Goal: Task Accomplishment & Management: Use online tool/utility

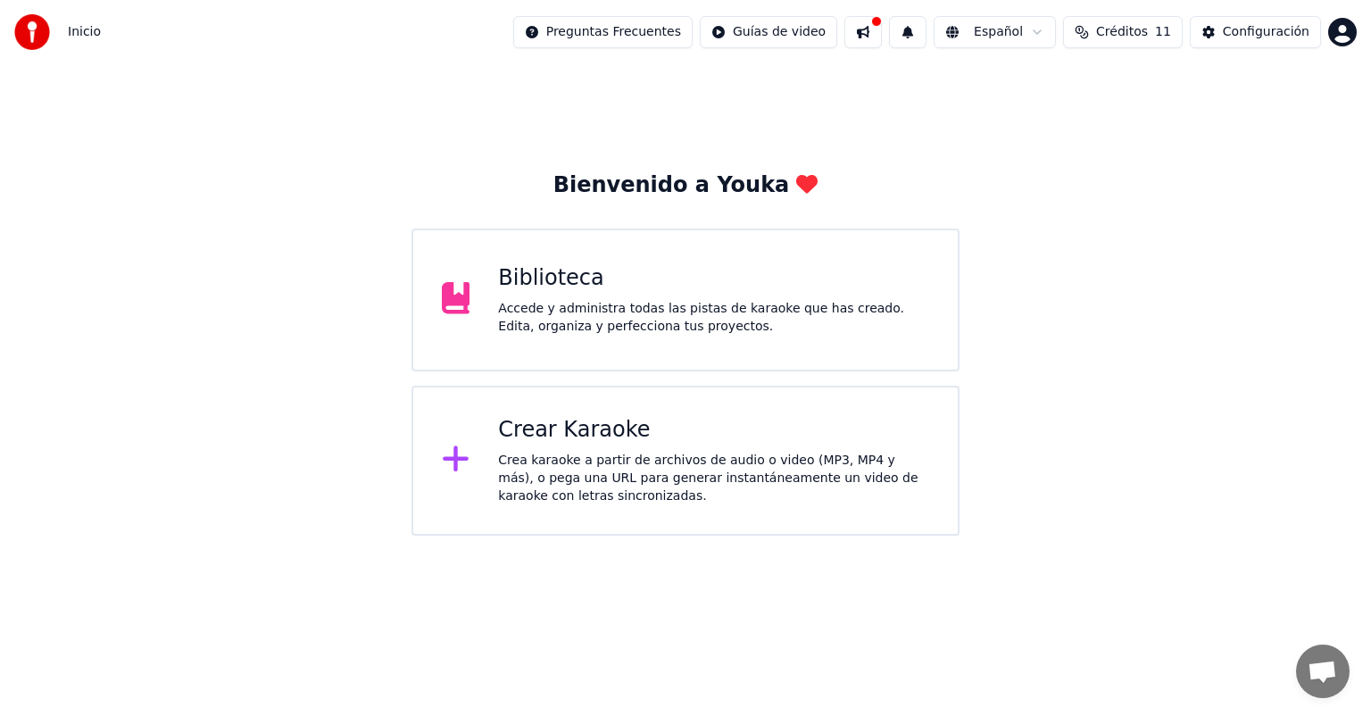
click at [588, 429] on div "Crear Karaoke" at bounding box center [713, 430] width 431 height 29
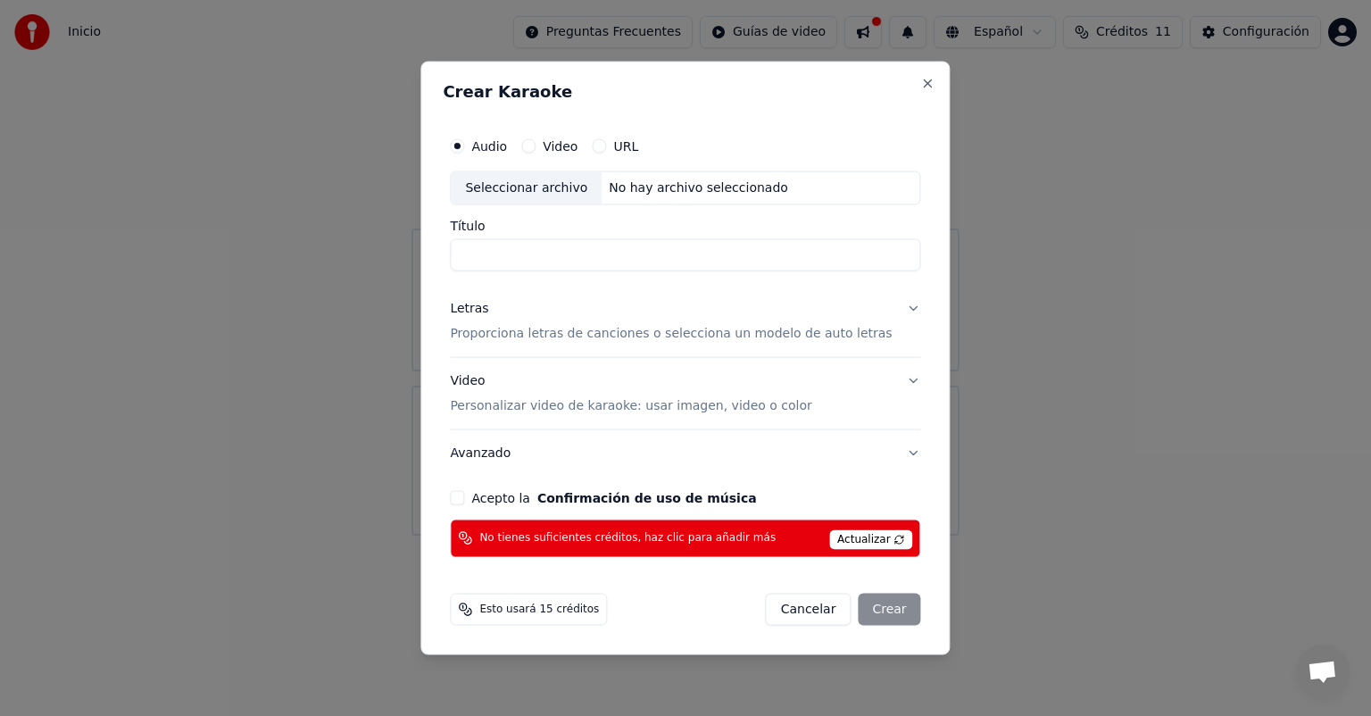
click at [536, 139] on button "Video" at bounding box center [528, 146] width 14 height 14
click at [561, 196] on div "Seleccionar archivo" at bounding box center [526, 188] width 151 height 32
click at [464, 152] on button "Audio" at bounding box center [457, 146] width 14 height 14
click at [518, 186] on div "Seleccionar archivo" at bounding box center [526, 188] width 151 height 32
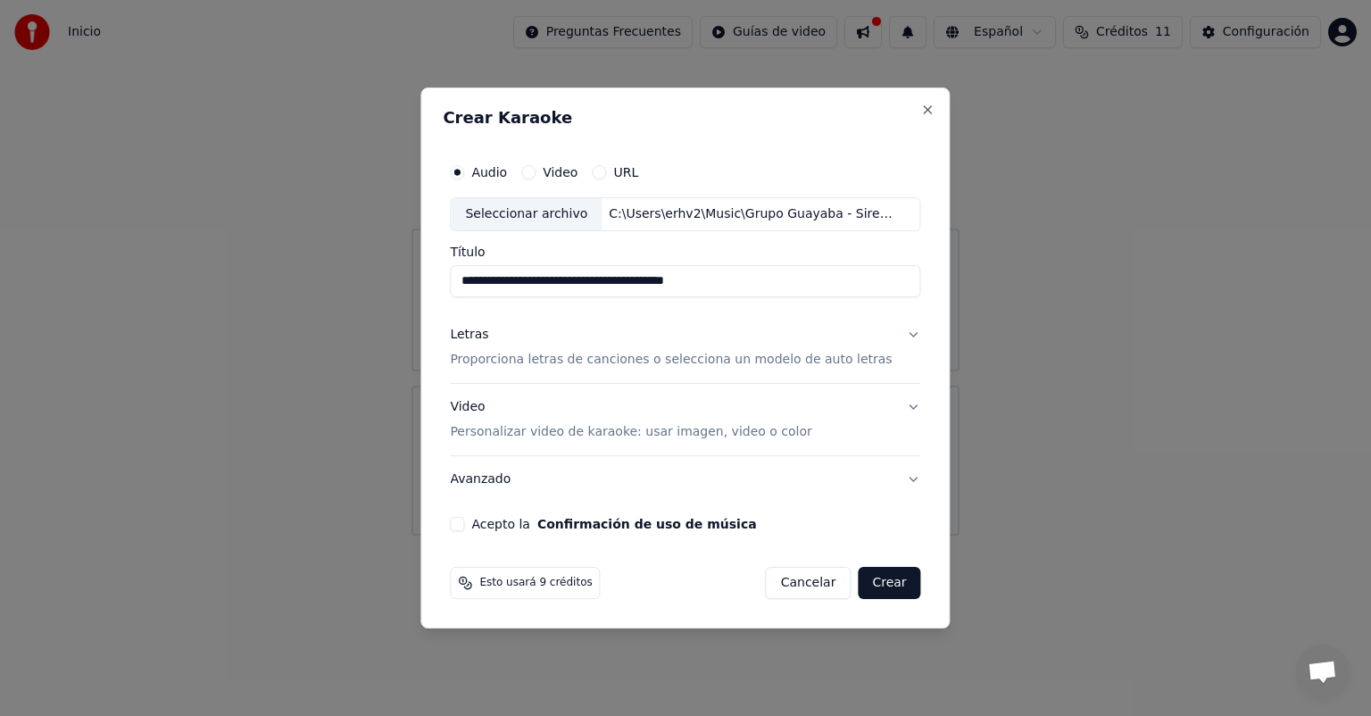
drag, startPoint x: 656, startPoint y: 282, endPoint x: 799, endPoint y: 282, distance: 142.8
click at [799, 282] on input "**********" at bounding box center [685, 281] width 470 height 32
type input "**********"
click at [670, 360] on p "Proporciona letras de canciones o selecciona un modelo de auto letras" at bounding box center [671, 360] width 442 height 18
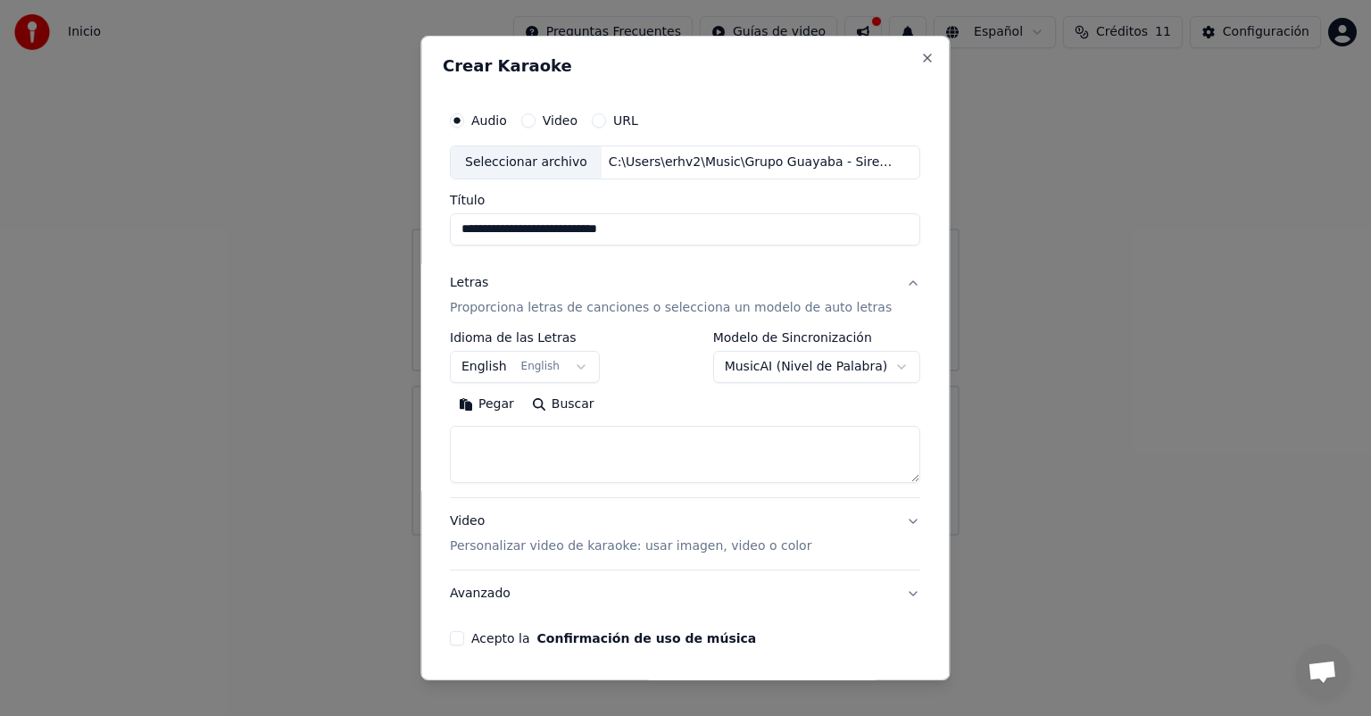
click at [581, 364] on button "English English" at bounding box center [525, 367] width 150 height 32
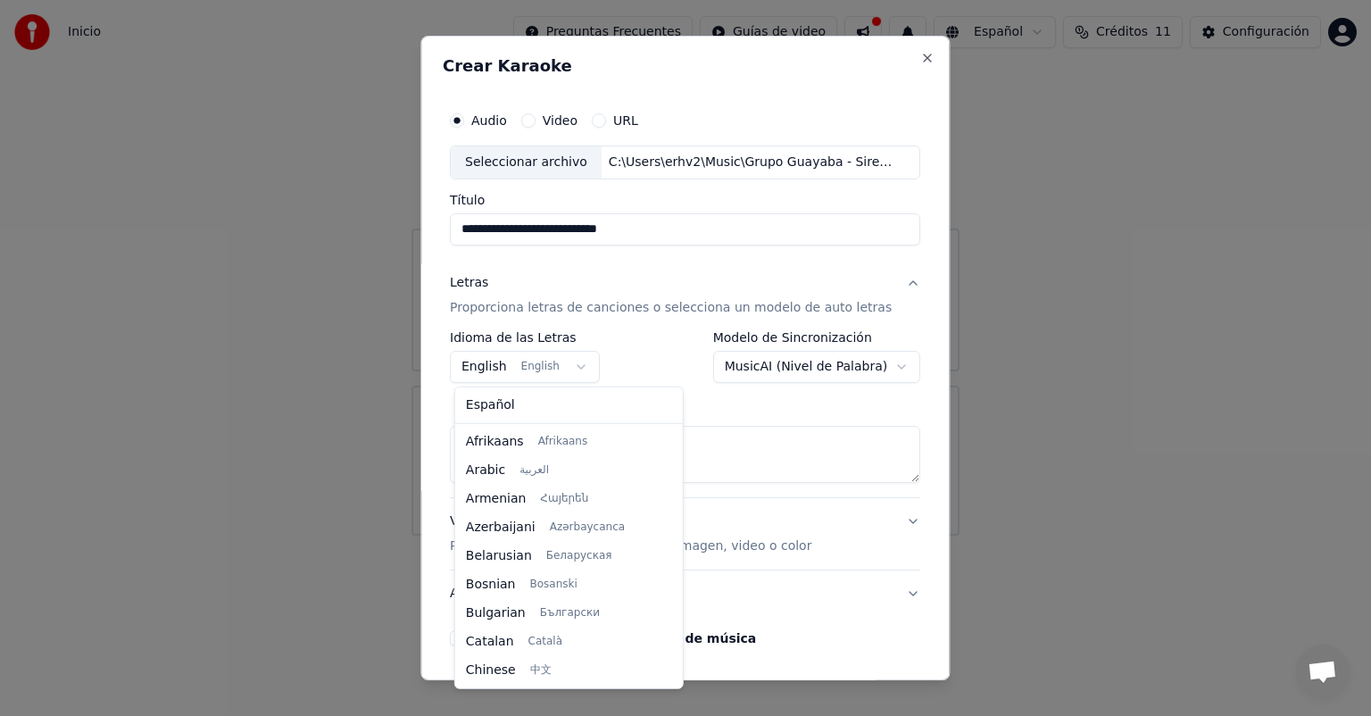
scroll to position [143, 0]
click at [566, 364] on body "**********" at bounding box center [685, 268] width 1371 height 536
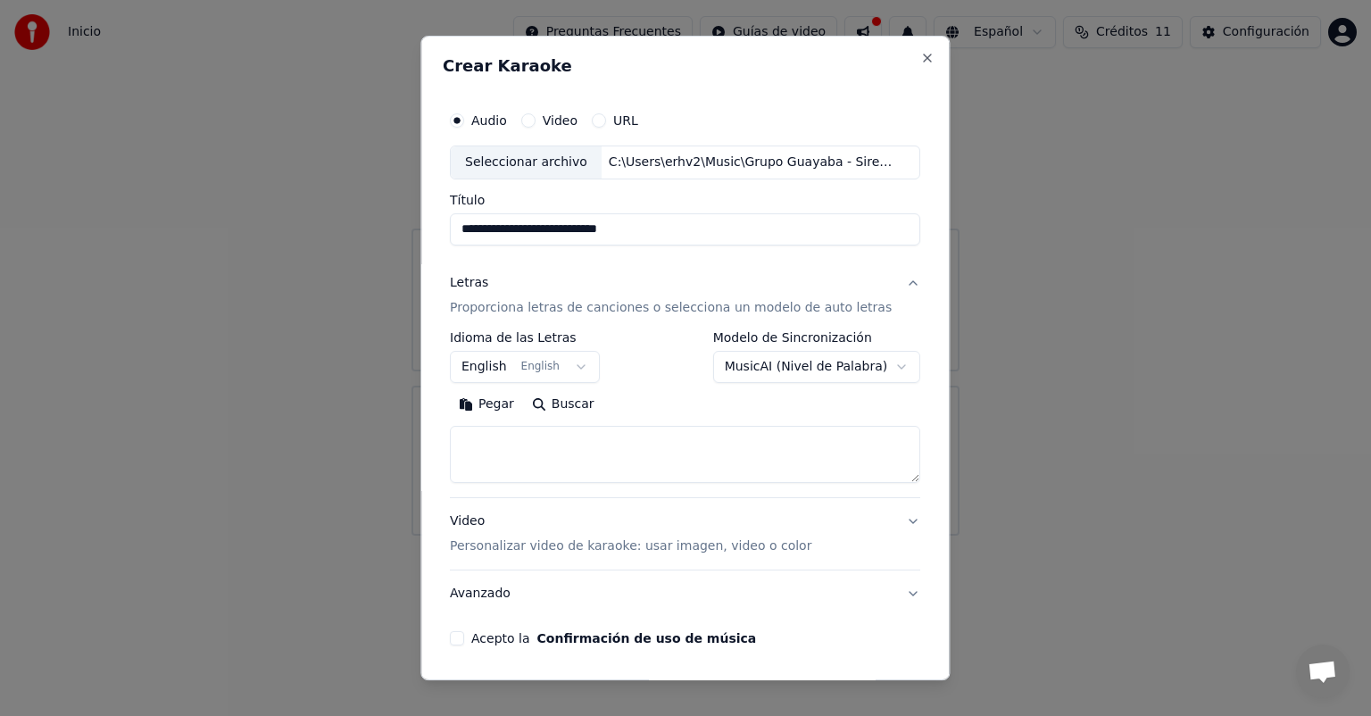
click at [566, 364] on body "**********" at bounding box center [685, 268] width 1371 height 536
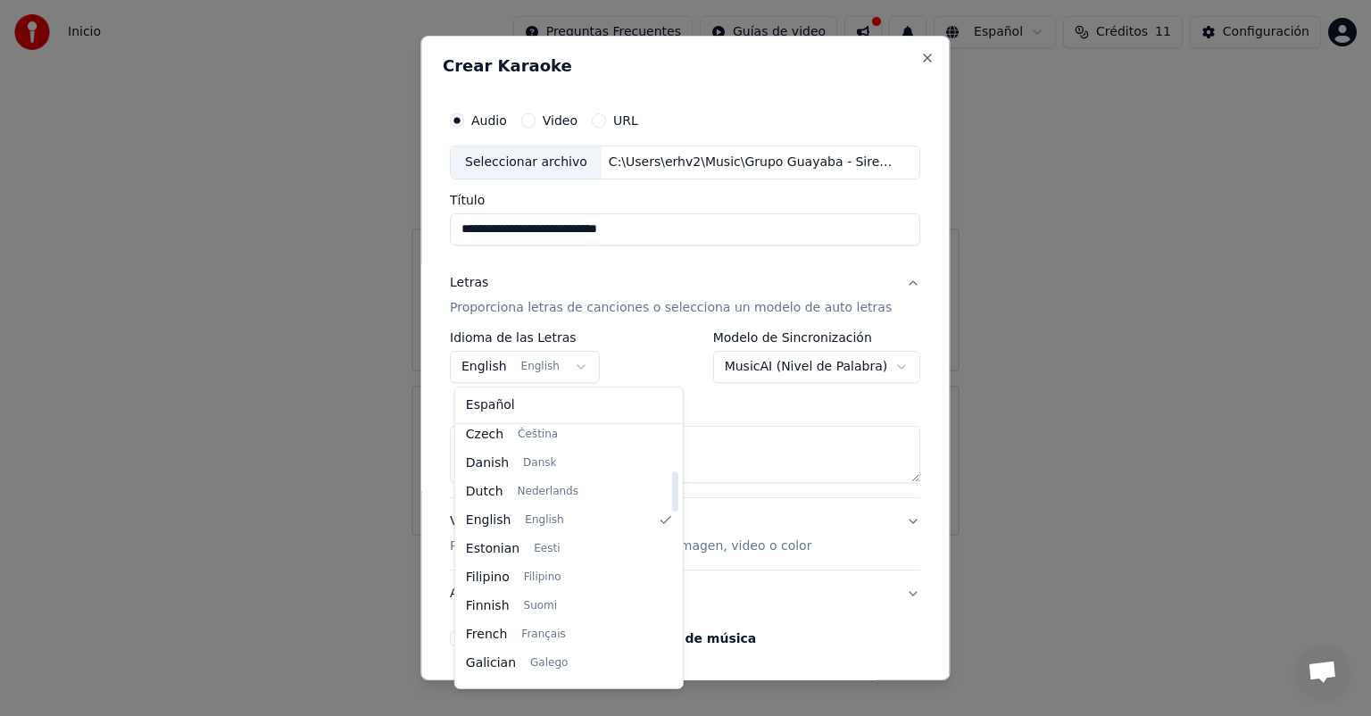
scroll to position [296, 0]
drag, startPoint x: 657, startPoint y: 465, endPoint x: 653, endPoint y: 489, distance: 24.4
click at [671, 489] on div at bounding box center [674, 495] width 6 height 40
drag, startPoint x: 653, startPoint y: 489, endPoint x: 635, endPoint y: 434, distance: 58.1
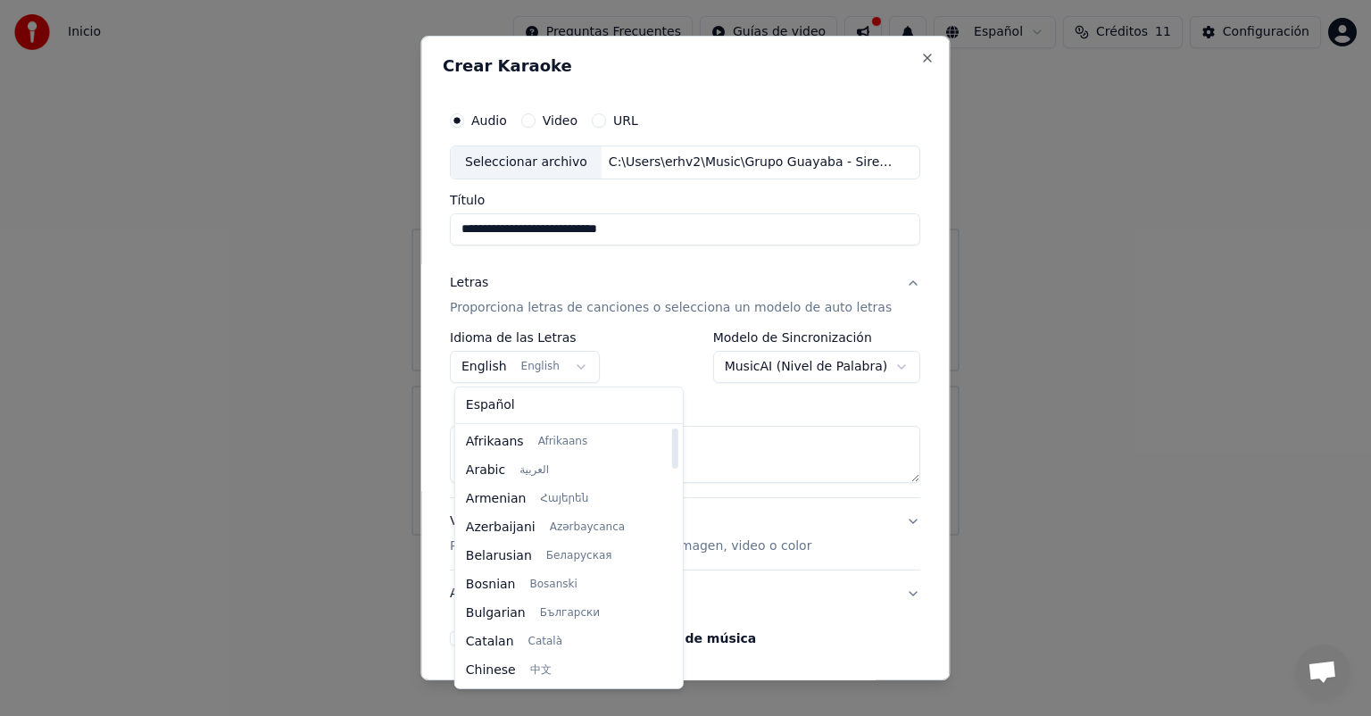
click at [671, 434] on div at bounding box center [674, 448] width 6 height 40
select select "**"
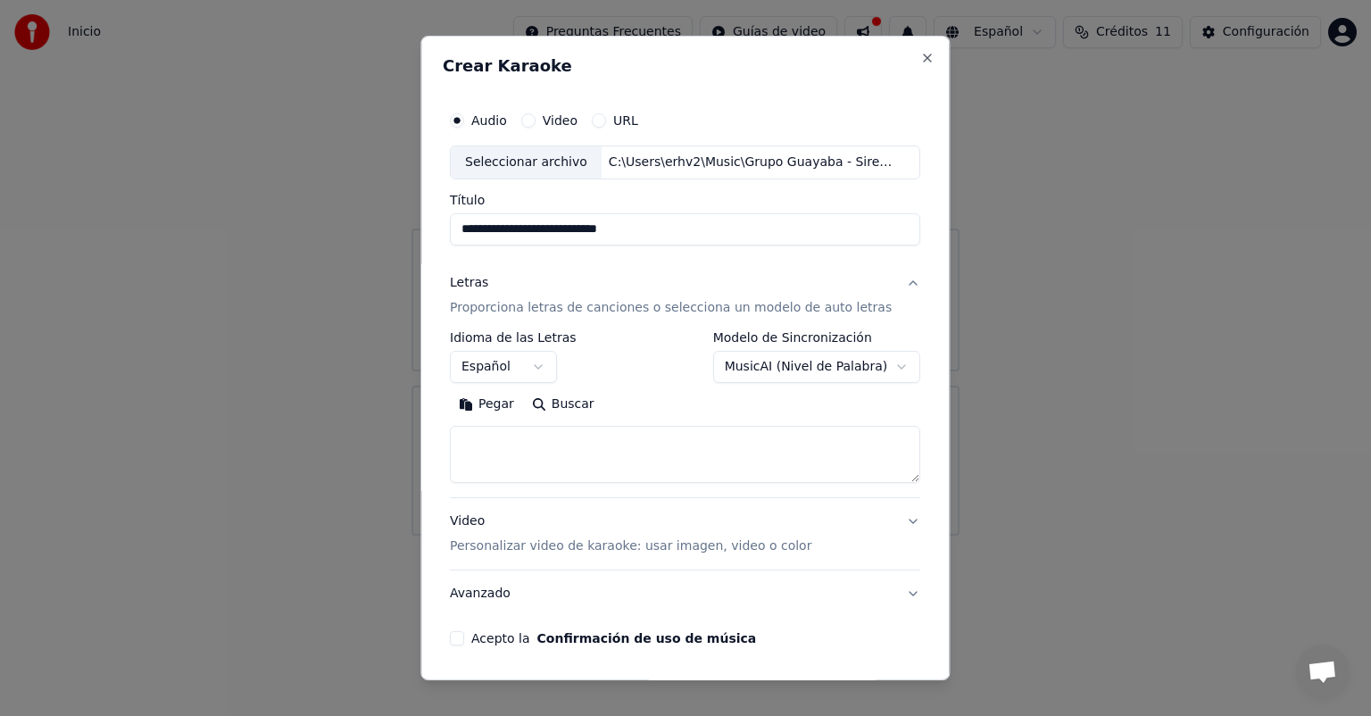
click at [552, 432] on textarea at bounding box center [685, 454] width 470 height 57
click at [474, 404] on button "Pegar" at bounding box center [486, 404] width 73 height 29
type textarea "**********"
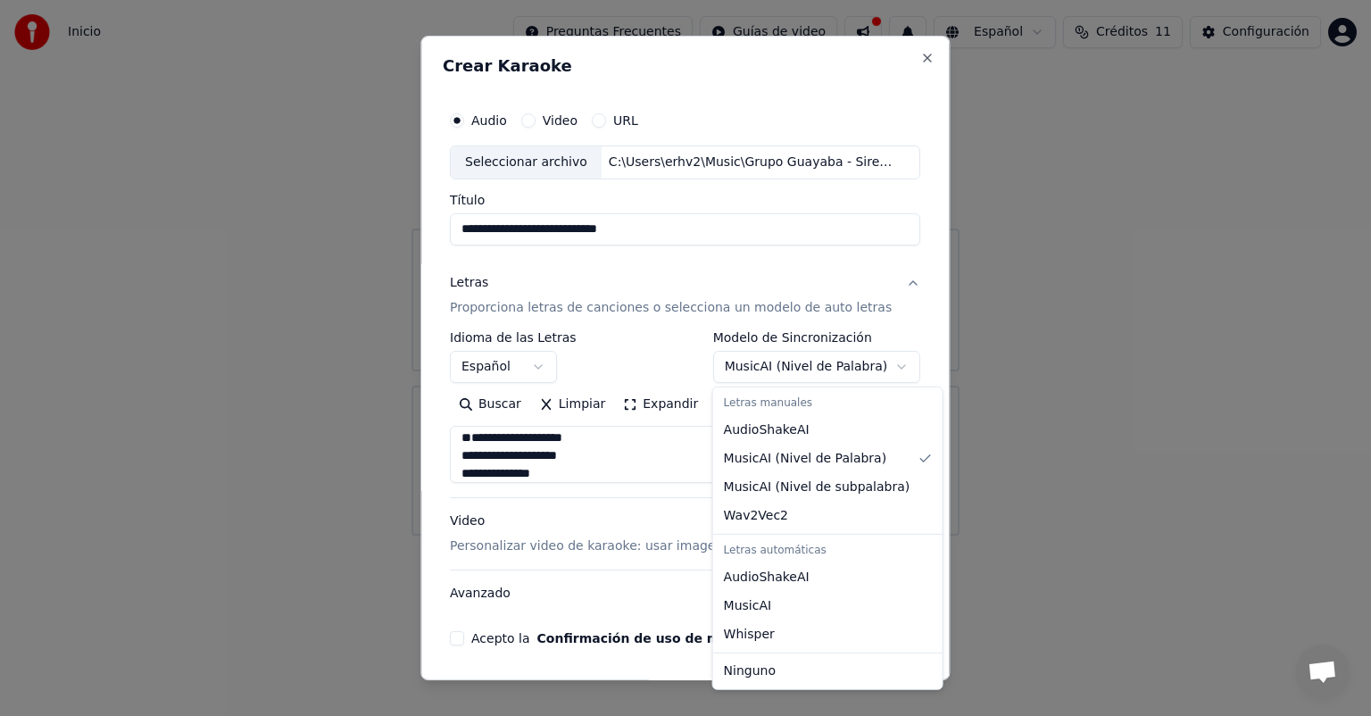
click at [884, 365] on body "**********" at bounding box center [685, 268] width 1371 height 536
select select "**********"
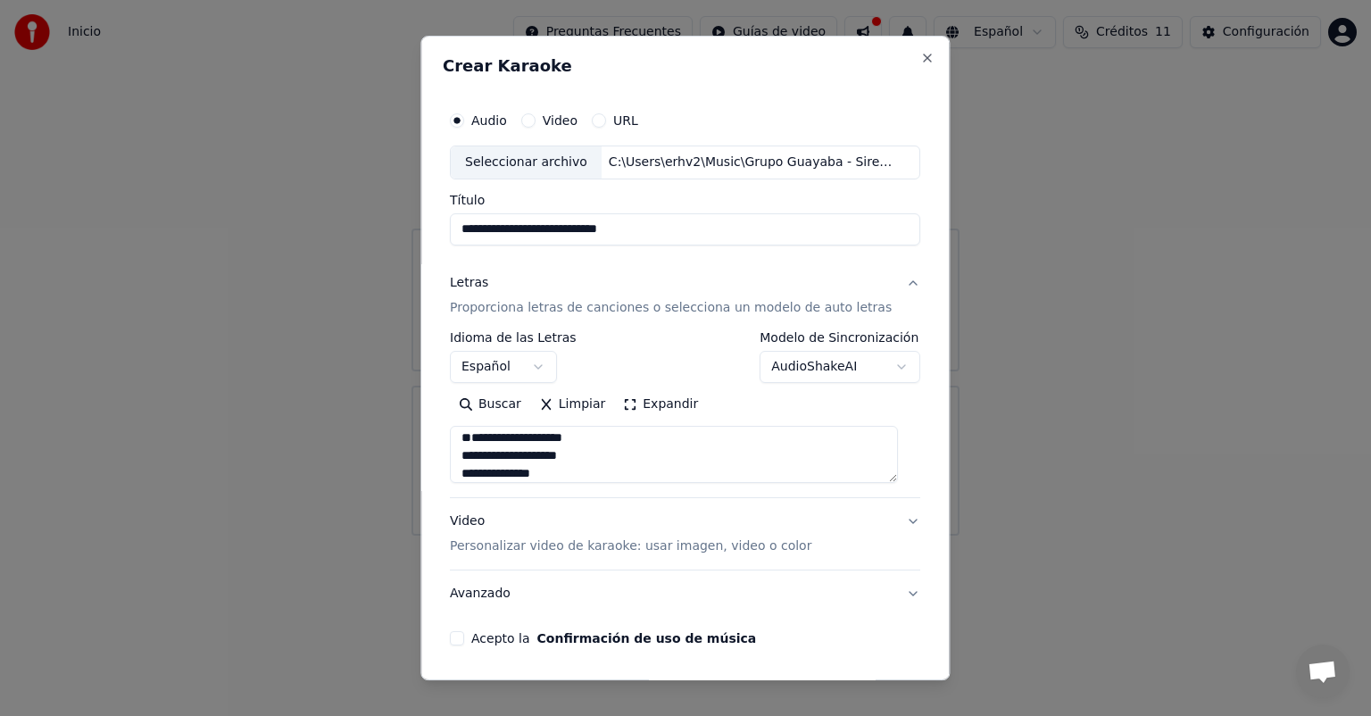
click at [711, 552] on p "Personalizar video de karaoke: usar imagen, video o color" at bounding box center [630, 546] width 361 height 18
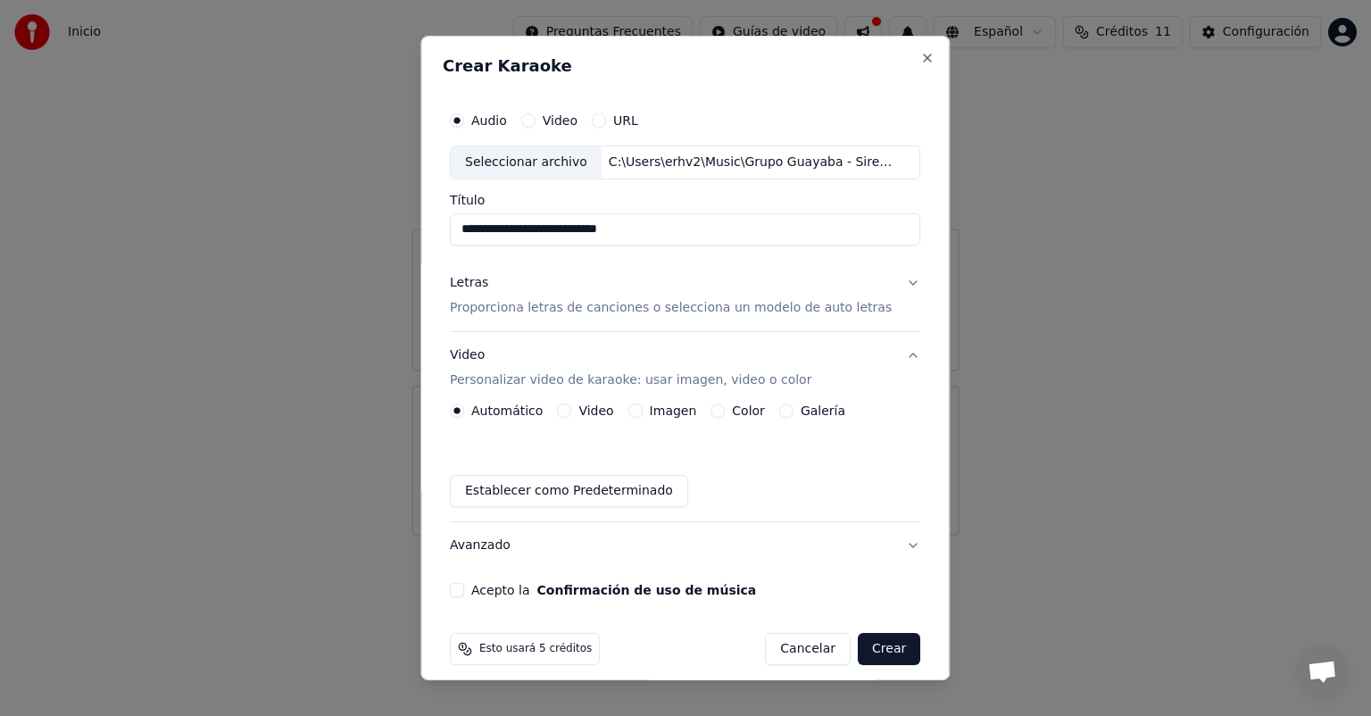
click at [637, 411] on button "Imagen" at bounding box center [635, 410] width 14 height 14
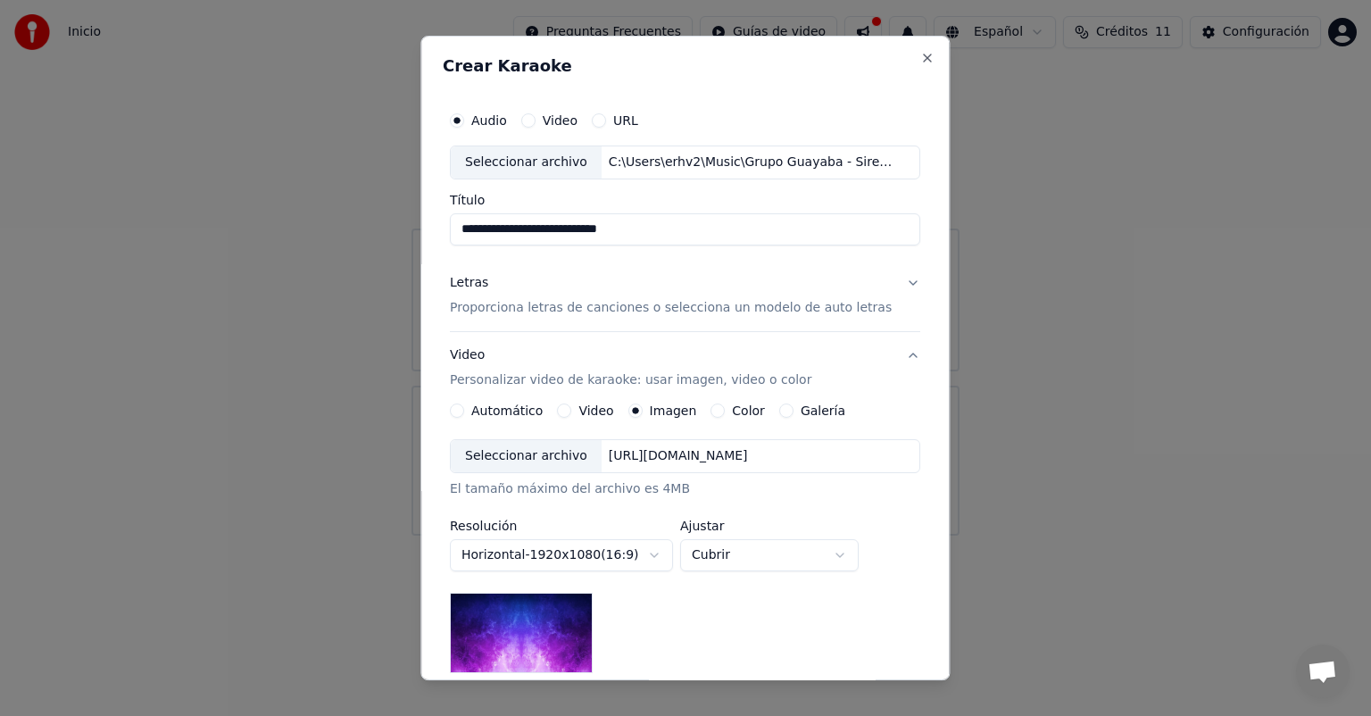
click at [559, 600] on img at bounding box center [521, 633] width 143 height 80
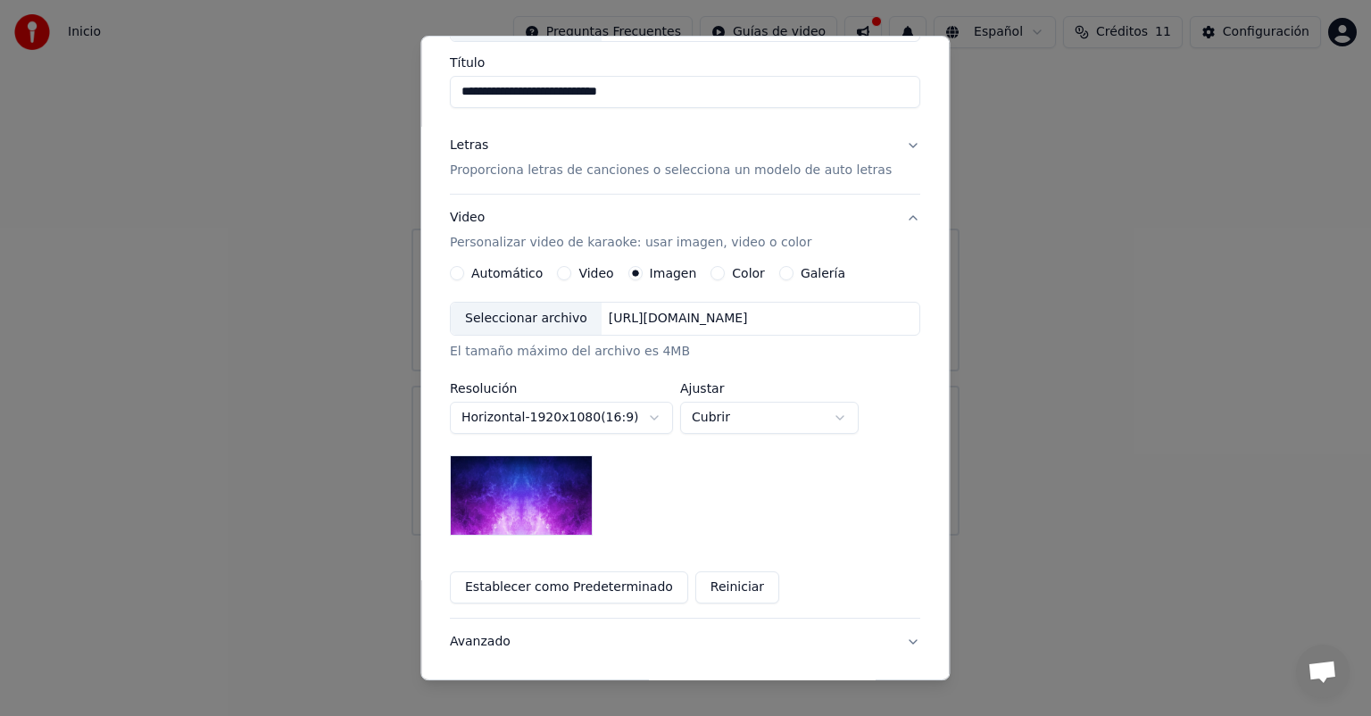
scroll to position [139, 0]
click at [565, 321] on div "Seleccionar archivo" at bounding box center [526, 317] width 151 height 32
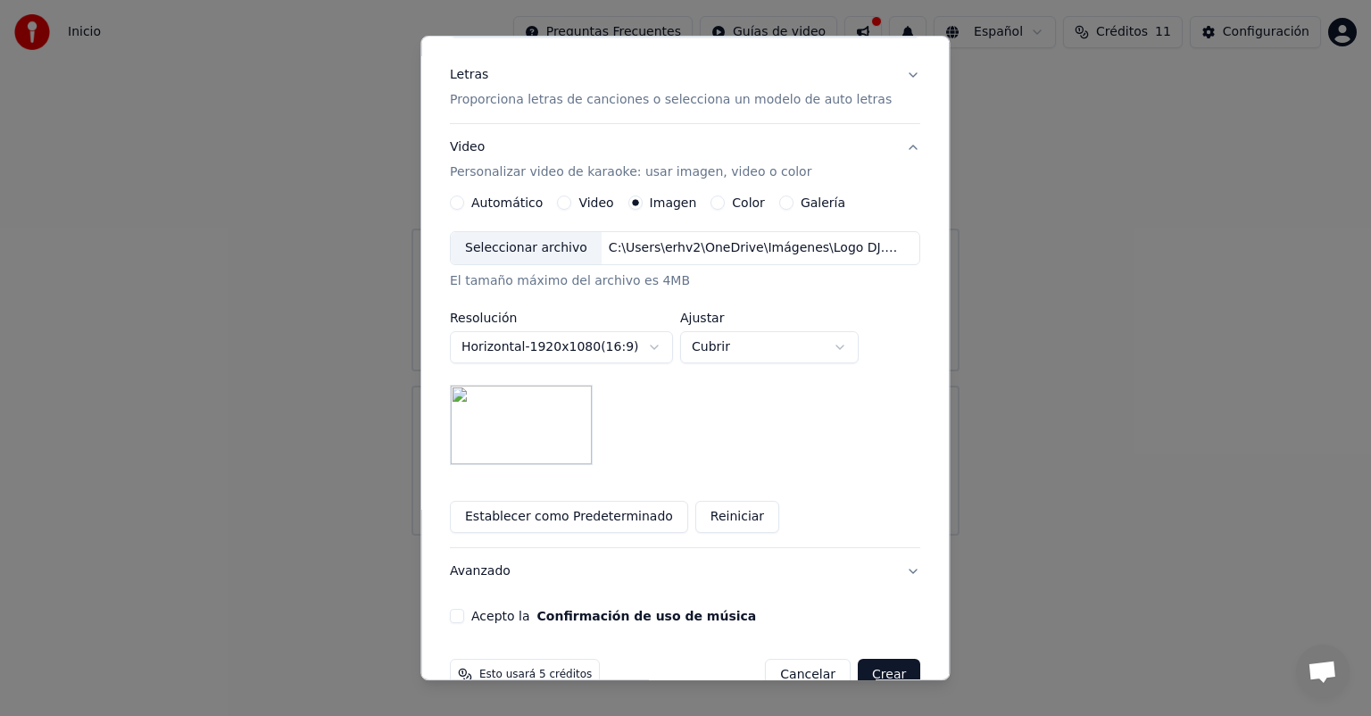
scroll to position [246, 0]
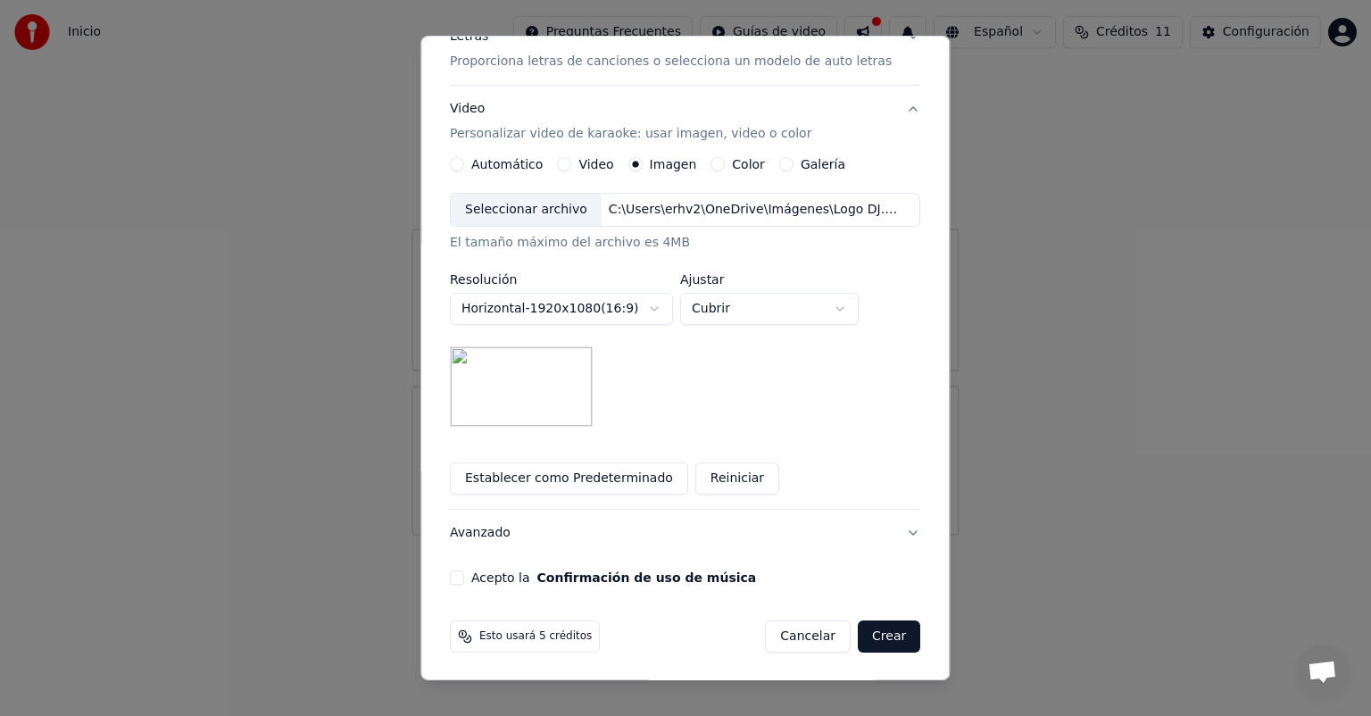
click at [784, 536] on button "Avanzado" at bounding box center [685, 533] width 470 height 46
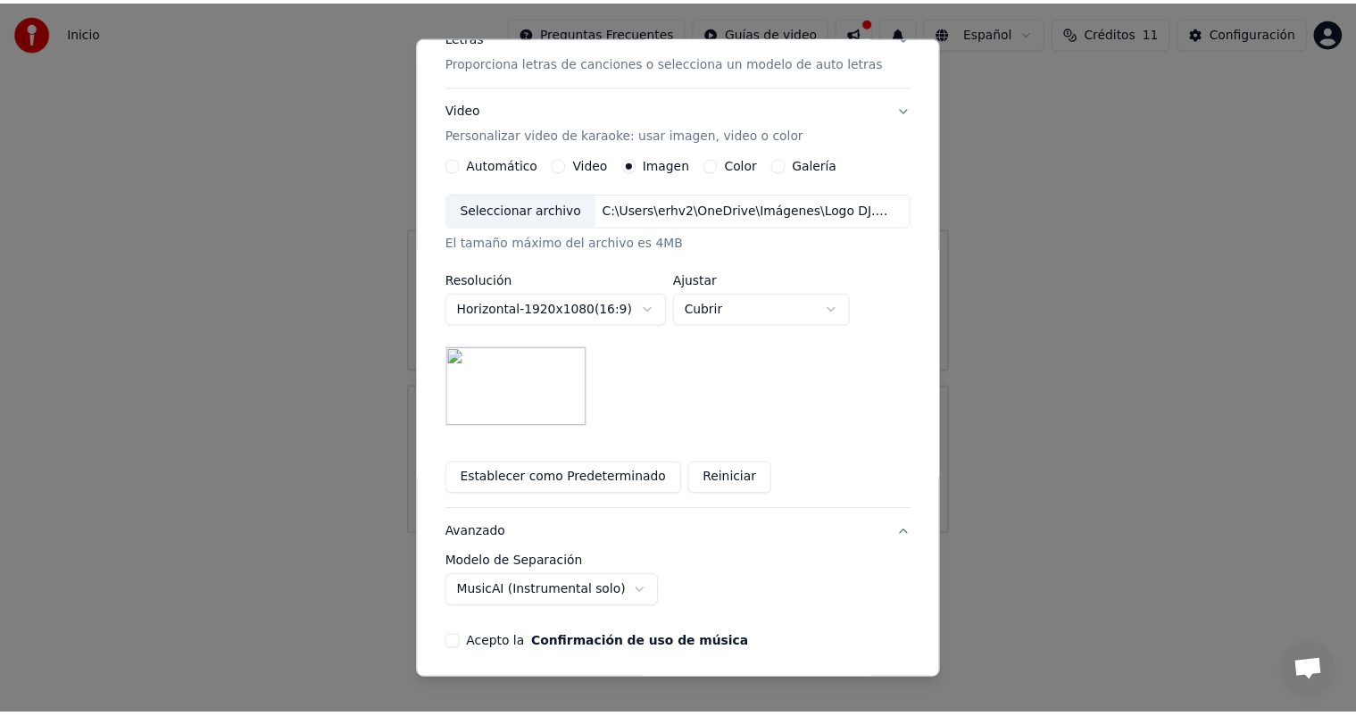
scroll to position [0, 0]
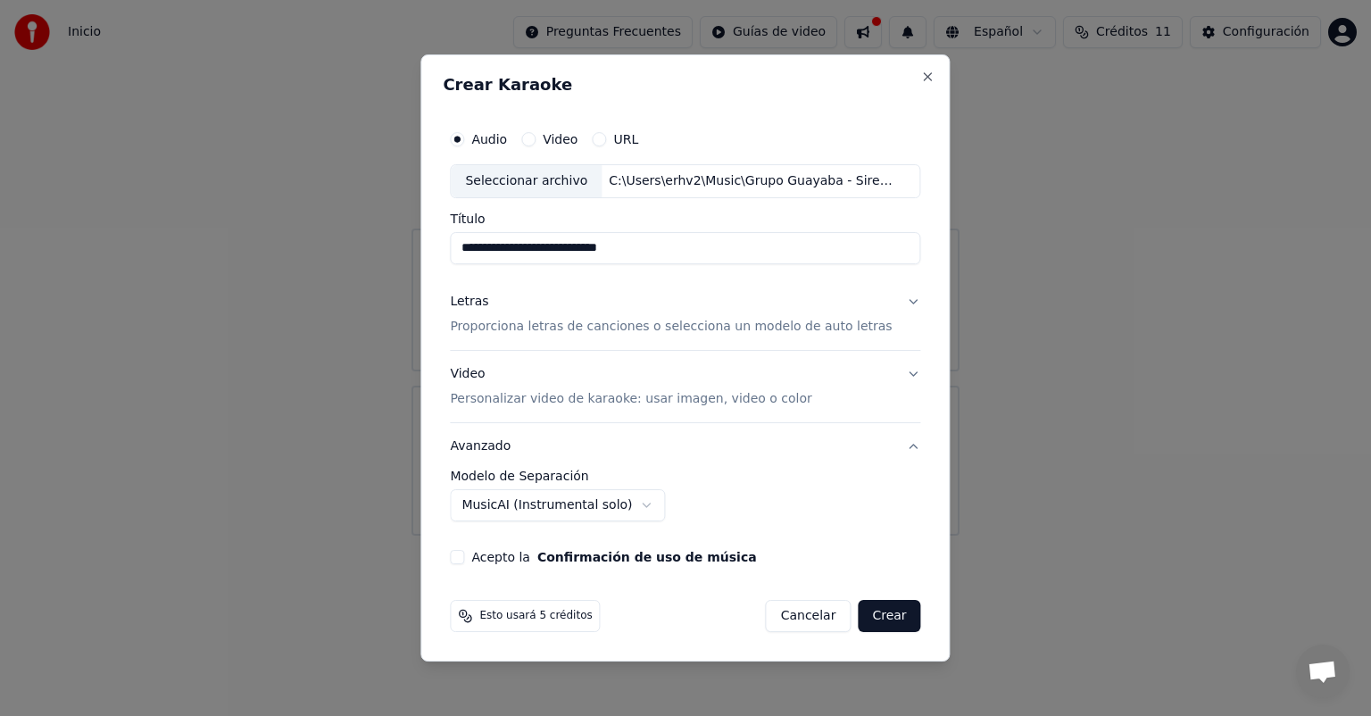
click at [464, 551] on button "Acepto la Confirmación de uso de música" at bounding box center [457, 557] width 14 height 14
click at [870, 618] on button "Crear" at bounding box center [889, 616] width 62 height 32
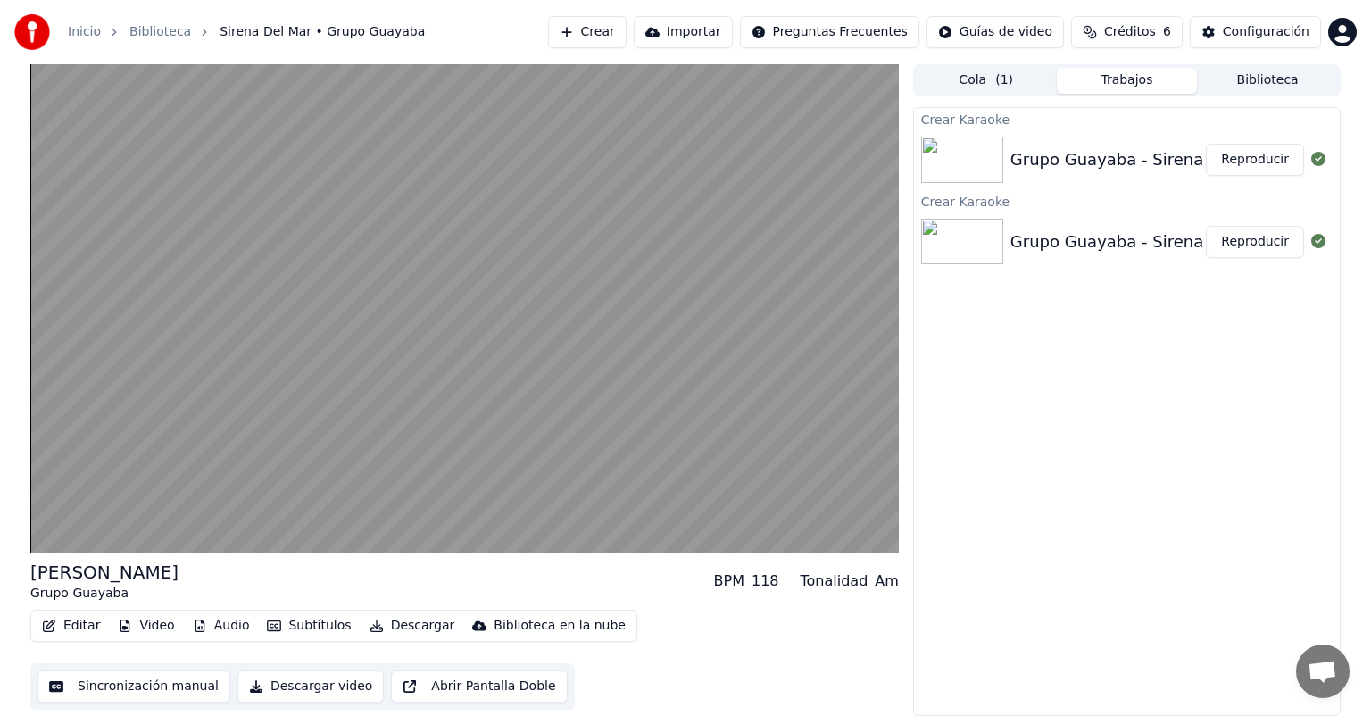
click at [87, 627] on button "Editar" at bounding box center [71, 625] width 72 height 25
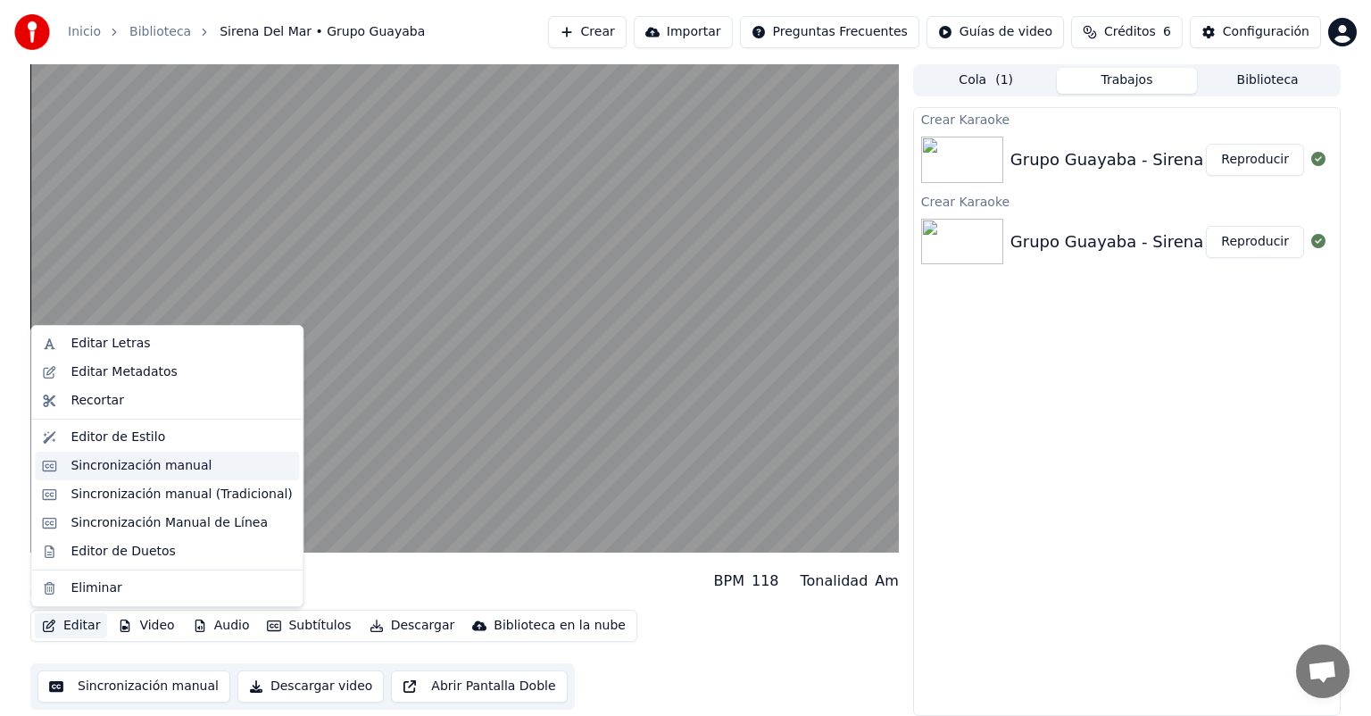
click at [151, 461] on div "Sincronización manual" at bounding box center [141, 466] width 141 height 18
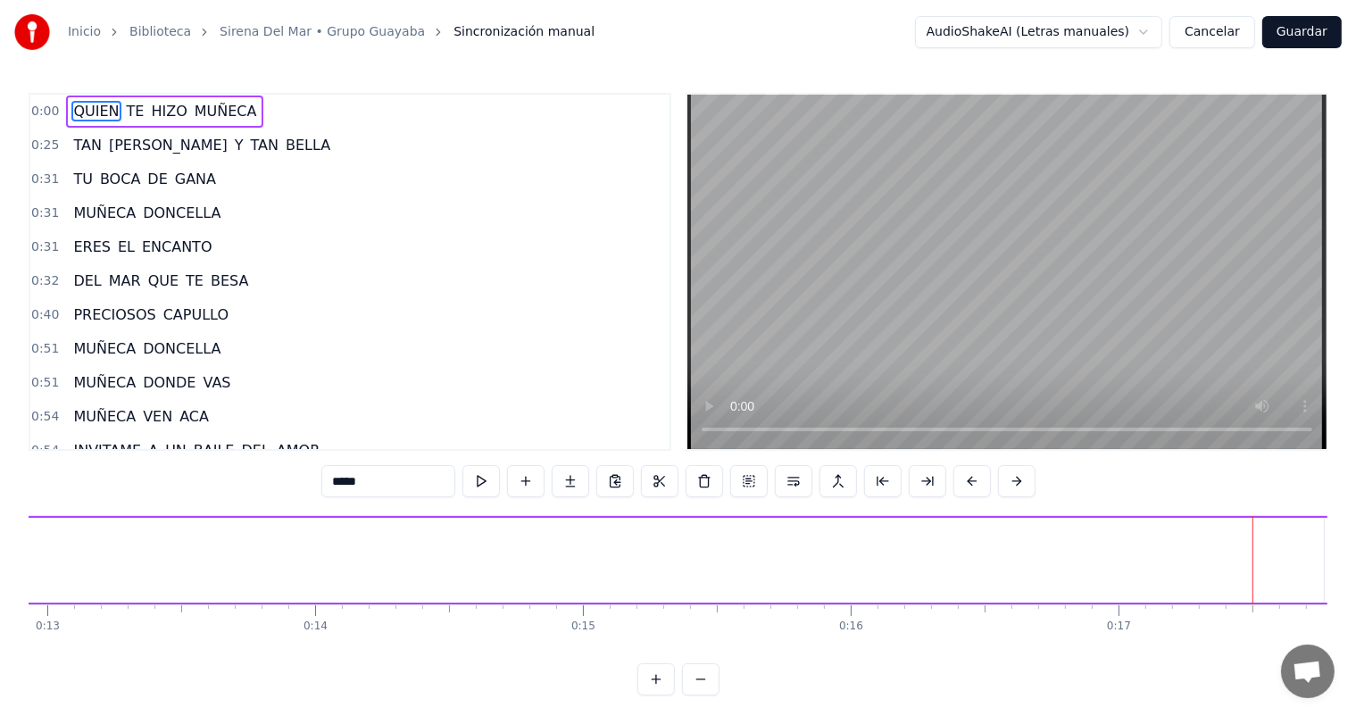
scroll to position [0, 4597]
click at [373, 475] on input "*****" at bounding box center [388, 481] width 134 height 32
click at [459, 561] on div "TE" at bounding box center [502, 560] width 625 height 85
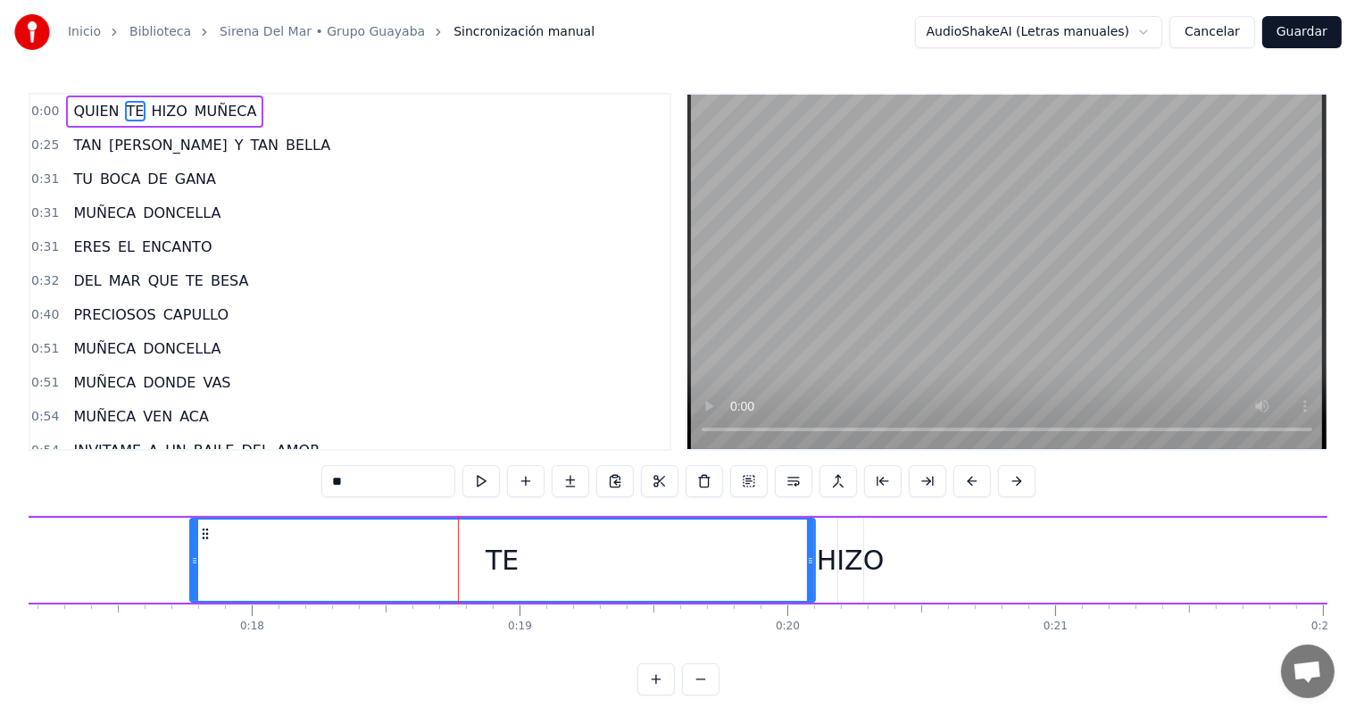
click at [486, 568] on div "TE" at bounding box center [502, 560] width 33 height 40
click at [97, 111] on span "QUIEN" at bounding box center [95, 111] width 49 height 21
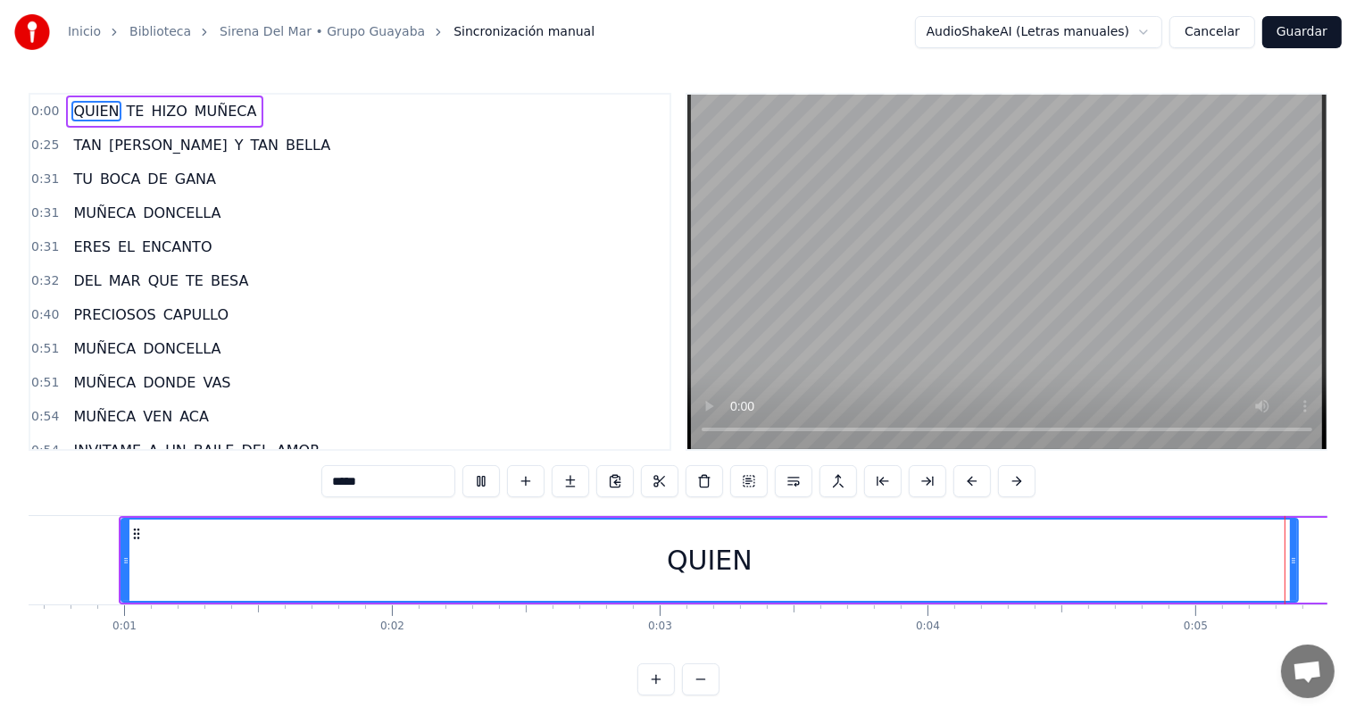
scroll to position [0, 1307]
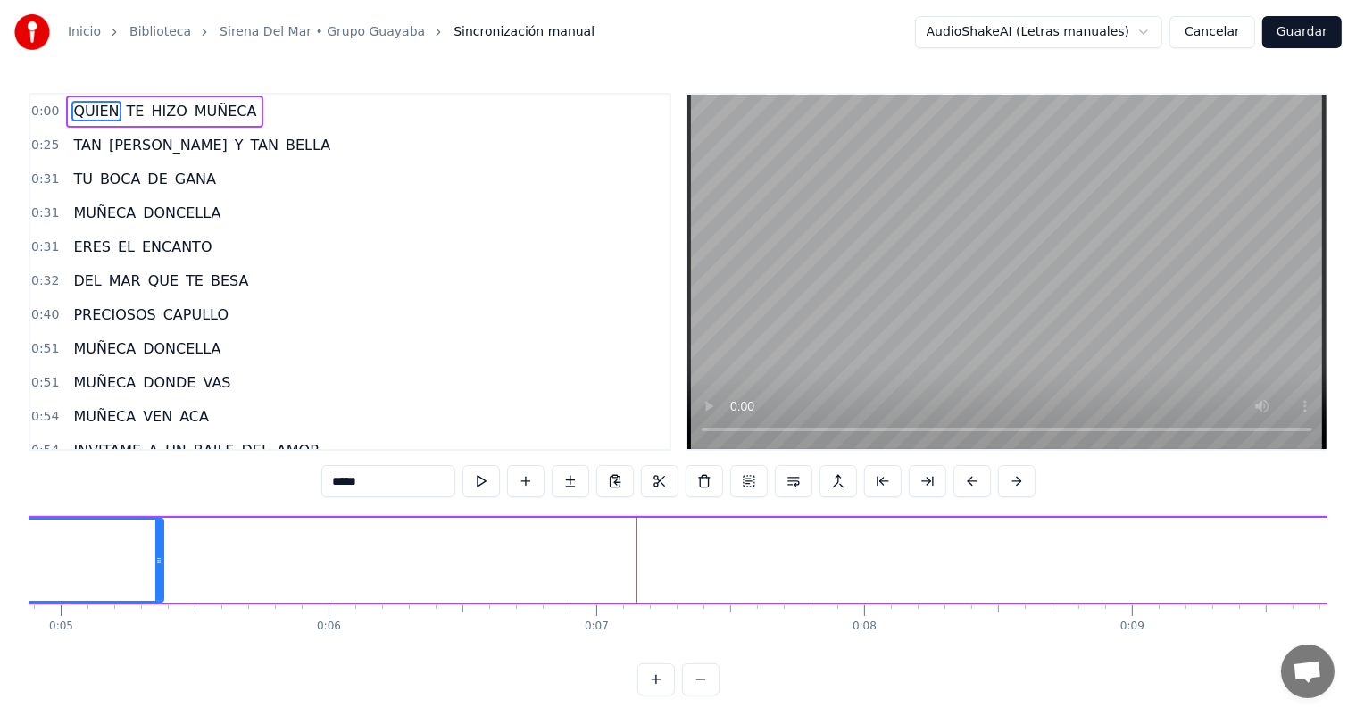
click at [284, 154] on span "BELLA" at bounding box center [308, 145] width 48 height 21
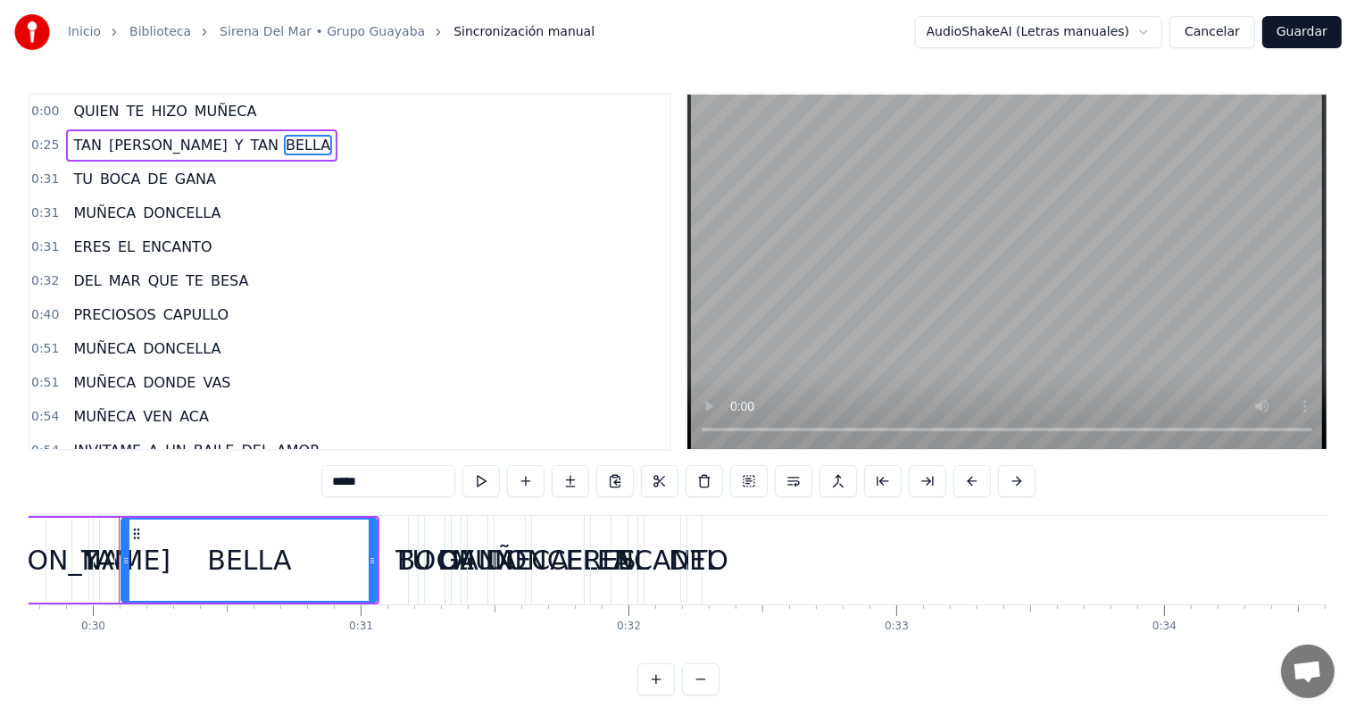
click at [249, 150] on span "TAN" at bounding box center [264, 145] width 31 height 21
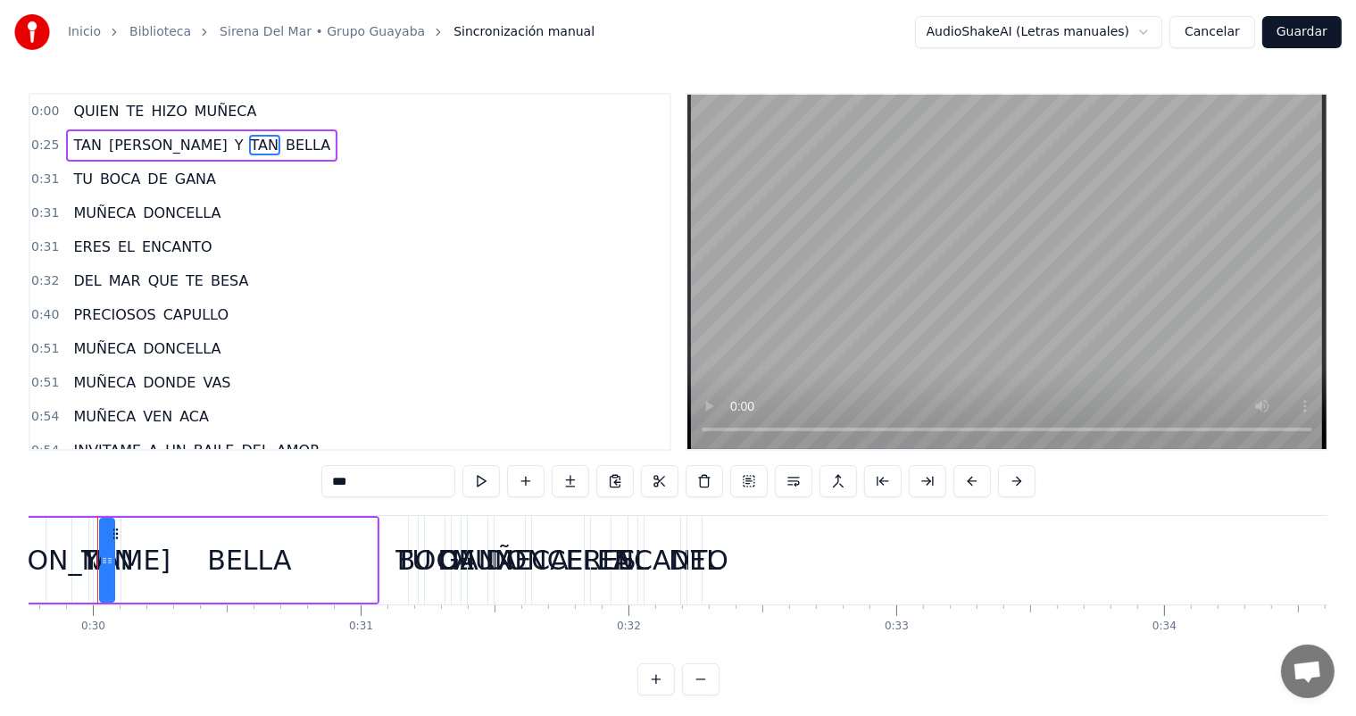
scroll to position [0, 7947]
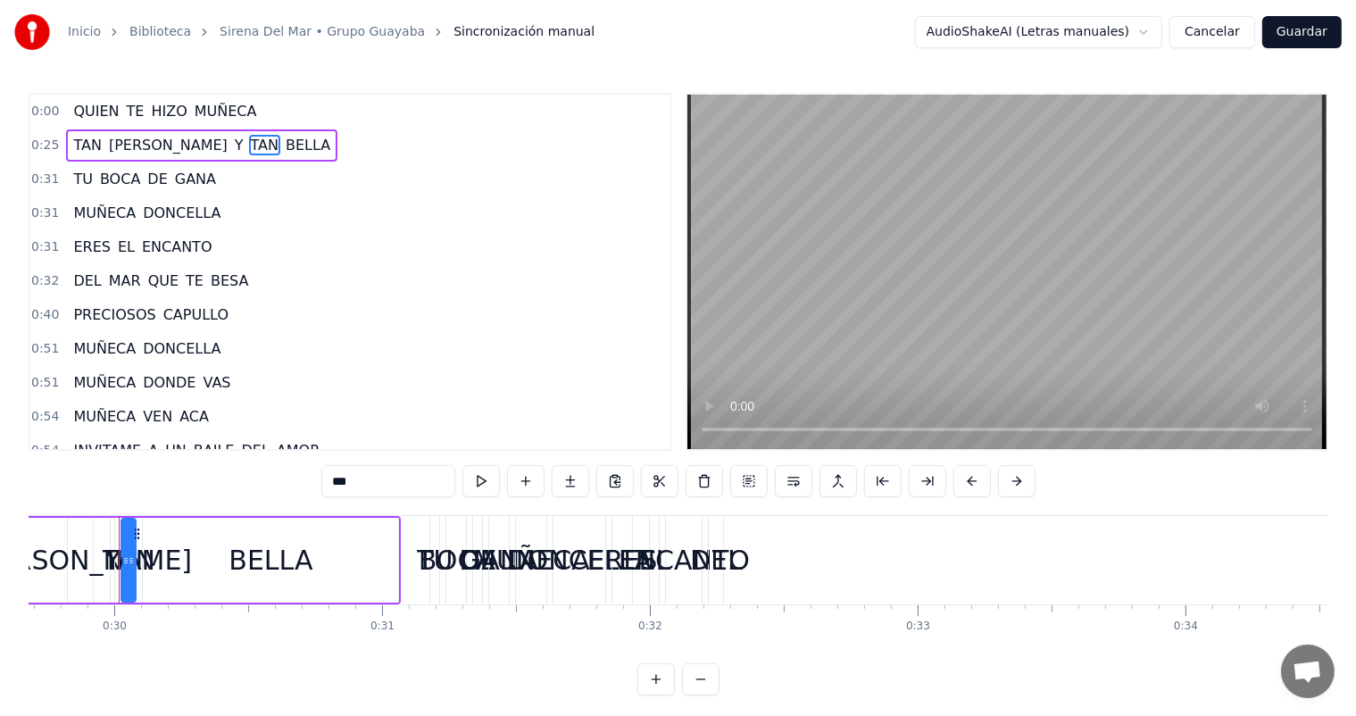
click at [86, 145] on span "TAN" at bounding box center [86, 145] width 31 height 21
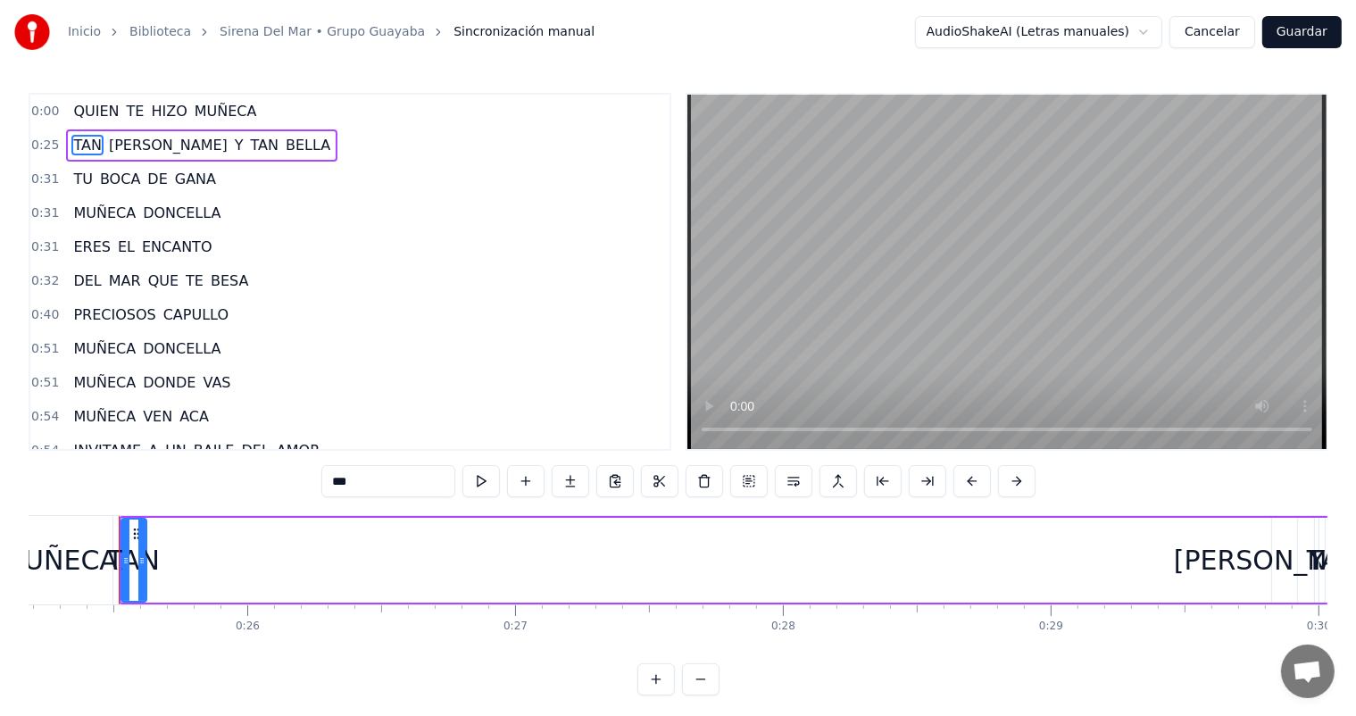
click at [149, 113] on span "HIZO" at bounding box center [168, 111] width 39 height 21
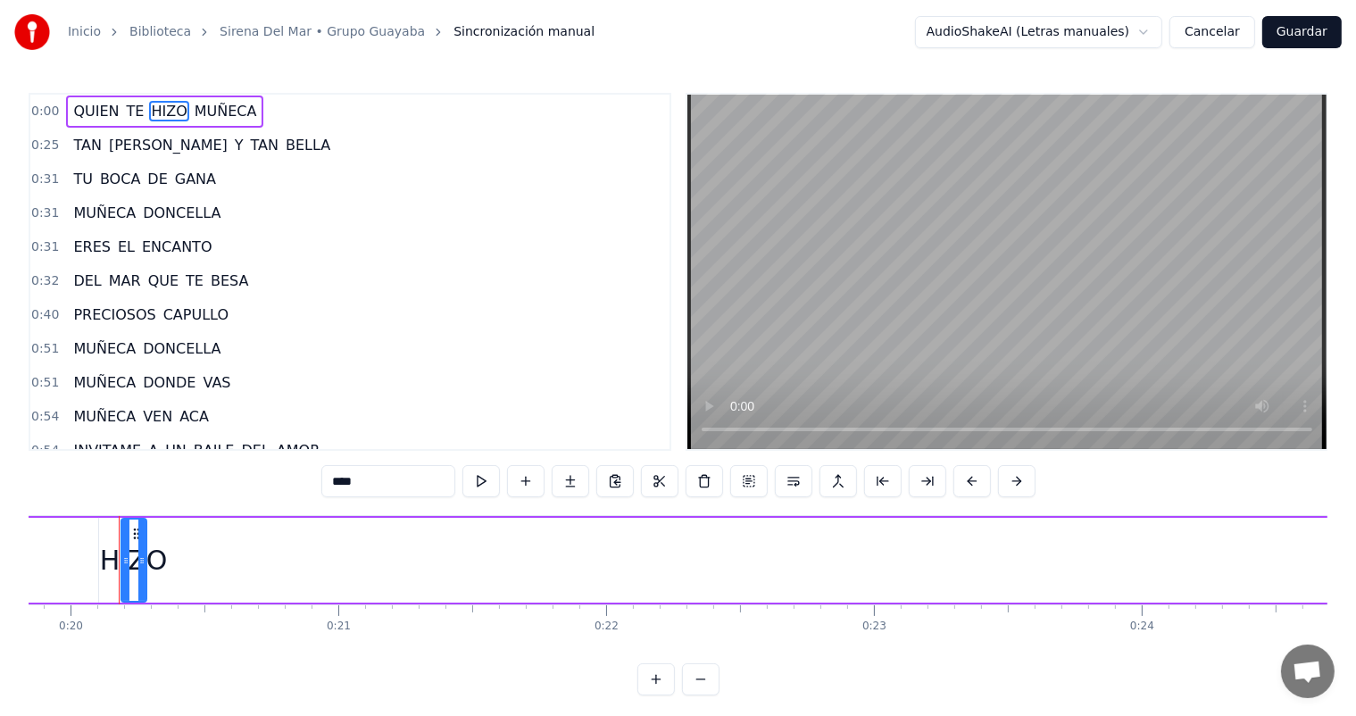
click at [98, 111] on span "QUIEN" at bounding box center [95, 111] width 49 height 21
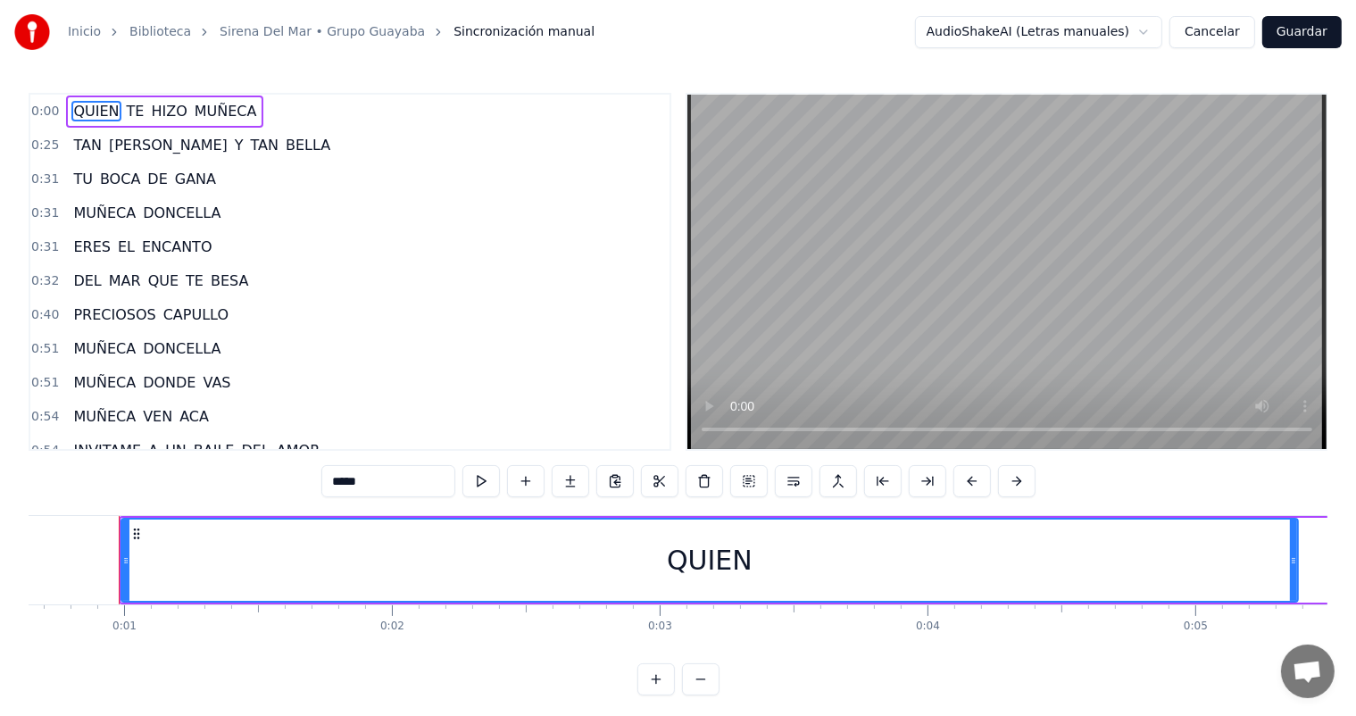
click at [669, 563] on div "QUIEN" at bounding box center [710, 560] width 86 height 40
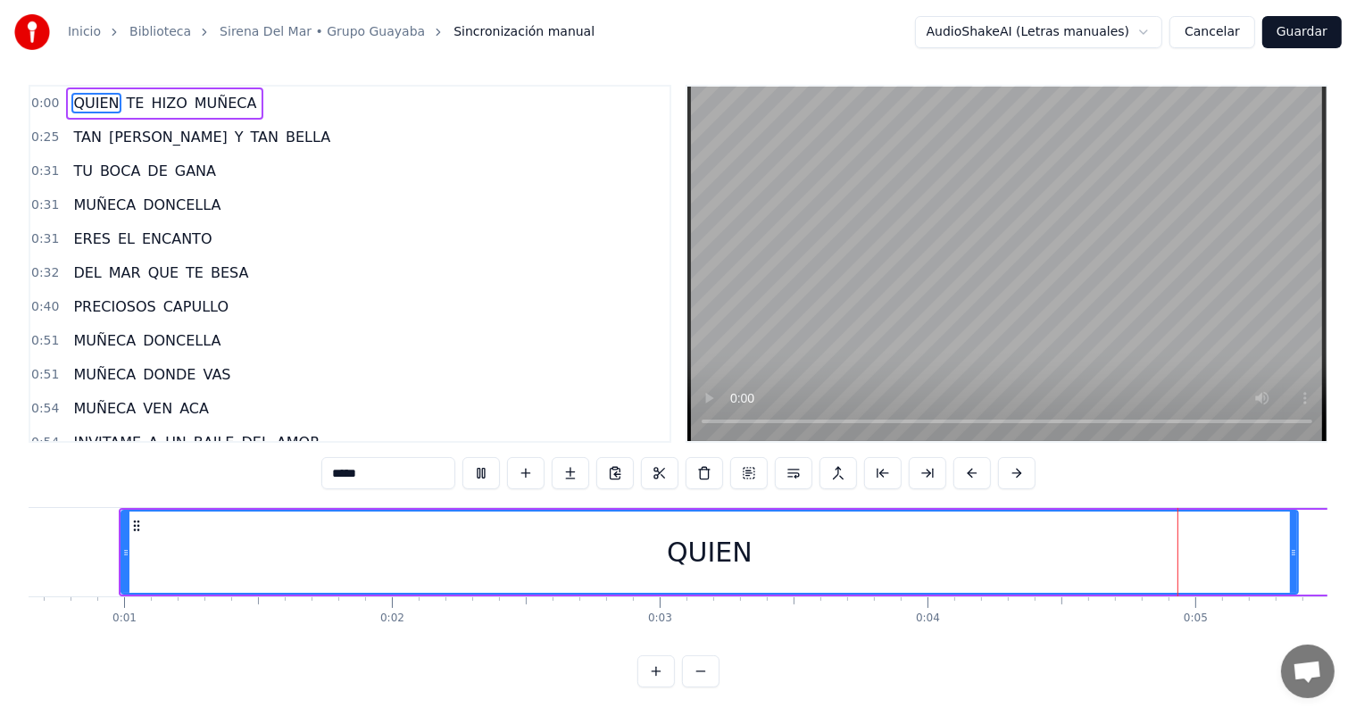
click at [743, 542] on div "QUIEN" at bounding box center [710, 552] width 86 height 40
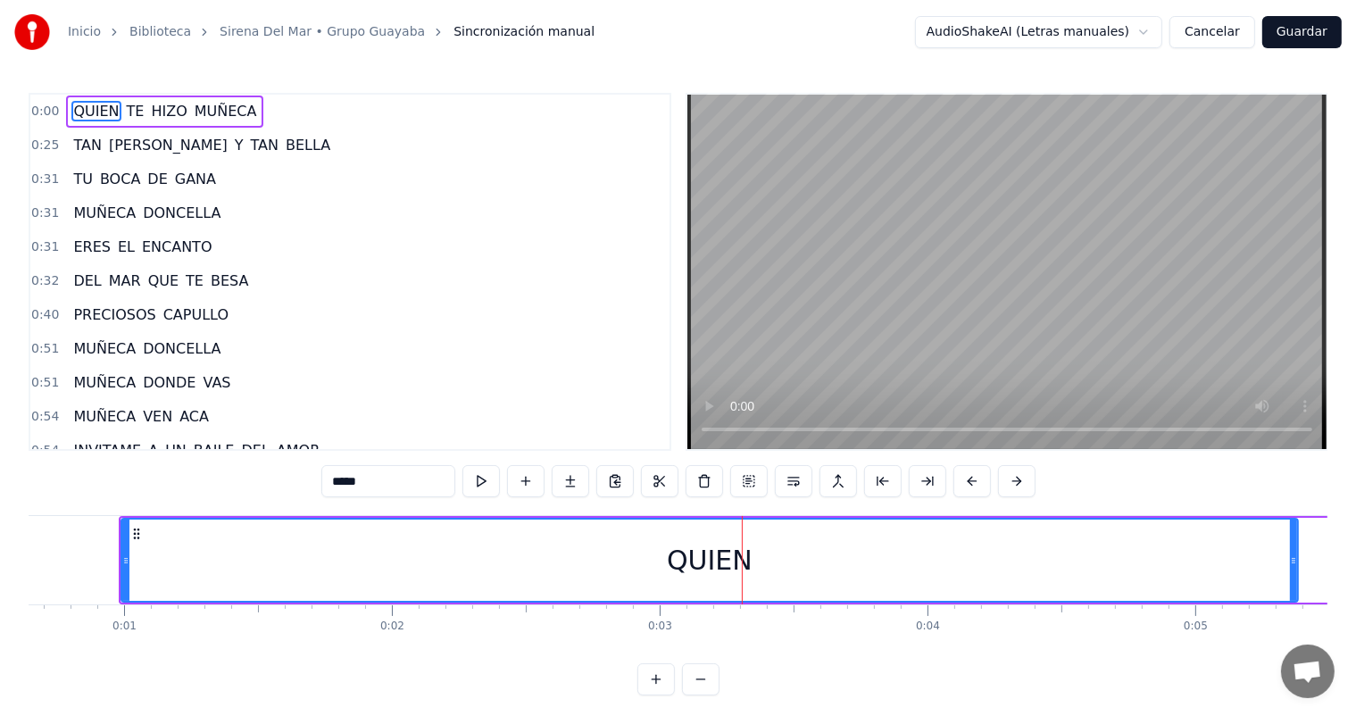
drag, startPoint x: 745, startPoint y: 550, endPoint x: 684, endPoint y: 559, distance: 62.2
click at [684, 559] on div "QUIEN" at bounding box center [710, 560] width 86 height 40
click at [669, 564] on div "QUIEN" at bounding box center [710, 560] width 86 height 40
click at [655, 477] on button at bounding box center [659, 481] width 37 height 32
drag, startPoint x: 664, startPoint y: 532, endPoint x: 732, endPoint y: 536, distance: 67.9
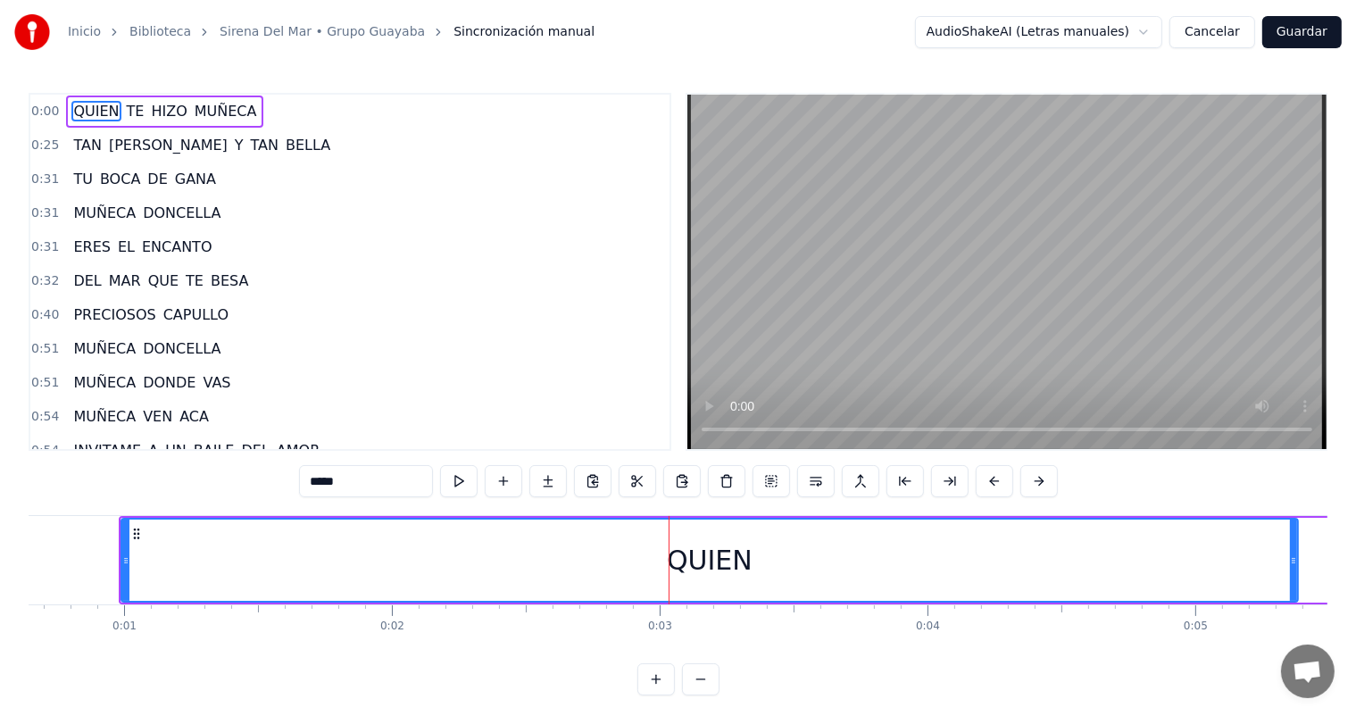
click at [732, 536] on div "QUIEN" at bounding box center [709, 559] width 1175 height 81
click at [755, 544] on div "QUIEN" at bounding box center [709, 559] width 1175 height 81
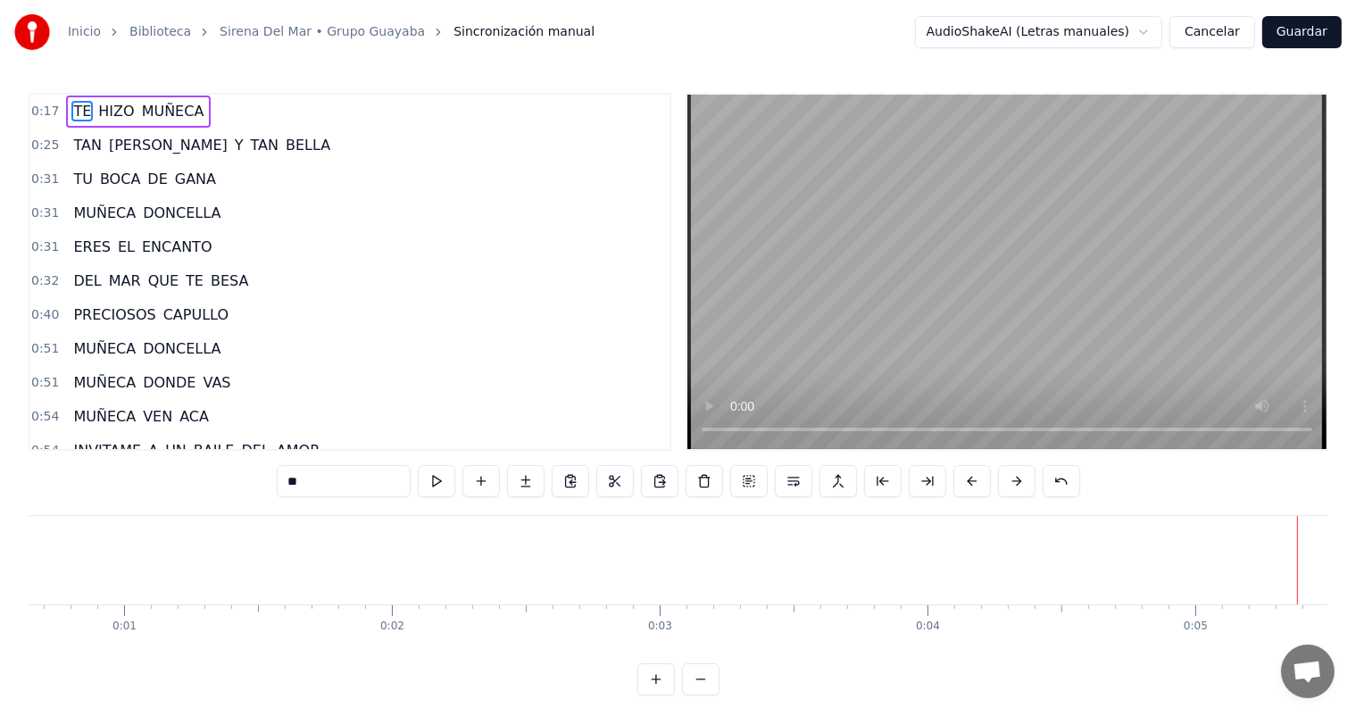
type input "******"
click at [474, 336] on div "0:51 MUÑECA DONCELLA" at bounding box center [349, 349] width 639 height 34
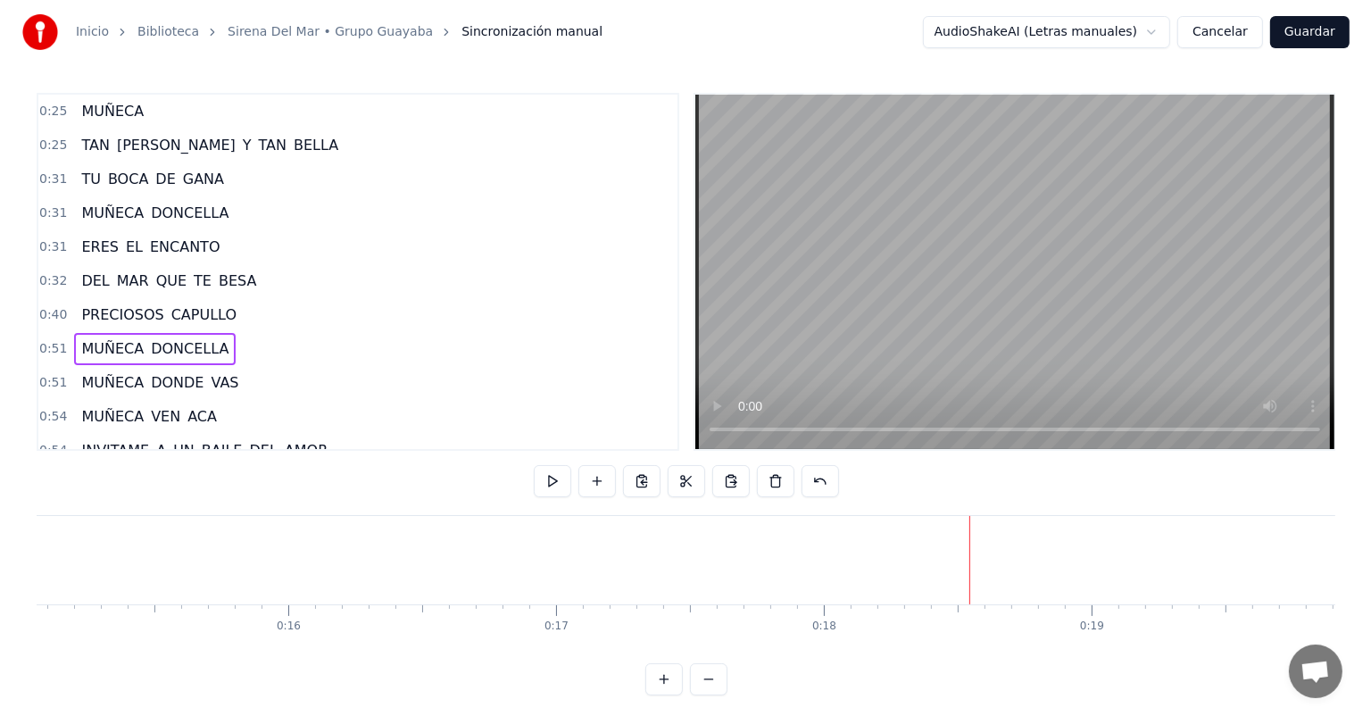
scroll to position [0, 13656]
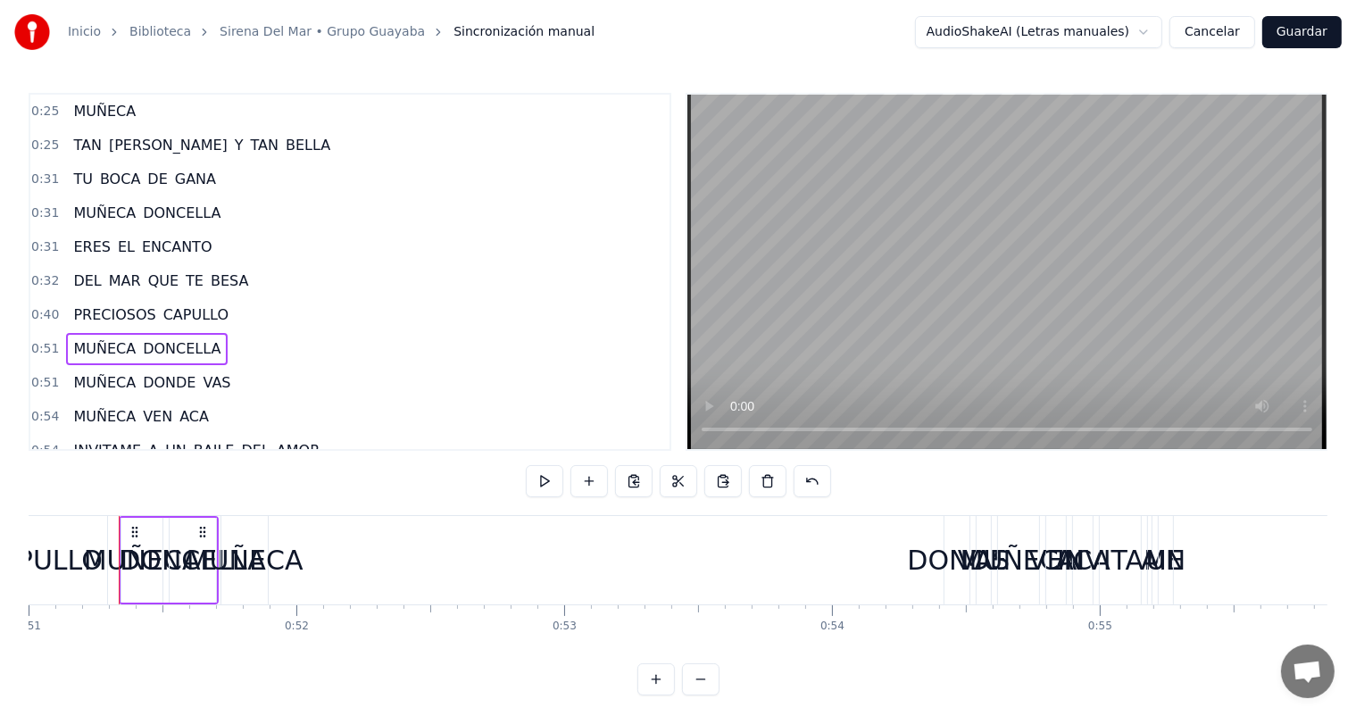
click at [1217, 35] on button "Cancelar" at bounding box center [1212, 32] width 86 height 32
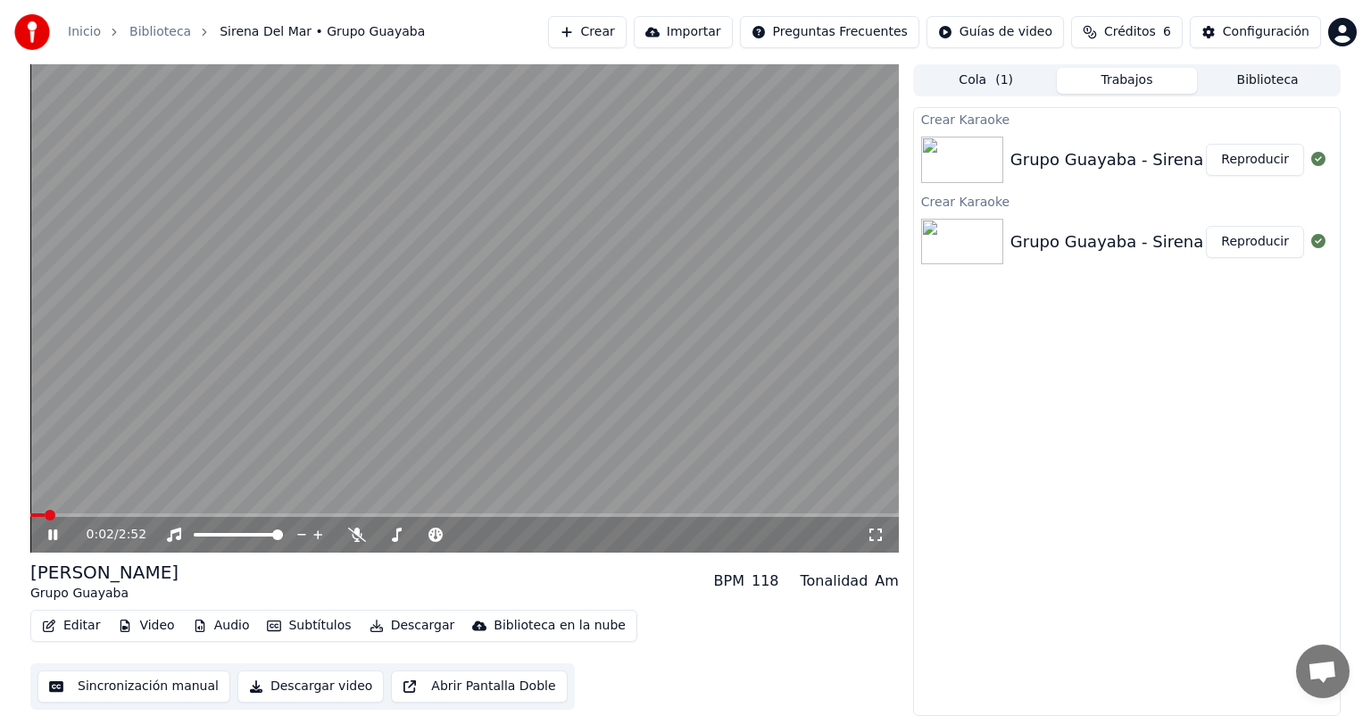
click at [81, 628] on button "Editar" at bounding box center [71, 625] width 72 height 25
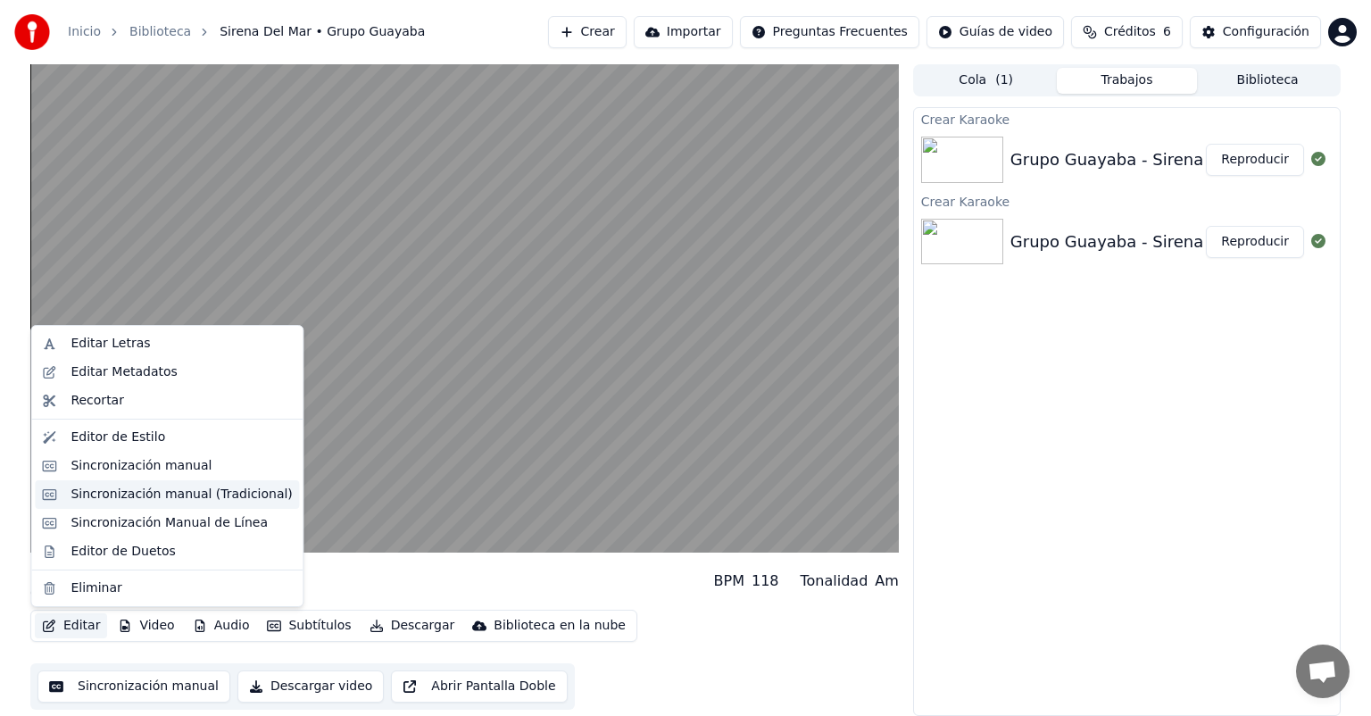
click at [150, 493] on div "Sincronización manual (Tradicional)" at bounding box center [181, 495] width 221 height 18
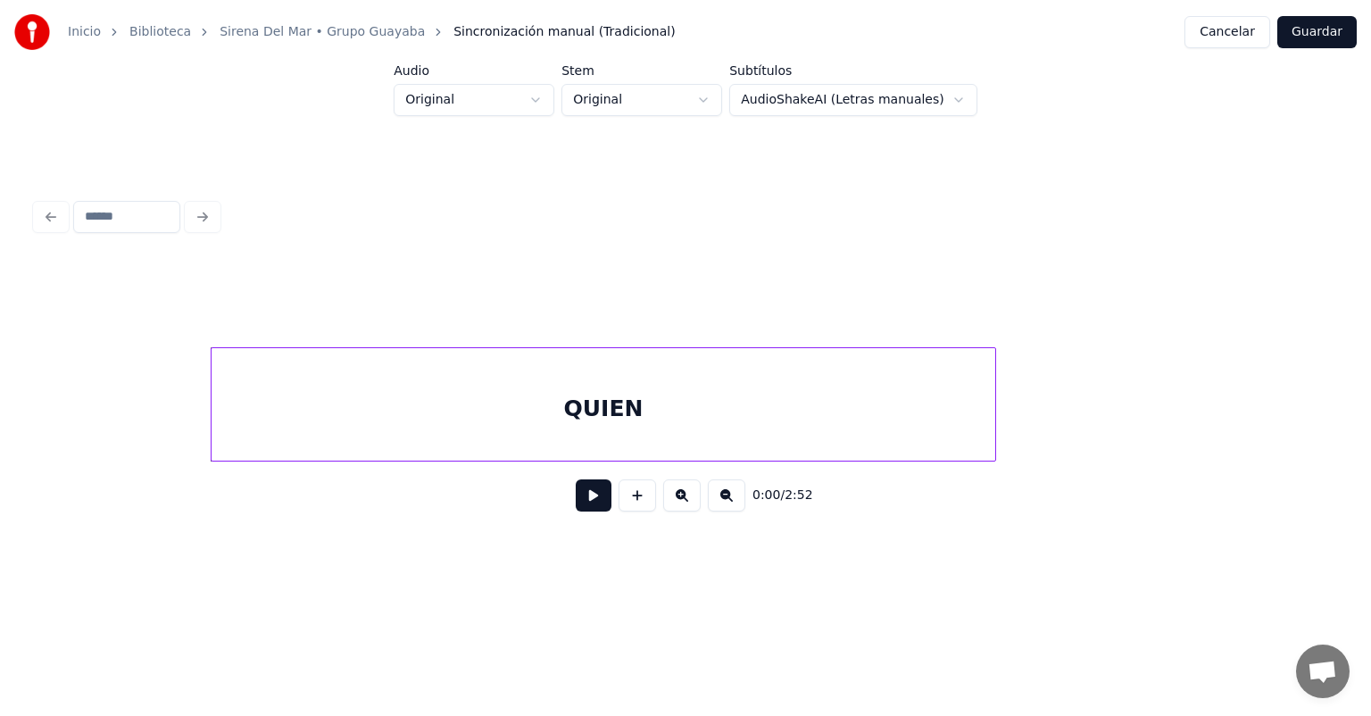
click at [593, 502] on button at bounding box center [594, 495] width 36 height 32
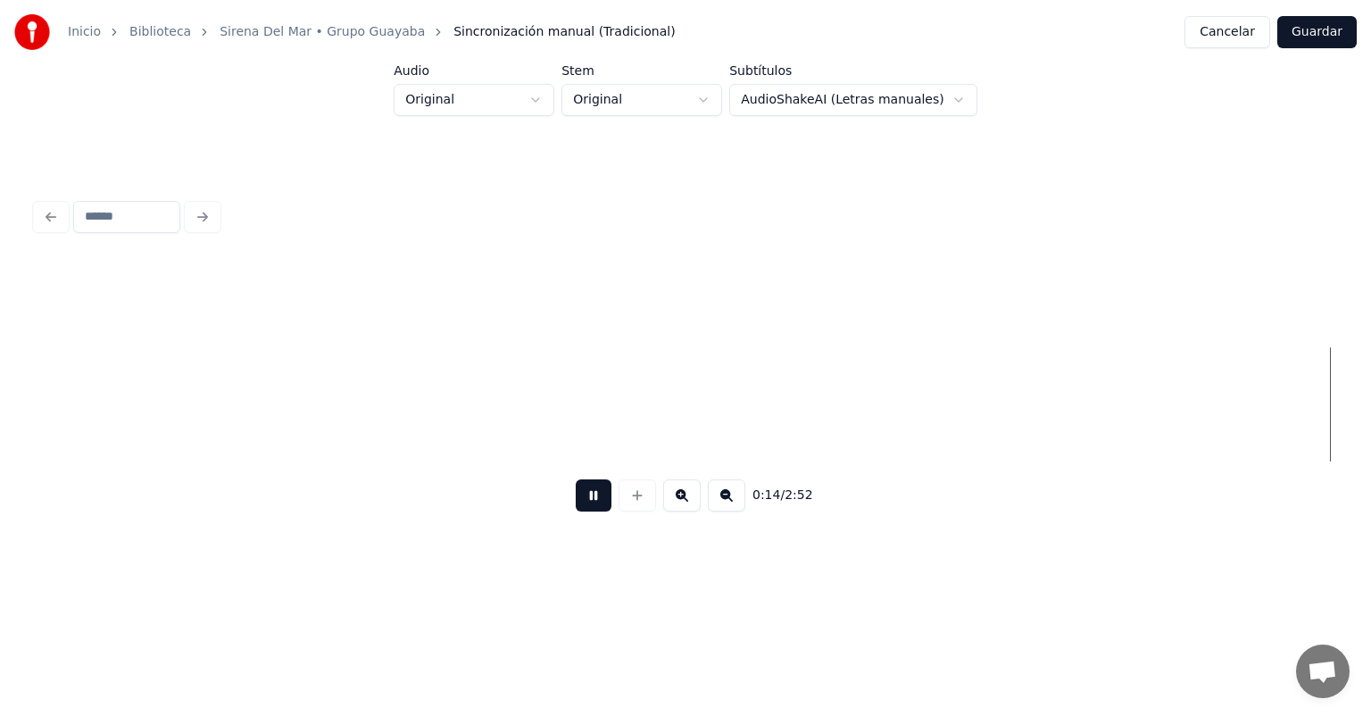
scroll to position [0, 2599]
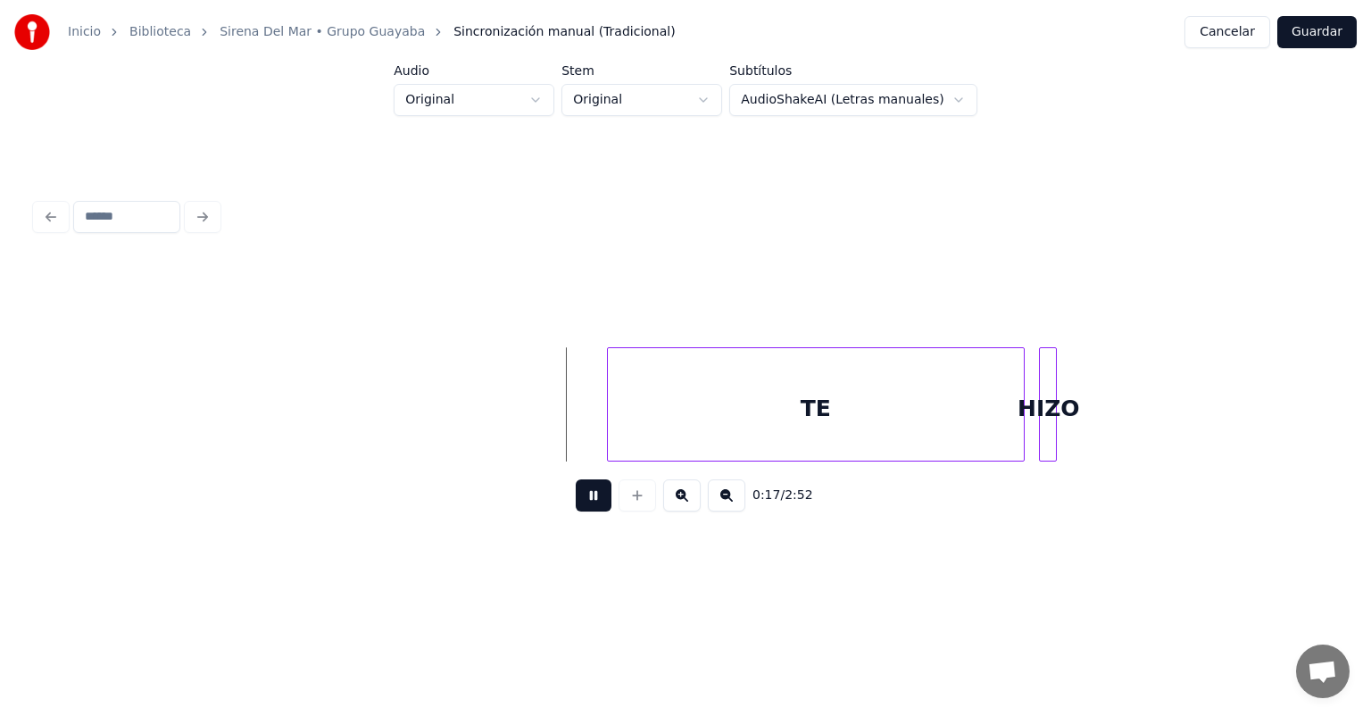
click at [590, 507] on button at bounding box center [594, 495] width 36 height 32
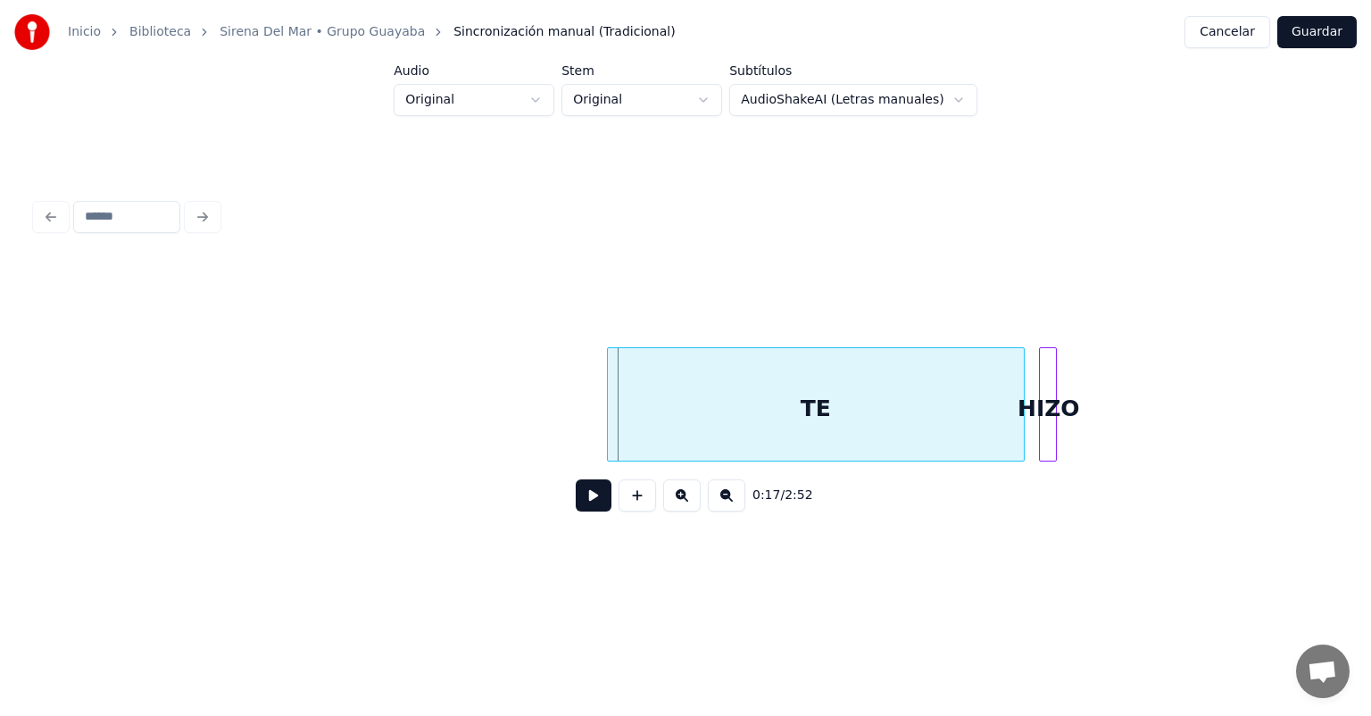
click at [643, 419] on div "TE" at bounding box center [816, 408] width 416 height 121
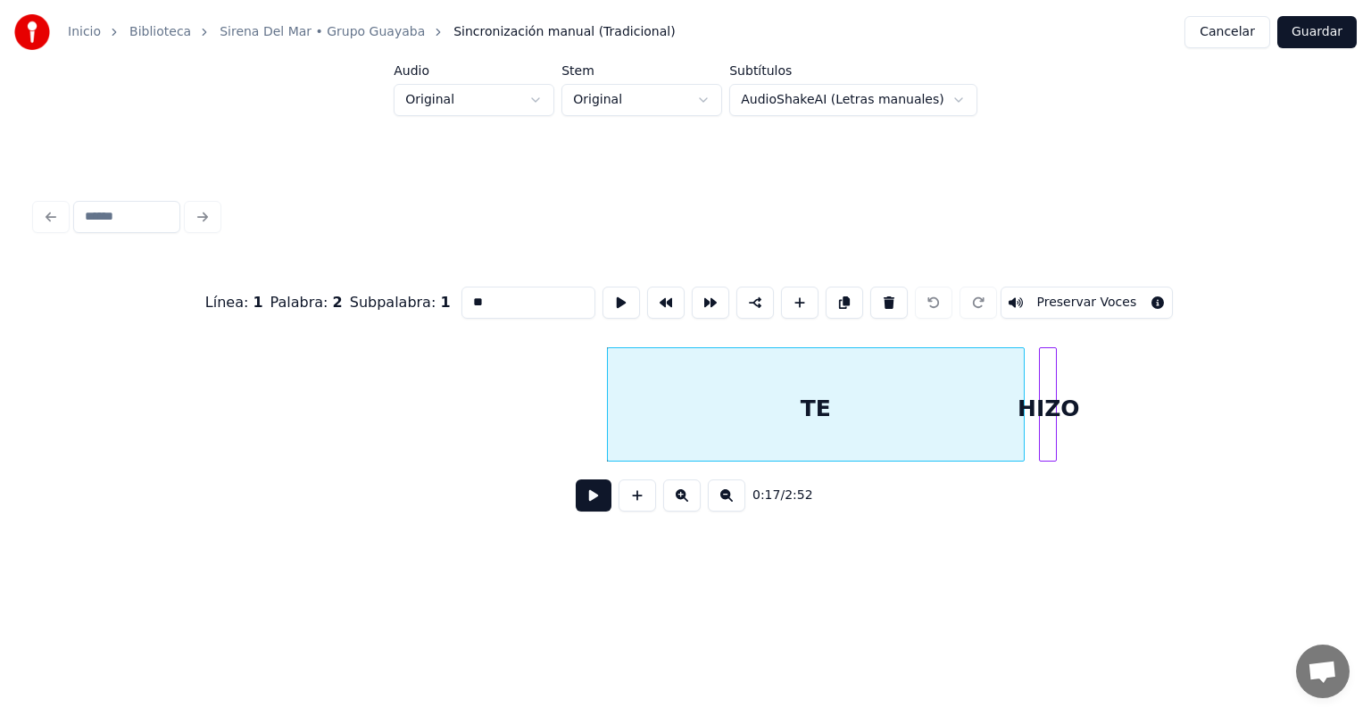
click at [511, 299] on input "**" at bounding box center [528, 303] width 134 height 32
type input "*"
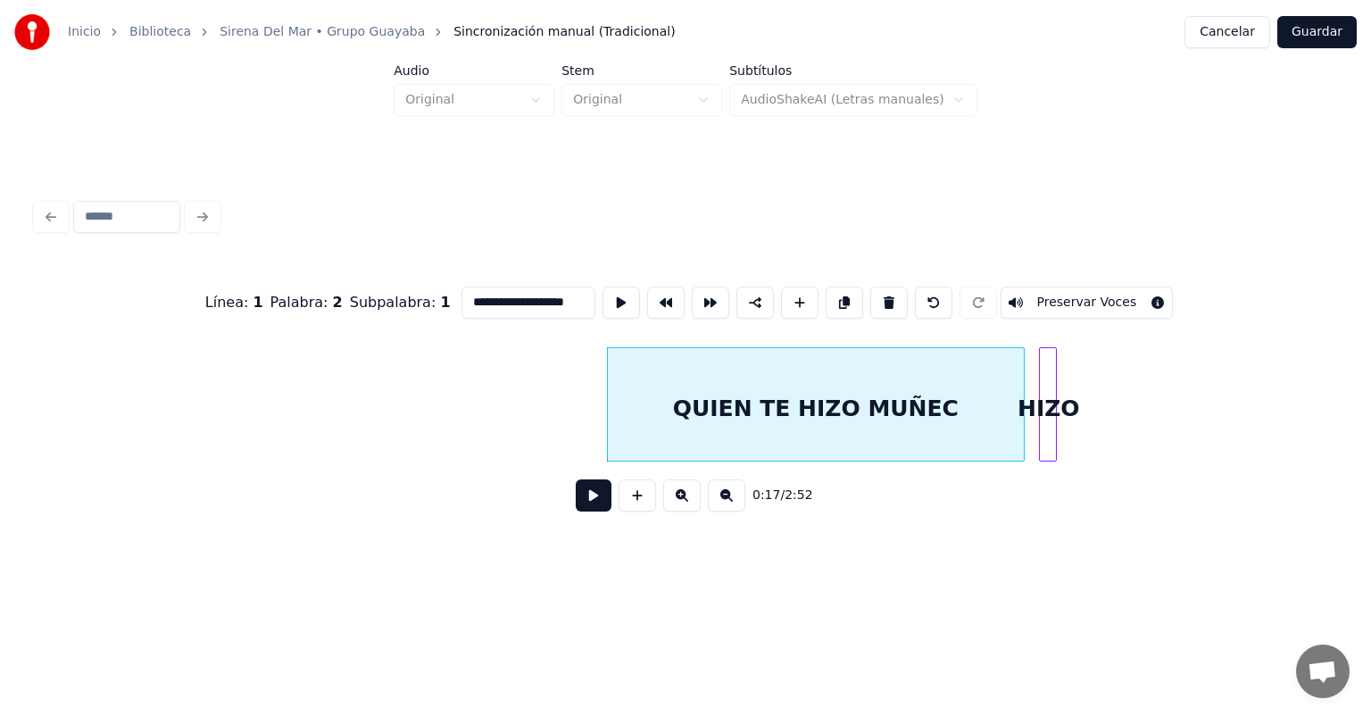
scroll to position [0, 32]
type input "**********"
click at [582, 503] on button at bounding box center [594, 495] width 36 height 32
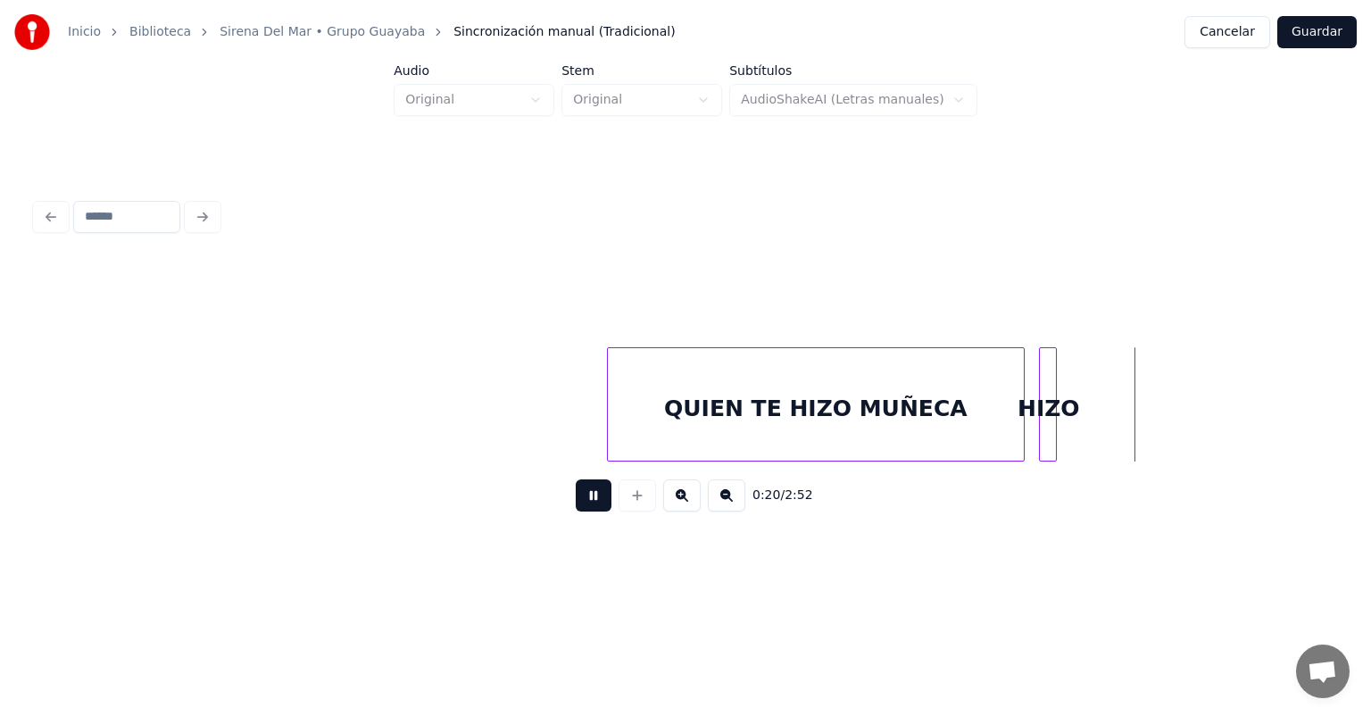
click at [595, 502] on button at bounding box center [594, 495] width 36 height 32
click at [582, 509] on button at bounding box center [594, 495] width 36 height 32
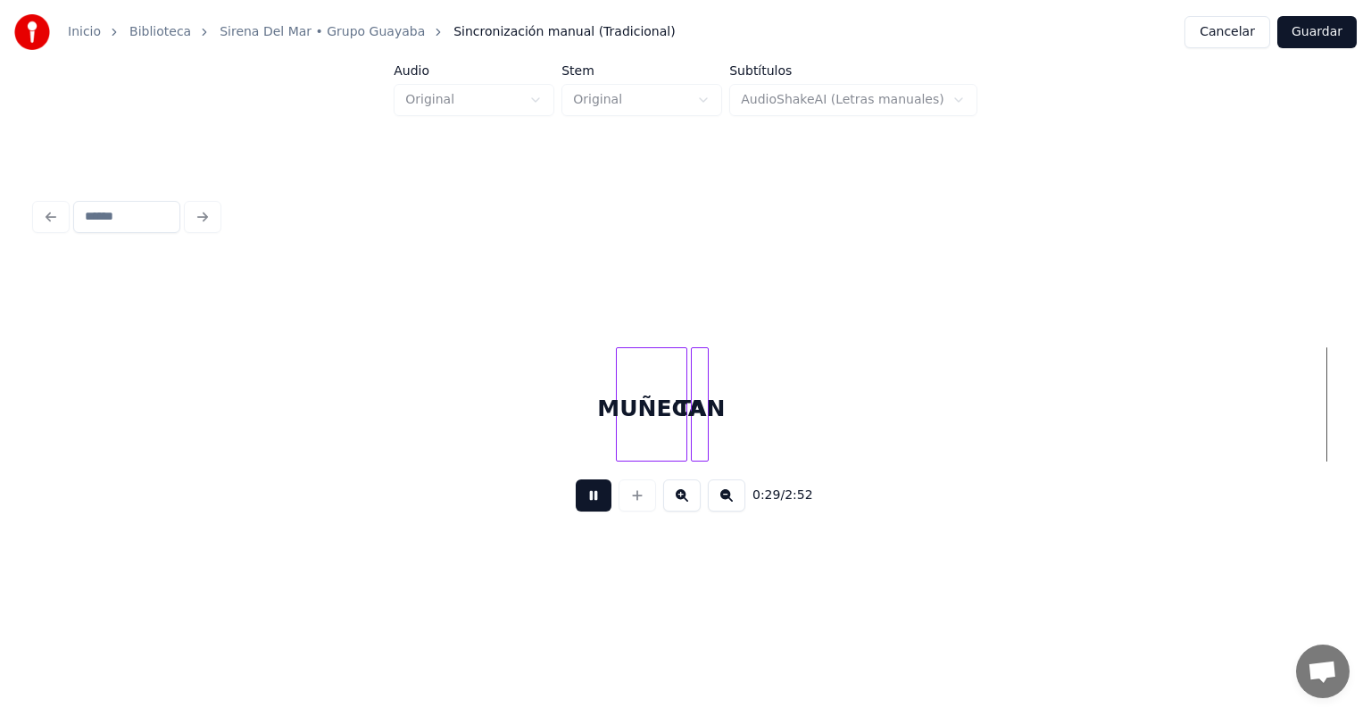
scroll to position [0, 5200]
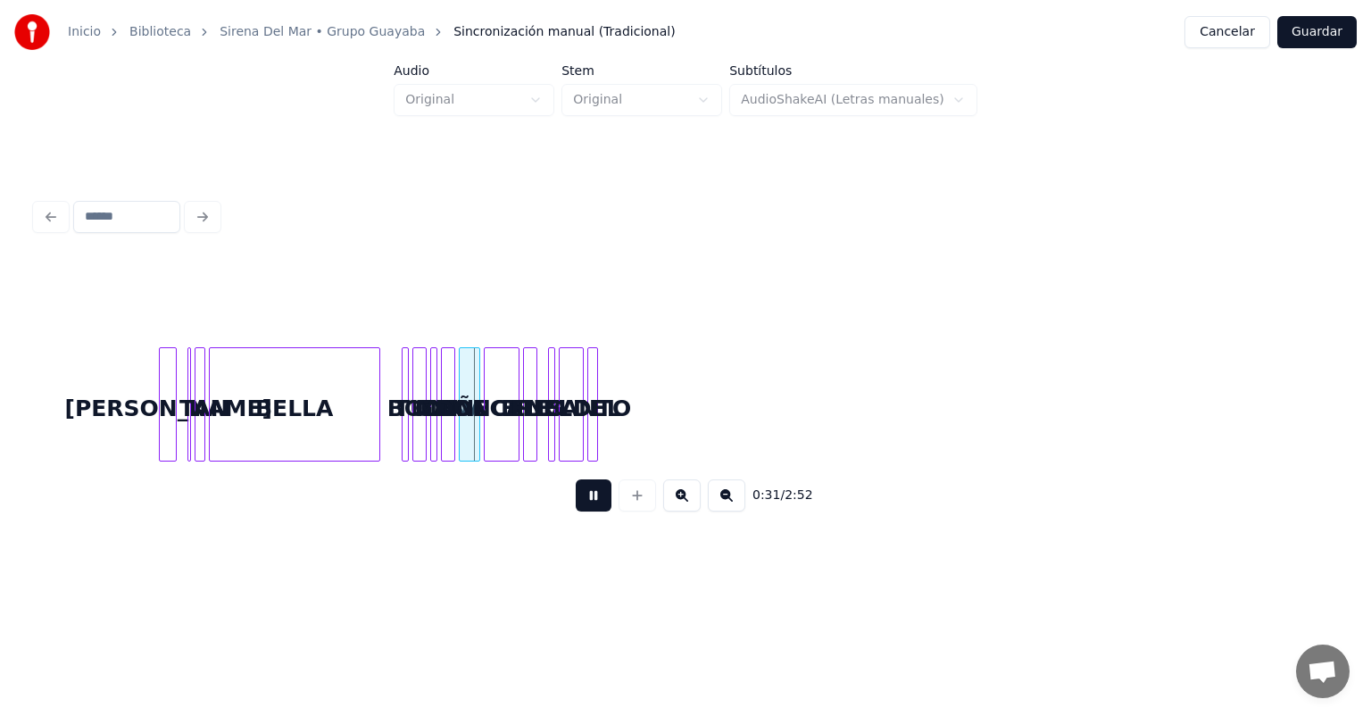
click at [1220, 36] on button "Cancelar" at bounding box center [1227, 32] width 86 height 32
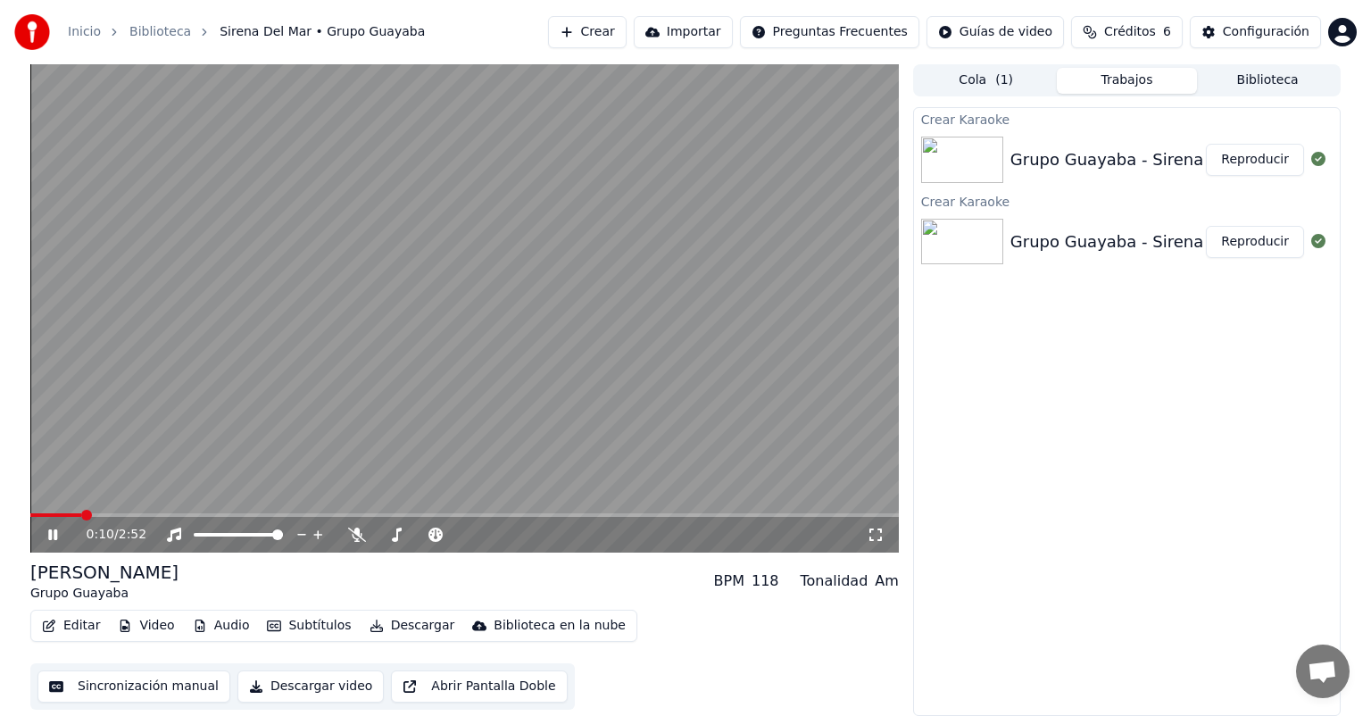
click at [303, 622] on button "Subtítulos" at bounding box center [309, 625] width 98 height 25
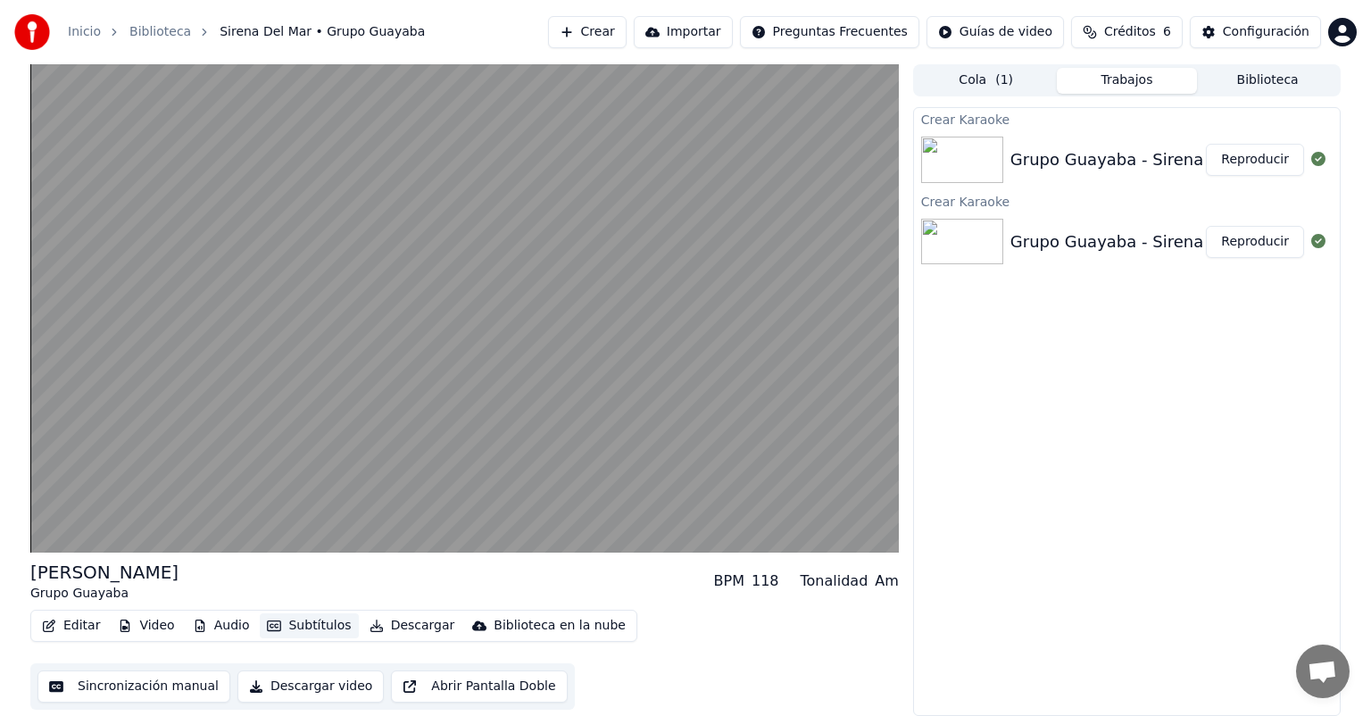
click at [303, 622] on button "Subtítulos" at bounding box center [309, 625] width 98 height 25
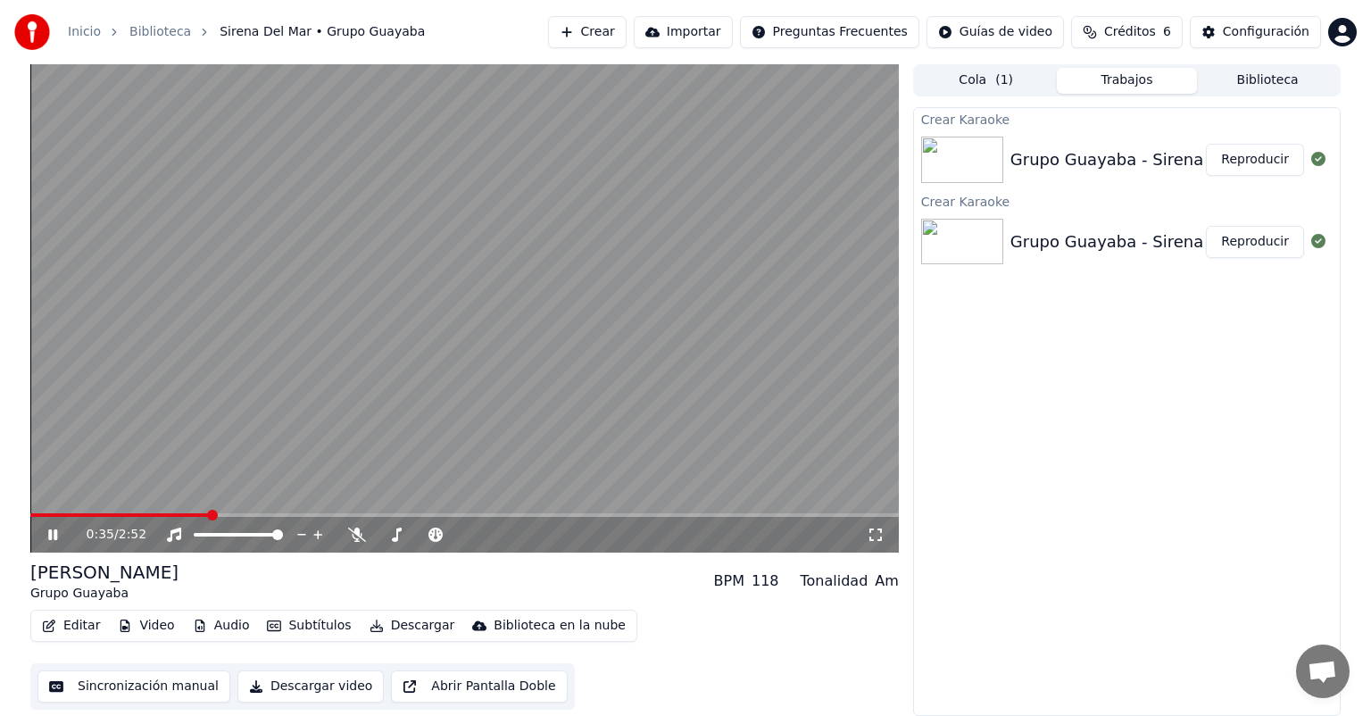
click at [53, 531] on icon at bounding box center [66, 534] width 42 height 14
click at [1318, 245] on icon at bounding box center [1318, 241] width 14 height 14
click at [827, 26] on html "Inicio Biblioteca Sirena Del Mar • Grupo Guayaba Crear Importar Preguntas Frecu…" at bounding box center [685, 358] width 1371 height 716
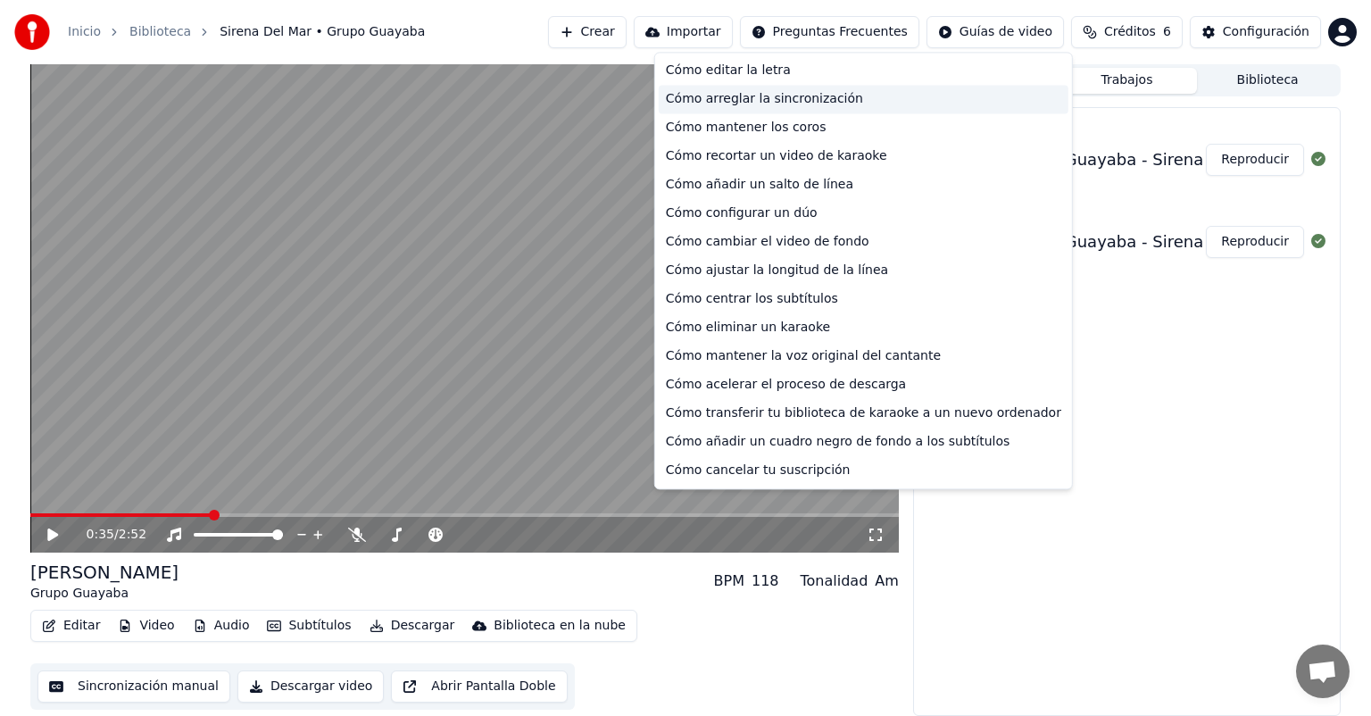
click at [785, 96] on div "Cómo arreglar la sincronización" at bounding box center [864, 99] width 410 height 29
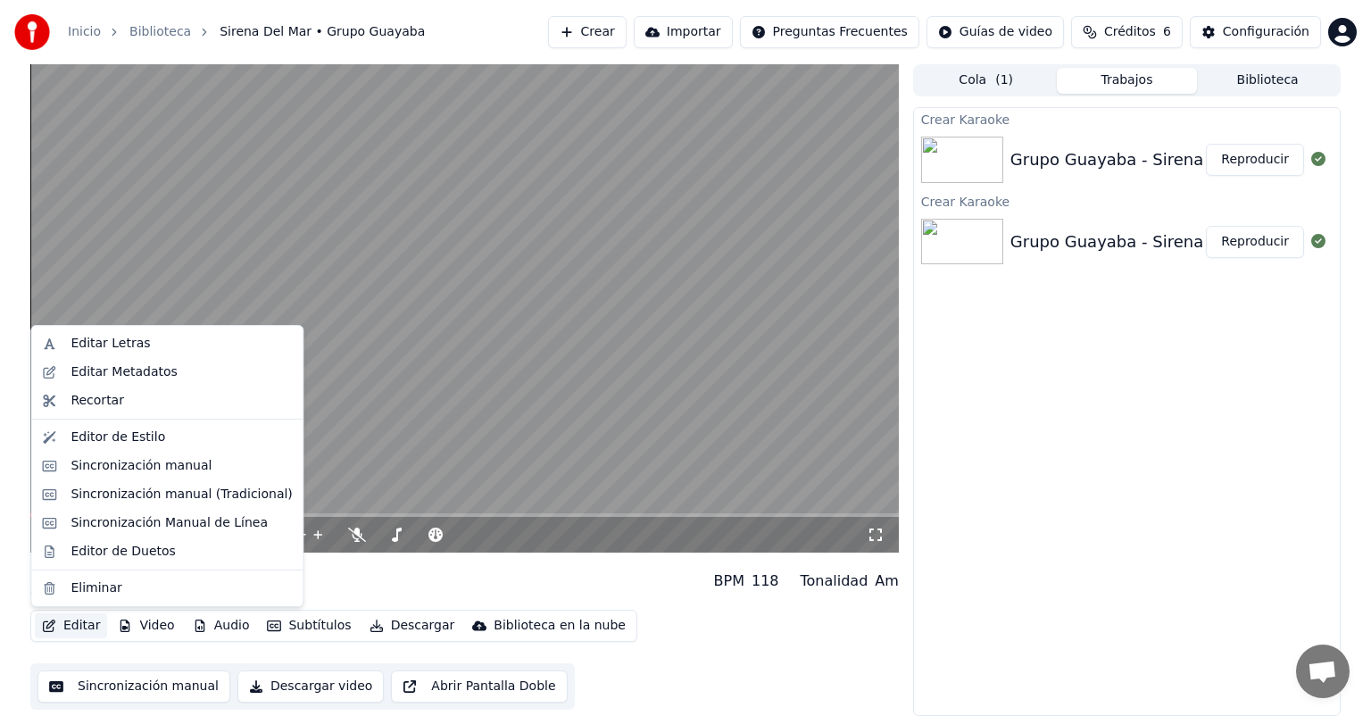
click at [68, 624] on button "Editar" at bounding box center [71, 625] width 72 height 25
click at [179, 346] on div "Editar Letras" at bounding box center [181, 344] width 221 height 18
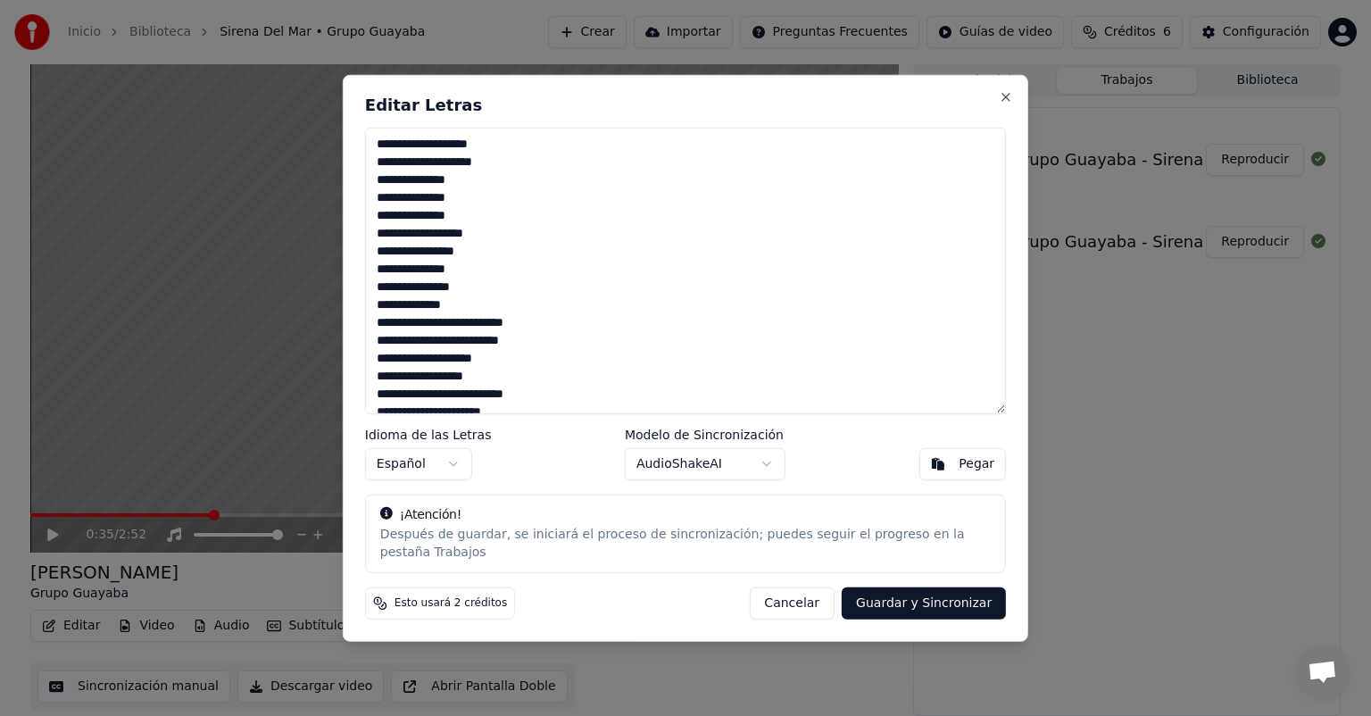
click at [829, 604] on button "Cancelar" at bounding box center [792, 602] width 86 height 32
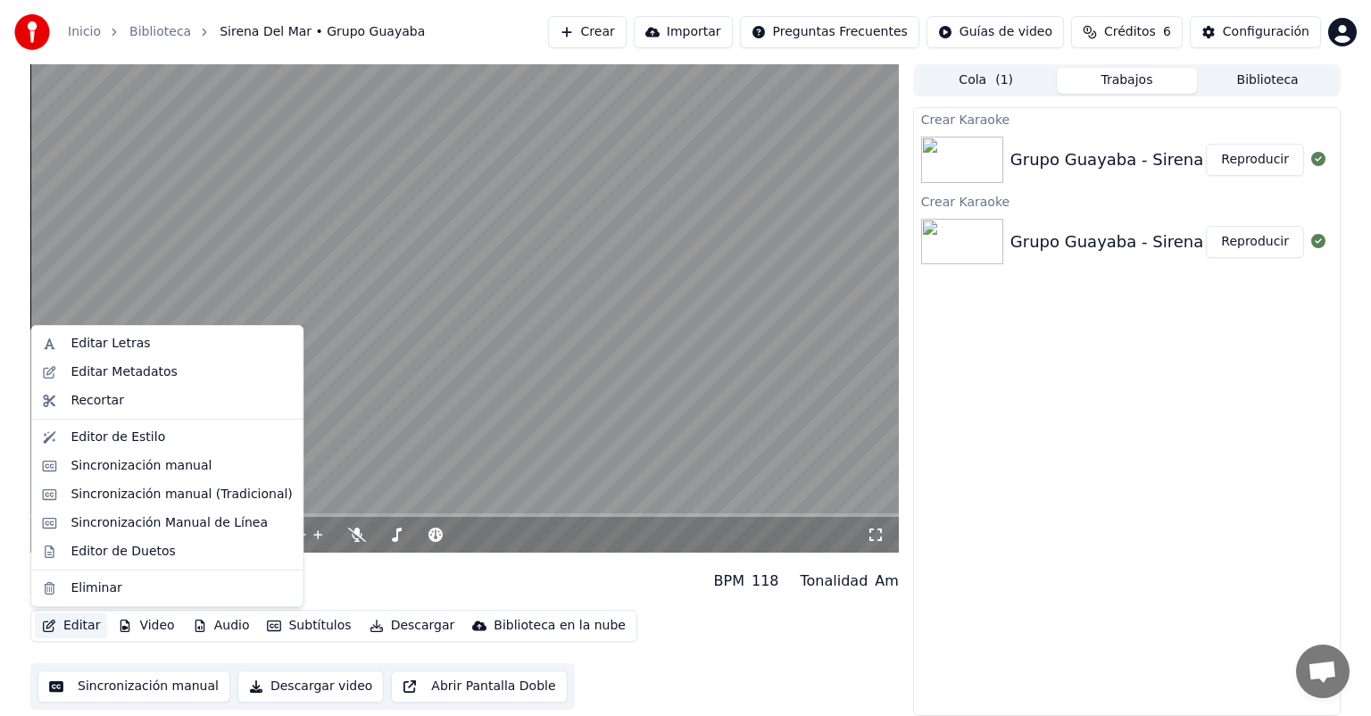
click at [88, 625] on button "Editar" at bounding box center [71, 625] width 72 height 25
click at [155, 374] on div "Editar Metadatos" at bounding box center [124, 372] width 106 height 18
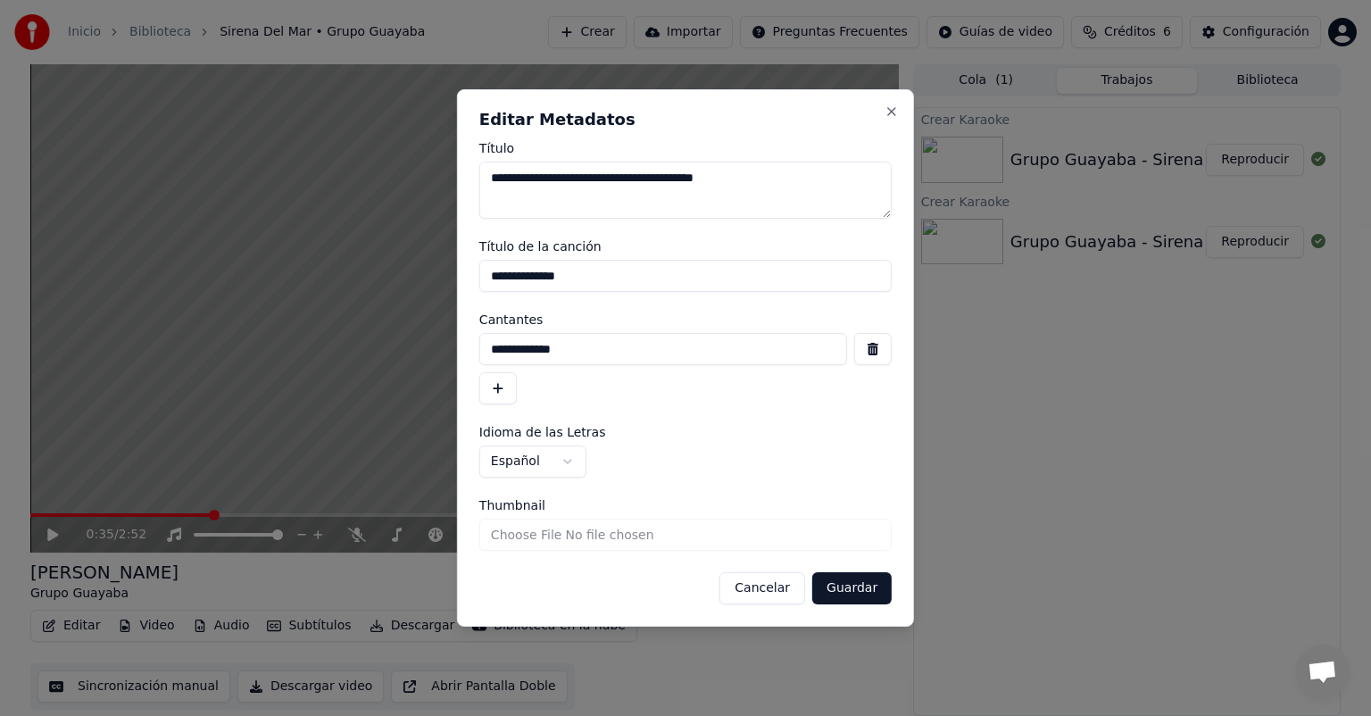
click at [677, 179] on textarea "**********" at bounding box center [685, 190] width 412 height 57
click at [587, 178] on textarea "**********" at bounding box center [685, 190] width 412 height 57
type textarea "**********"
click at [582, 534] on input "Thumbnail" at bounding box center [685, 535] width 412 height 32
click at [594, 539] on input "Thumbnail" at bounding box center [685, 535] width 412 height 32
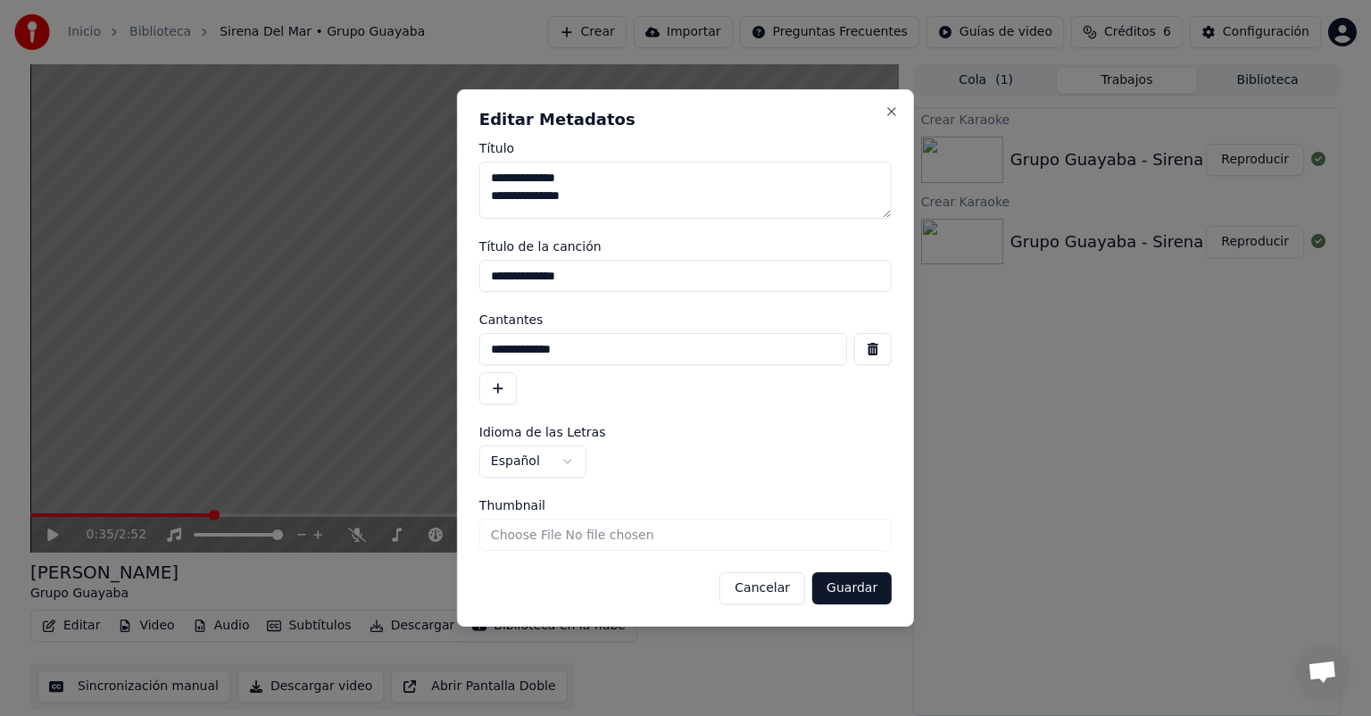
click at [834, 585] on button "Guardar" at bounding box center [851, 588] width 79 height 32
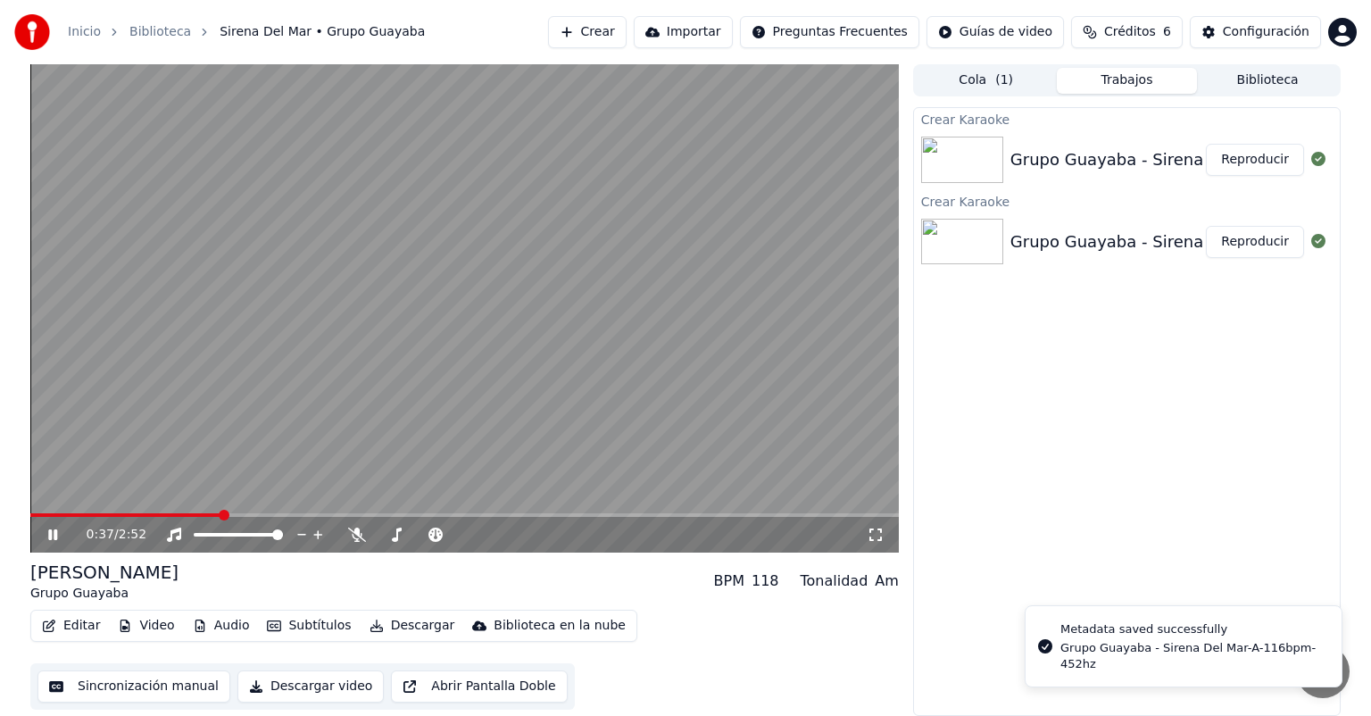
click at [35, 513] on span at bounding box center [125, 515] width 191 height 4
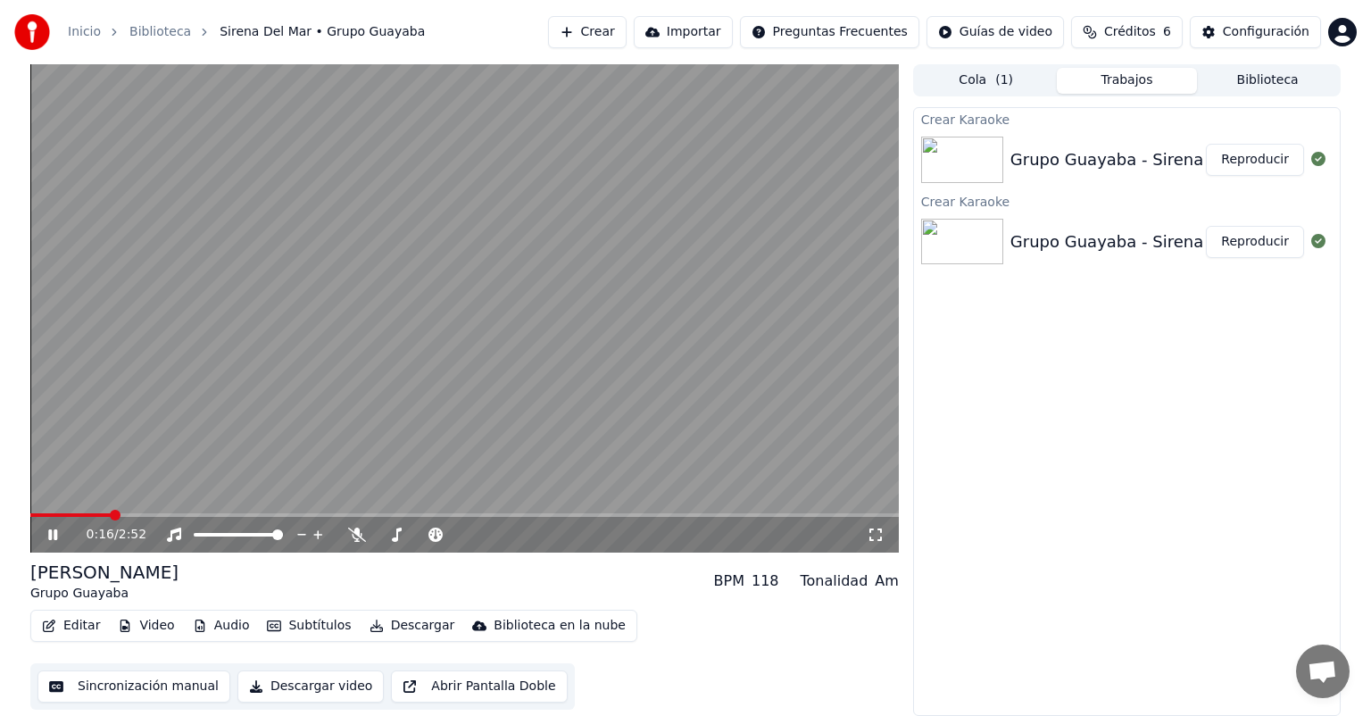
click at [53, 532] on icon at bounding box center [66, 534] width 42 height 14
click at [82, 623] on button "Editar" at bounding box center [71, 625] width 72 height 25
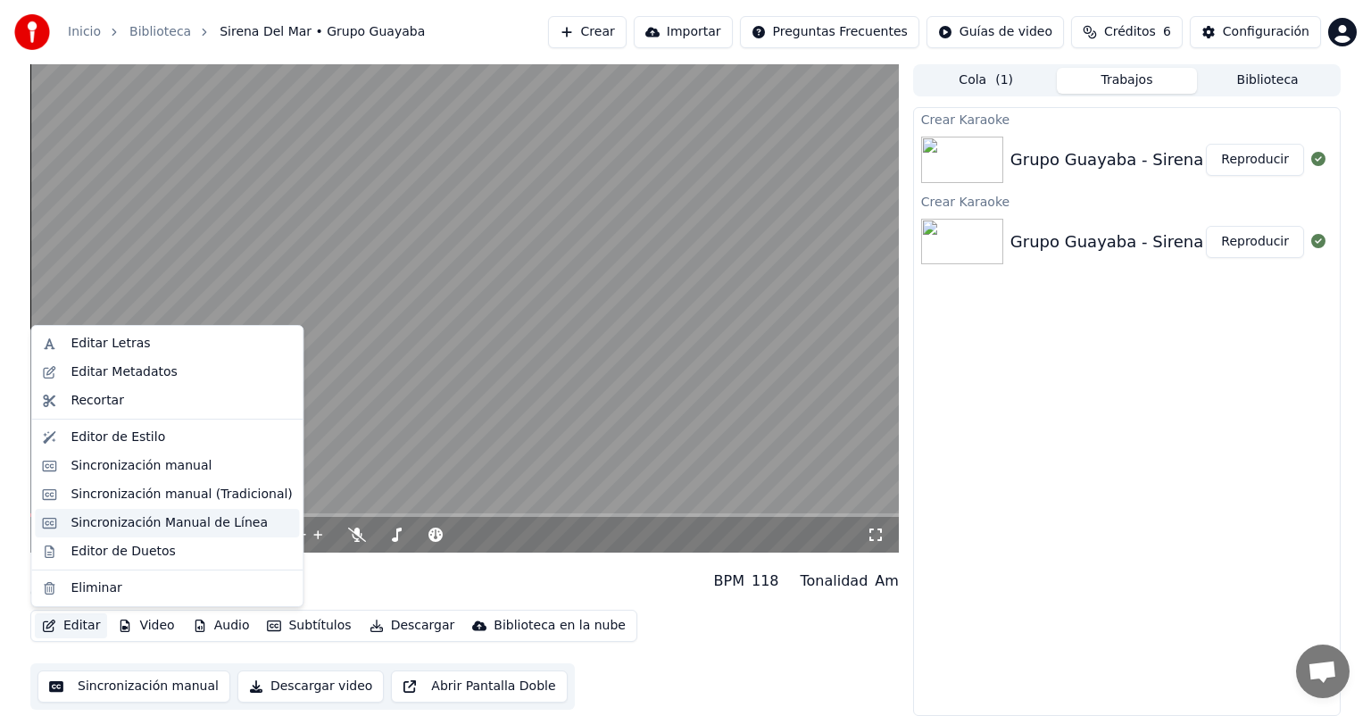
click at [207, 517] on div "Sincronización Manual de Línea" at bounding box center [169, 523] width 197 height 18
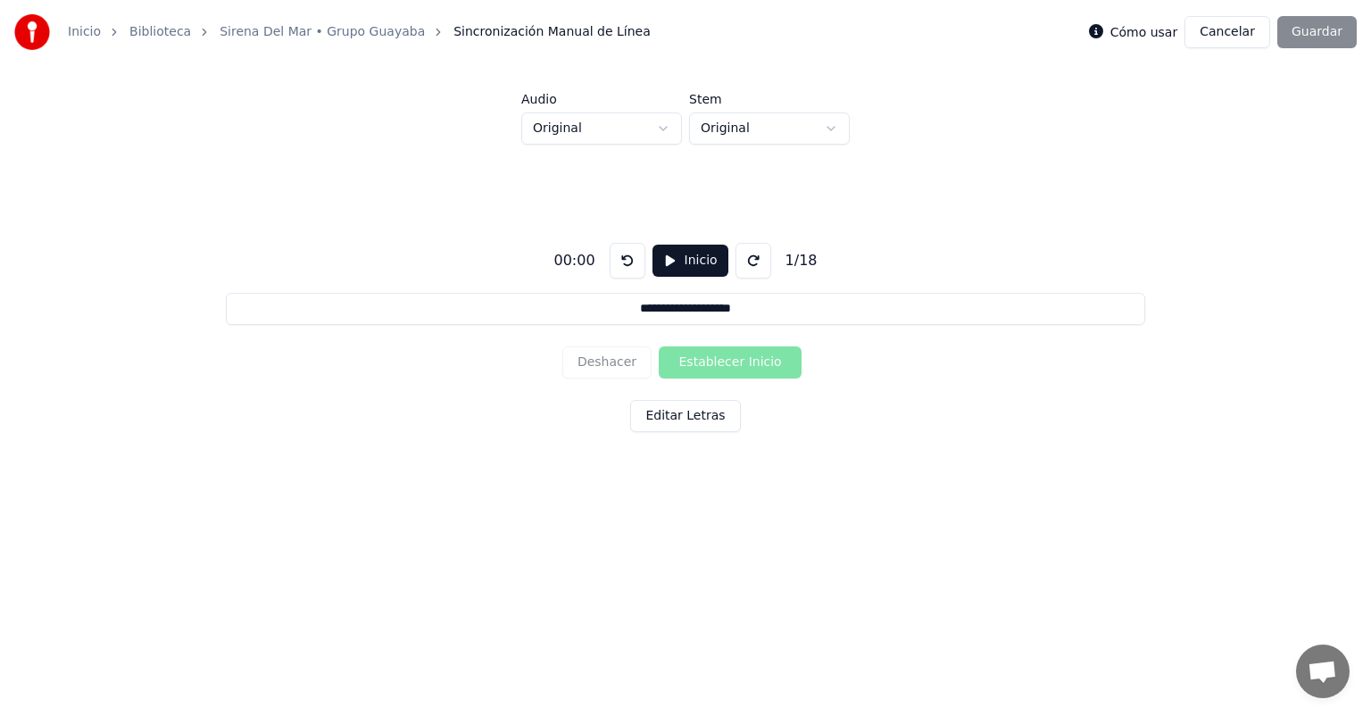
click at [672, 251] on button "Inicio" at bounding box center [690, 261] width 76 height 32
click at [688, 258] on button "Pausar" at bounding box center [690, 261] width 85 height 32
click at [688, 258] on button "Inicio" at bounding box center [690, 261] width 76 height 32
click at [685, 264] on button "Pausar" at bounding box center [690, 261] width 85 height 32
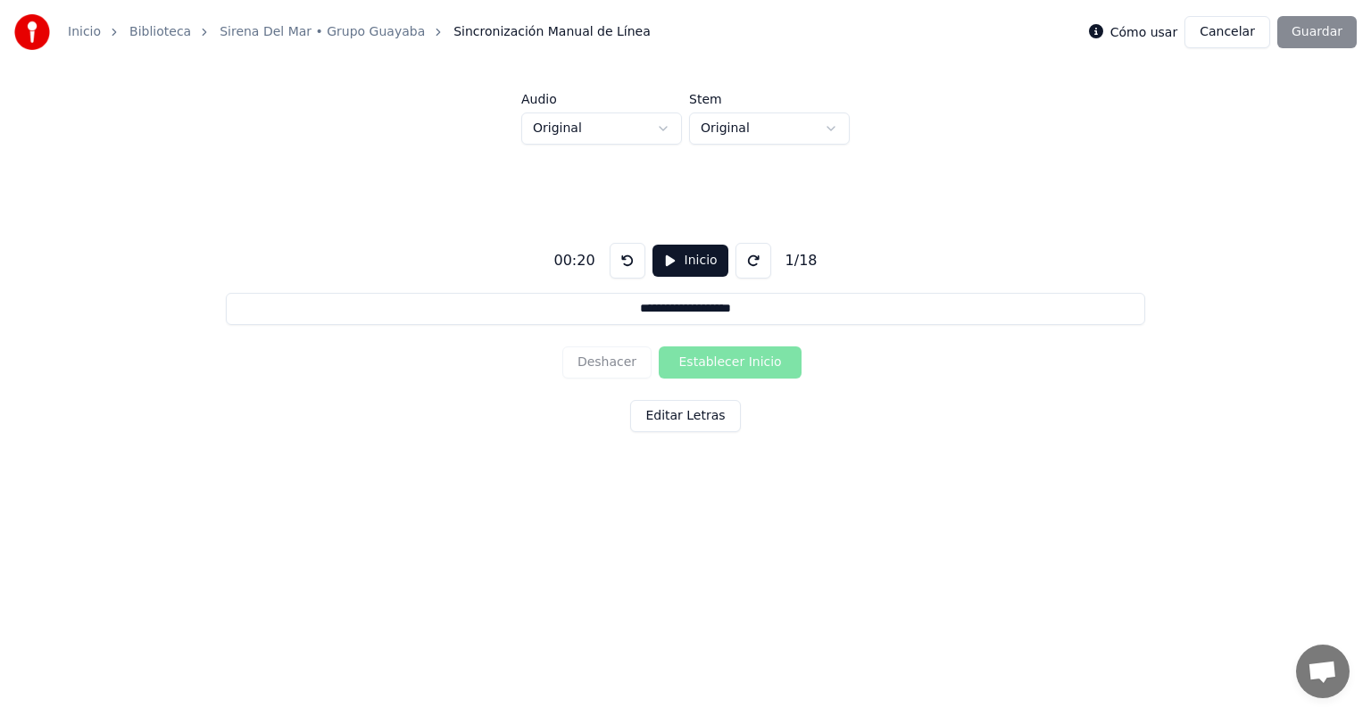
click at [263, 301] on input "**********" at bounding box center [685, 309] width 919 height 32
click at [619, 262] on button at bounding box center [628, 261] width 36 height 36
click at [621, 262] on button at bounding box center [628, 261] width 36 height 36
click at [672, 263] on button "Inicio" at bounding box center [690, 261] width 76 height 32
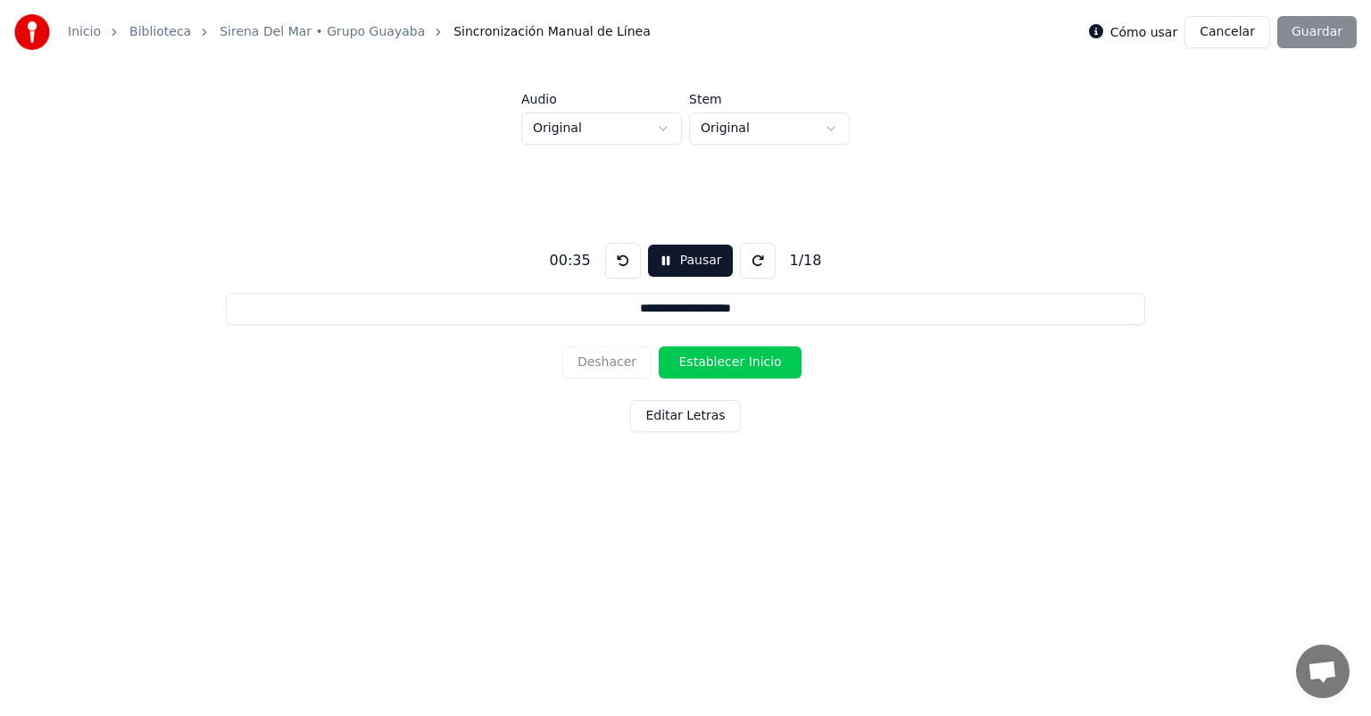
click at [665, 414] on button "Editar Letras" at bounding box center [685, 416] width 110 height 32
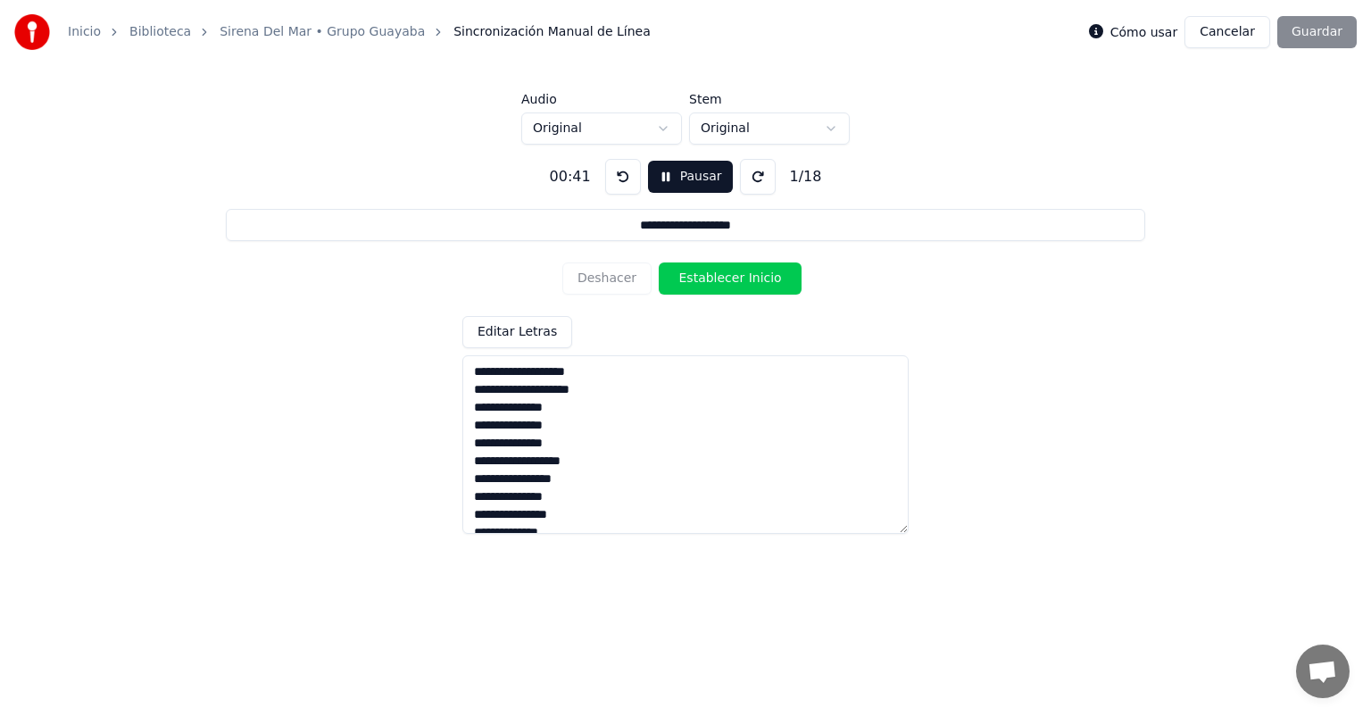
click at [614, 185] on button at bounding box center [623, 177] width 36 height 36
click at [614, 175] on button at bounding box center [623, 177] width 36 height 36
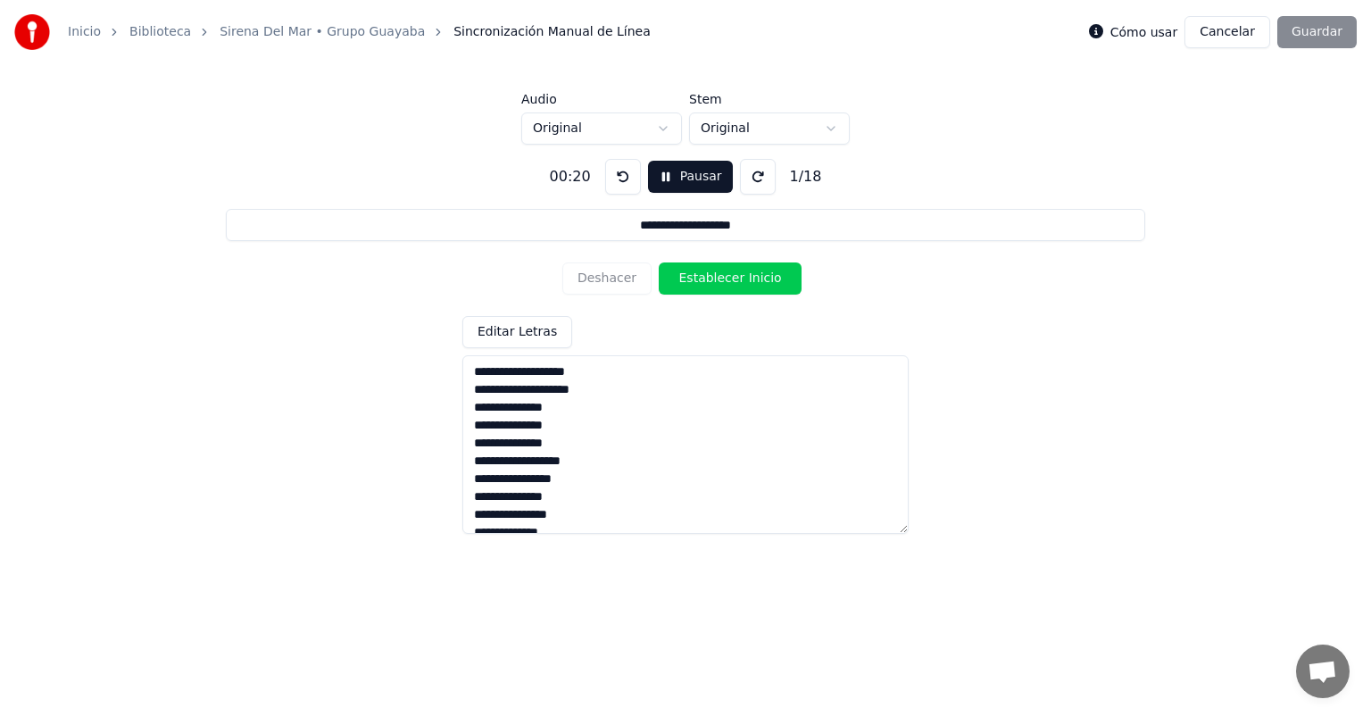
click at [614, 175] on button at bounding box center [623, 177] width 36 height 36
click at [618, 177] on button at bounding box center [623, 177] width 36 height 36
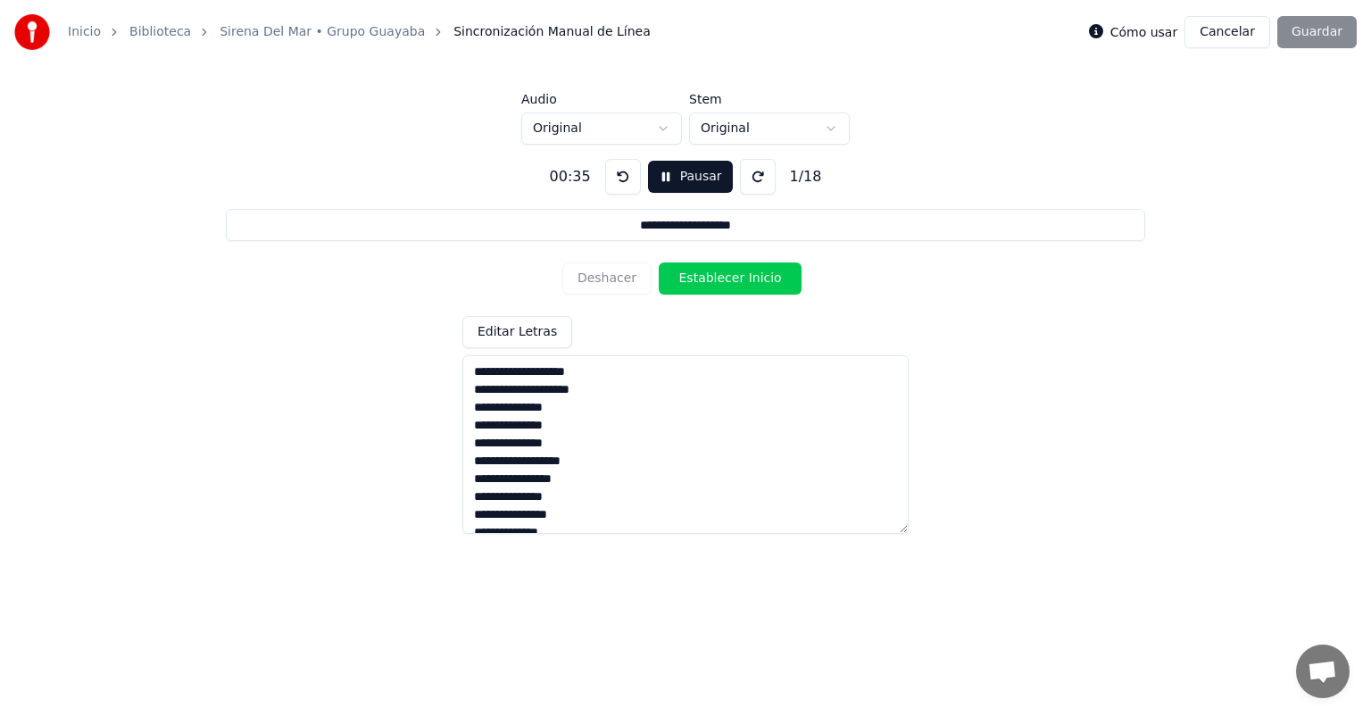
click at [618, 177] on button at bounding box center [623, 177] width 36 height 36
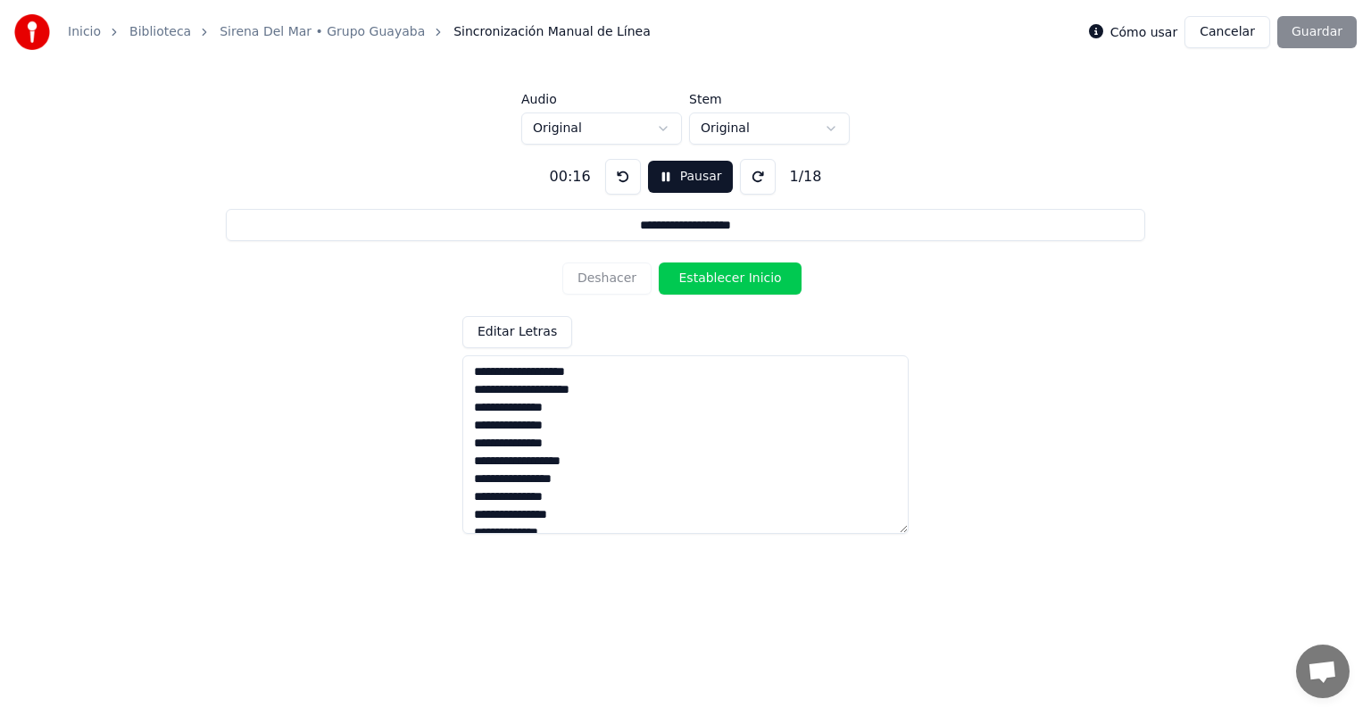
click at [675, 177] on button "Pausar" at bounding box center [690, 177] width 85 height 32
drag, startPoint x: 475, startPoint y: 370, endPoint x: 632, endPoint y: 422, distance: 165.4
click at [632, 422] on textarea "**********" at bounding box center [685, 444] width 446 height 179
type input "**********"
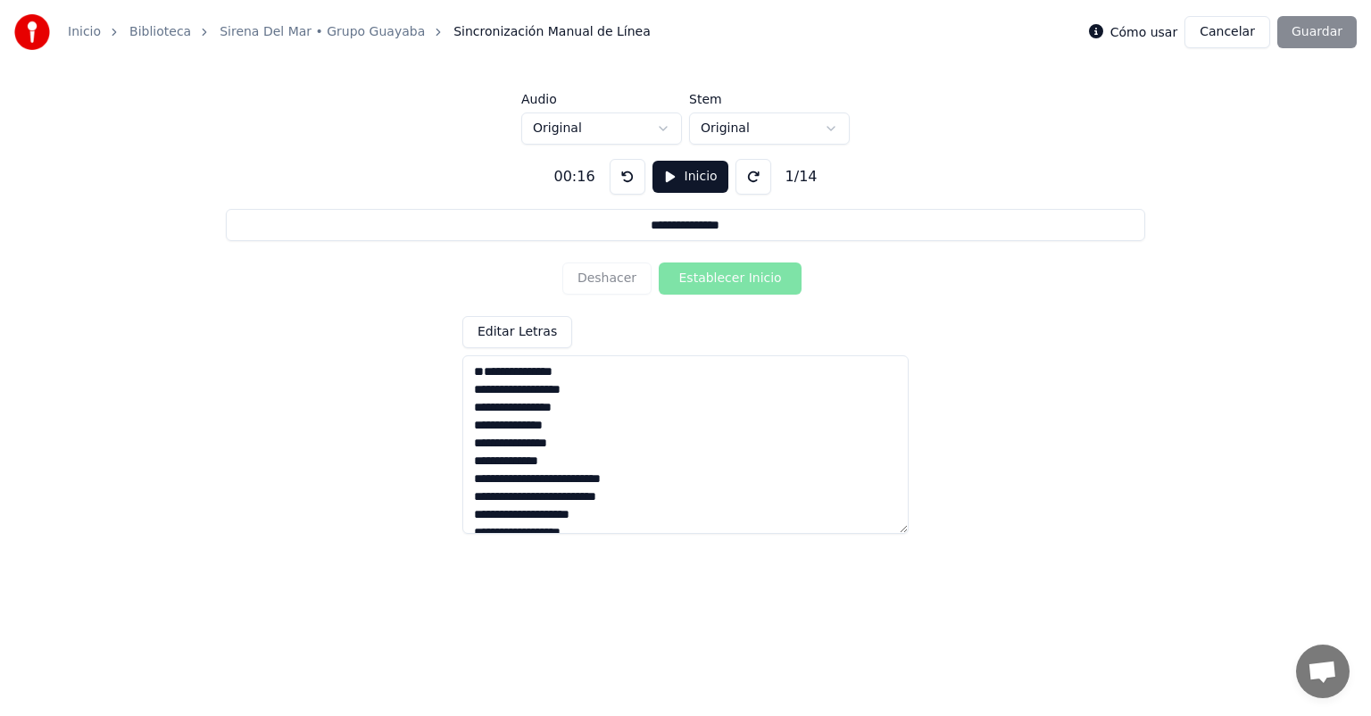
type textarea "**********"
click at [678, 168] on button "Inicio" at bounding box center [690, 177] width 76 height 32
click at [687, 179] on button "Pausar" at bounding box center [690, 177] width 85 height 32
click at [657, 430] on textarea "**********" at bounding box center [685, 444] width 446 height 179
click at [1140, 32] on label "Cómo usar" at bounding box center [1144, 32] width 68 height 12
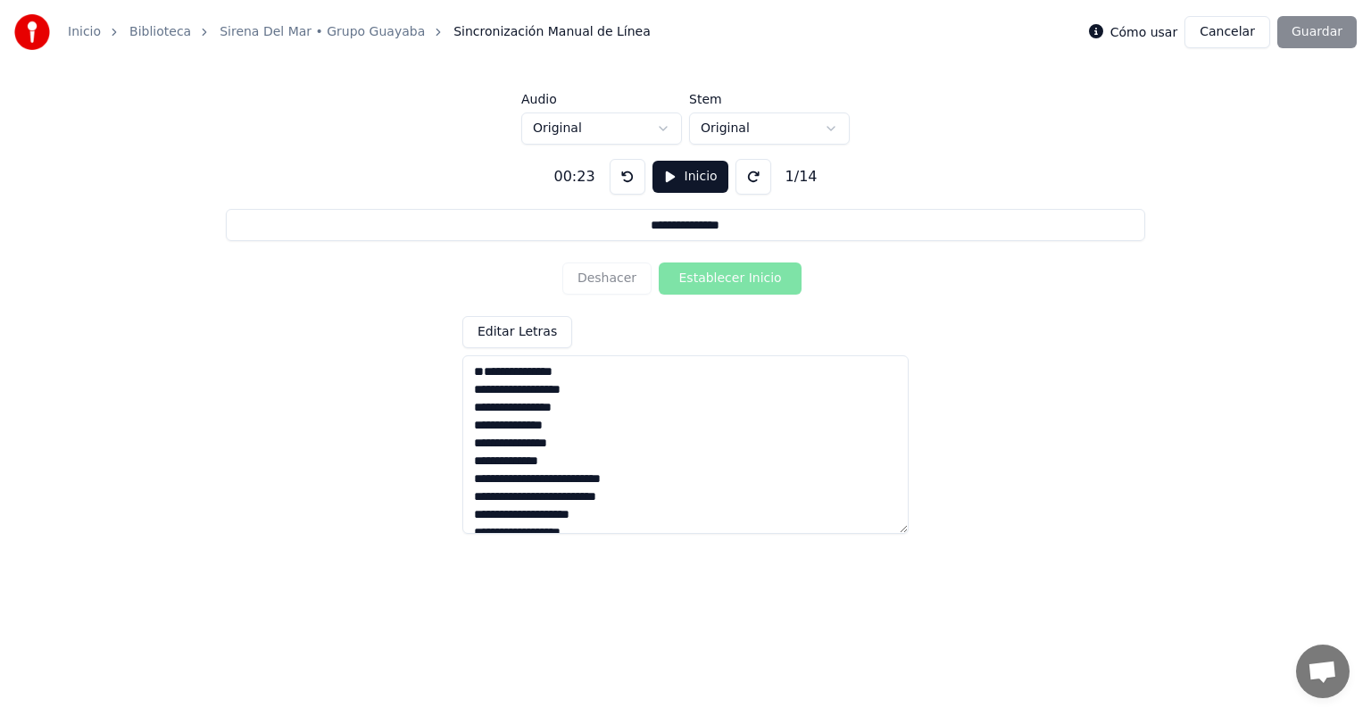
click at [1228, 41] on button "Cancelar" at bounding box center [1227, 32] width 86 height 32
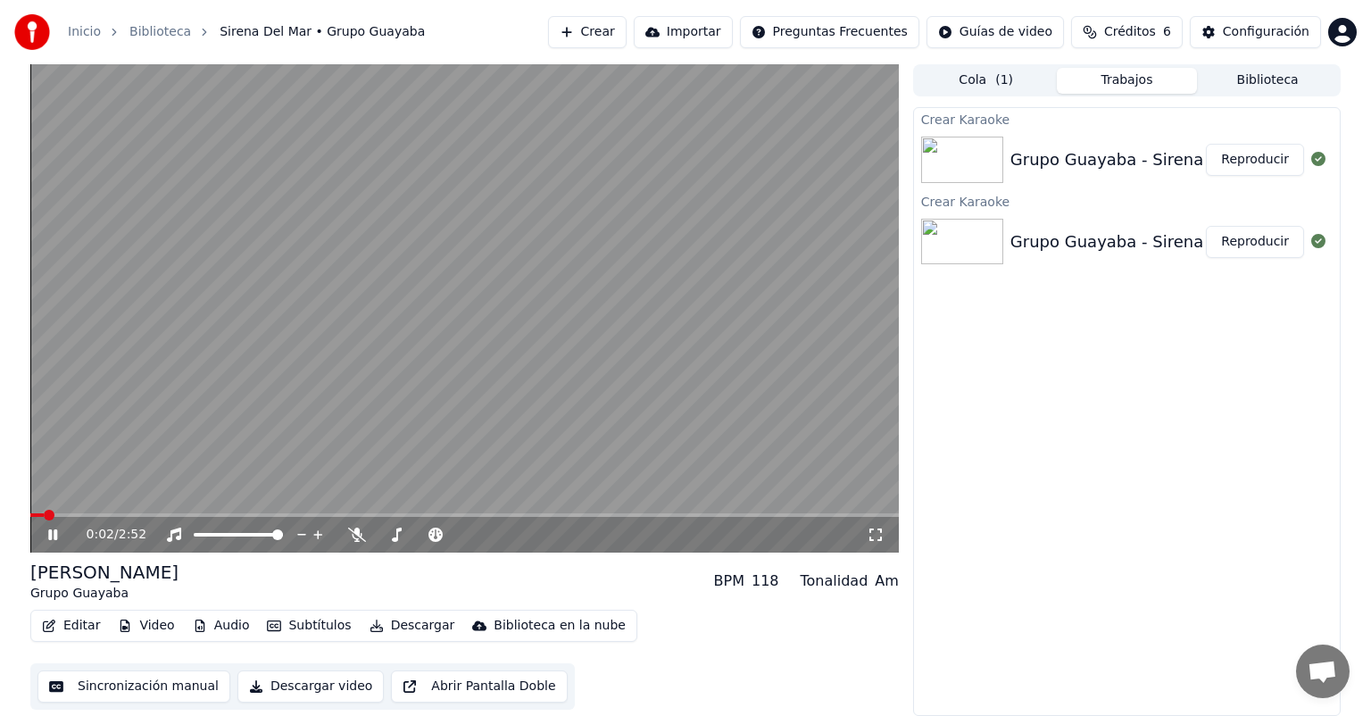
click at [47, 530] on icon at bounding box center [66, 534] width 42 height 14
click at [81, 627] on button "Editar" at bounding box center [71, 625] width 72 height 25
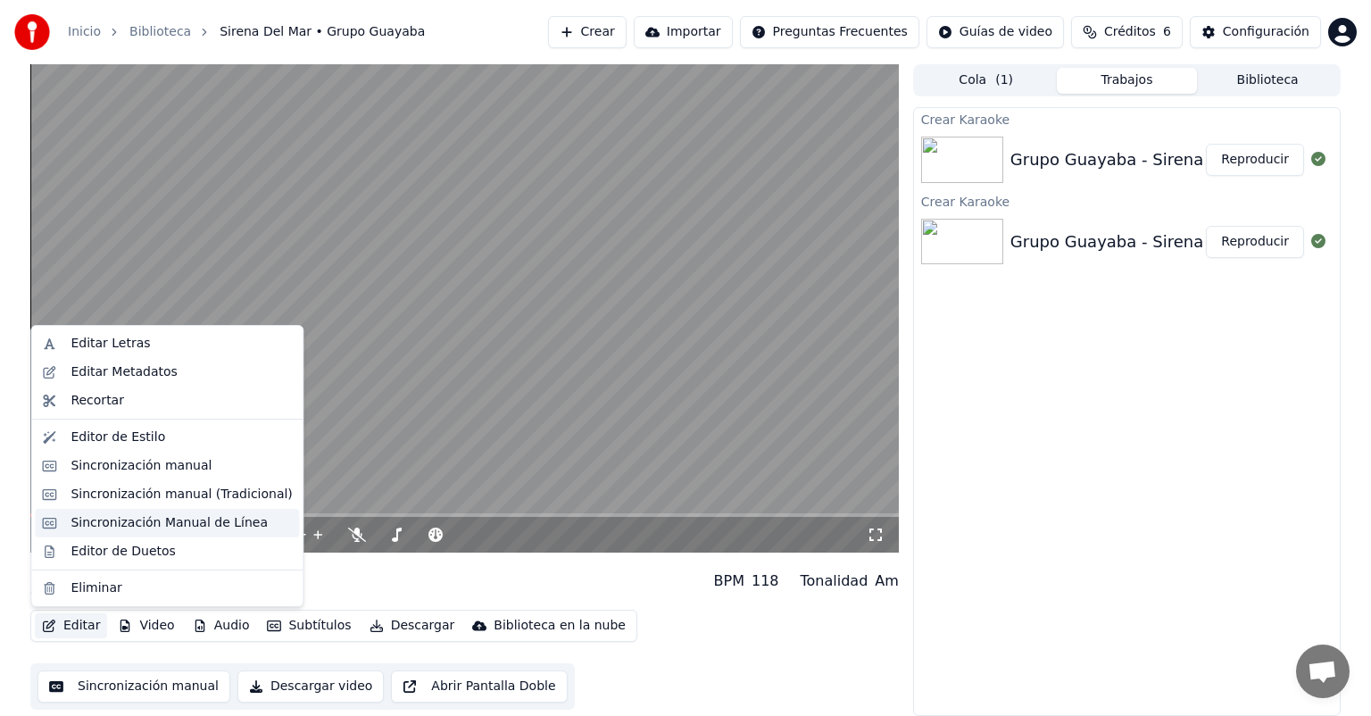
click at [182, 523] on div "Sincronización Manual de Línea" at bounding box center [169, 523] width 197 height 18
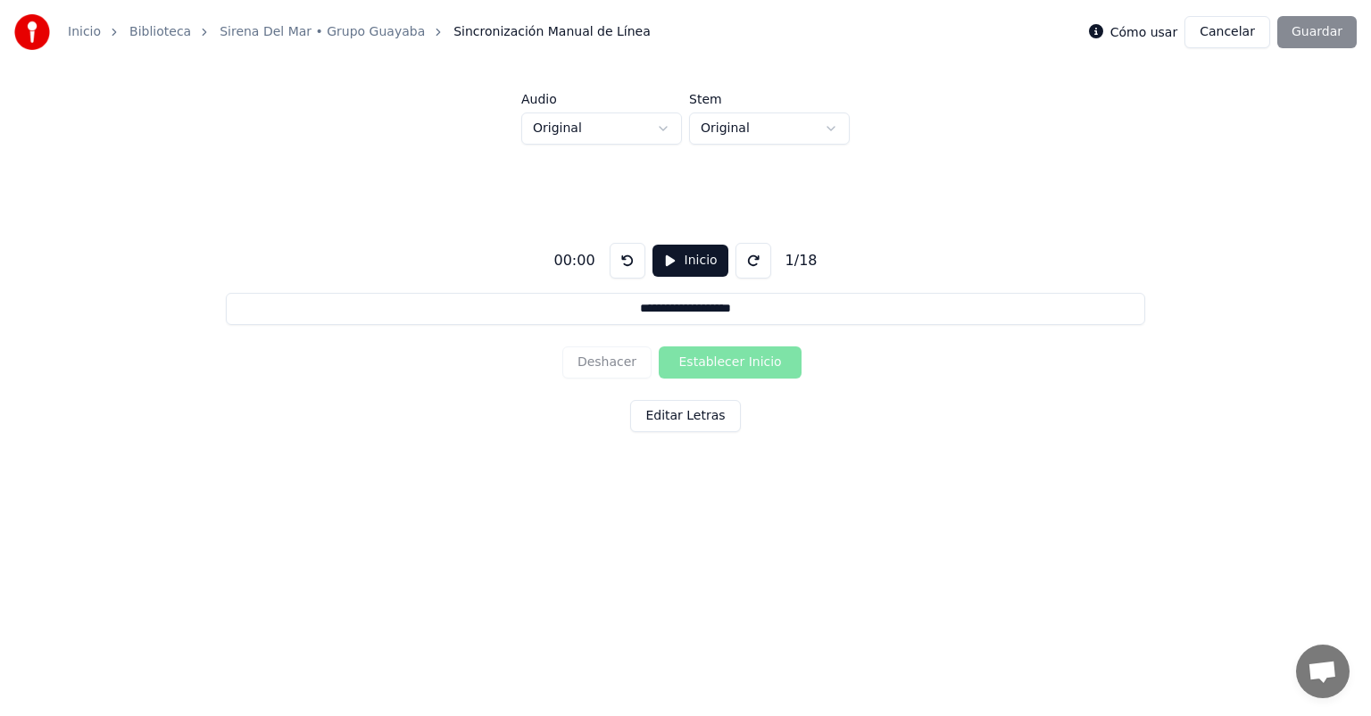
click at [289, 316] on input "**********" at bounding box center [685, 309] width 919 height 32
click at [698, 260] on button "Inicio" at bounding box center [690, 261] width 76 height 32
click at [747, 361] on button "Establecer Inicio" at bounding box center [730, 362] width 143 height 32
click at [727, 357] on button "Establecer Fin" at bounding box center [730, 362] width 143 height 32
type input "**********"
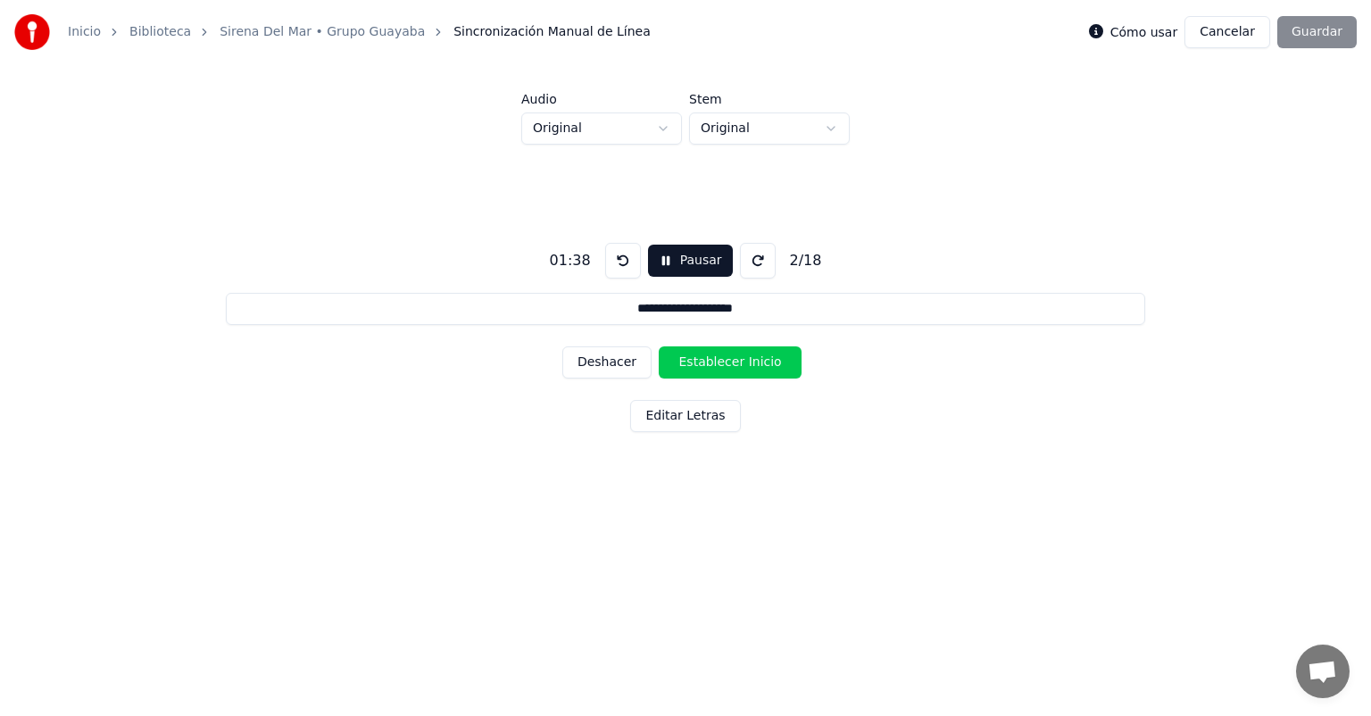
click at [686, 264] on button "Pausar" at bounding box center [690, 261] width 85 height 32
click at [621, 261] on button at bounding box center [628, 261] width 36 height 36
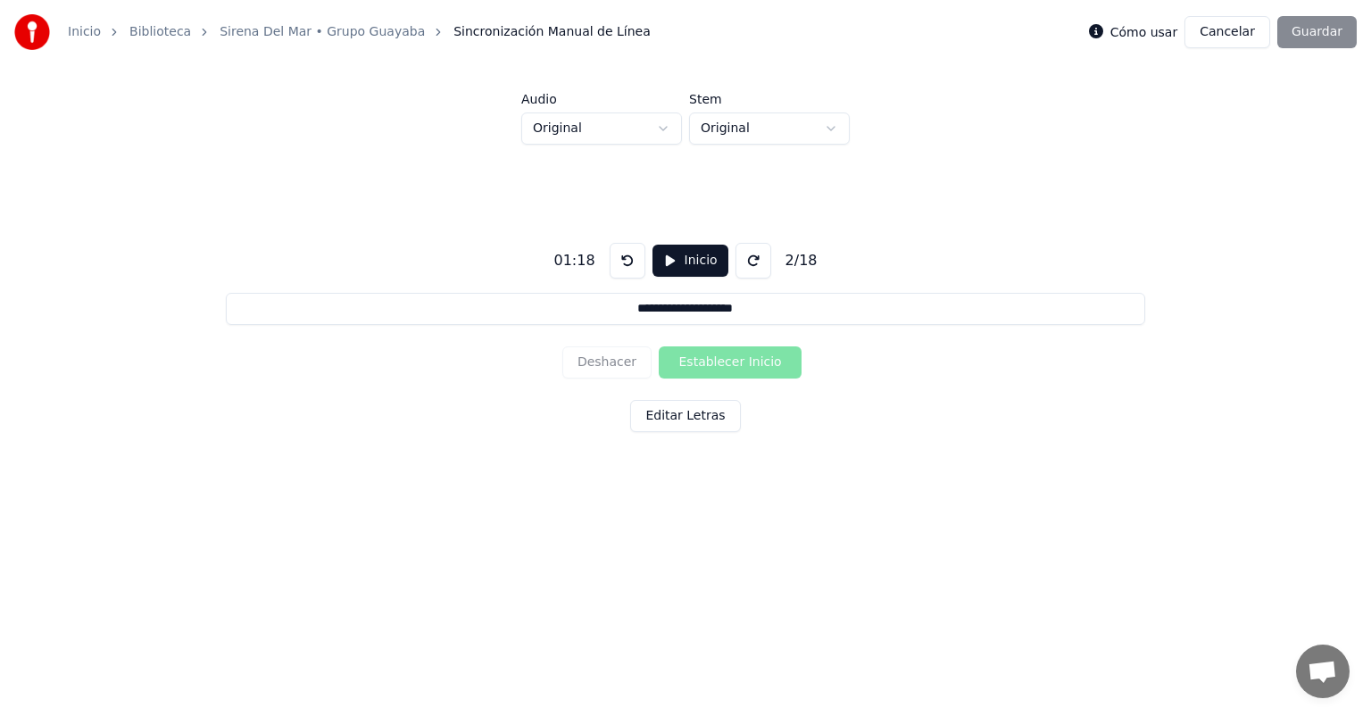
click at [621, 261] on button at bounding box center [628, 261] width 36 height 36
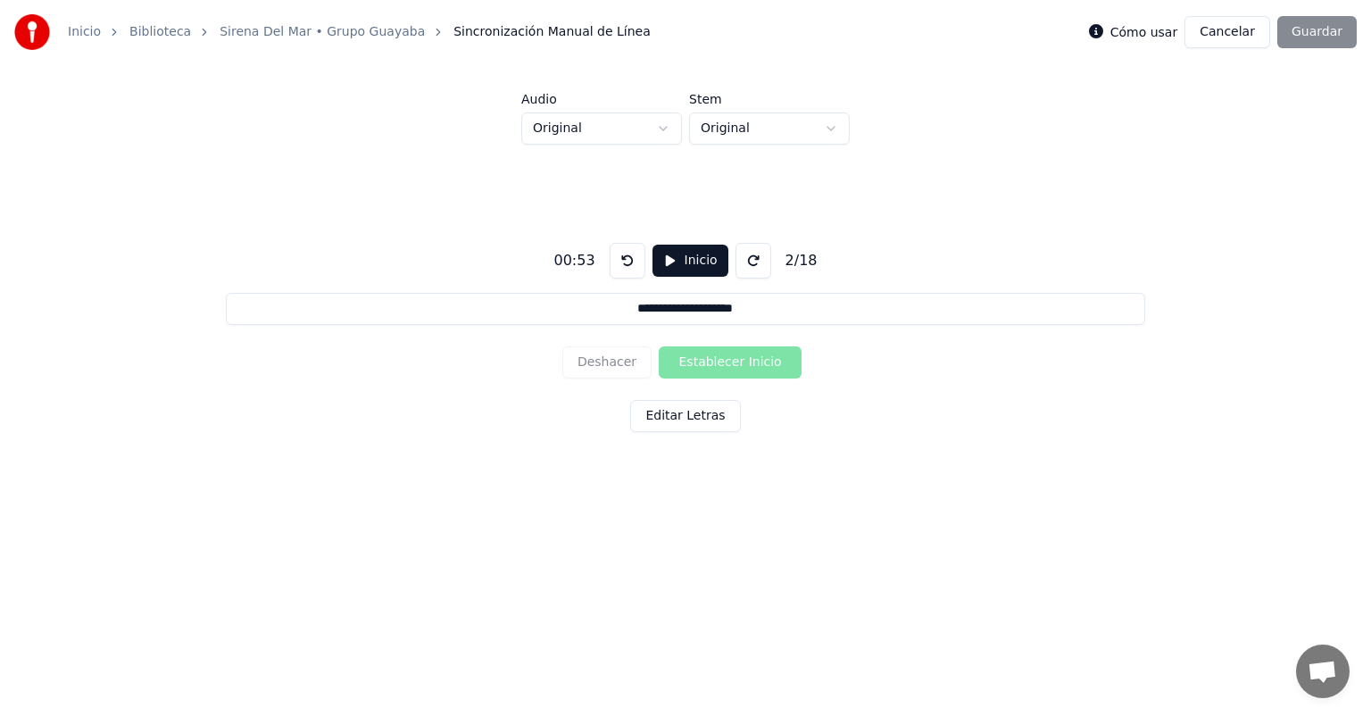
click at [621, 261] on button at bounding box center [628, 261] width 36 height 36
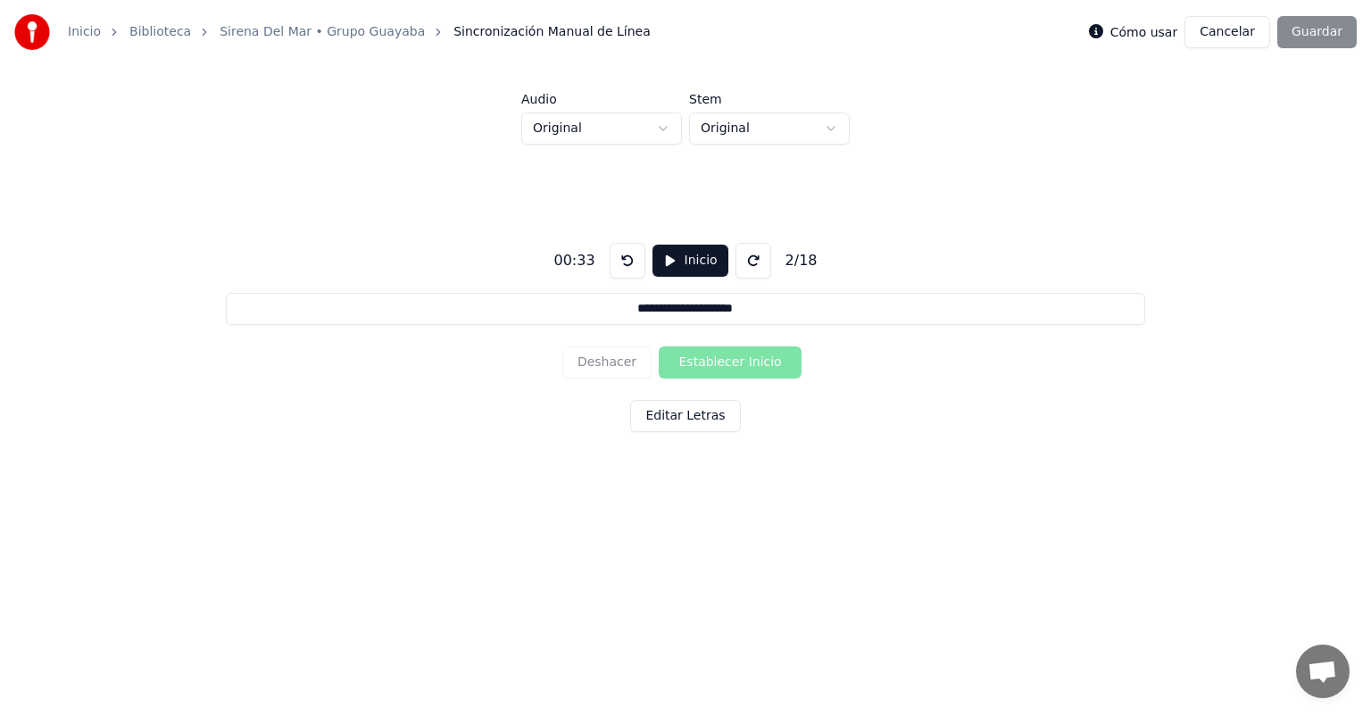
click at [621, 261] on button at bounding box center [628, 261] width 36 height 36
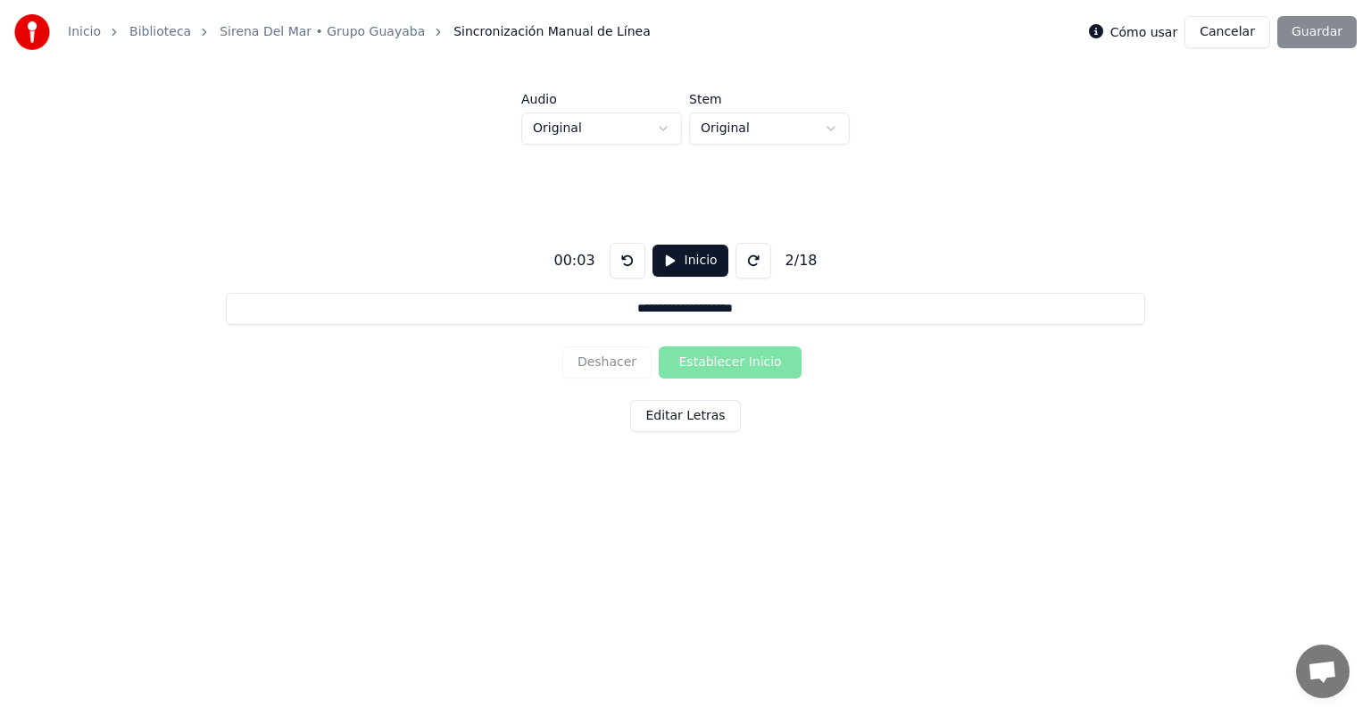
click at [666, 264] on button "Inicio" at bounding box center [690, 261] width 76 height 32
click at [671, 503] on div "**********" at bounding box center [686, 334] width 1314 height 378
drag, startPoint x: 671, startPoint y: 503, endPoint x: 714, endPoint y: 539, distance: 55.8
click at [714, 539] on html "**********" at bounding box center [685, 275] width 1371 height 551
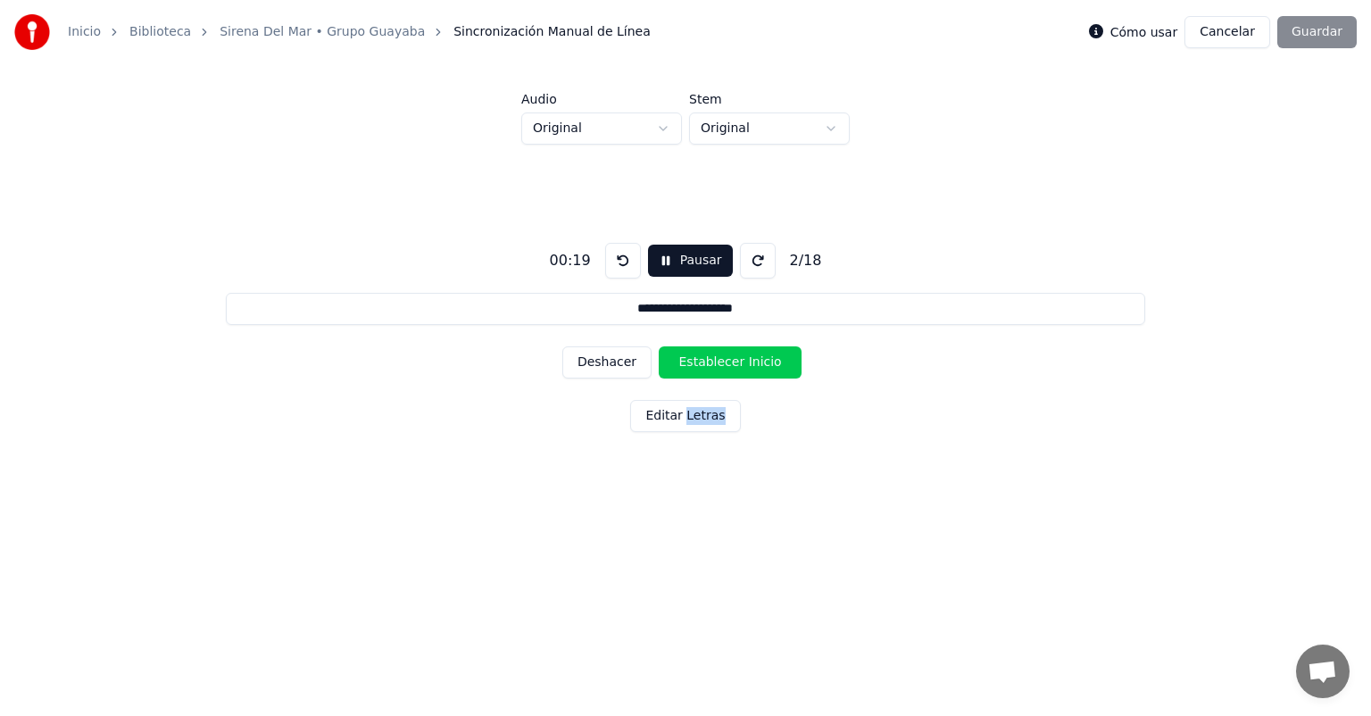
click at [1307, 32] on div "Cómo usar Cancelar Guardar" at bounding box center [1223, 32] width 268 height 32
click at [685, 256] on button "Pausar" at bounding box center [690, 261] width 85 height 32
click at [1306, 34] on div "Cómo usar Cancelar Guardar" at bounding box center [1223, 32] width 268 height 32
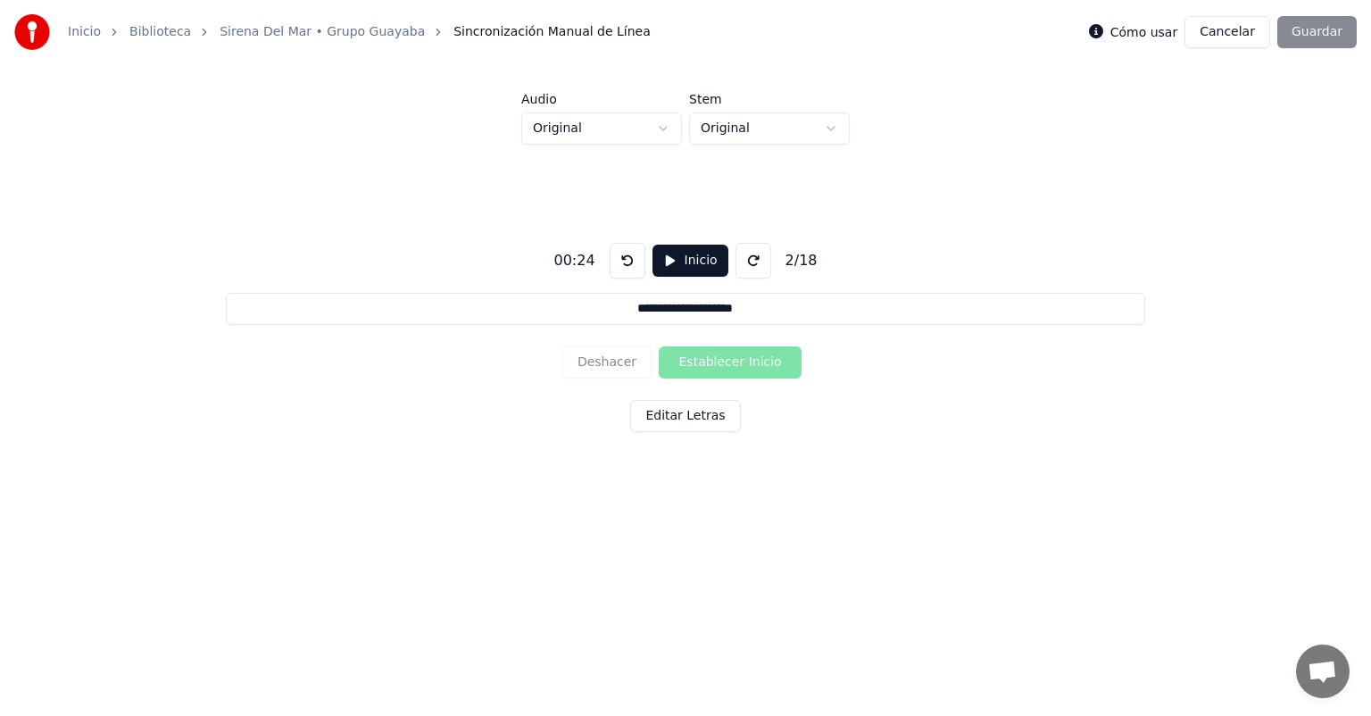
click at [1097, 270] on div "**********" at bounding box center [686, 334] width 1314 height 378
click at [1310, 34] on div "Cómo usar Cancelar Guardar" at bounding box center [1223, 32] width 268 height 32
click at [220, 35] on link "Sirena Del Mar • Grupo Guayaba" at bounding box center [322, 32] width 205 height 18
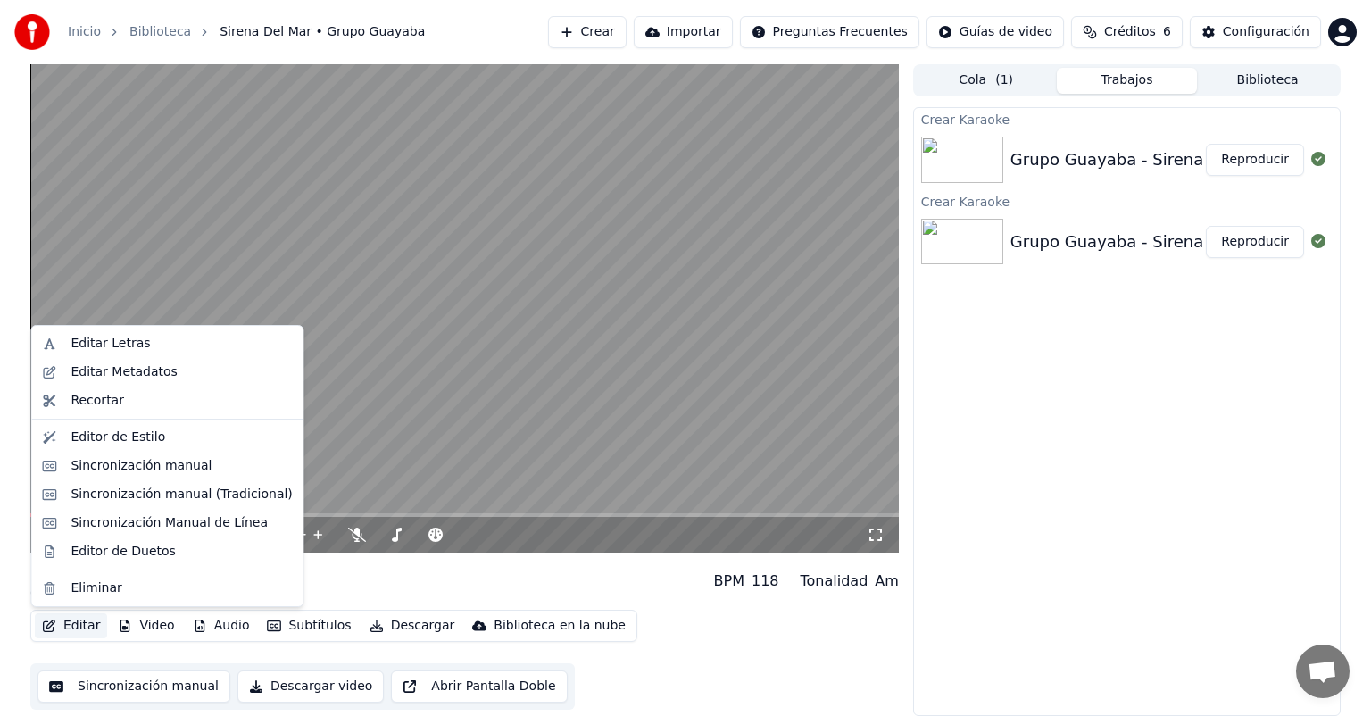
click at [85, 626] on button "Editar" at bounding box center [71, 625] width 72 height 25
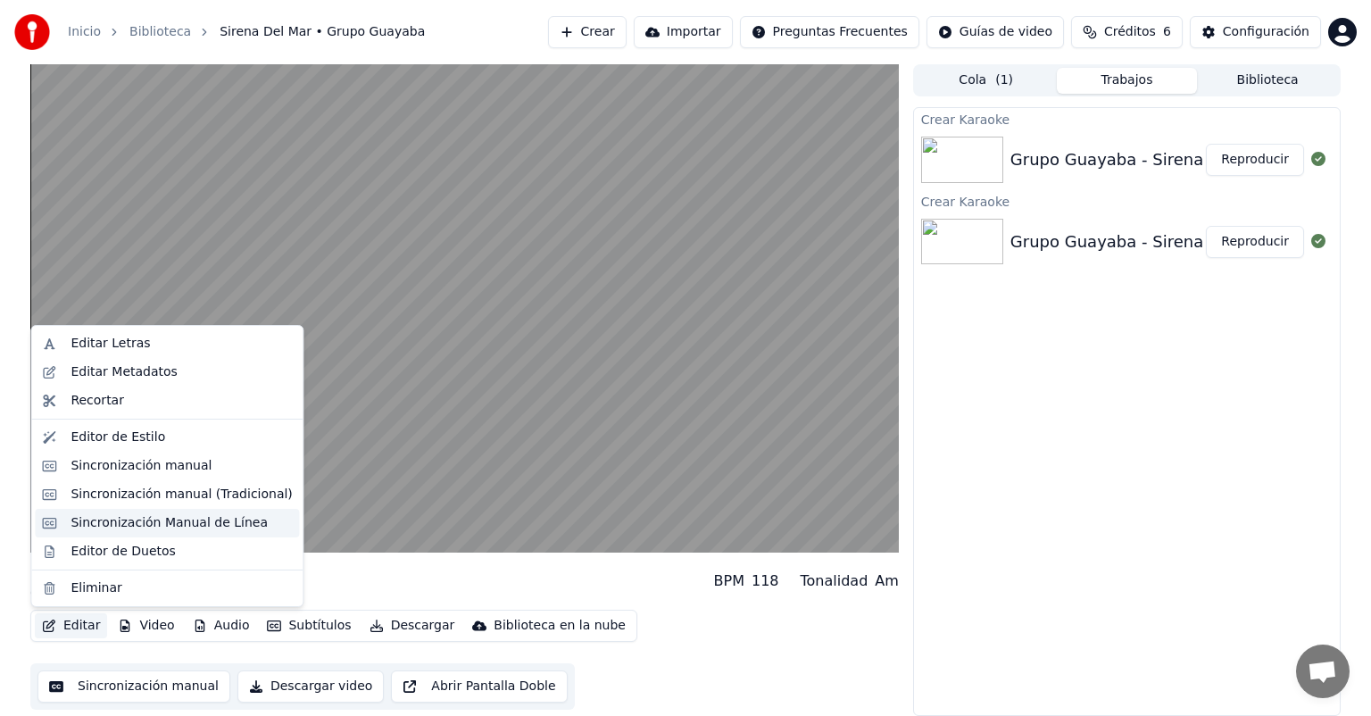
click at [141, 522] on div "Sincronización Manual de Línea" at bounding box center [169, 523] width 197 height 18
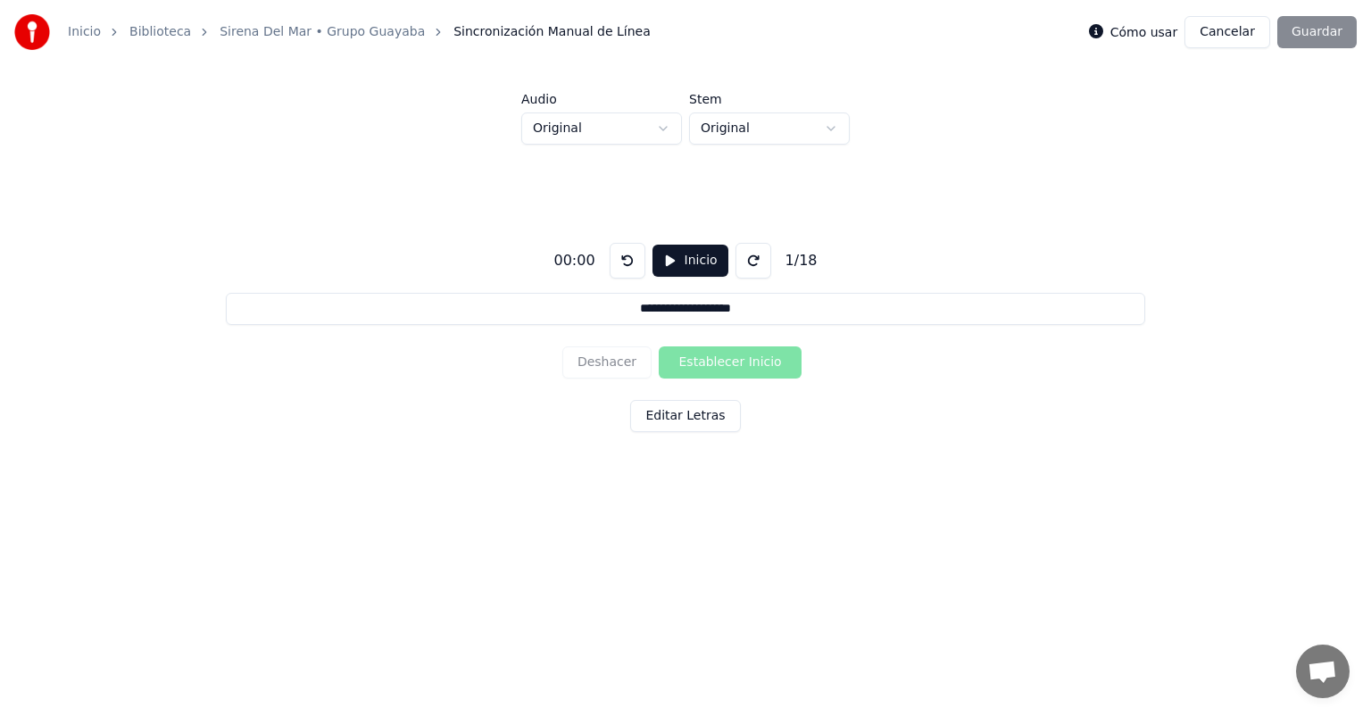
click at [668, 264] on button "Inicio" at bounding box center [690, 261] width 76 height 32
click at [668, 248] on button "Pausar" at bounding box center [690, 261] width 85 height 32
click at [1152, 28] on label "Cómo usar" at bounding box center [1144, 32] width 68 height 12
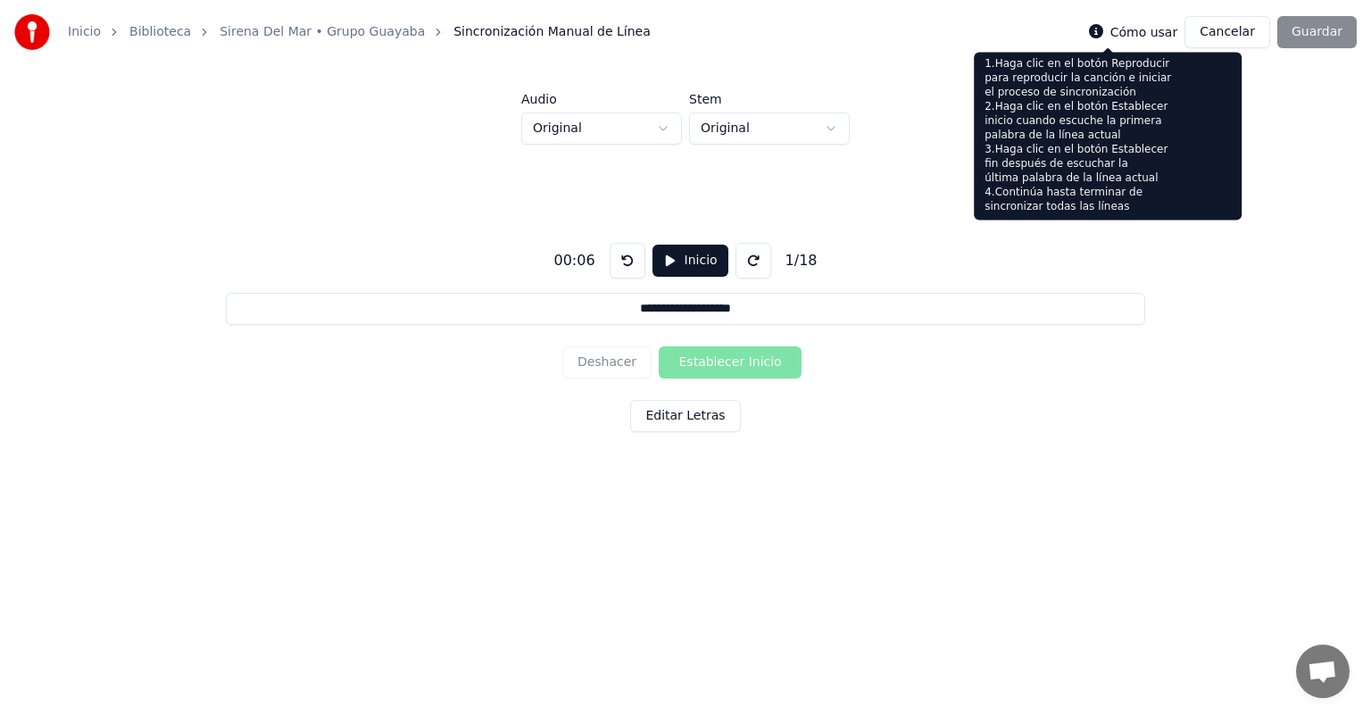
click at [1103, 37] on icon at bounding box center [1096, 31] width 14 height 14
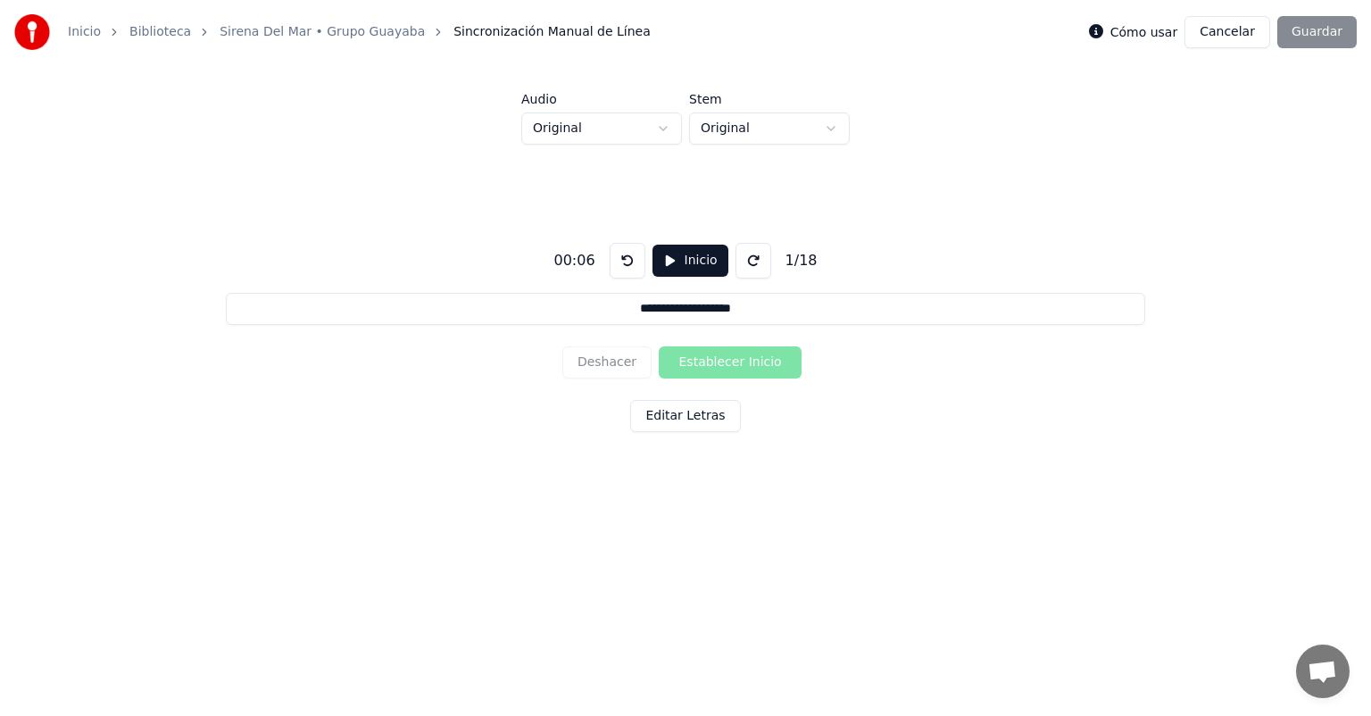
click at [678, 264] on button "Inicio" at bounding box center [690, 261] width 76 height 32
click at [728, 362] on button "Establecer Inicio" at bounding box center [730, 362] width 143 height 32
click at [734, 363] on button "Establecer Fin" at bounding box center [730, 362] width 143 height 32
click at [728, 358] on button "Establecer Inicio" at bounding box center [730, 362] width 143 height 32
click at [830, 518] on div "**********" at bounding box center [686, 334] width 1314 height 378
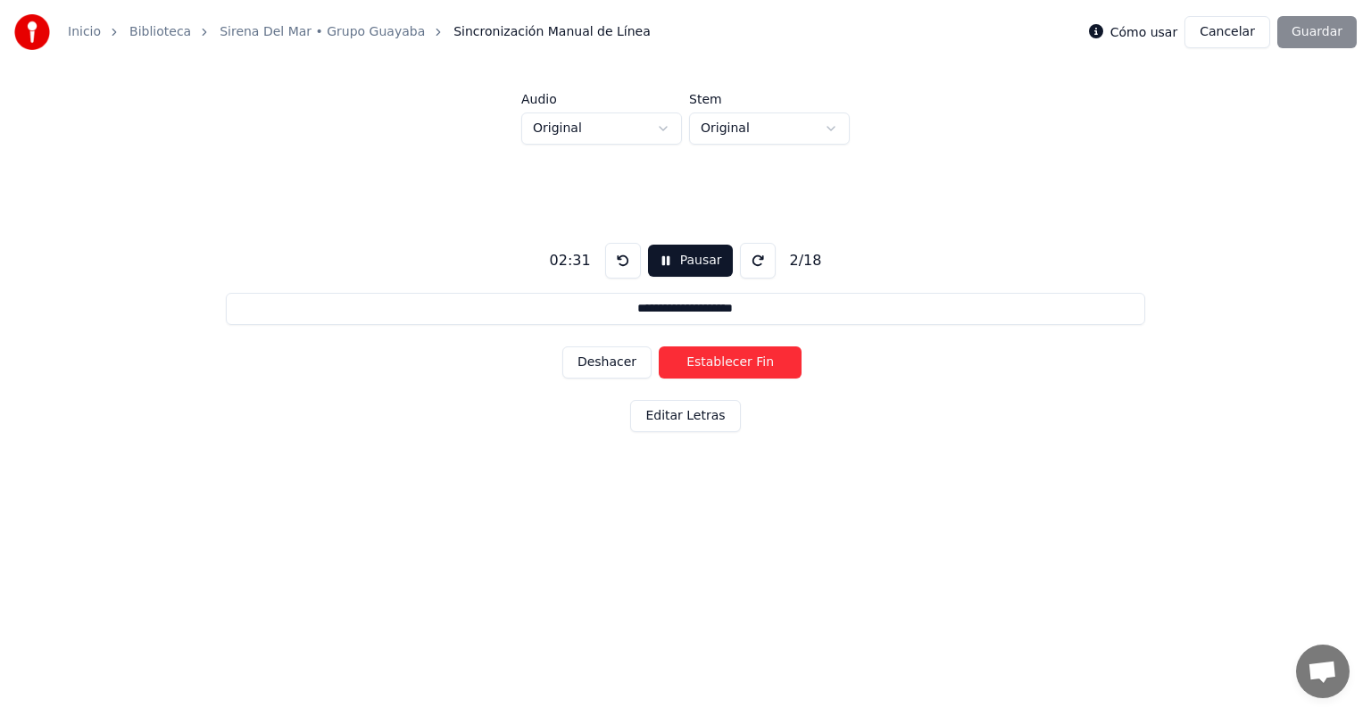
click at [730, 361] on button "Establecer Fin" at bounding box center [730, 362] width 143 height 32
type input "**********"
click at [687, 253] on button "Pausar" at bounding box center [690, 261] width 85 height 32
click at [1310, 29] on div "Cómo usar Cancelar Guardar" at bounding box center [1223, 32] width 268 height 32
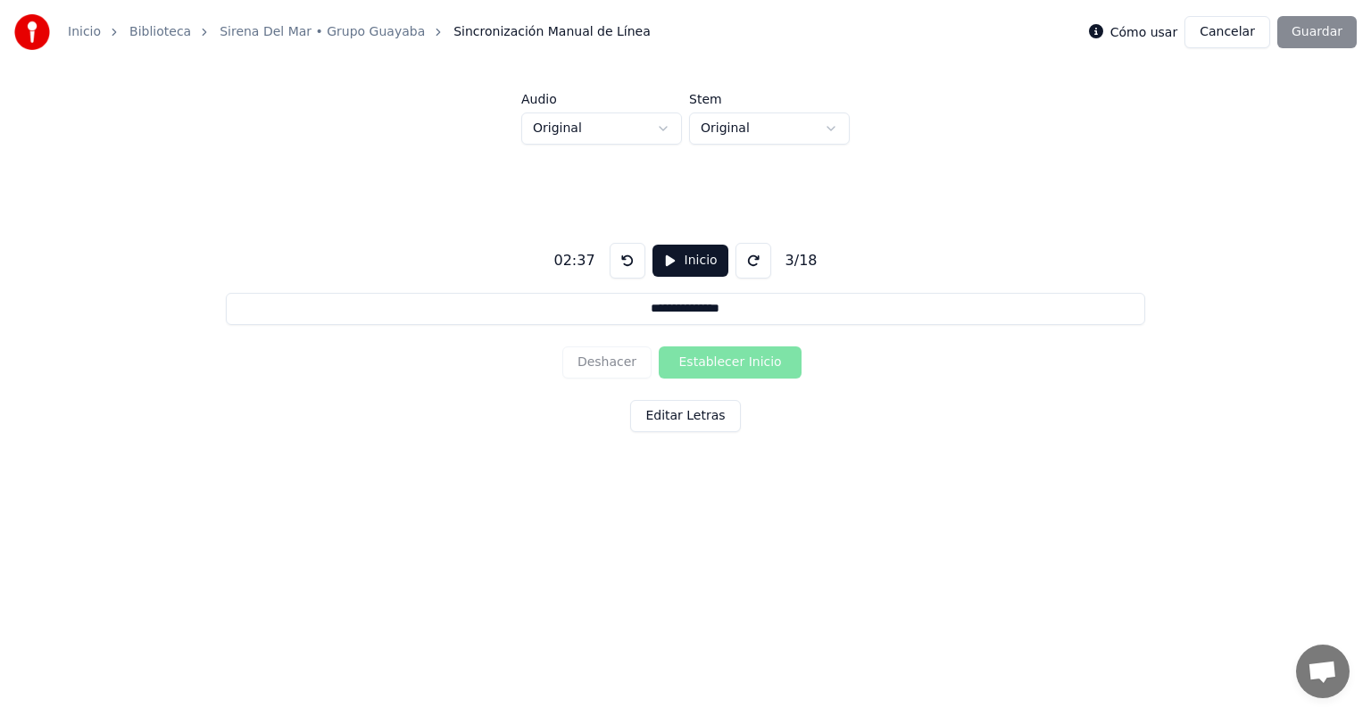
click at [996, 207] on div "**********" at bounding box center [686, 334] width 1314 height 378
click at [912, 428] on div "**********" at bounding box center [686, 334] width 1314 height 378
click at [1163, 29] on label "Cómo usar" at bounding box center [1144, 32] width 68 height 12
click at [1304, 26] on div "Cómo usar Cancelar Guardar" at bounding box center [1223, 32] width 268 height 32
click at [707, 421] on button "Editar Letras" at bounding box center [685, 416] width 110 height 32
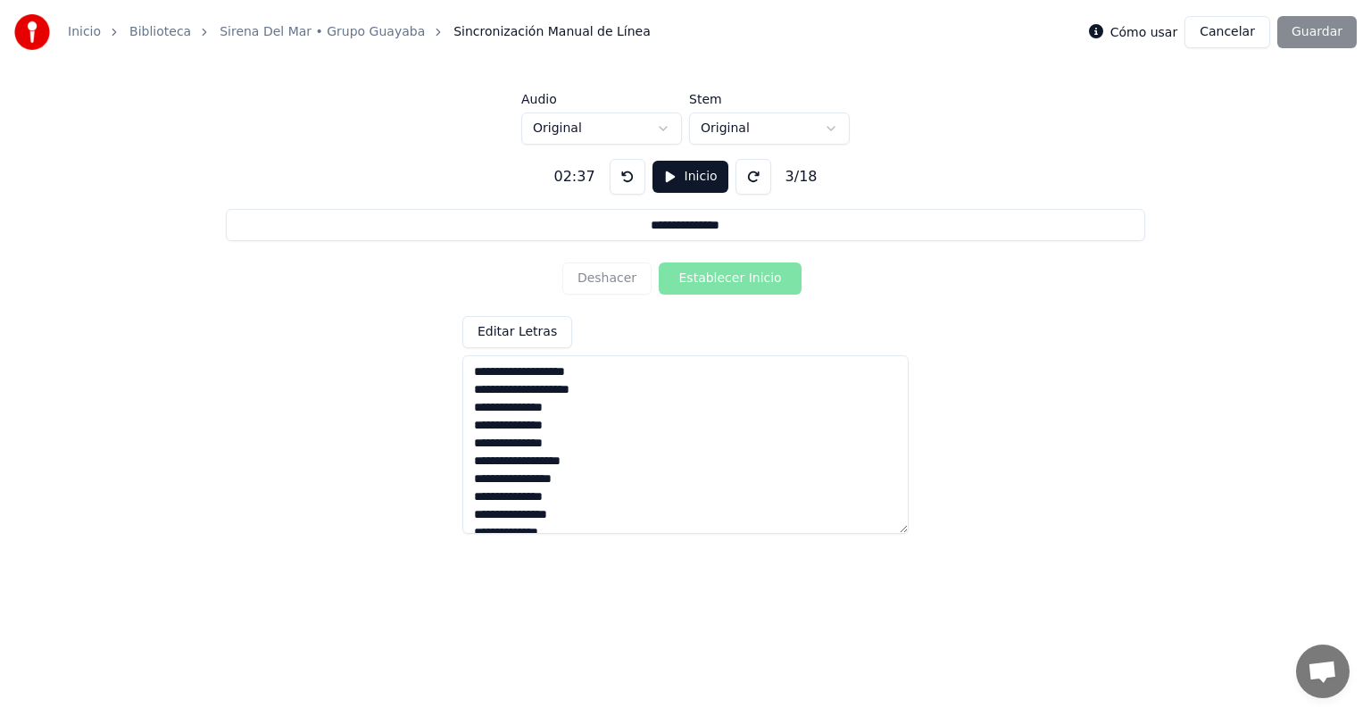
click at [1001, 283] on div "**********" at bounding box center [686, 339] width 1314 height 389
click at [1316, 34] on div "Cómo usar Cancelar Guardar" at bounding box center [1223, 32] width 268 height 32
click at [354, 38] on link "Sirena Del Mar • Grupo Guayaba" at bounding box center [322, 32] width 205 height 18
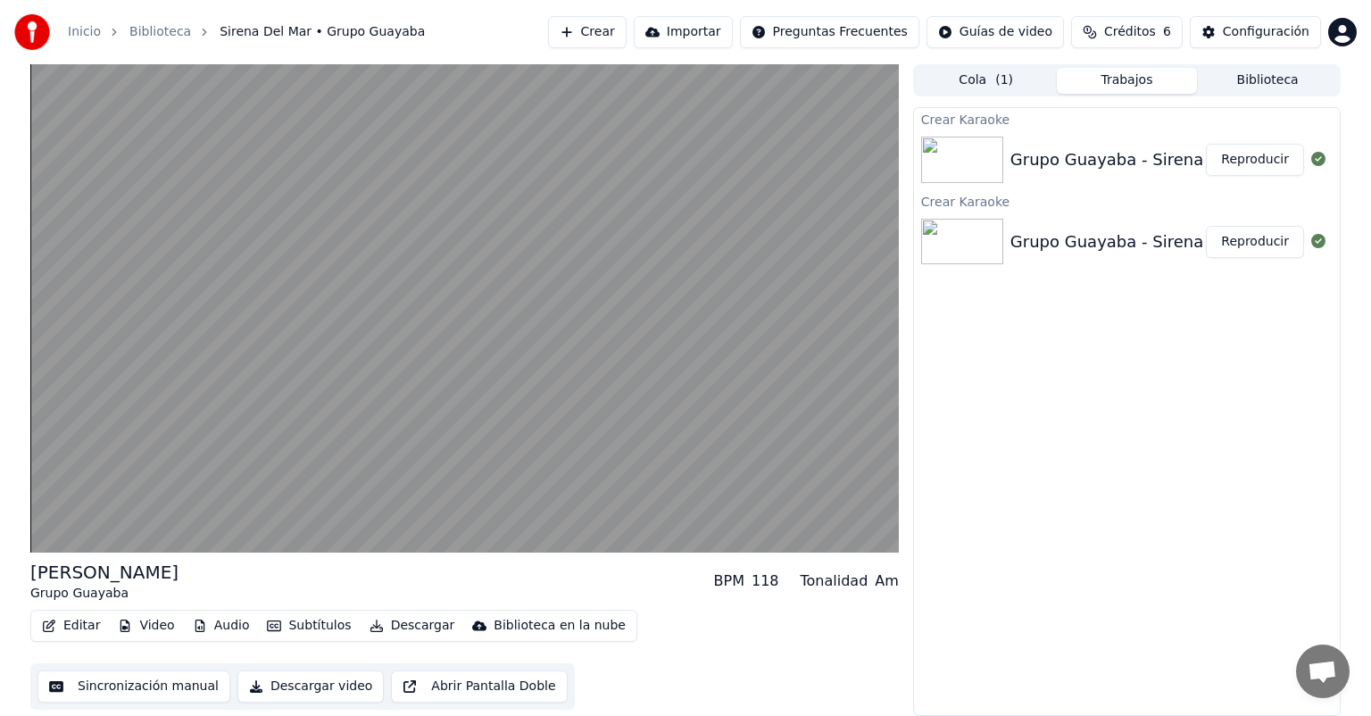
click at [136, 689] on button "Sincronización manual" at bounding box center [133, 686] width 193 height 32
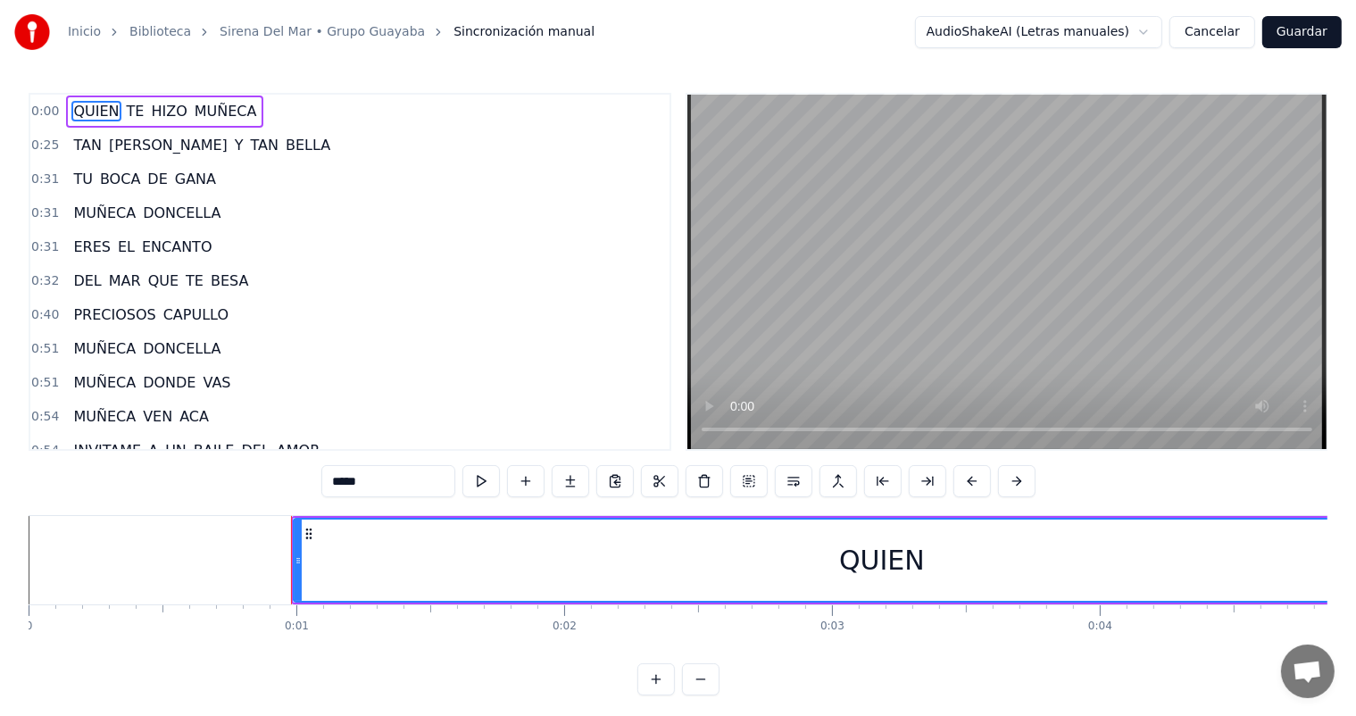
click at [386, 304] on div "0:40 PRECIOSOS CAPULLO" at bounding box center [349, 315] width 639 height 34
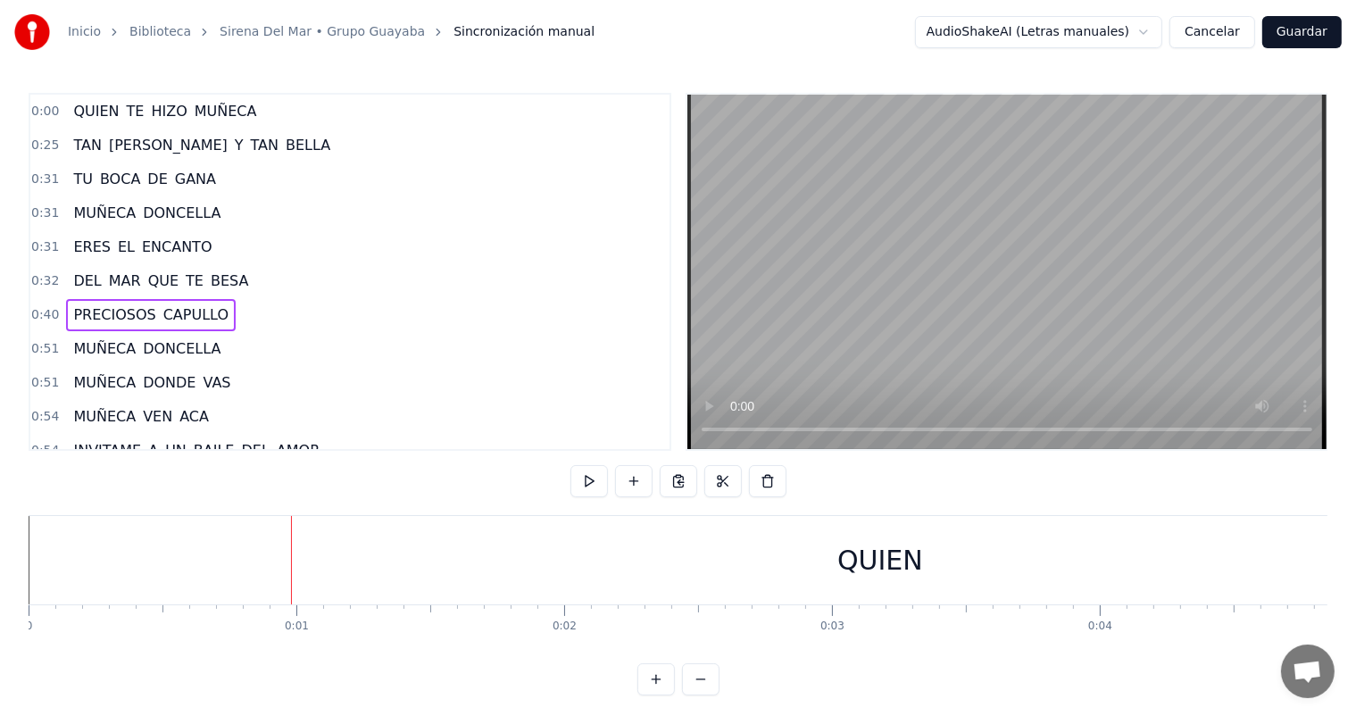
scroll to position [0, 10770]
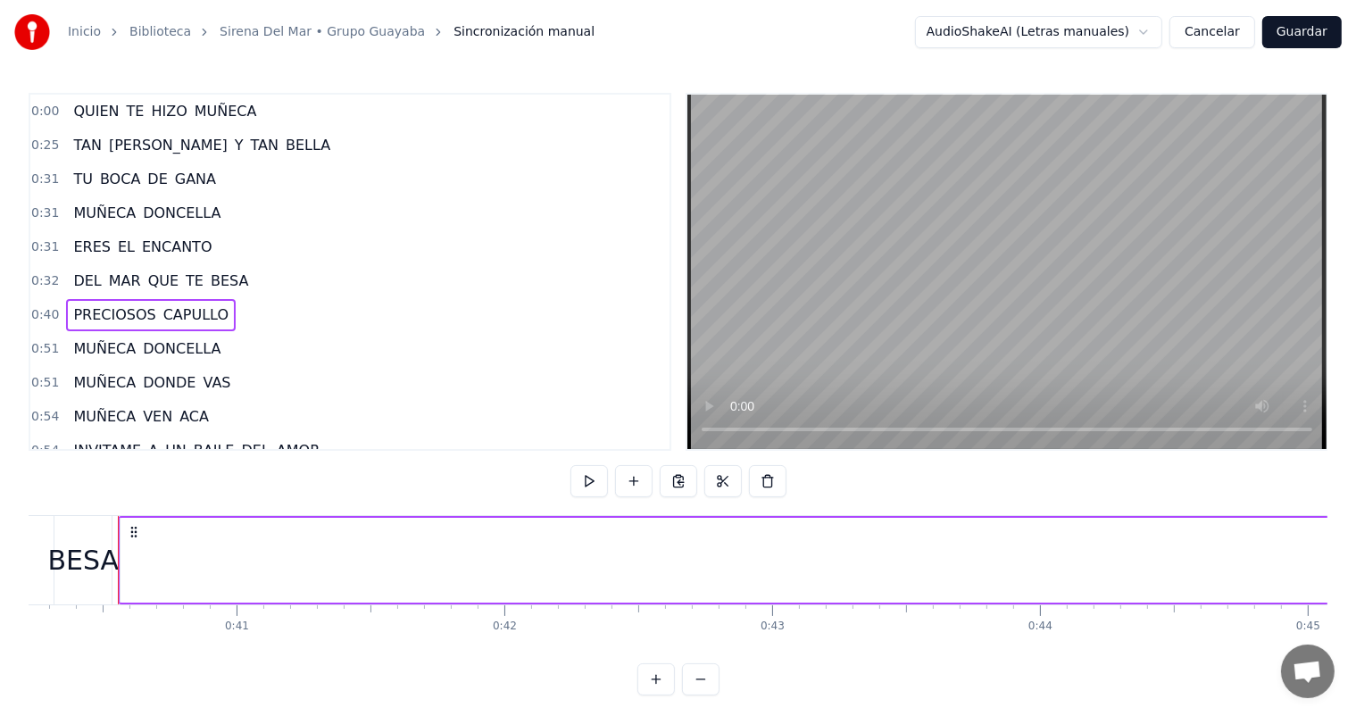
click at [420, 230] on div "0:31 ERES EL ENCANTO" at bounding box center [349, 247] width 639 height 34
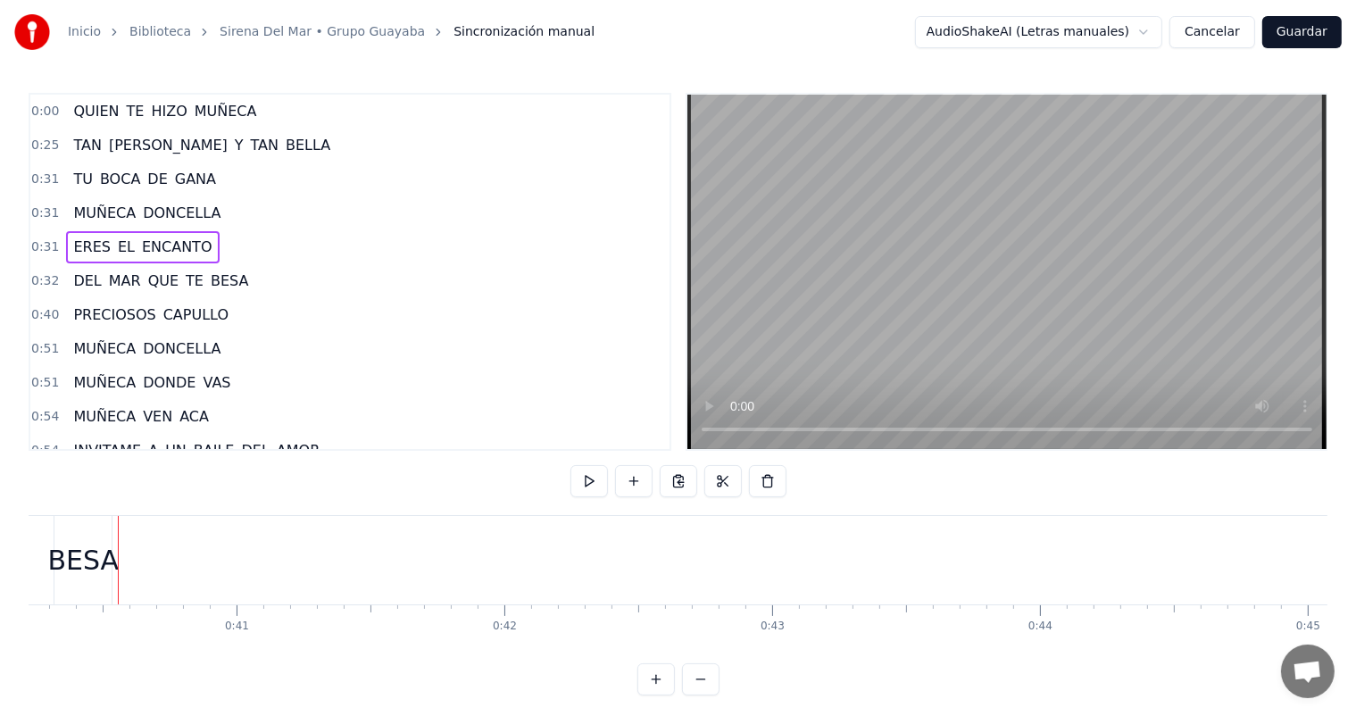
scroll to position [0, 8440]
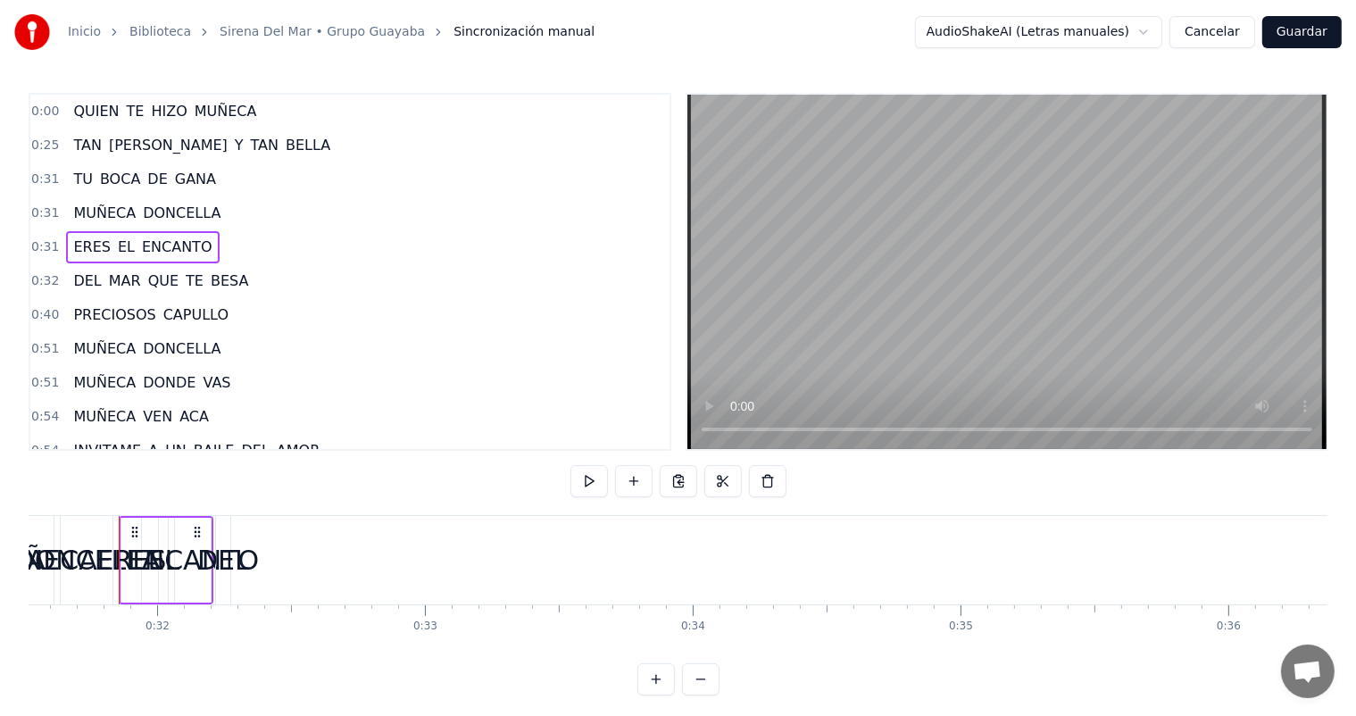
click at [218, 111] on span "MUÑECA" at bounding box center [226, 111] width 66 height 21
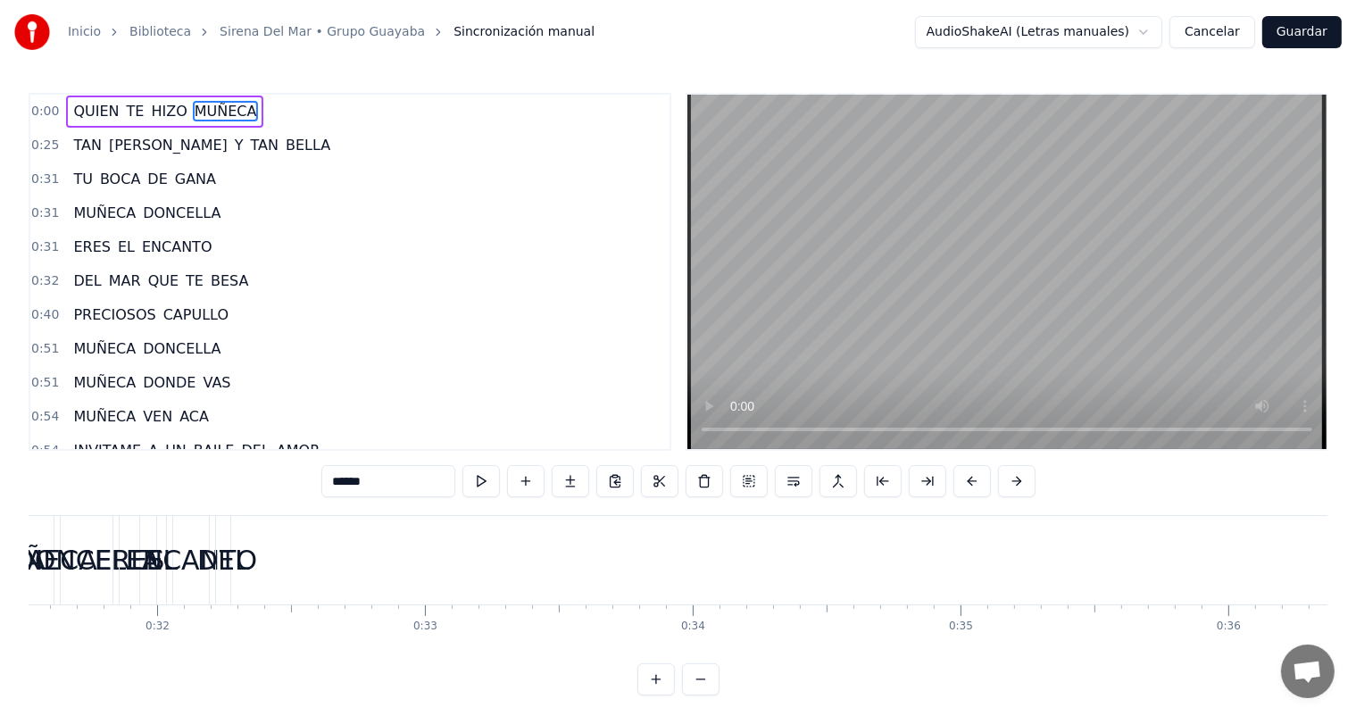
scroll to position [0, 6630]
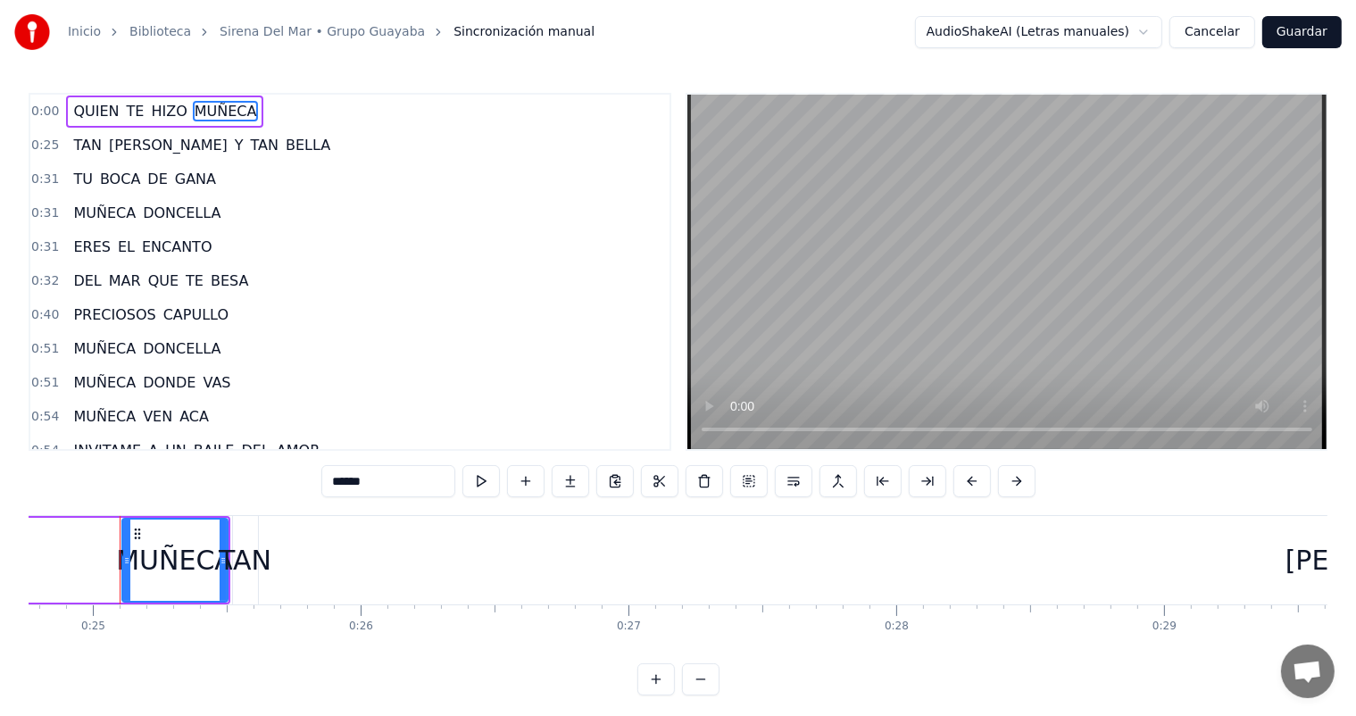
click at [95, 114] on span "QUIEN" at bounding box center [95, 111] width 49 height 21
type input "*****"
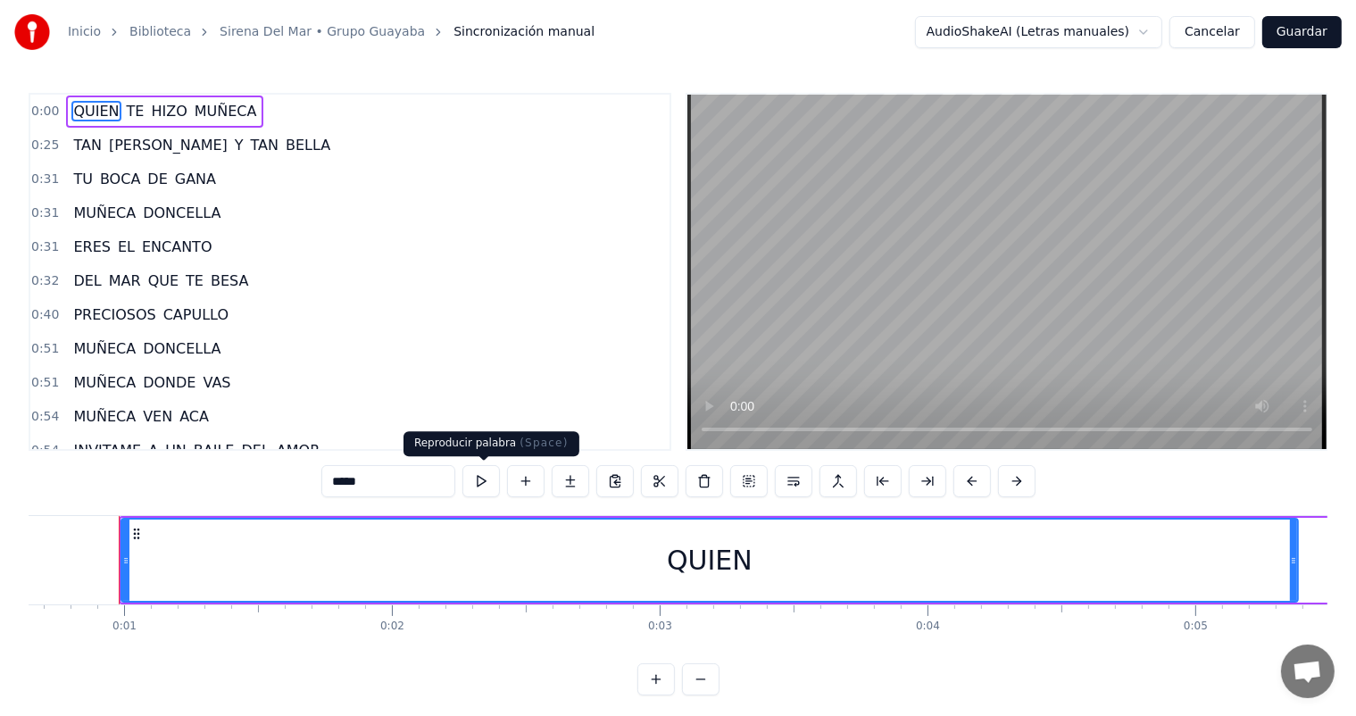
click at [483, 481] on button at bounding box center [480, 481] width 37 height 32
click at [611, 487] on button at bounding box center [614, 481] width 37 height 32
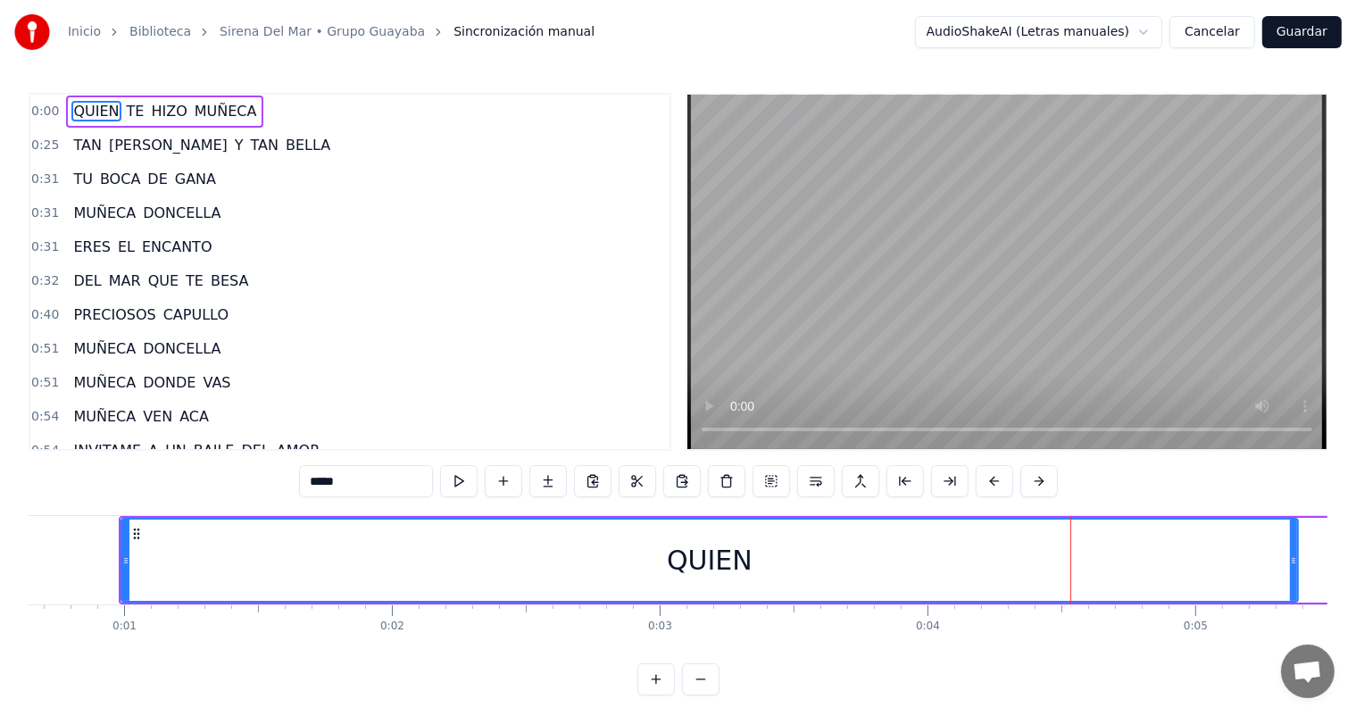
click at [626, 521] on div "QUIEN" at bounding box center [709, 559] width 1175 height 81
click at [461, 483] on button at bounding box center [458, 481] width 37 height 32
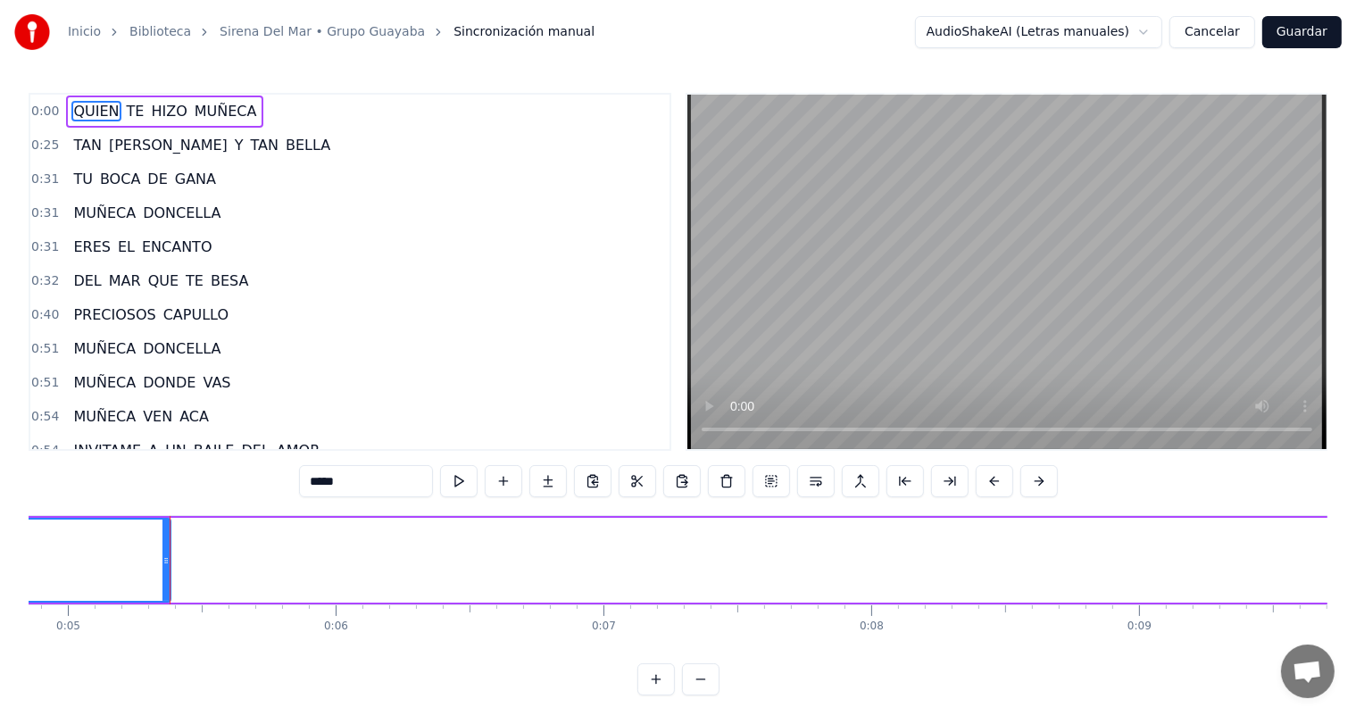
click at [461, 483] on button at bounding box center [458, 481] width 37 height 32
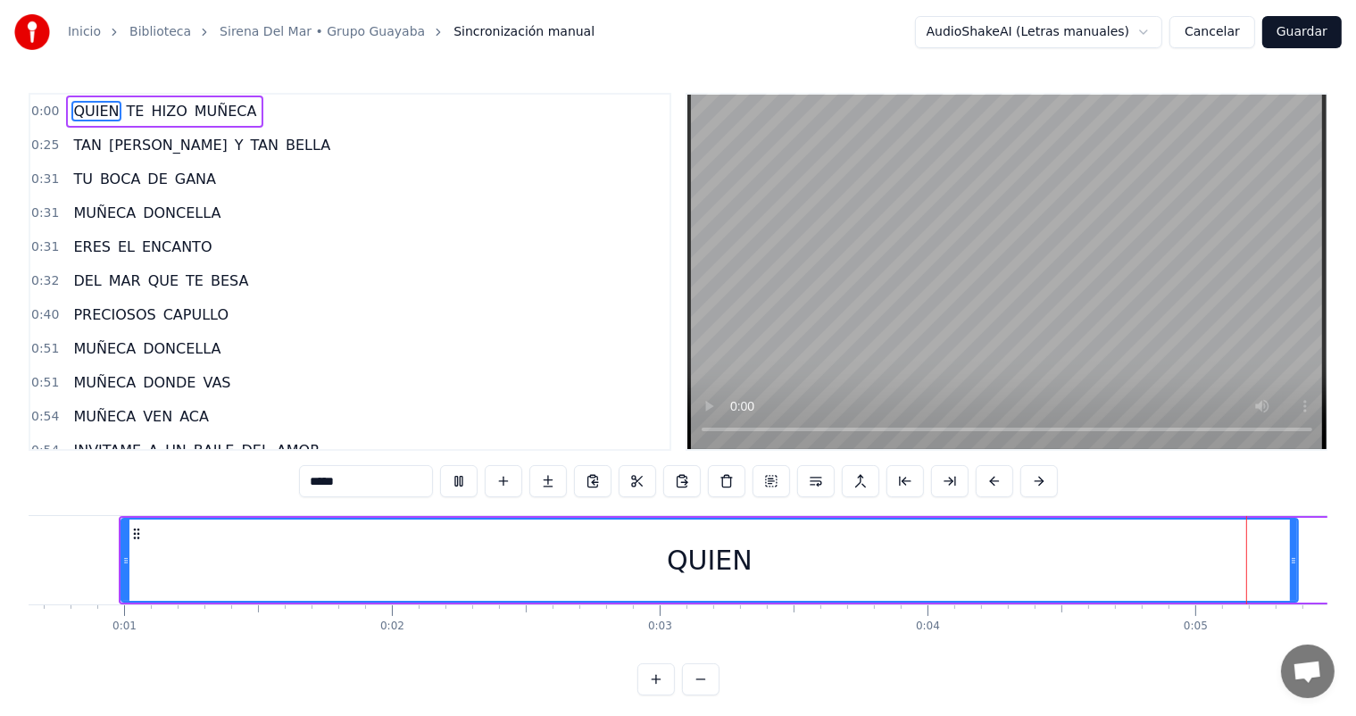
scroll to position [0, 1306]
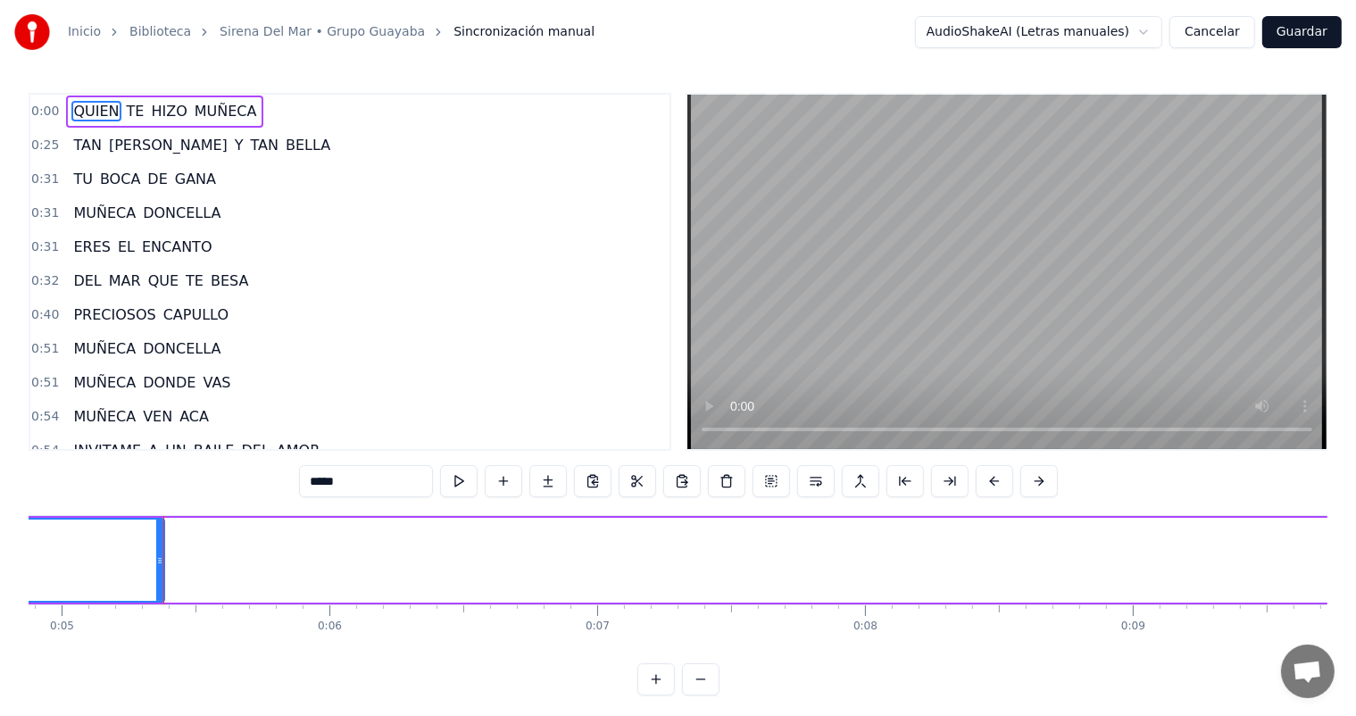
click at [461, 483] on button at bounding box center [458, 481] width 37 height 32
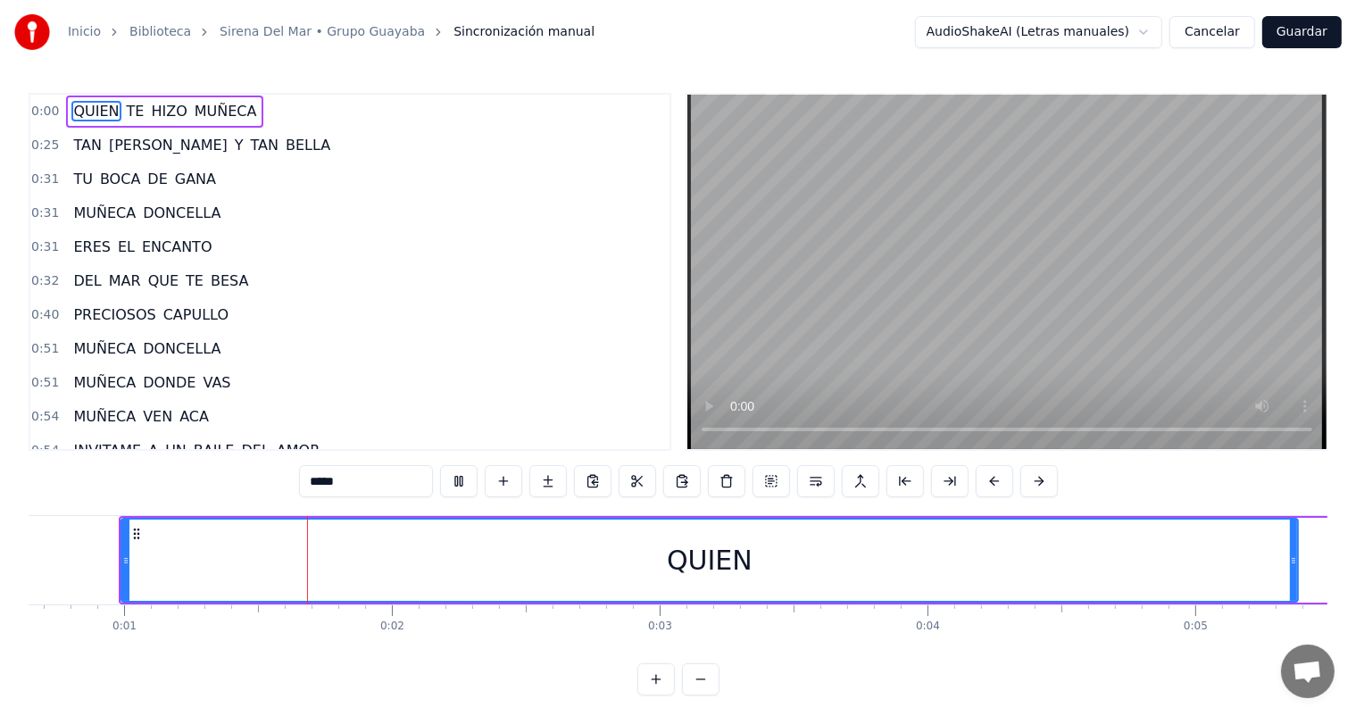
click at [461, 483] on button at bounding box center [458, 481] width 37 height 32
click at [726, 485] on button at bounding box center [726, 481] width 37 height 32
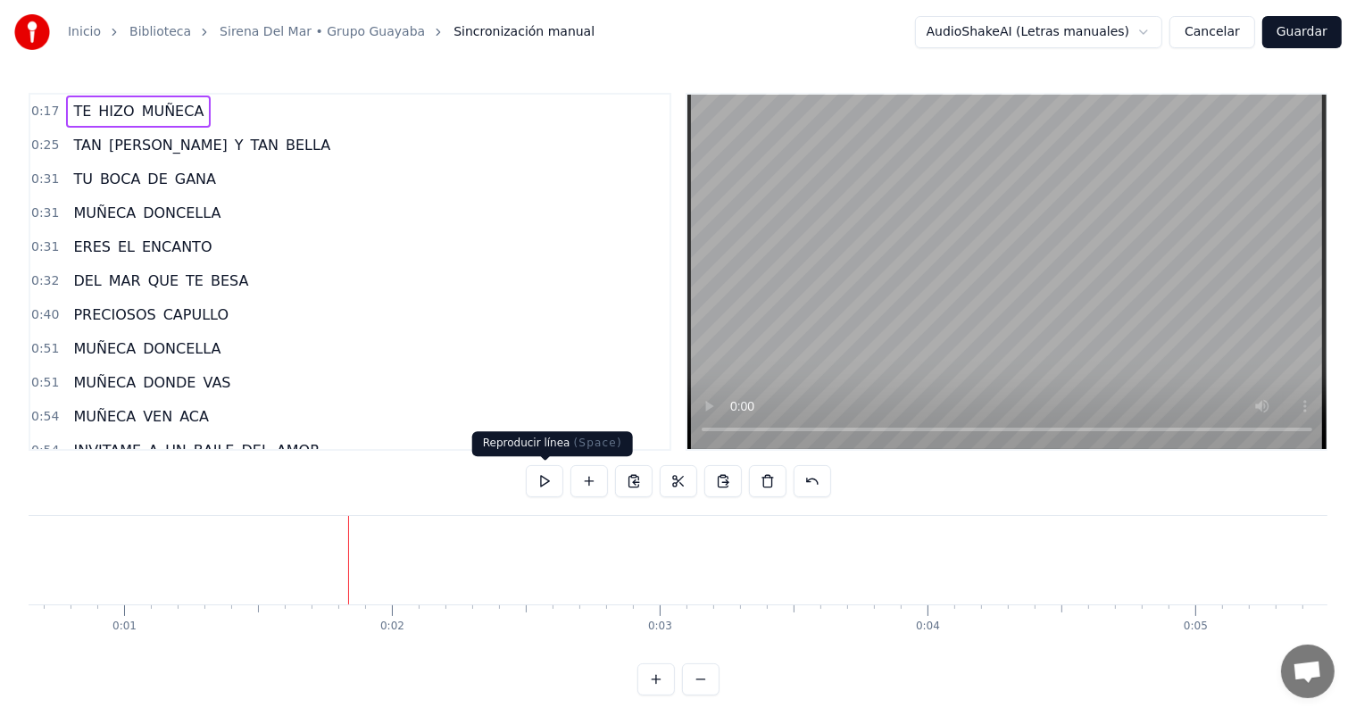
click at [548, 486] on button at bounding box center [544, 481] width 37 height 32
click at [543, 479] on button at bounding box center [544, 481] width 37 height 32
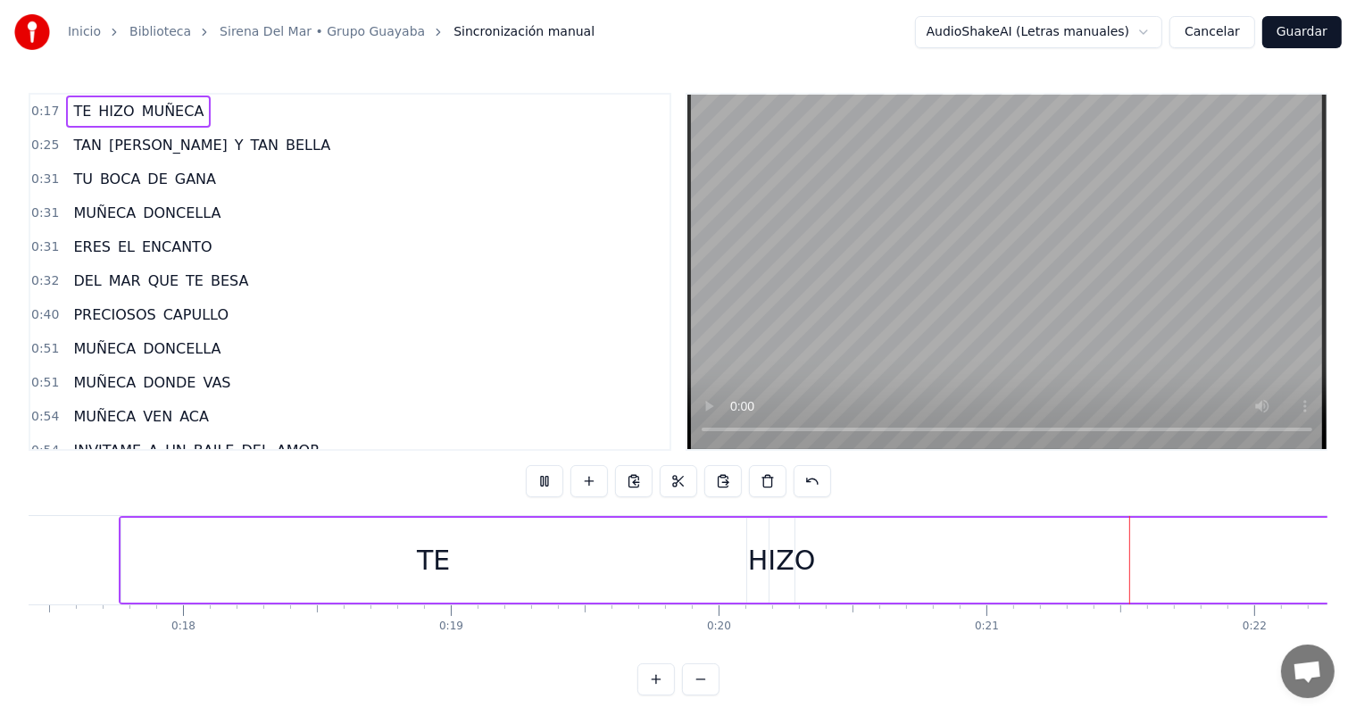
click at [543, 479] on button at bounding box center [544, 481] width 37 height 32
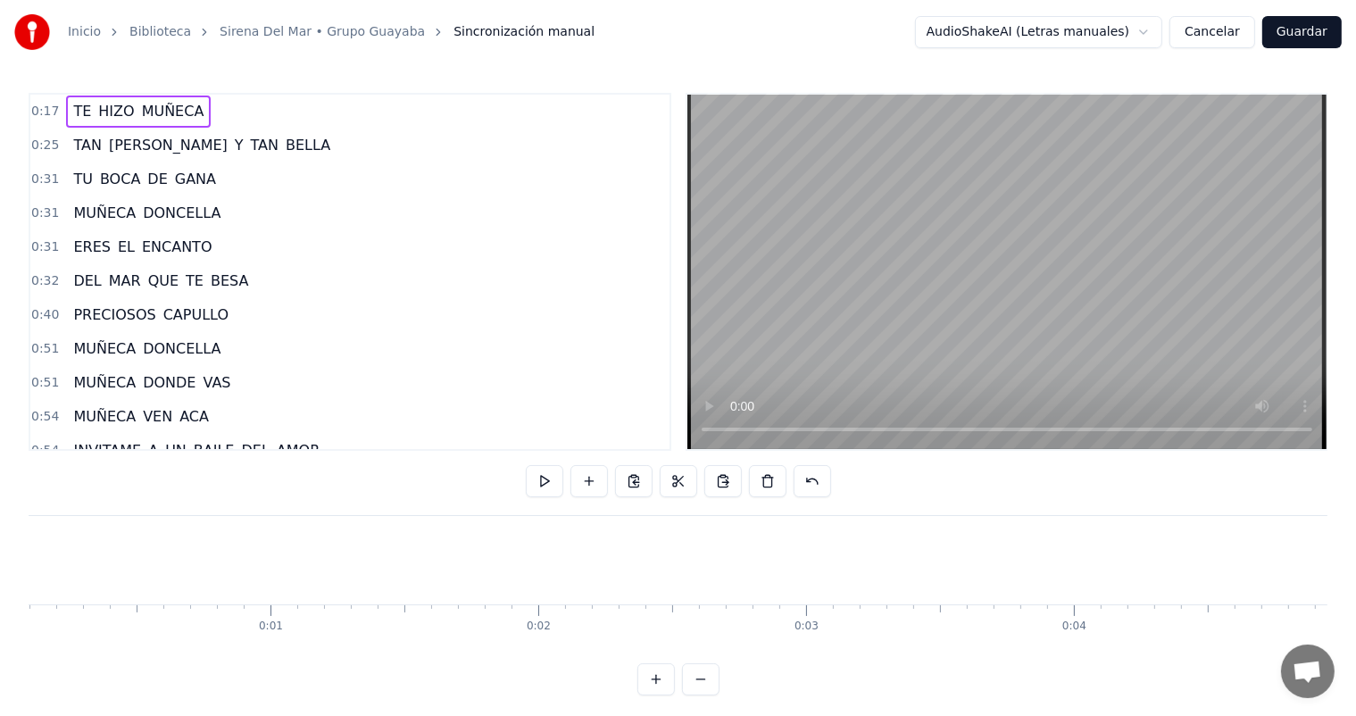
scroll to position [0, 0]
click at [544, 475] on button at bounding box center [544, 481] width 37 height 32
click at [592, 479] on button at bounding box center [588, 481] width 37 height 32
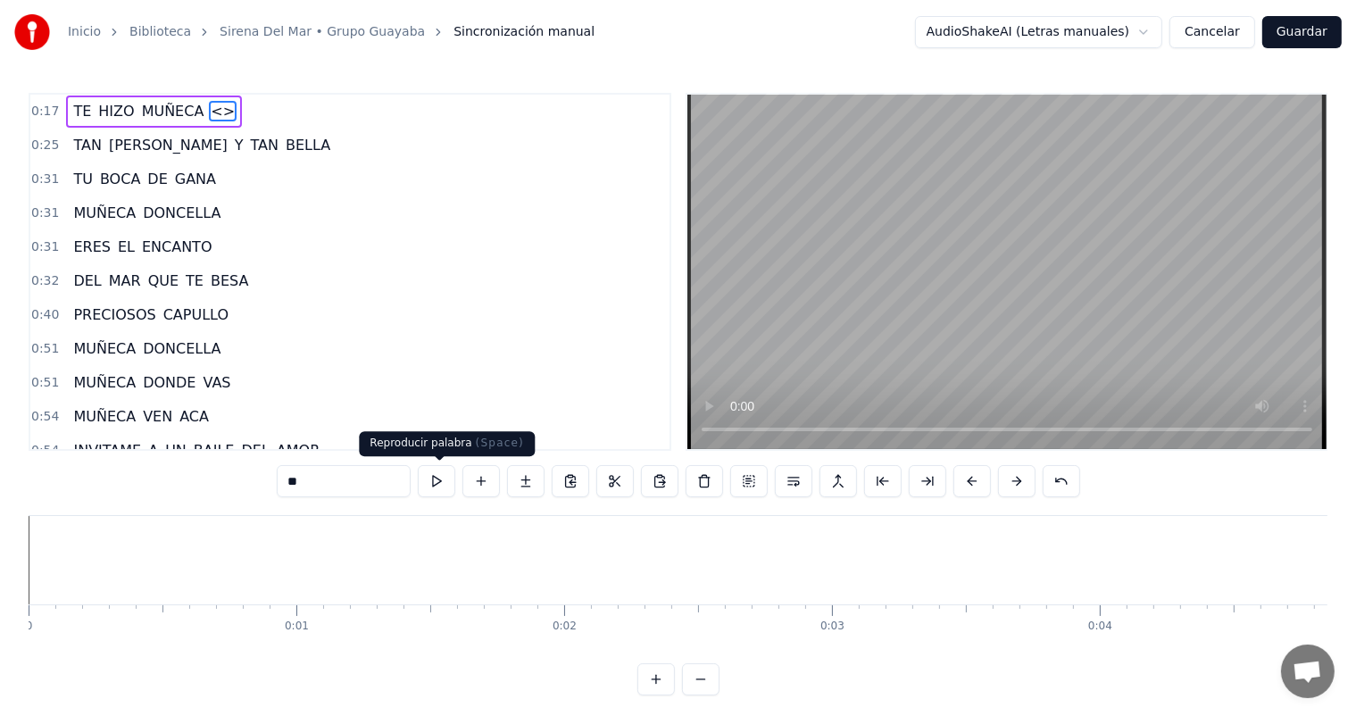
click at [436, 483] on button at bounding box center [436, 481] width 37 height 32
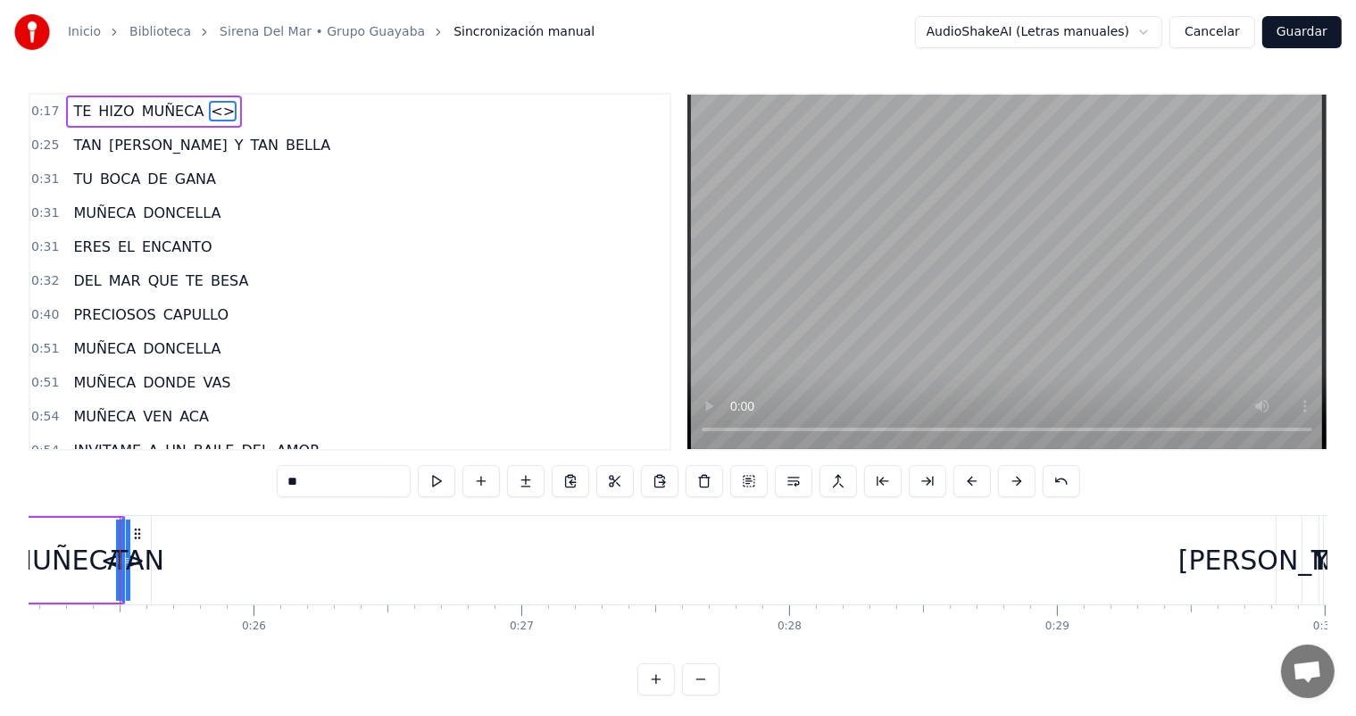
click at [436, 483] on button at bounding box center [436, 481] width 37 height 32
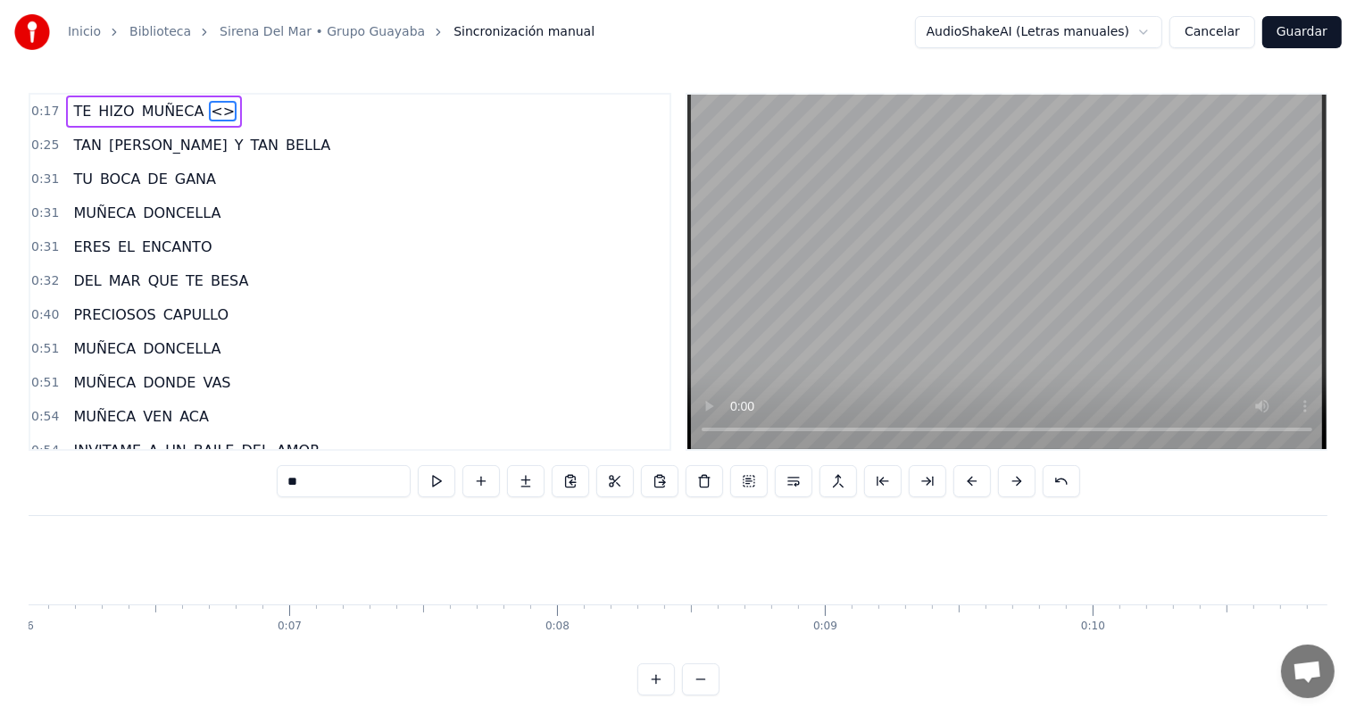
scroll to position [0, 0]
click at [700, 479] on button at bounding box center [703, 481] width 37 height 32
click at [1207, 27] on button "Cancelar" at bounding box center [1212, 32] width 86 height 32
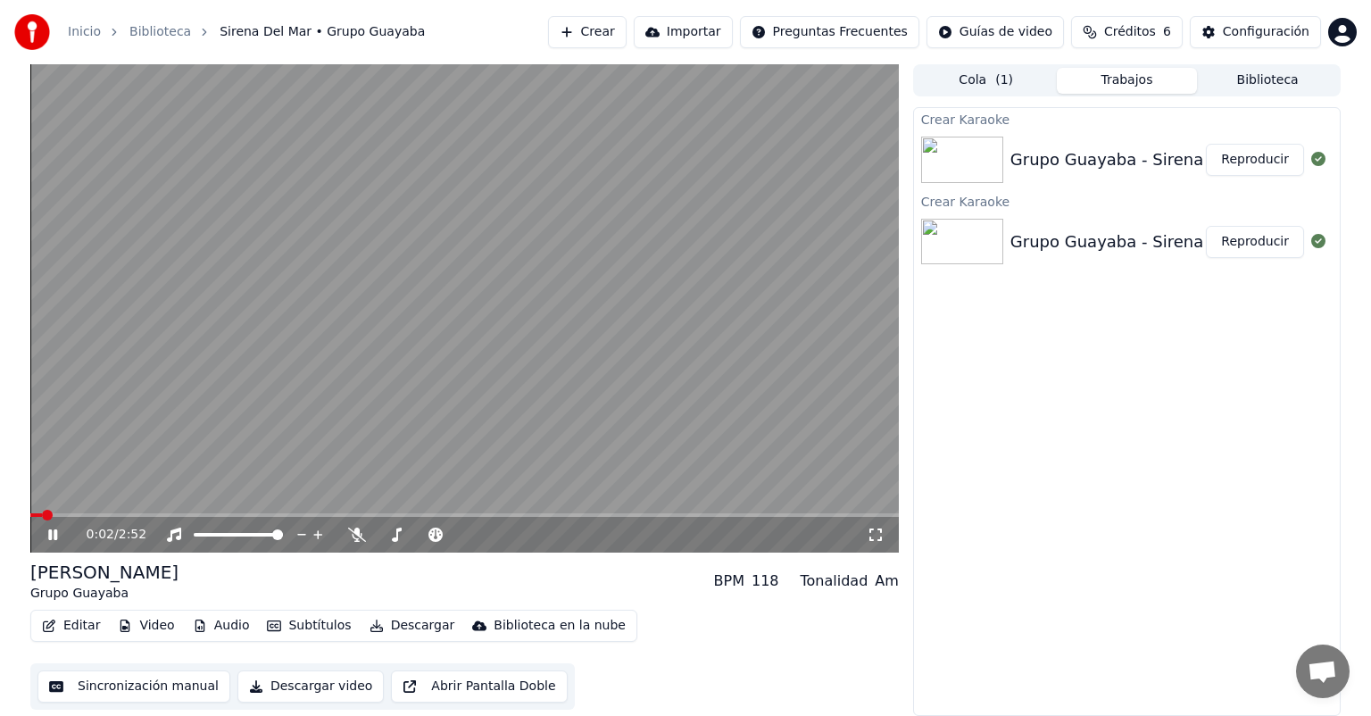
click at [179, 682] on button "Sincronización manual" at bounding box center [133, 686] width 193 height 32
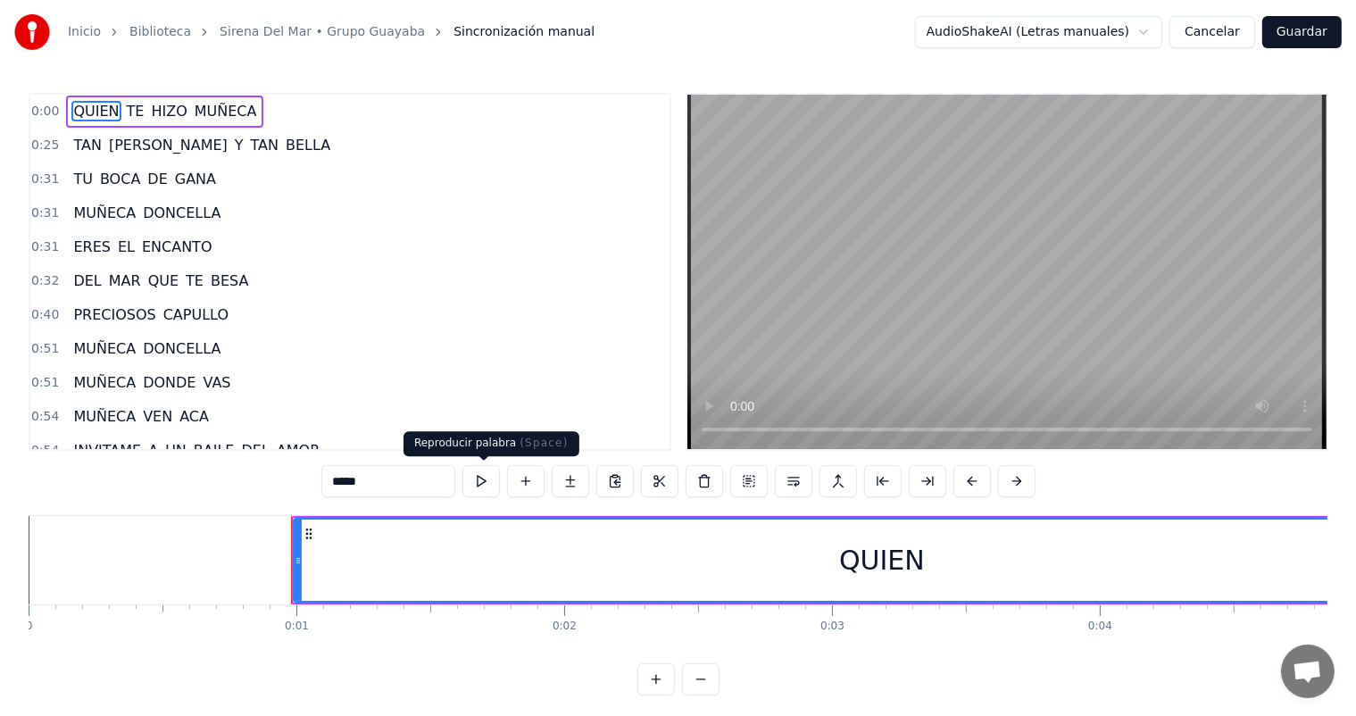
click at [479, 482] on button at bounding box center [480, 481] width 37 height 32
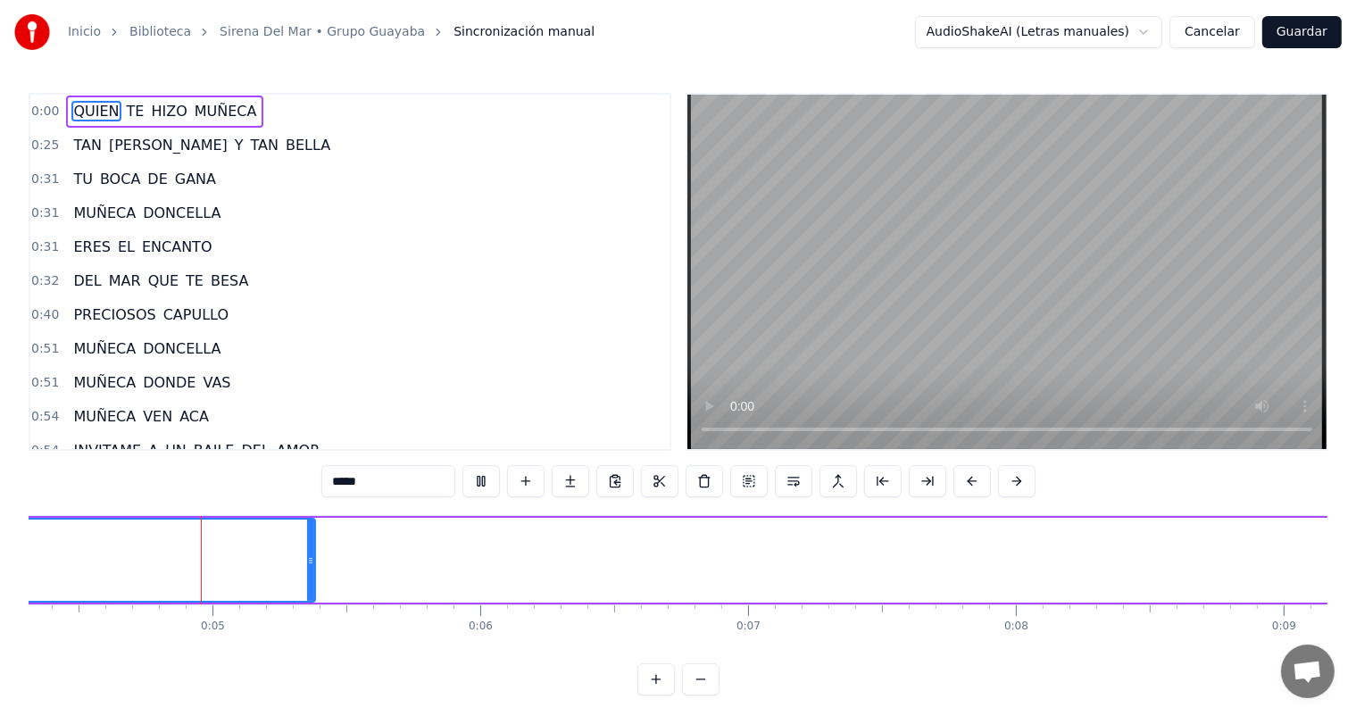
click at [479, 482] on button at bounding box center [480, 481] width 37 height 32
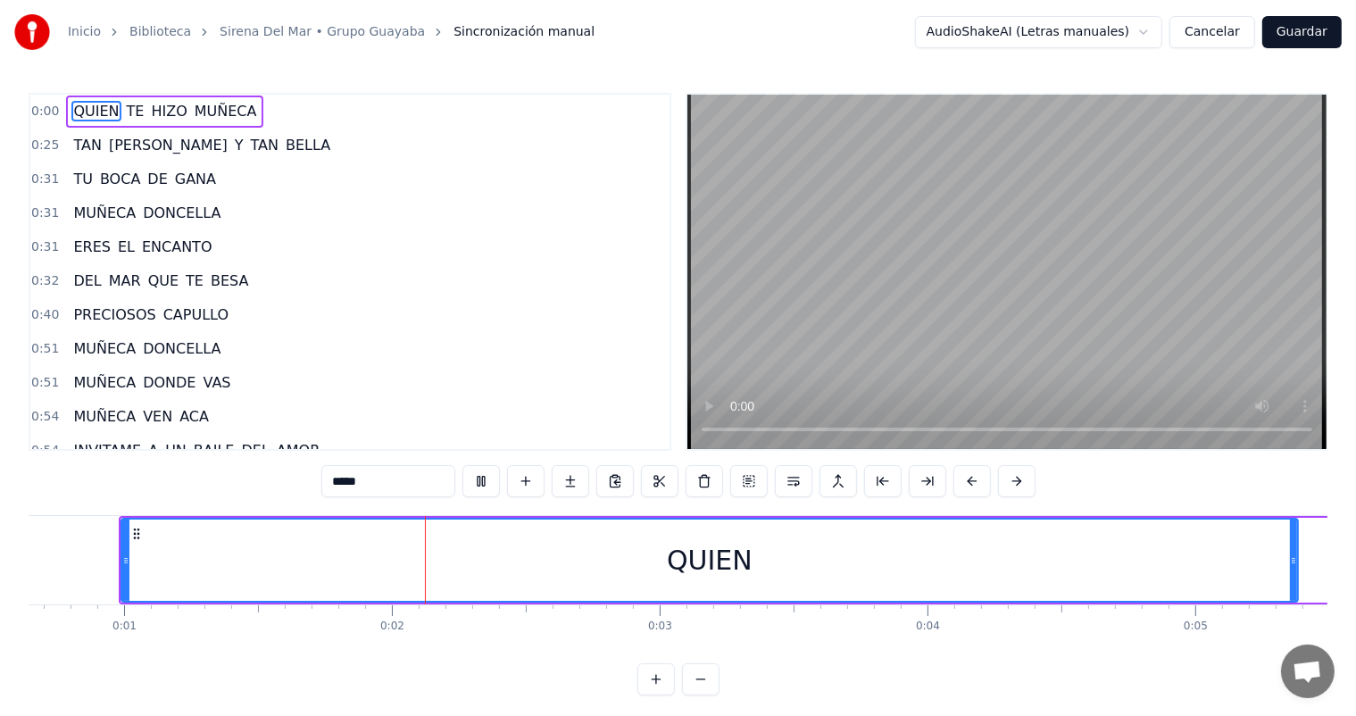
click at [479, 482] on button at bounding box center [480, 481] width 37 height 32
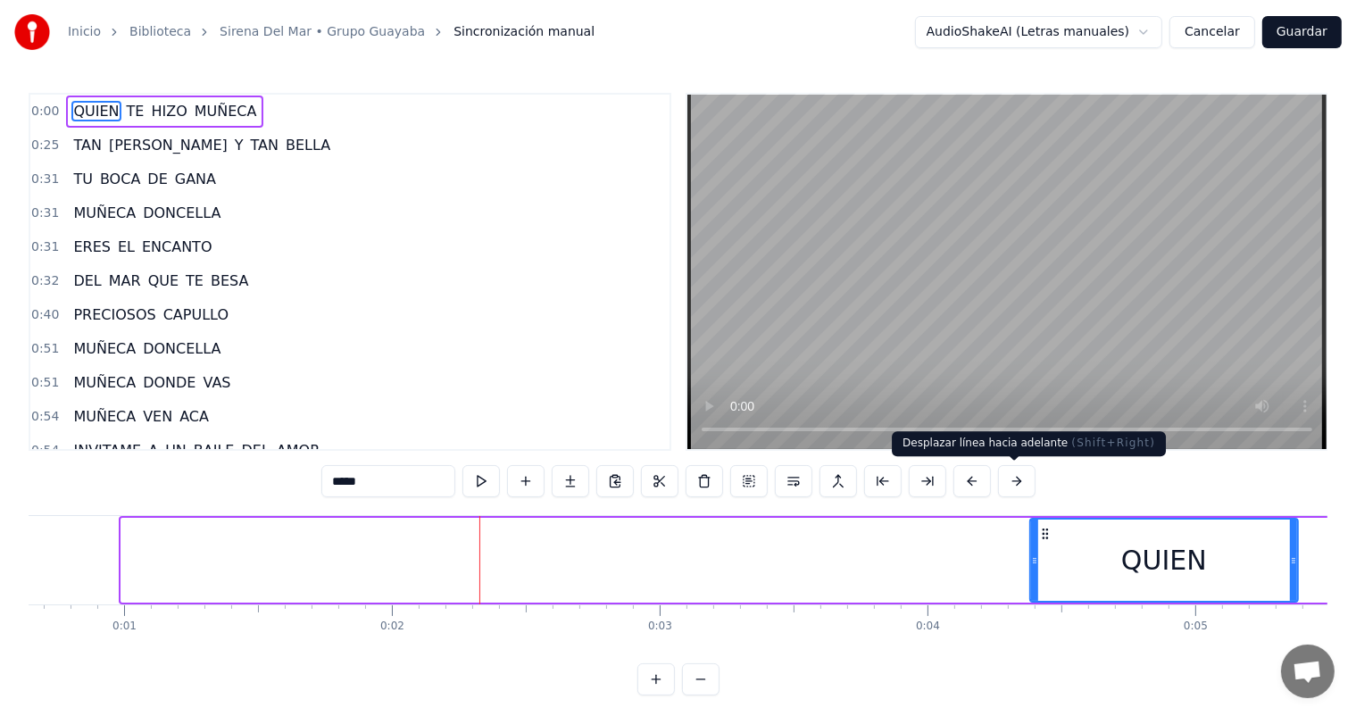
drag, startPoint x: 127, startPoint y: 569, endPoint x: 1040, endPoint y: 483, distance: 917.1
click at [1040, 483] on div "0:00 QUIEN TE HIZO MUÑECA 0:25 TAN LINDA Y TAN BELLA 0:31 TU BOCA DE GANA 0:31 …" at bounding box center [678, 394] width 1299 height 602
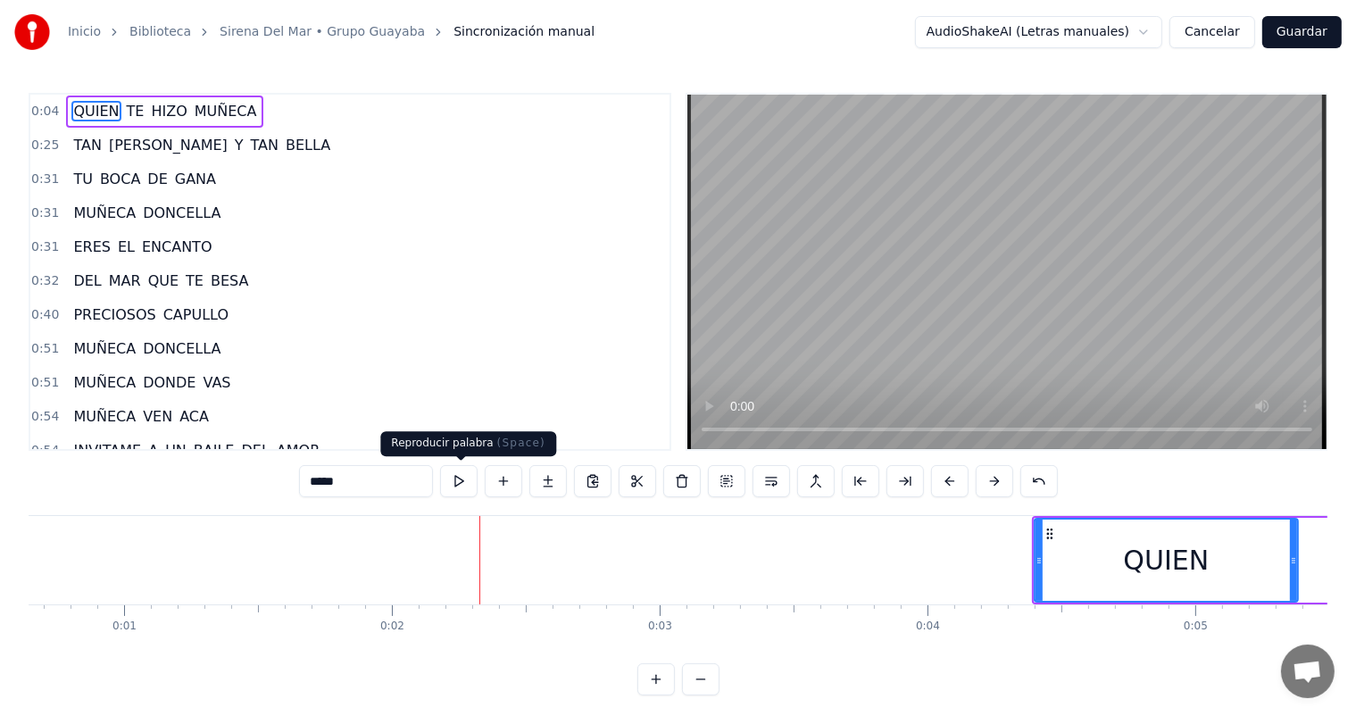
click at [463, 482] on button at bounding box center [458, 481] width 37 height 32
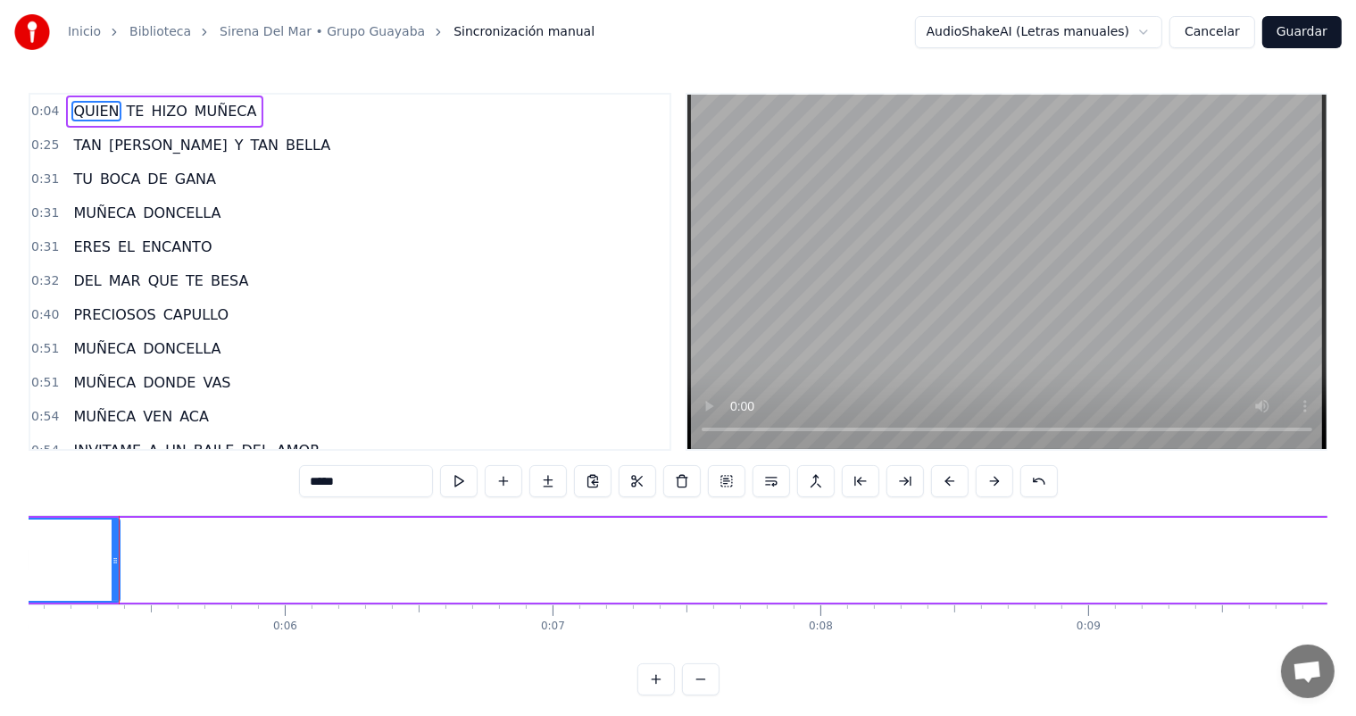
click at [463, 482] on button at bounding box center [458, 481] width 37 height 32
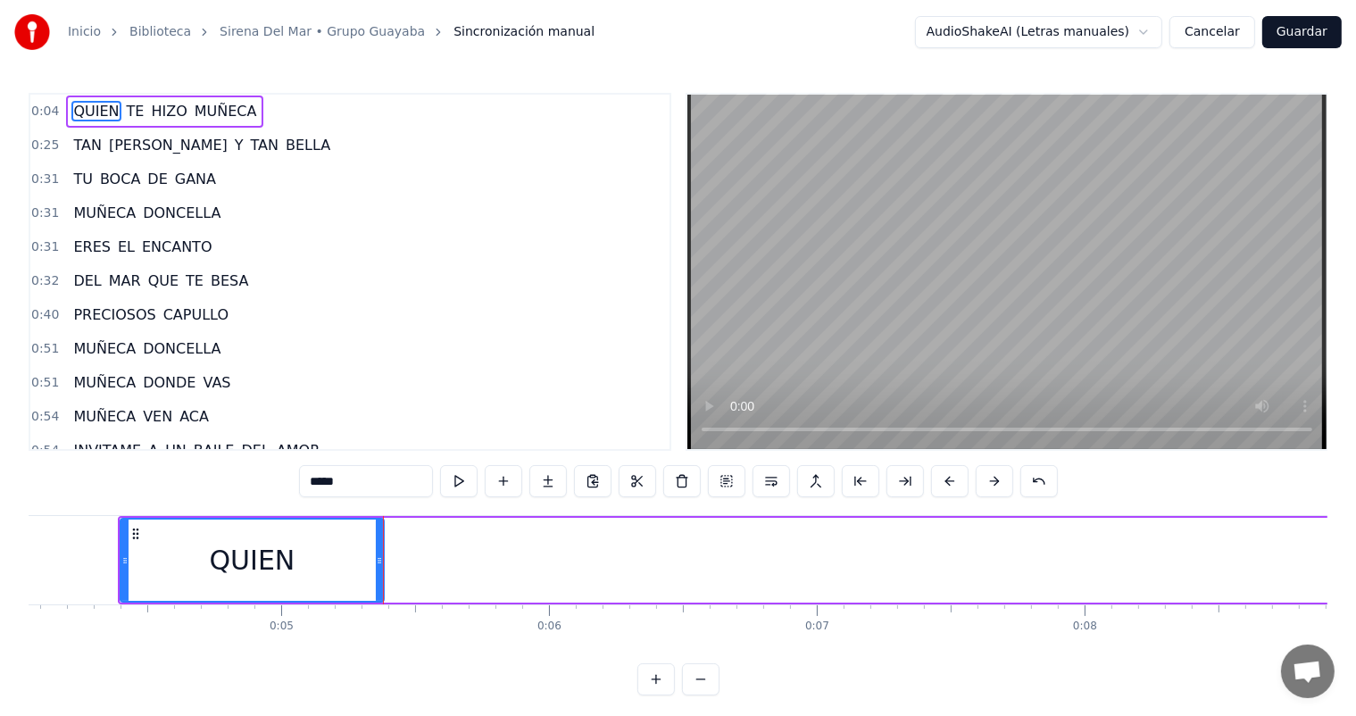
click at [463, 482] on button at bounding box center [458, 481] width 37 height 32
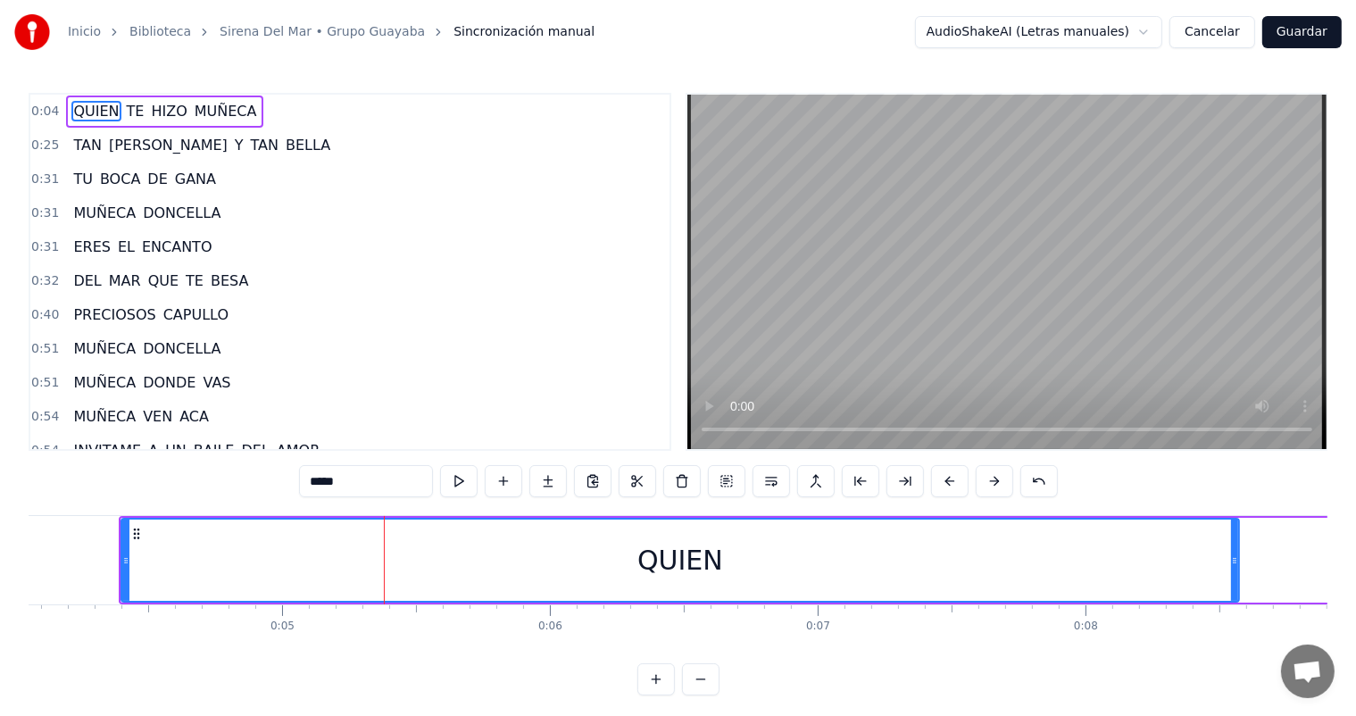
drag, startPoint x: 382, startPoint y: 569, endPoint x: 1236, endPoint y: 527, distance: 855.2
click at [1236, 527] on div at bounding box center [1234, 559] width 7 height 81
click at [461, 484] on button at bounding box center [458, 481] width 37 height 32
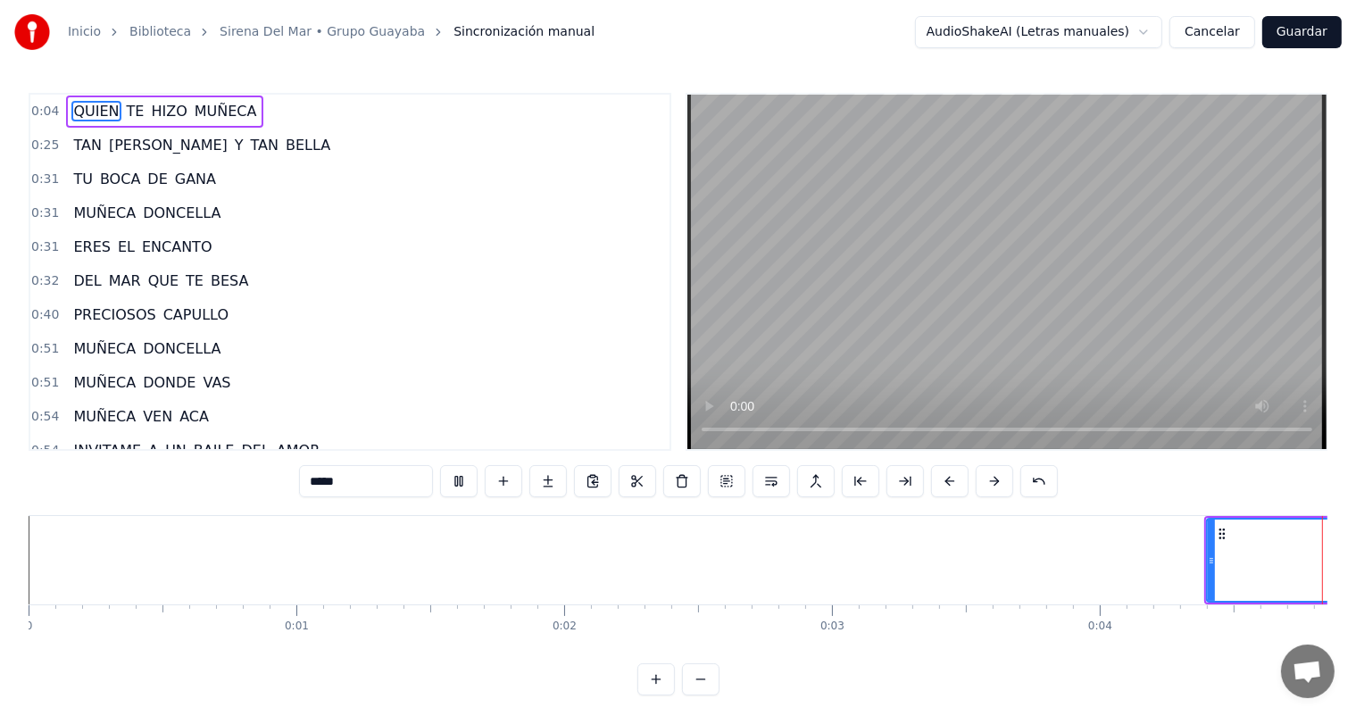
scroll to position [0, 1184]
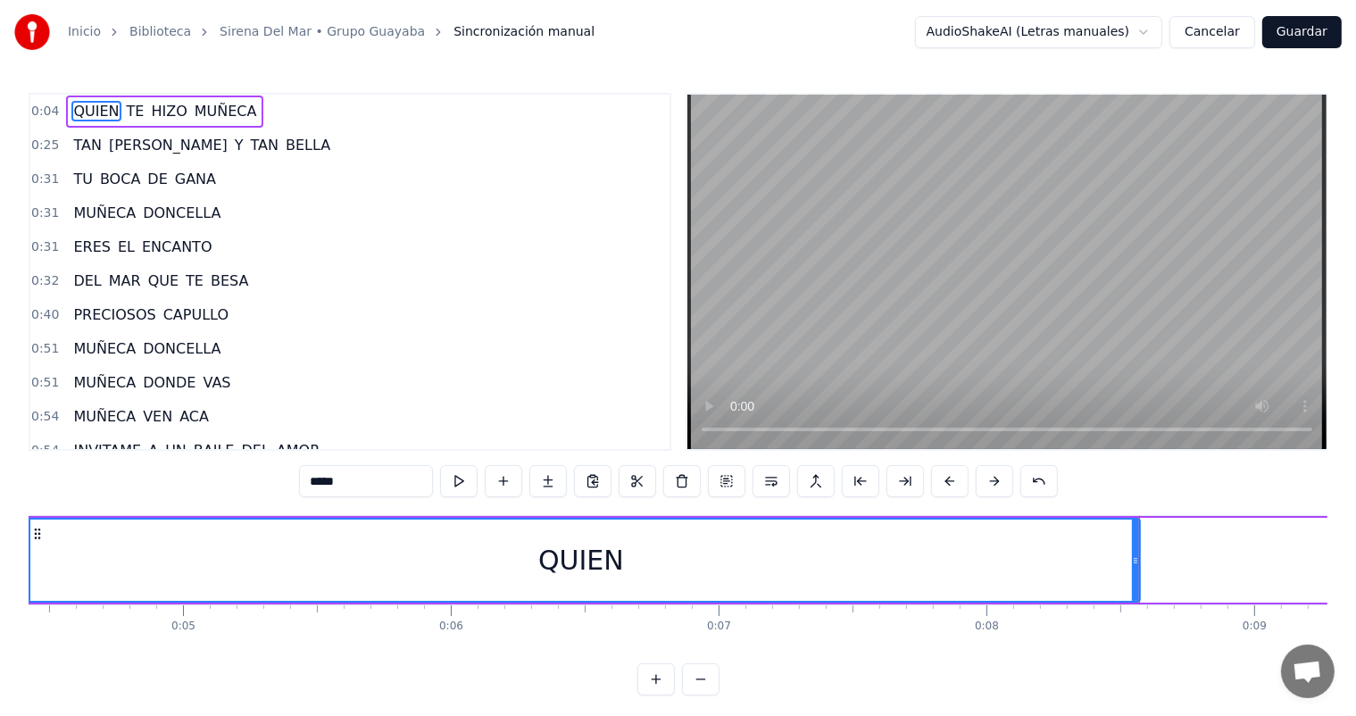
click at [761, 366] on video at bounding box center [1006, 272] width 639 height 354
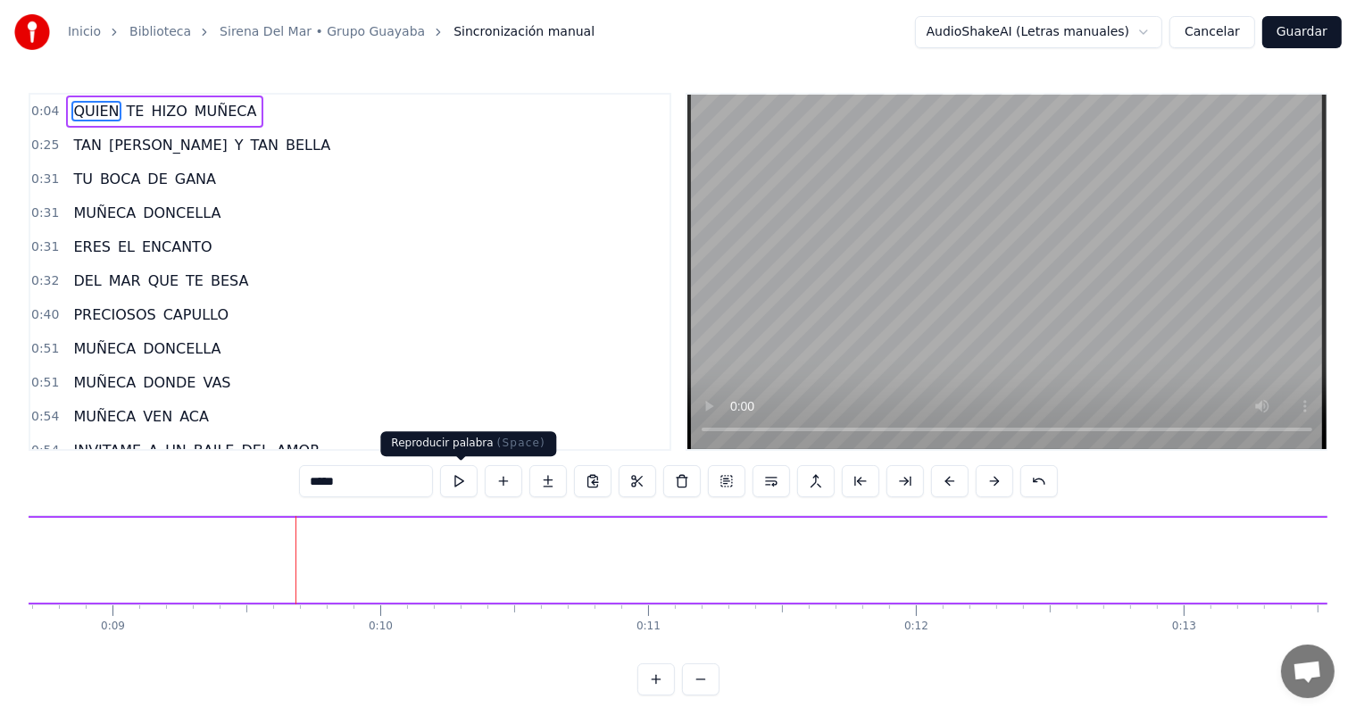
click at [466, 483] on button at bounding box center [458, 481] width 37 height 32
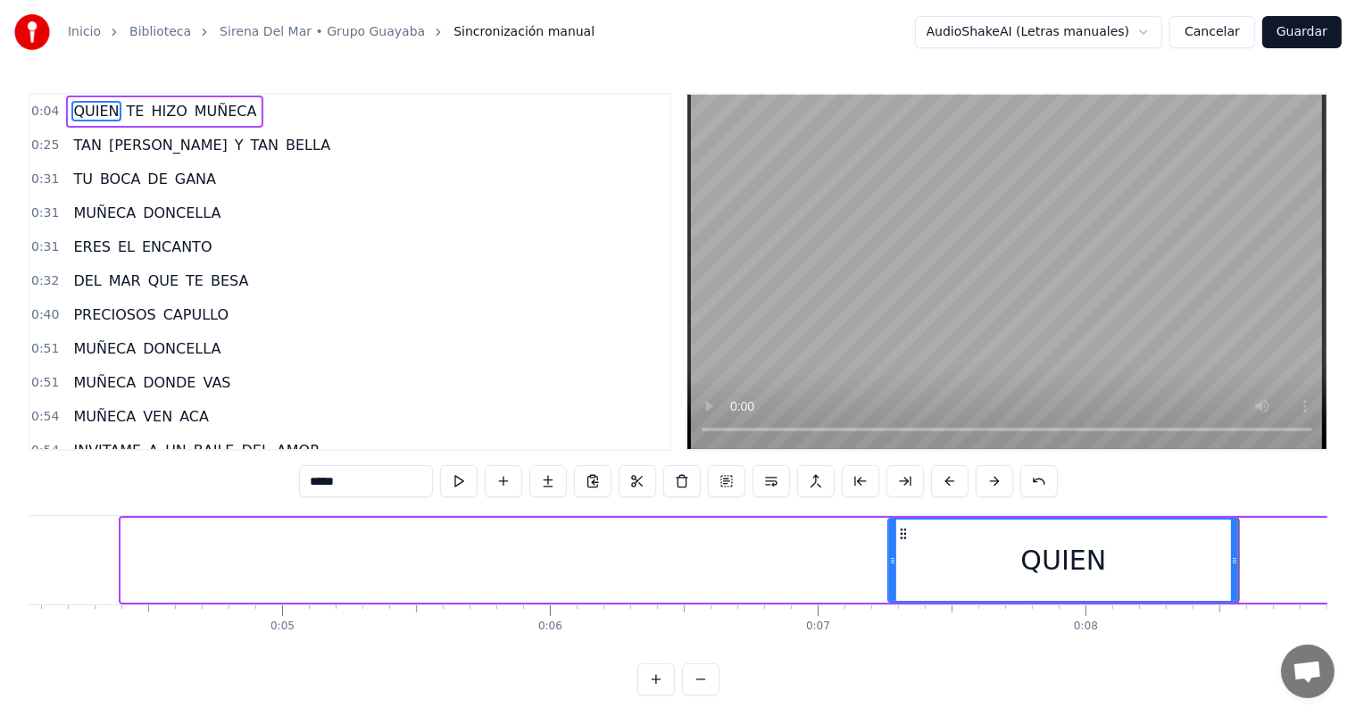
drag, startPoint x: 125, startPoint y: 565, endPoint x: 892, endPoint y: 498, distance: 769.6
click at [892, 498] on div "0:04 QUIEN TE HIZO MUÑECA 0:25 TAN LINDA Y TAN BELLA 0:31 TU BOCA DE GANA 0:31 …" at bounding box center [678, 394] width 1299 height 602
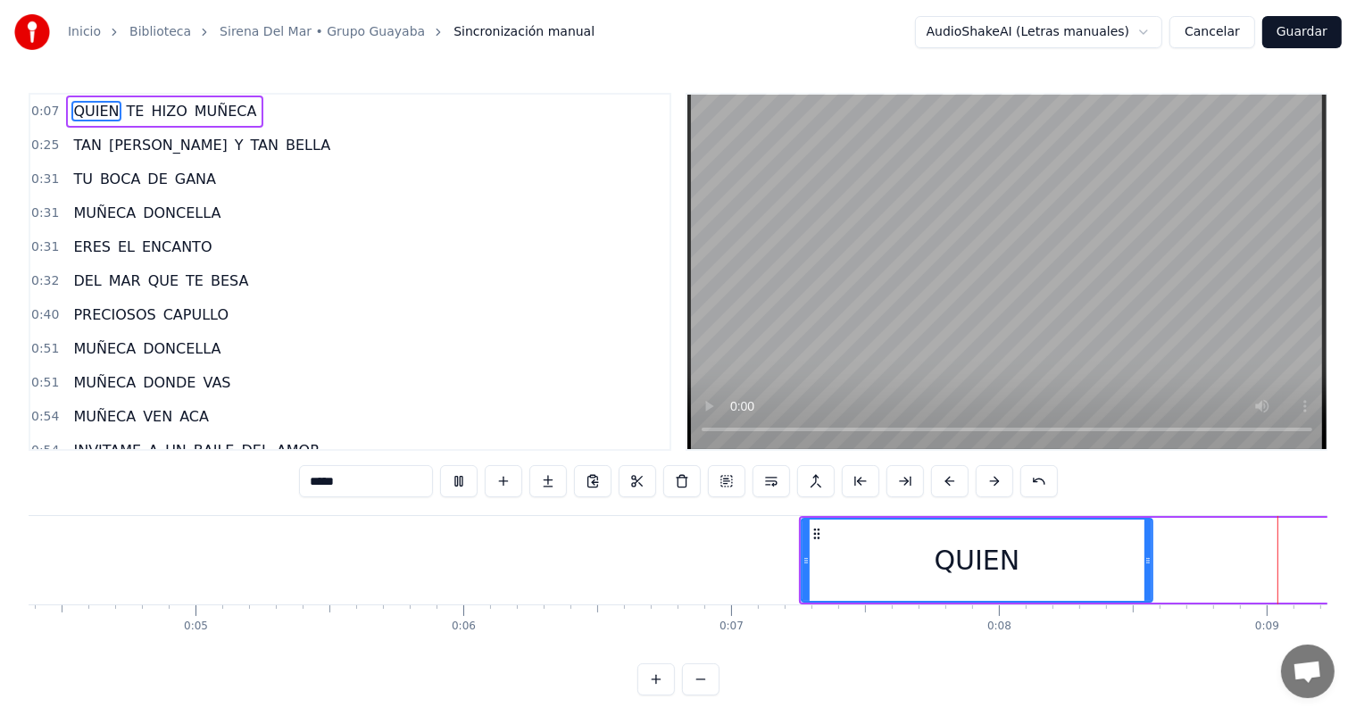
scroll to position [0, 2310]
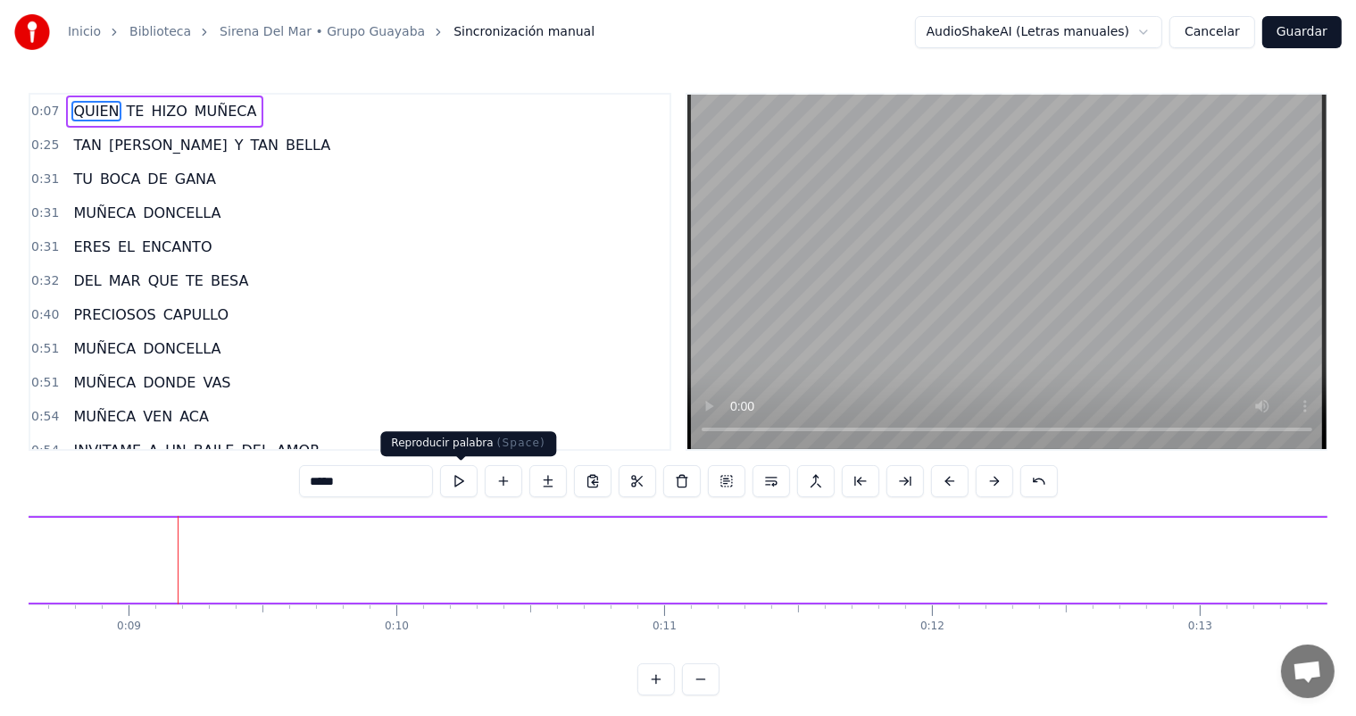
click at [470, 478] on button at bounding box center [458, 481] width 37 height 32
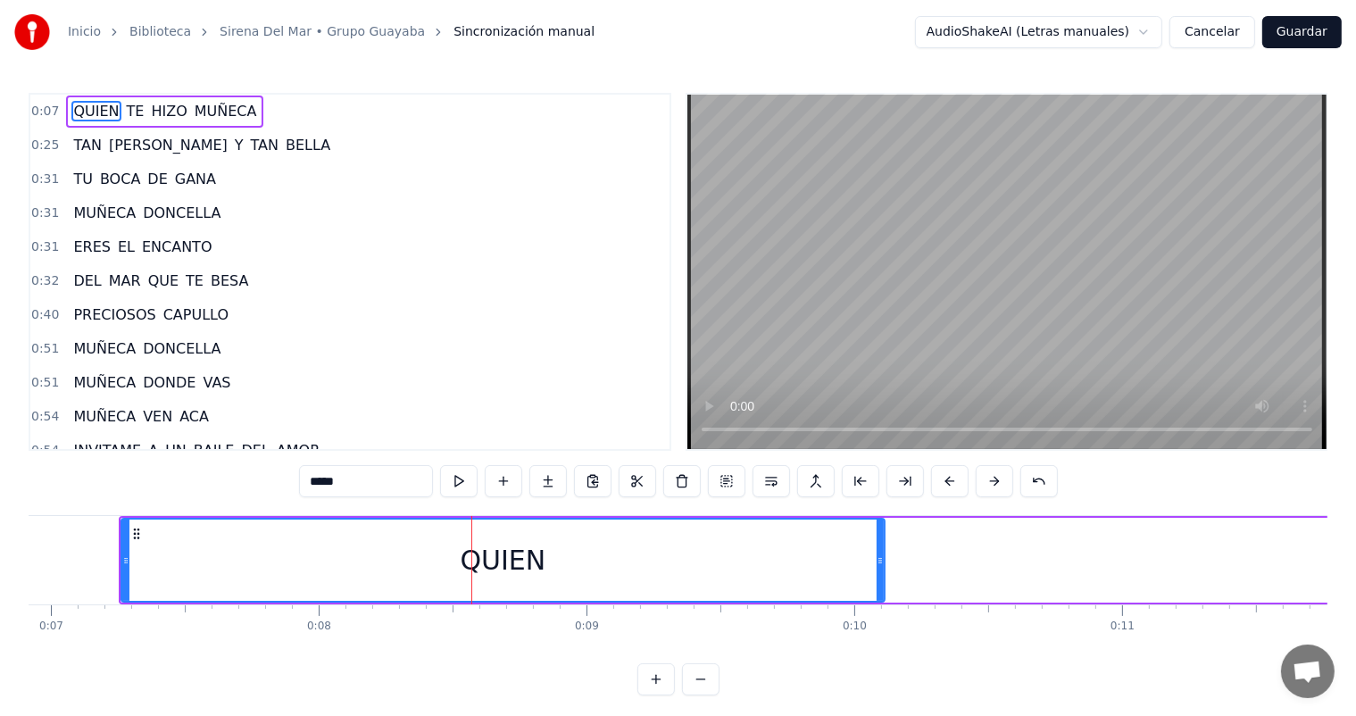
drag, startPoint x: 465, startPoint y: 557, endPoint x: 877, endPoint y: 536, distance: 412.9
click at [877, 536] on div at bounding box center [879, 559] width 7 height 81
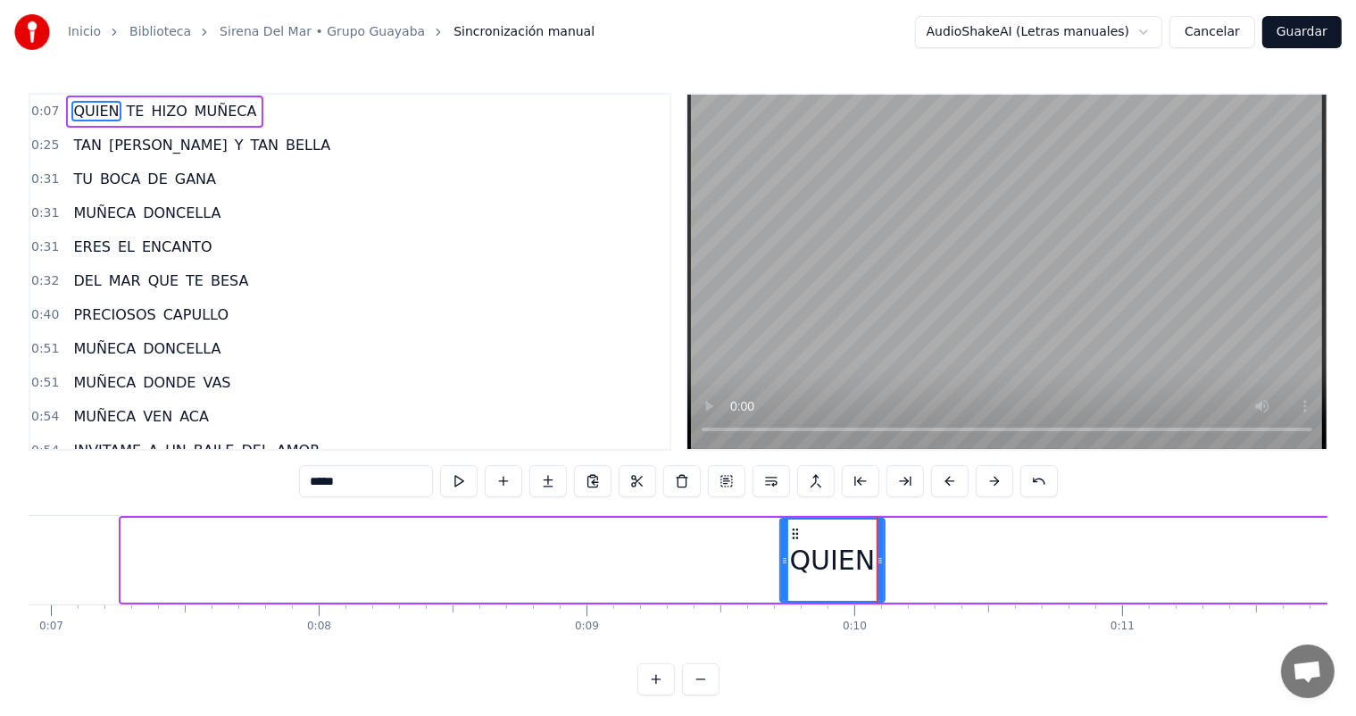
drag, startPoint x: 123, startPoint y: 554, endPoint x: 782, endPoint y: 514, distance: 659.9
click at [782, 514] on div "0:07 QUIEN TE HIZO MUÑECA 0:25 TAN LINDA Y TAN BELLA 0:31 TU BOCA DE GANA 0:31 …" at bounding box center [678, 394] width 1299 height 602
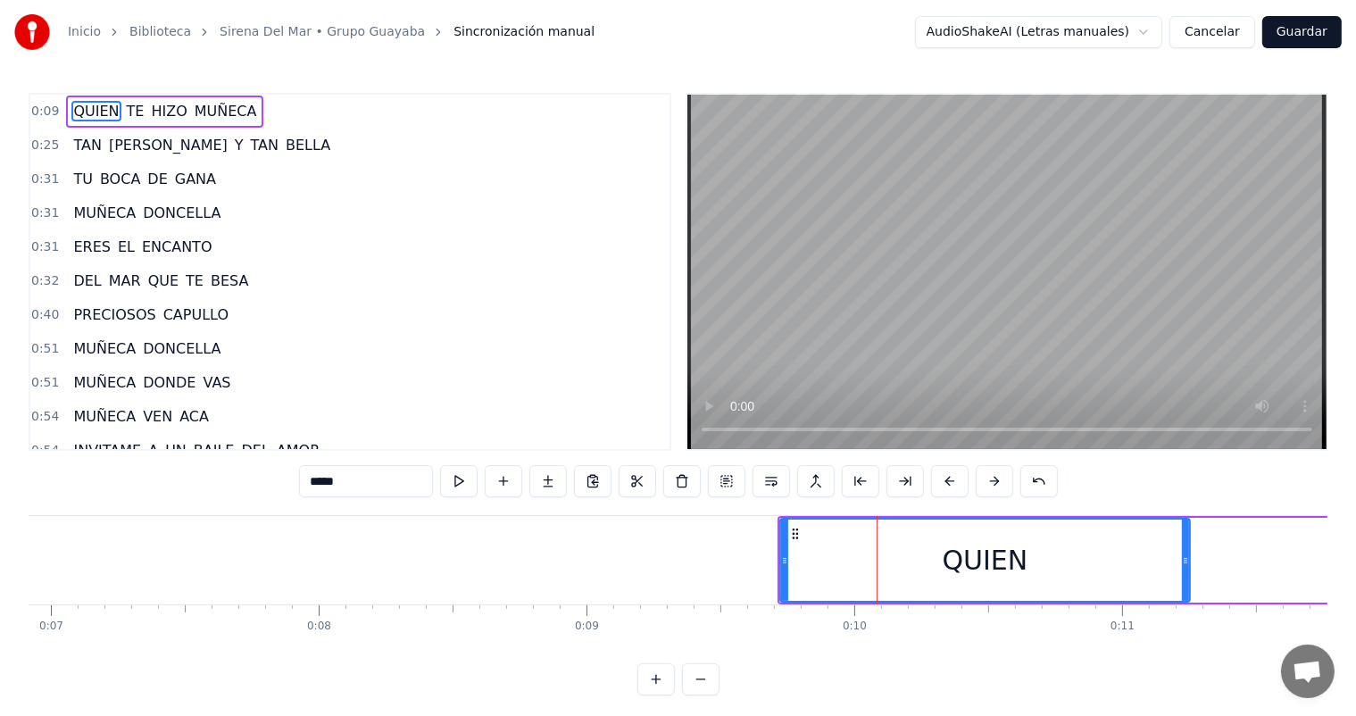
drag, startPoint x: 879, startPoint y: 535, endPoint x: 1184, endPoint y: 532, distance: 305.3
click at [1184, 532] on div at bounding box center [1185, 559] width 7 height 81
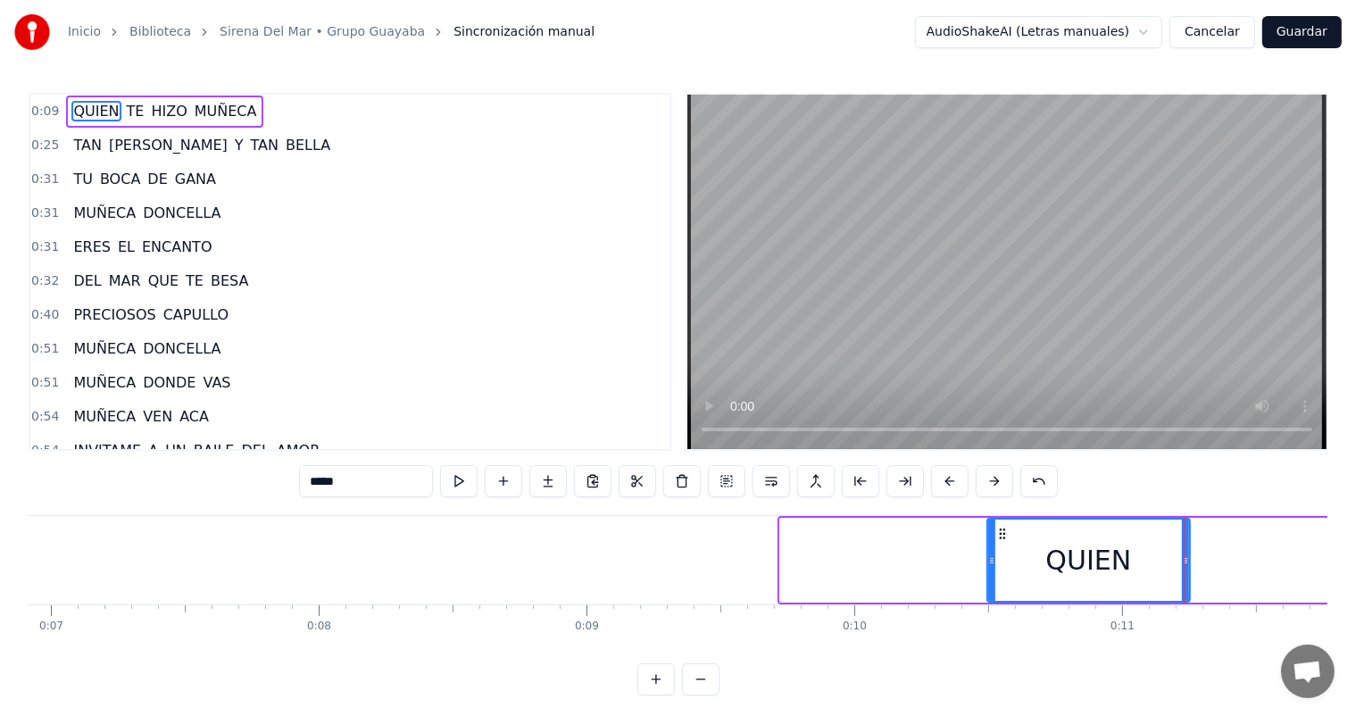
drag, startPoint x: 782, startPoint y: 559, endPoint x: 999, endPoint y: 537, distance: 217.9
click at [995, 537] on div at bounding box center [991, 559] width 7 height 81
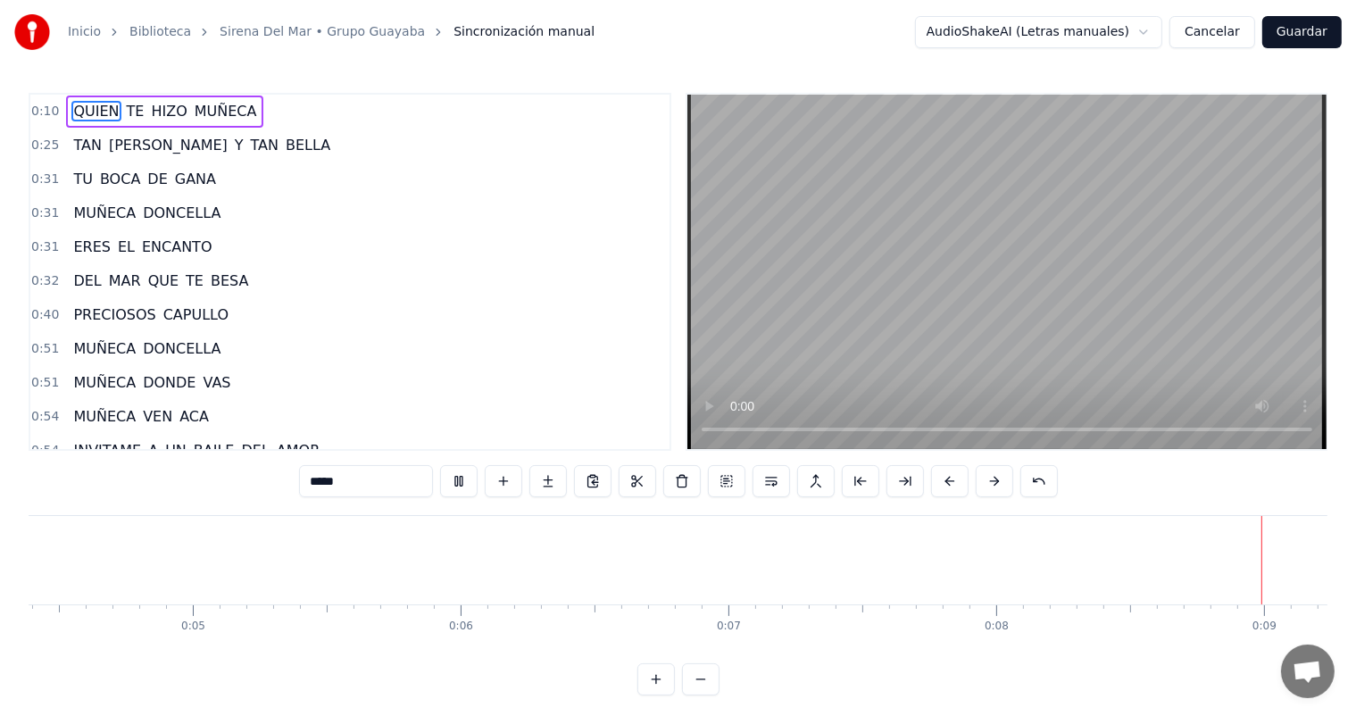
scroll to position [0, 2320]
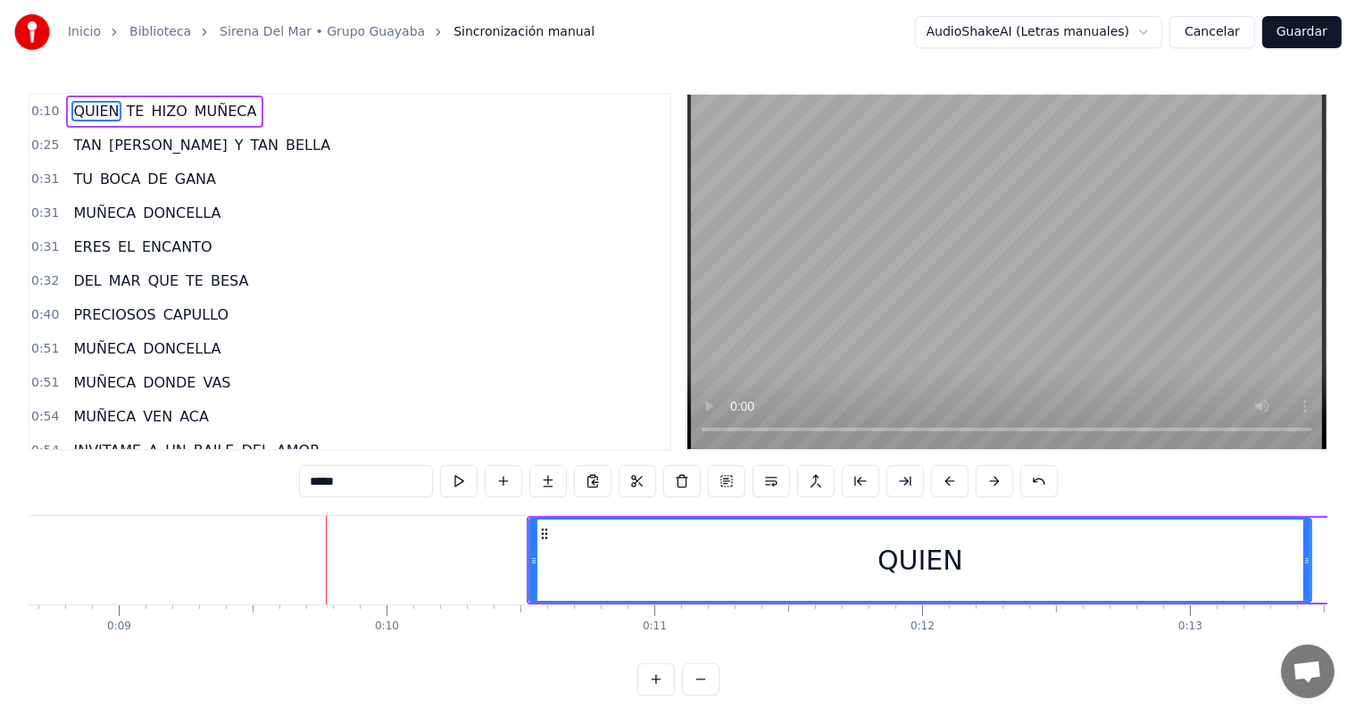
drag, startPoint x: 720, startPoint y: 550, endPoint x: 1309, endPoint y: 528, distance: 589.5
click at [1309, 528] on div at bounding box center [1306, 559] width 7 height 81
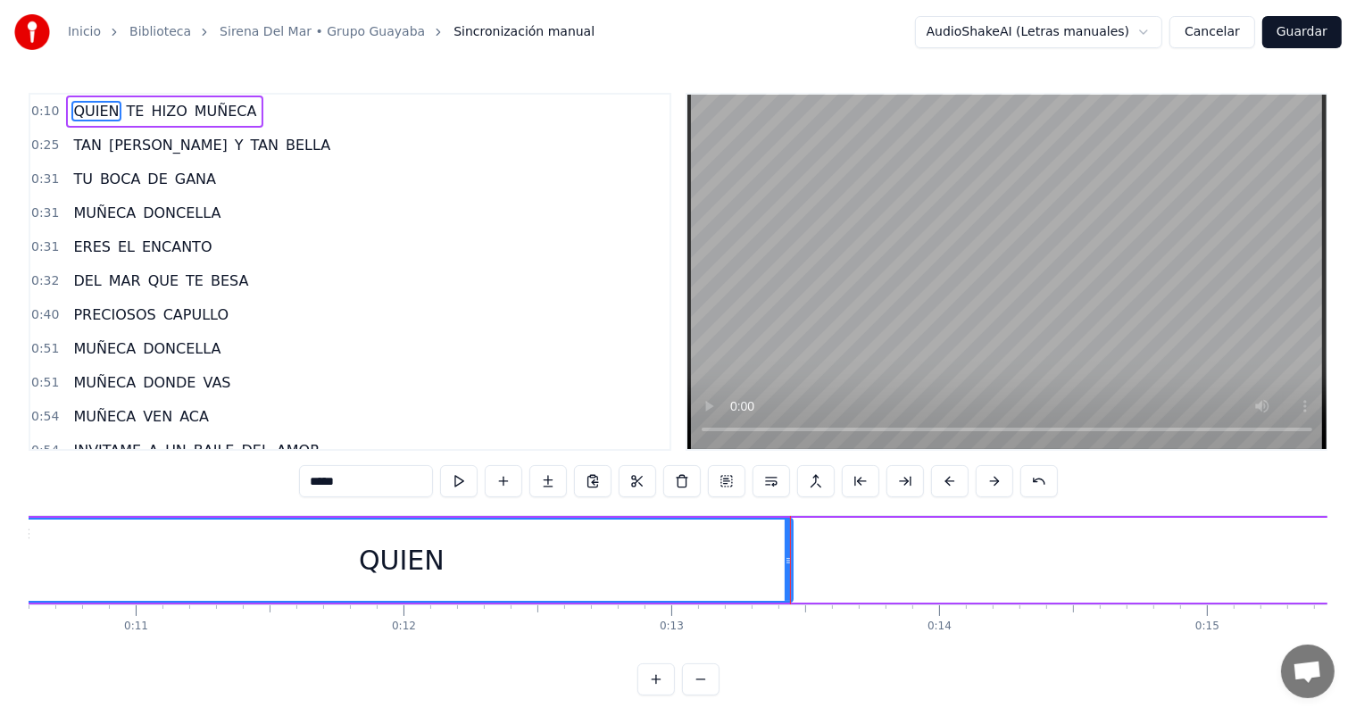
scroll to position [0, 2786]
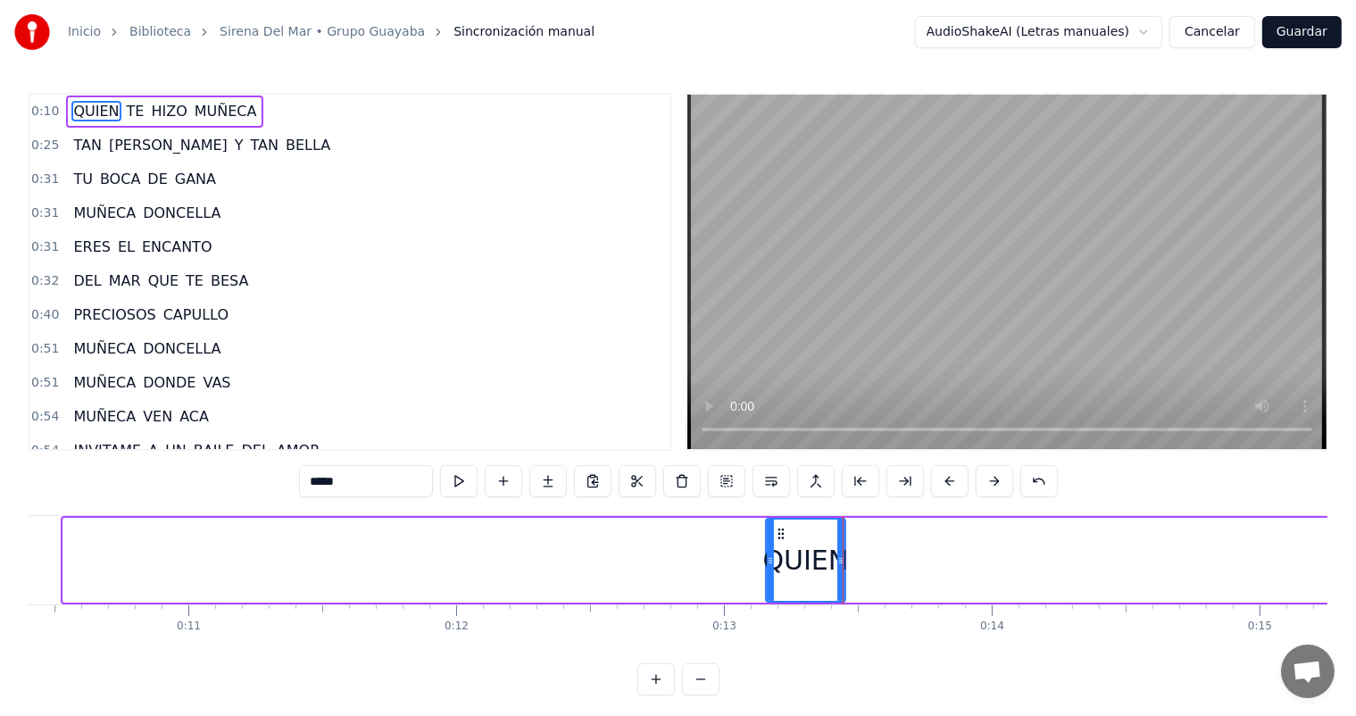
drag, startPoint x: 64, startPoint y: 570, endPoint x: 767, endPoint y: 571, distance: 702.4
click at [767, 571] on div at bounding box center [770, 559] width 7 height 81
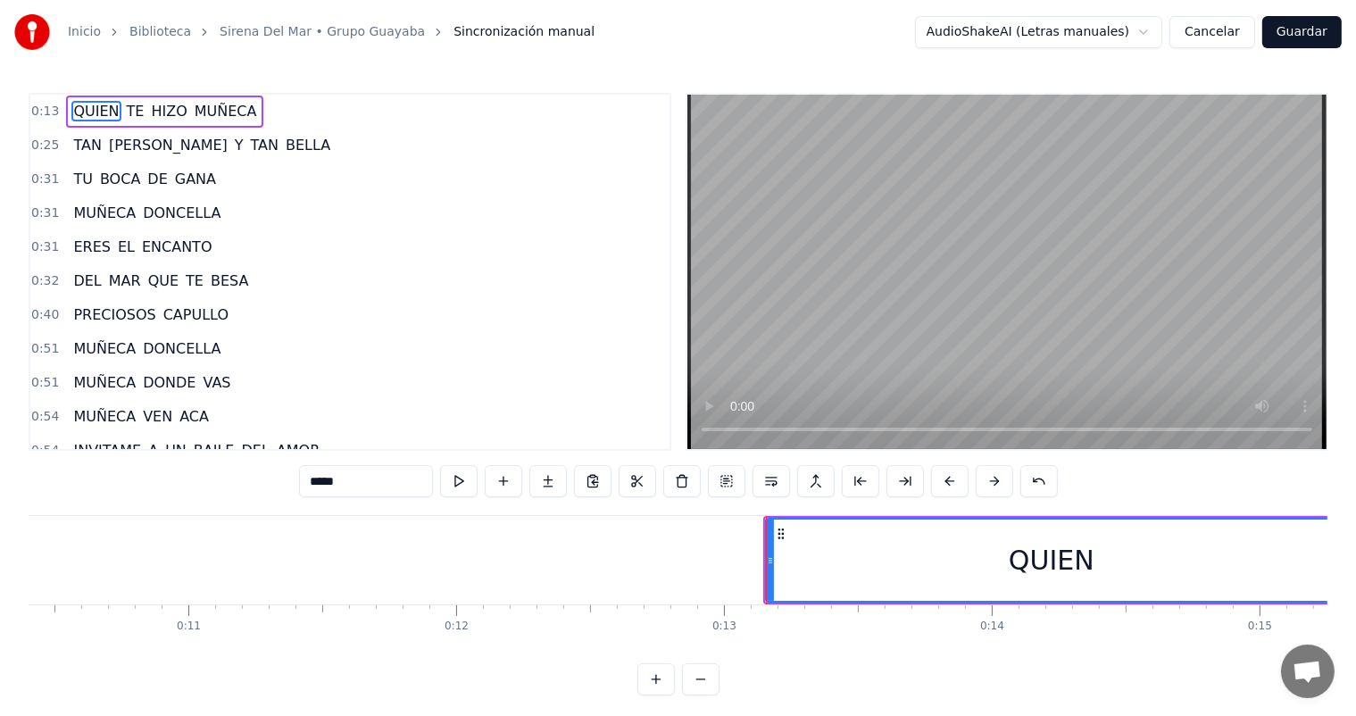
drag, startPoint x: 839, startPoint y: 571, endPoint x: 1339, endPoint y: 538, distance: 500.9
click at [1339, 538] on div "Inicio Biblioteca Sirena Del Mar • Grupo Guayaba Sincronización manual AudioSha…" at bounding box center [678, 347] width 1356 height 695
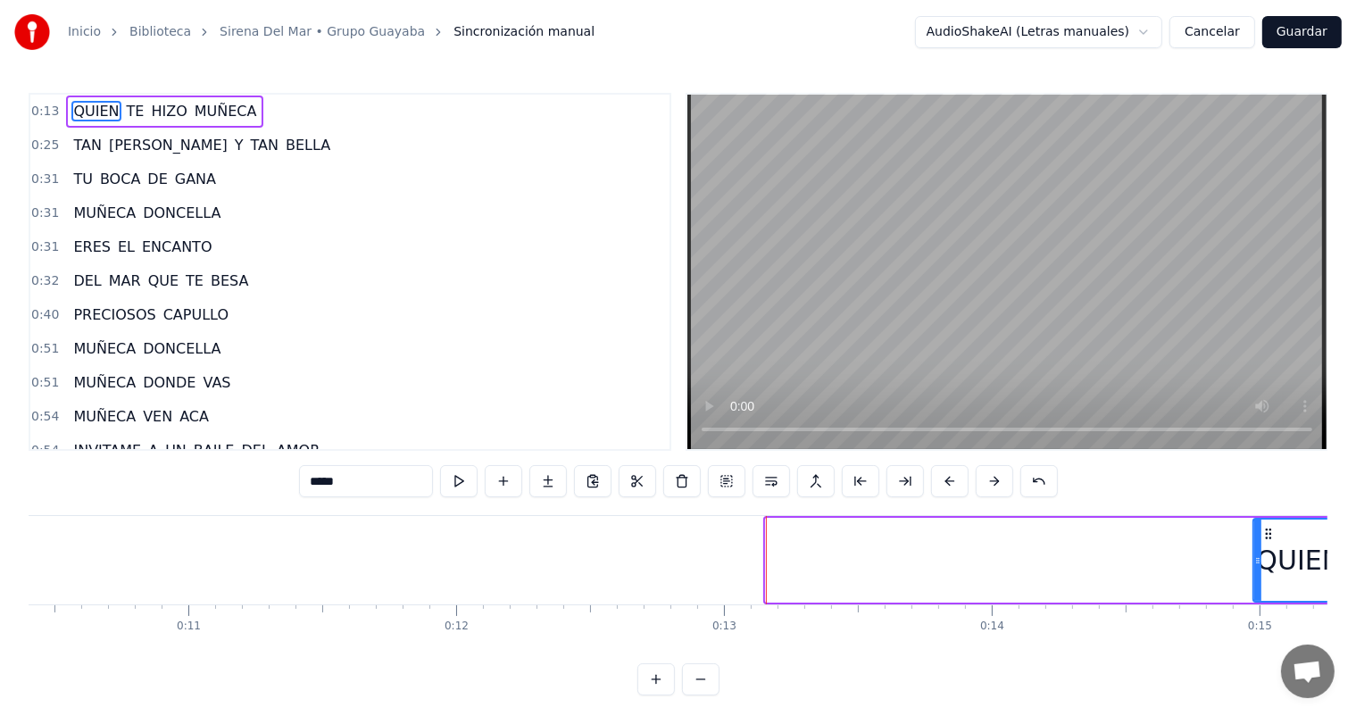
drag, startPoint x: 769, startPoint y: 569, endPoint x: 1257, endPoint y: 533, distance: 488.6
click at [1257, 533] on div at bounding box center [1257, 559] width 7 height 81
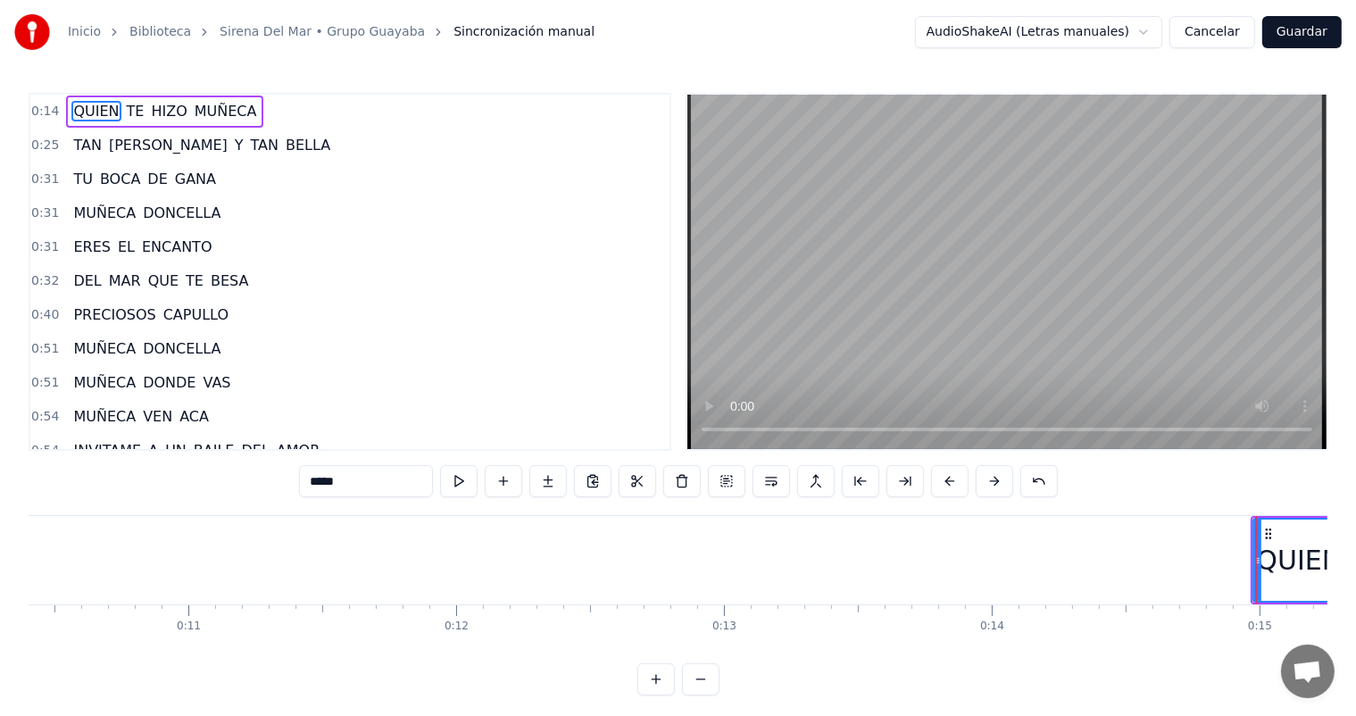
scroll to position [0, 3924]
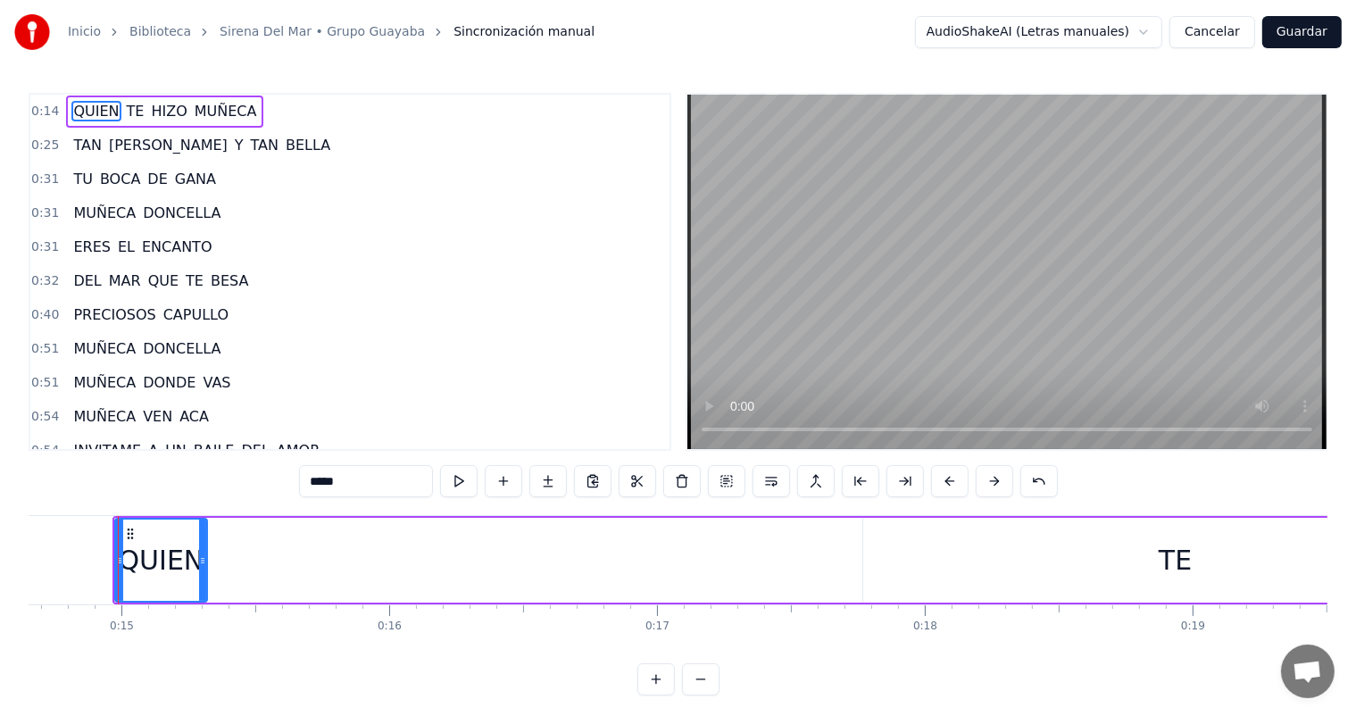
click at [864, 557] on div "TE" at bounding box center [1175, 560] width 625 height 85
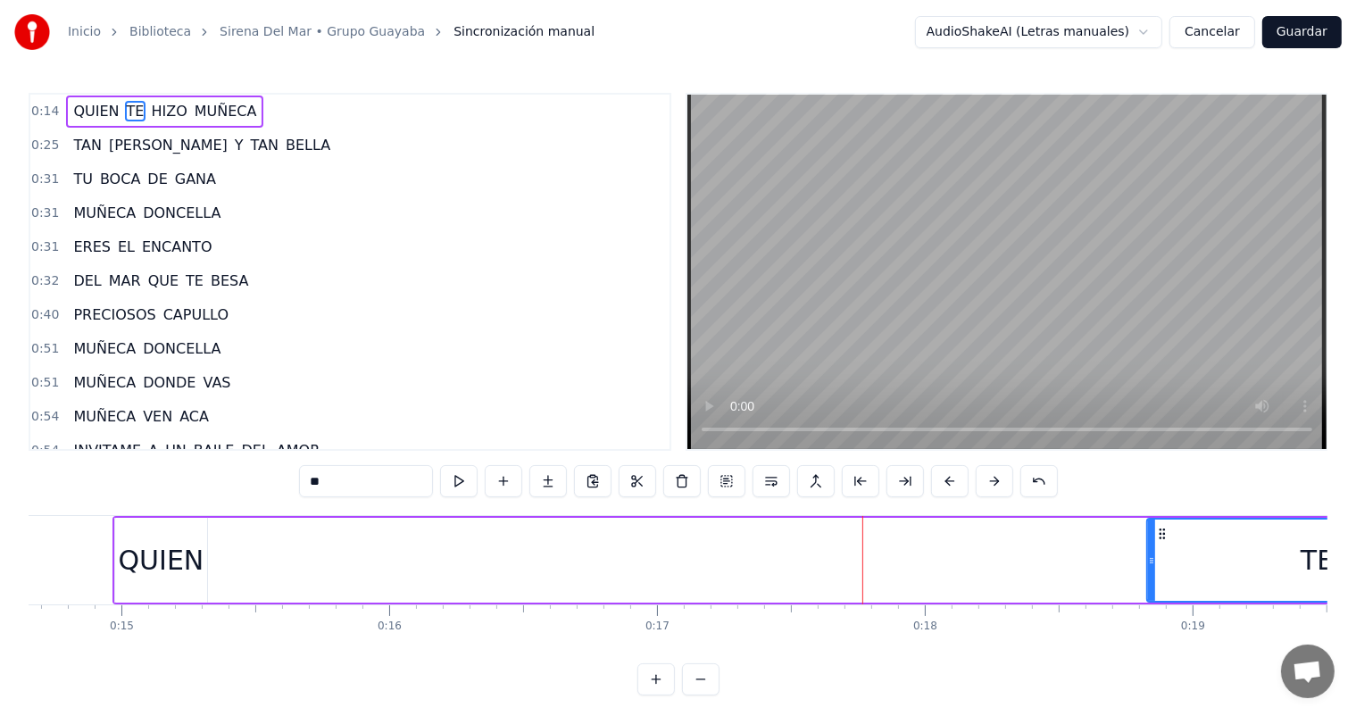
drag, startPoint x: 864, startPoint y: 557, endPoint x: 1148, endPoint y: 543, distance: 284.2
click at [1148, 543] on div at bounding box center [1151, 559] width 7 height 81
click at [126, 577] on div "QUIEN" at bounding box center [162, 560] width 86 height 40
type input "*****"
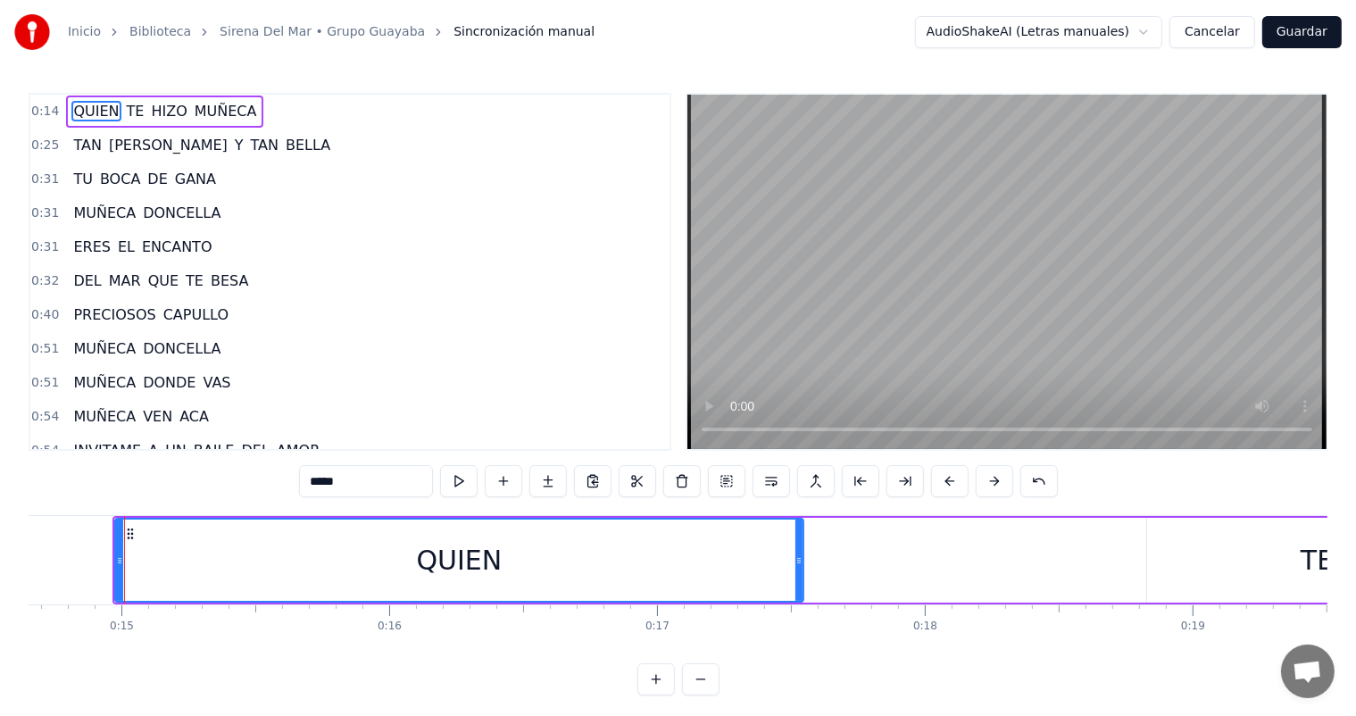
drag, startPoint x: 203, startPoint y: 571, endPoint x: 800, endPoint y: 546, distance: 596.7
click at [800, 546] on div at bounding box center [798, 559] width 7 height 81
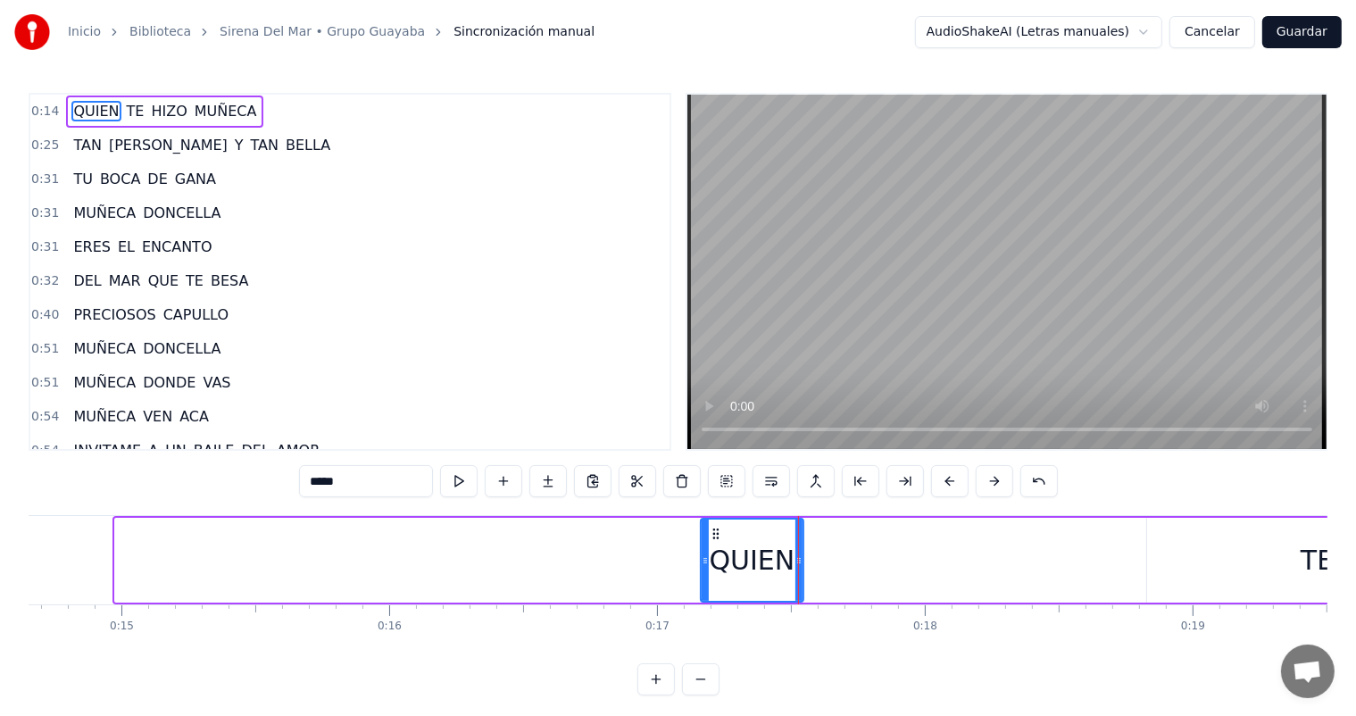
drag, startPoint x: 119, startPoint y: 571, endPoint x: 704, endPoint y: 549, distance: 585.9
click at [704, 549] on div at bounding box center [705, 559] width 7 height 81
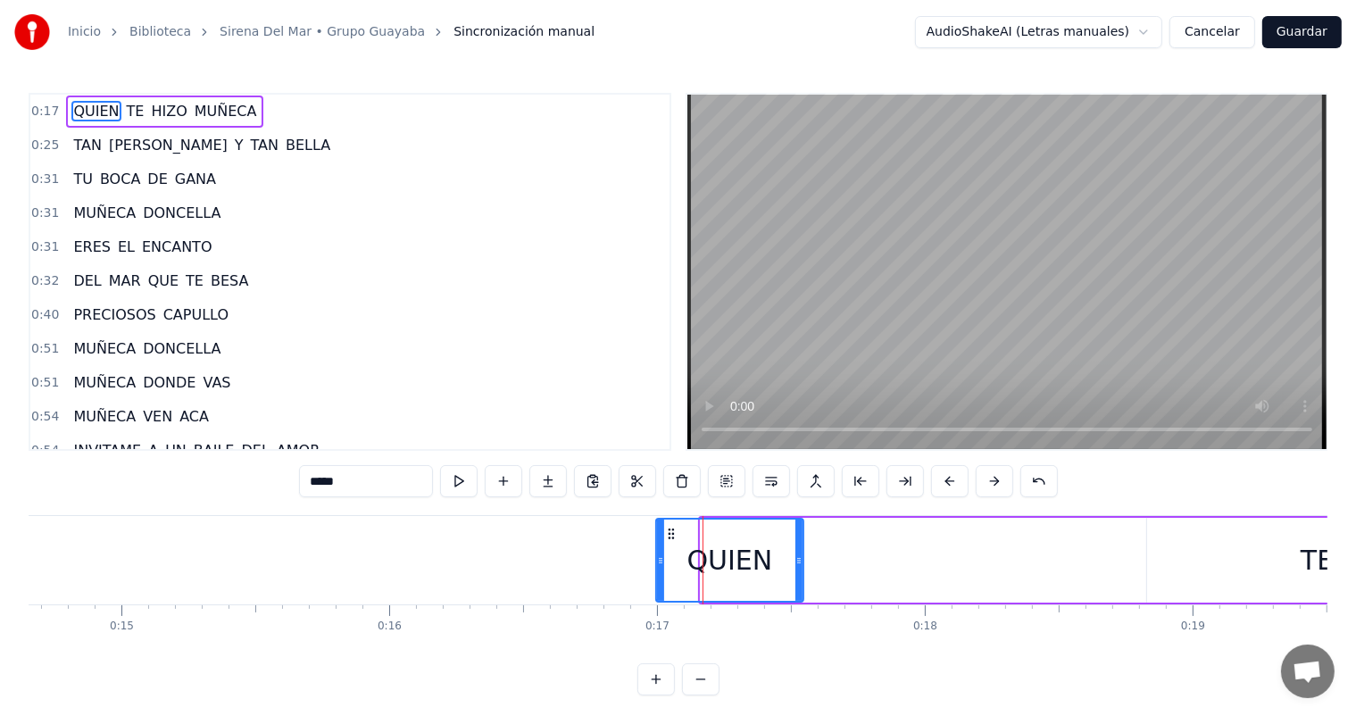
drag, startPoint x: 704, startPoint y: 549, endPoint x: 659, endPoint y: 556, distance: 46.1
click at [659, 556] on div at bounding box center [660, 559] width 7 height 81
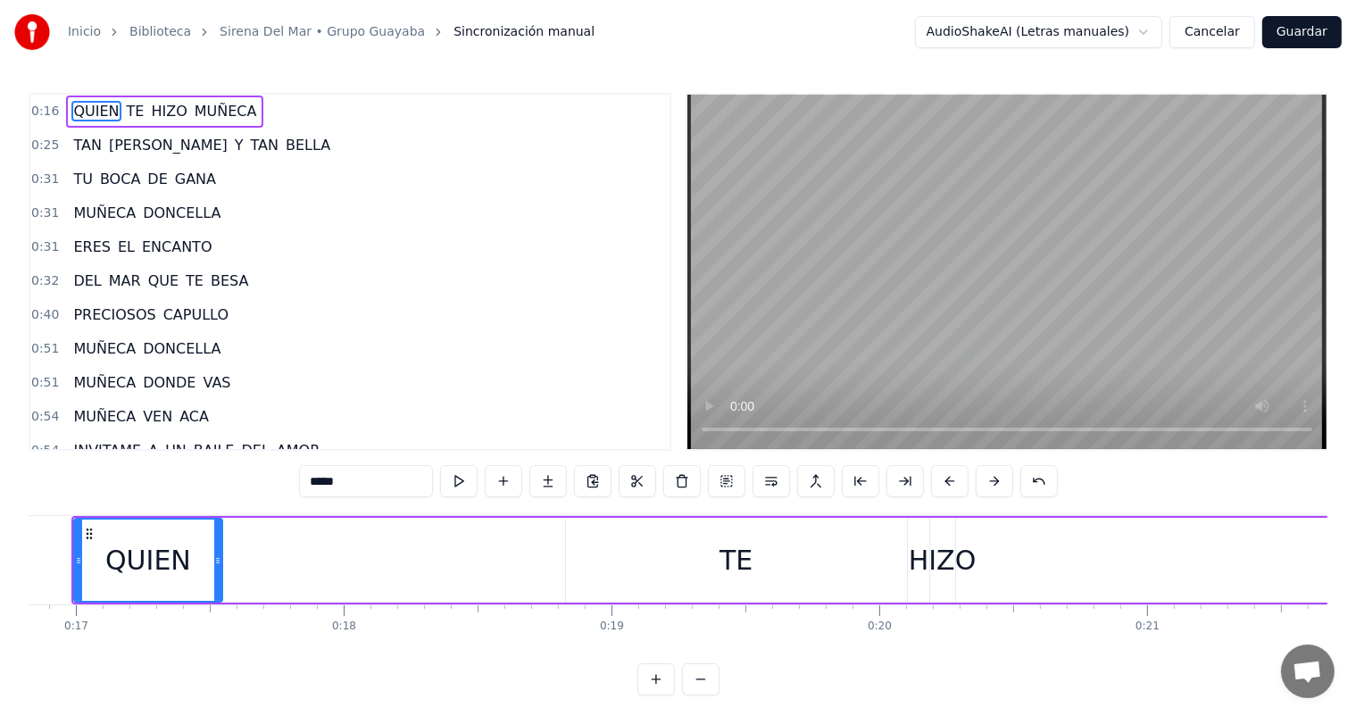
scroll to position [0, 4192]
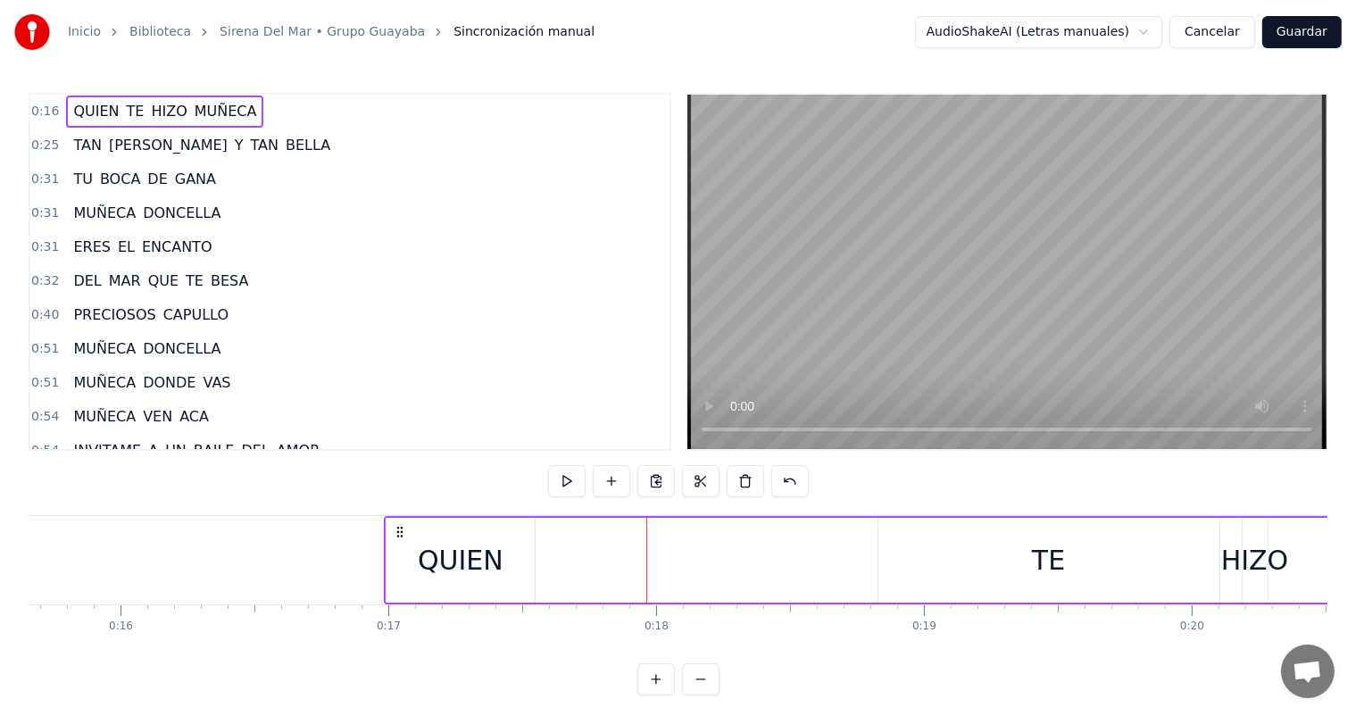
click at [501, 553] on div "QUIEN" at bounding box center [460, 560] width 148 height 85
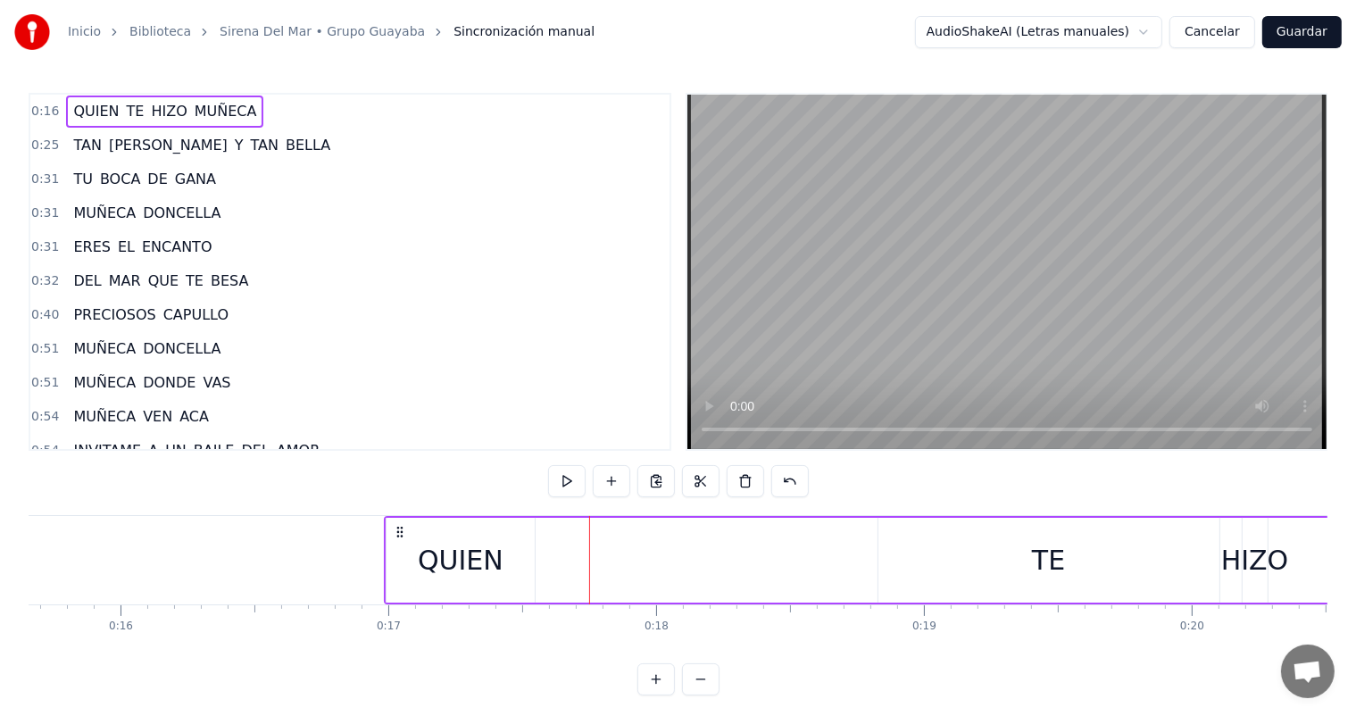
click at [973, 543] on div "TE" at bounding box center [1048, 560] width 341 height 85
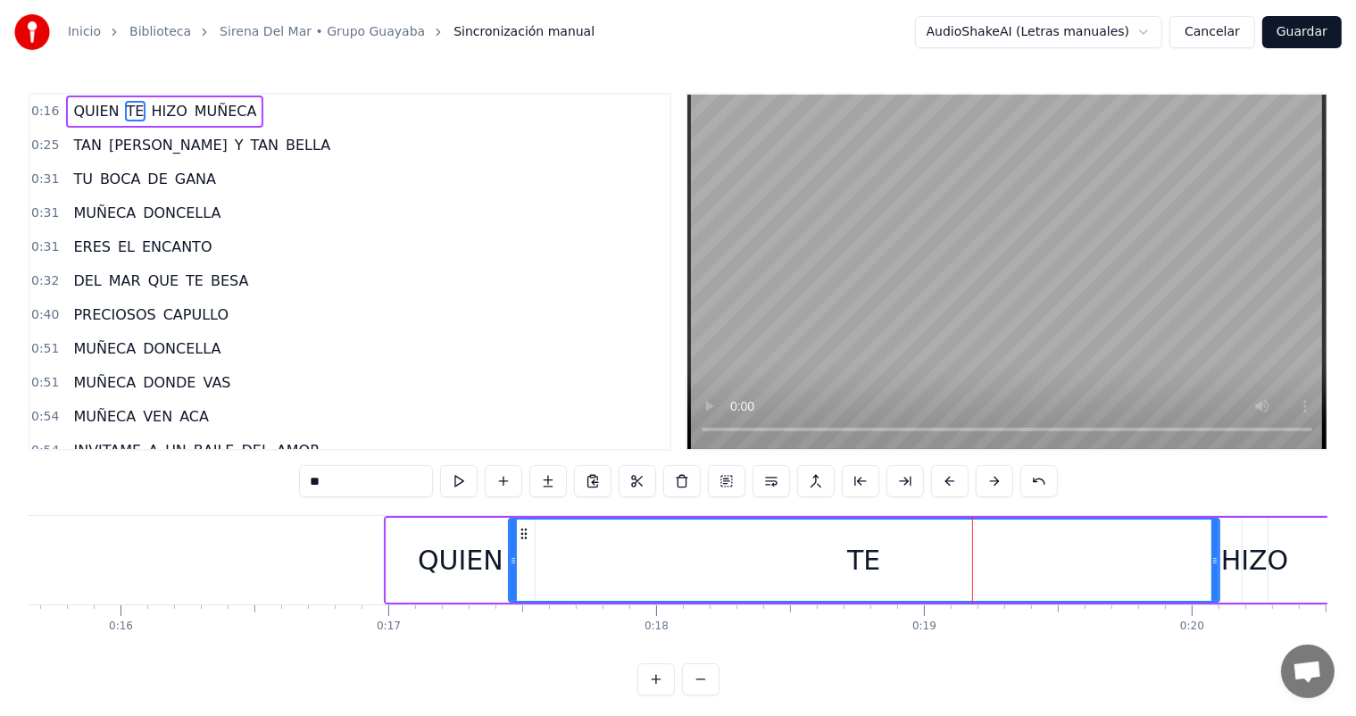
drag, startPoint x: 879, startPoint y: 583, endPoint x: 510, endPoint y: 567, distance: 369.9
click at [510, 567] on div at bounding box center [513, 559] width 7 height 81
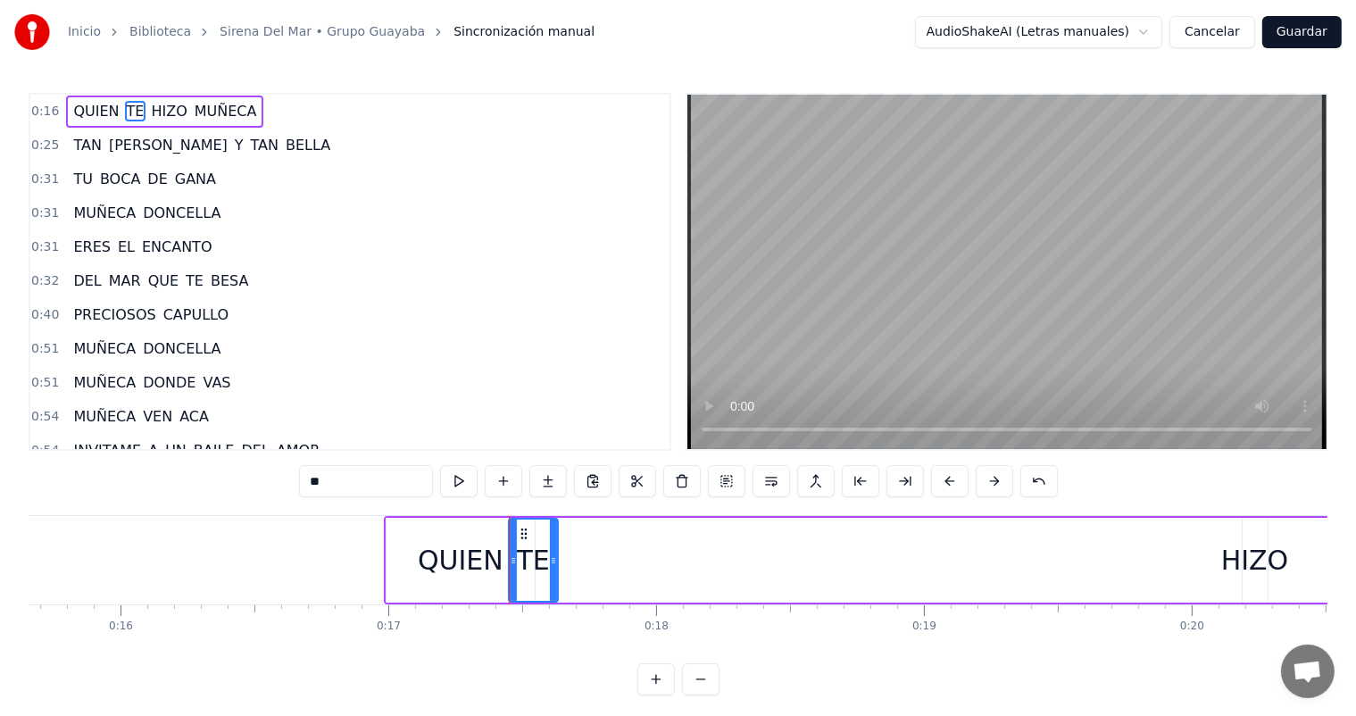
drag, startPoint x: 1213, startPoint y: 563, endPoint x: 552, endPoint y: 597, distance: 662.2
click at [552, 597] on div at bounding box center [553, 559] width 7 height 81
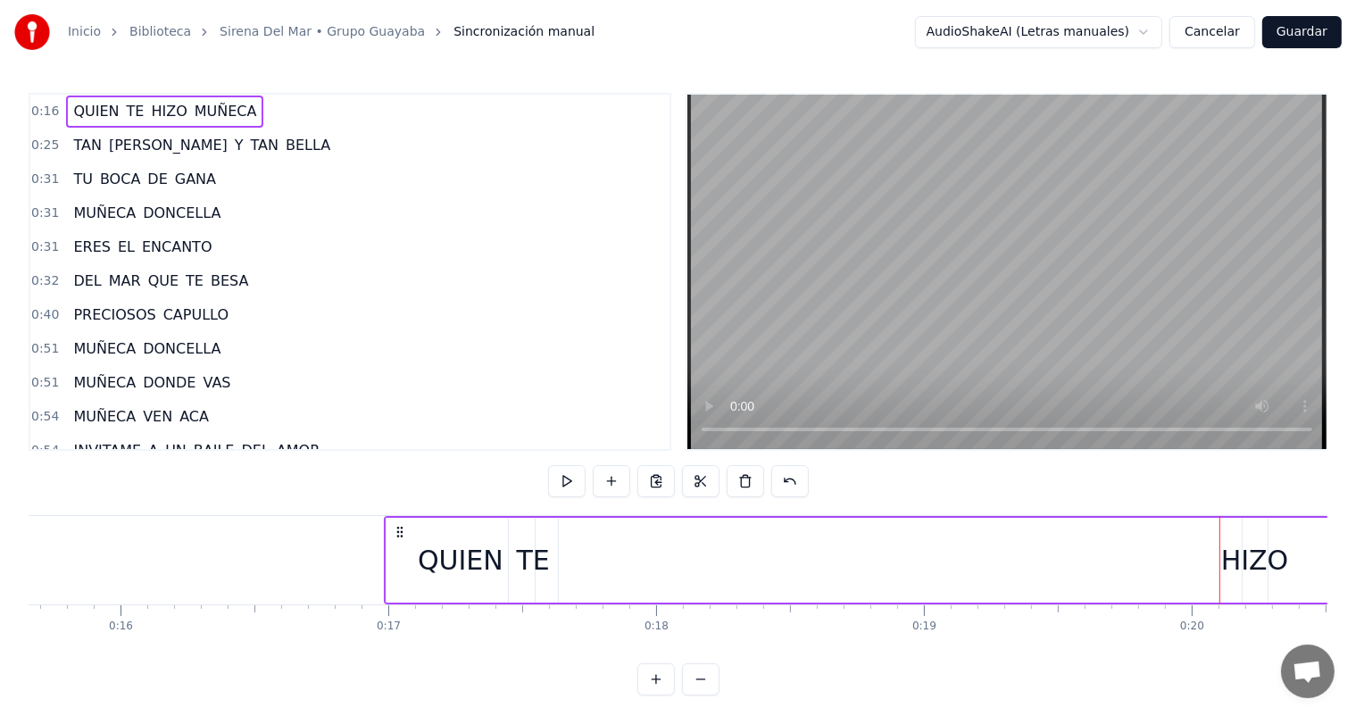
click at [1225, 557] on div "HIZO" at bounding box center [1255, 560] width 68 height 40
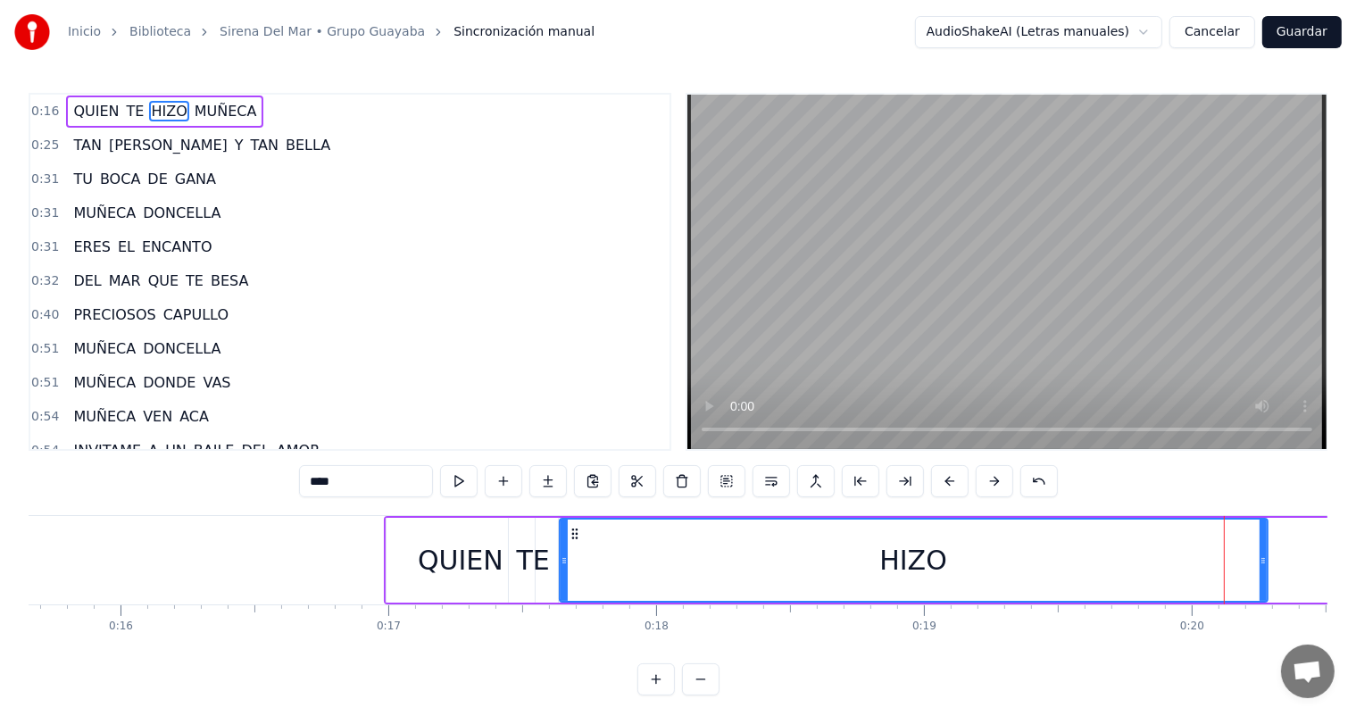
drag, startPoint x: 1243, startPoint y: 560, endPoint x: 561, endPoint y: 577, distance: 683.0
click at [561, 577] on div at bounding box center [564, 559] width 7 height 81
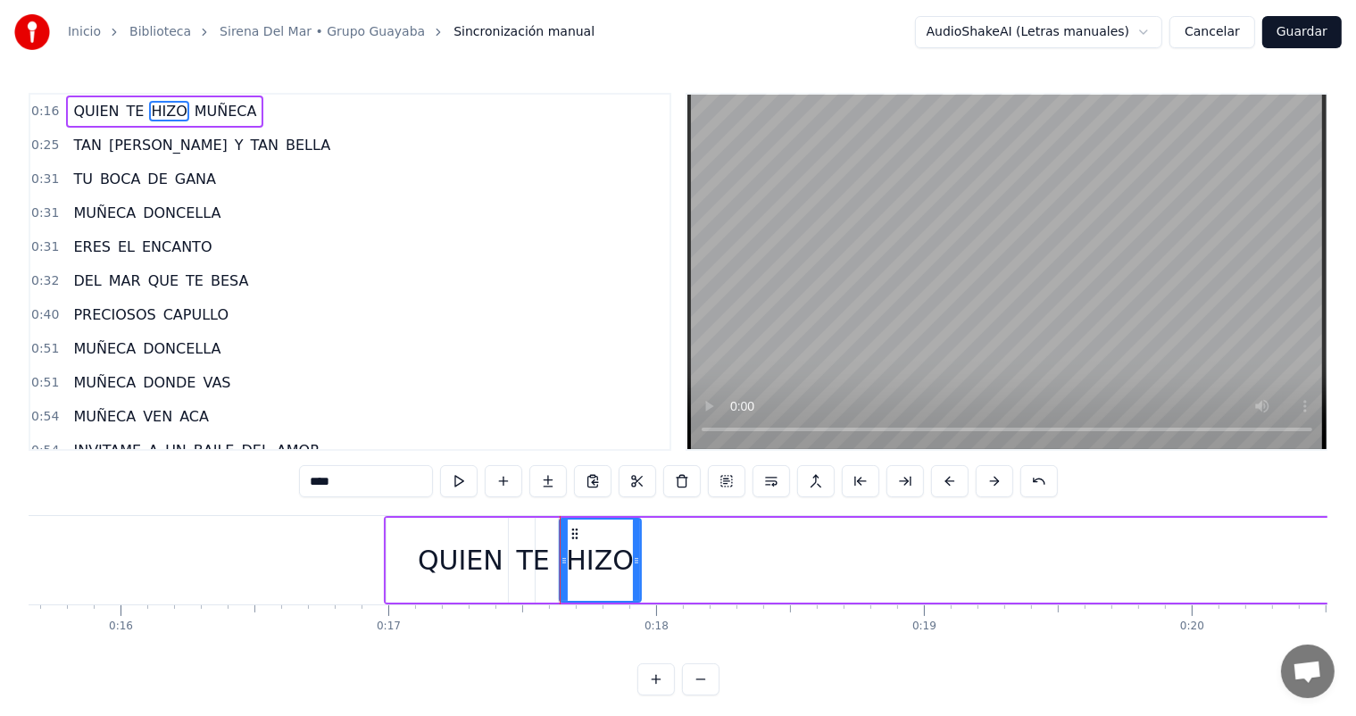
drag, startPoint x: 1260, startPoint y: 569, endPoint x: 634, endPoint y: 575, distance: 626.6
click at [634, 575] on div at bounding box center [636, 559] width 7 height 81
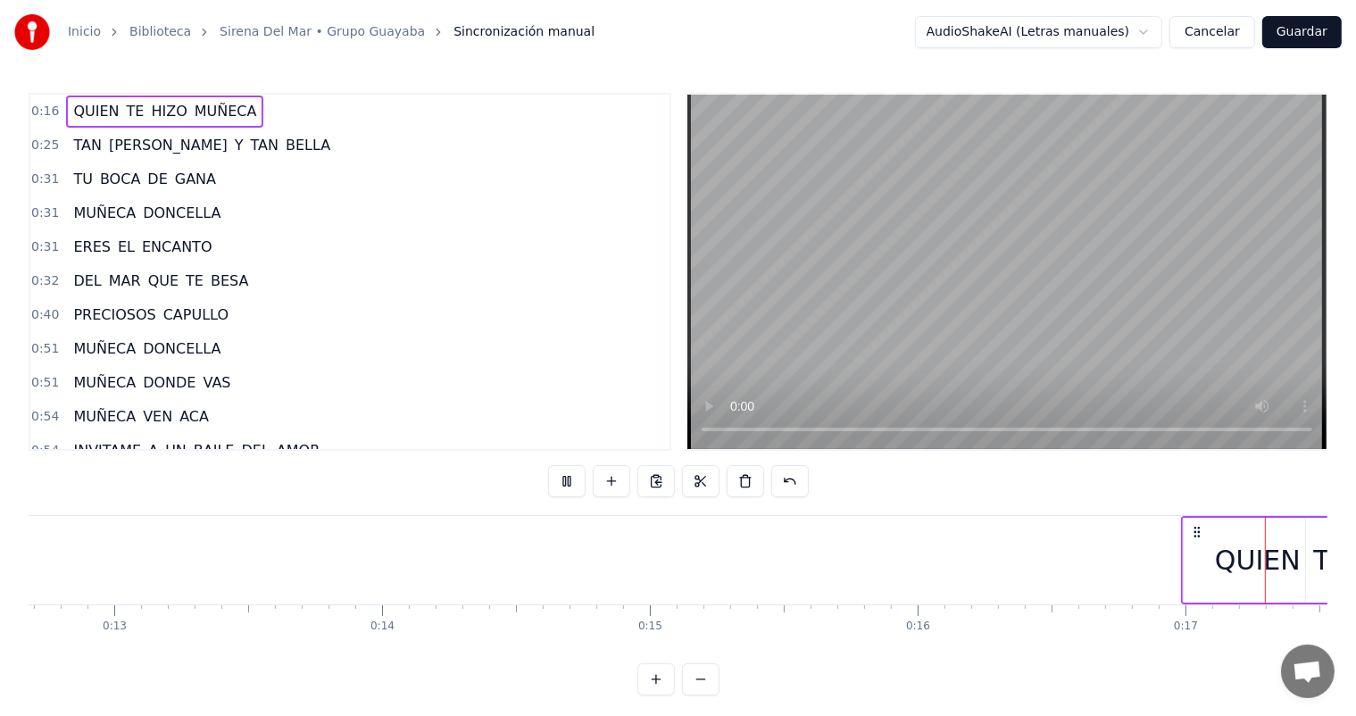
scroll to position [0, 4538]
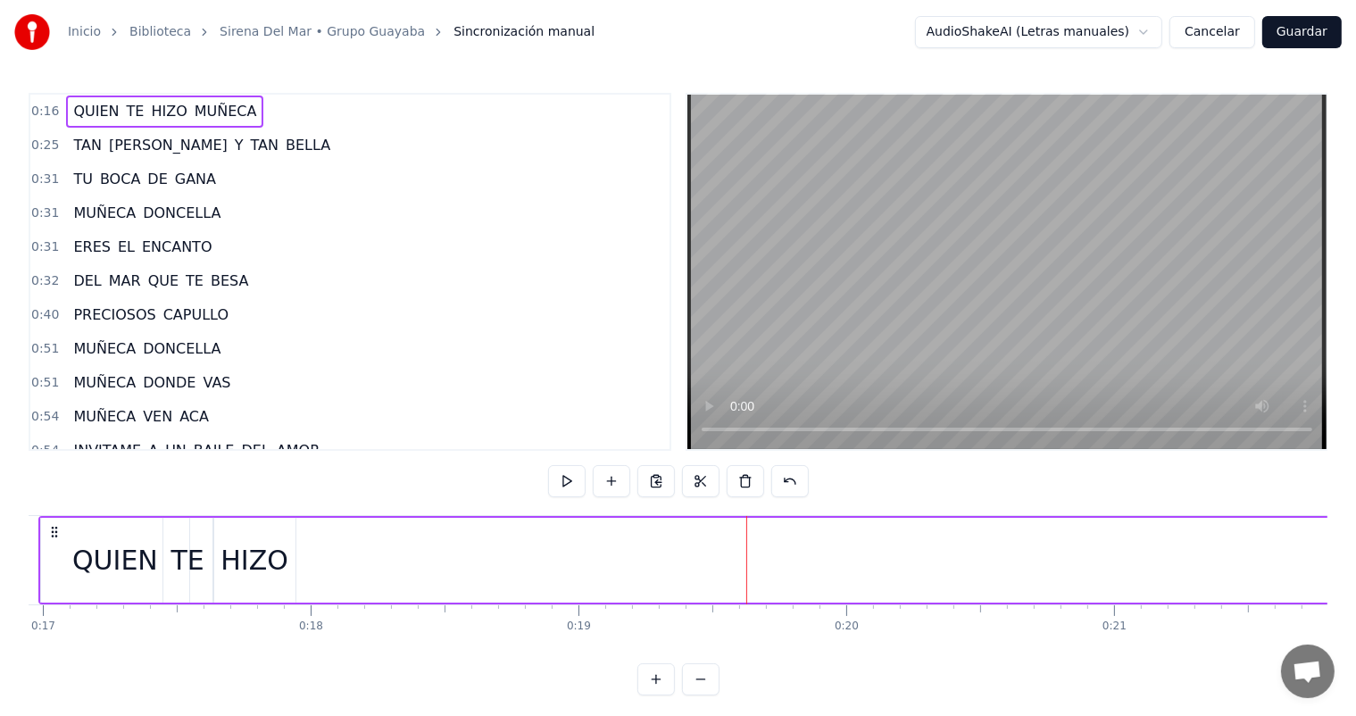
click at [333, 565] on div "QUIEN TE HIZO MUÑECA" at bounding box center [1180, 560] width 2284 height 88
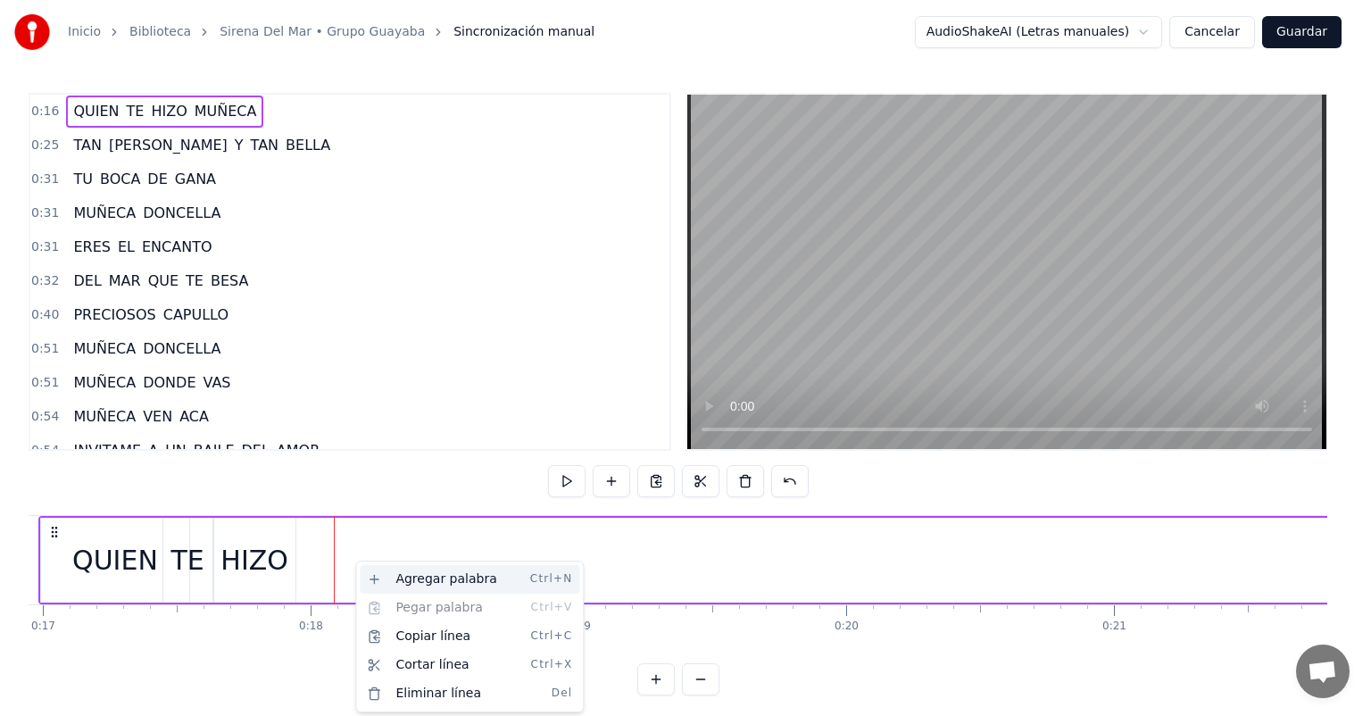
click at [408, 582] on div "Agregar palabra Ctrl+N" at bounding box center [470, 579] width 220 height 29
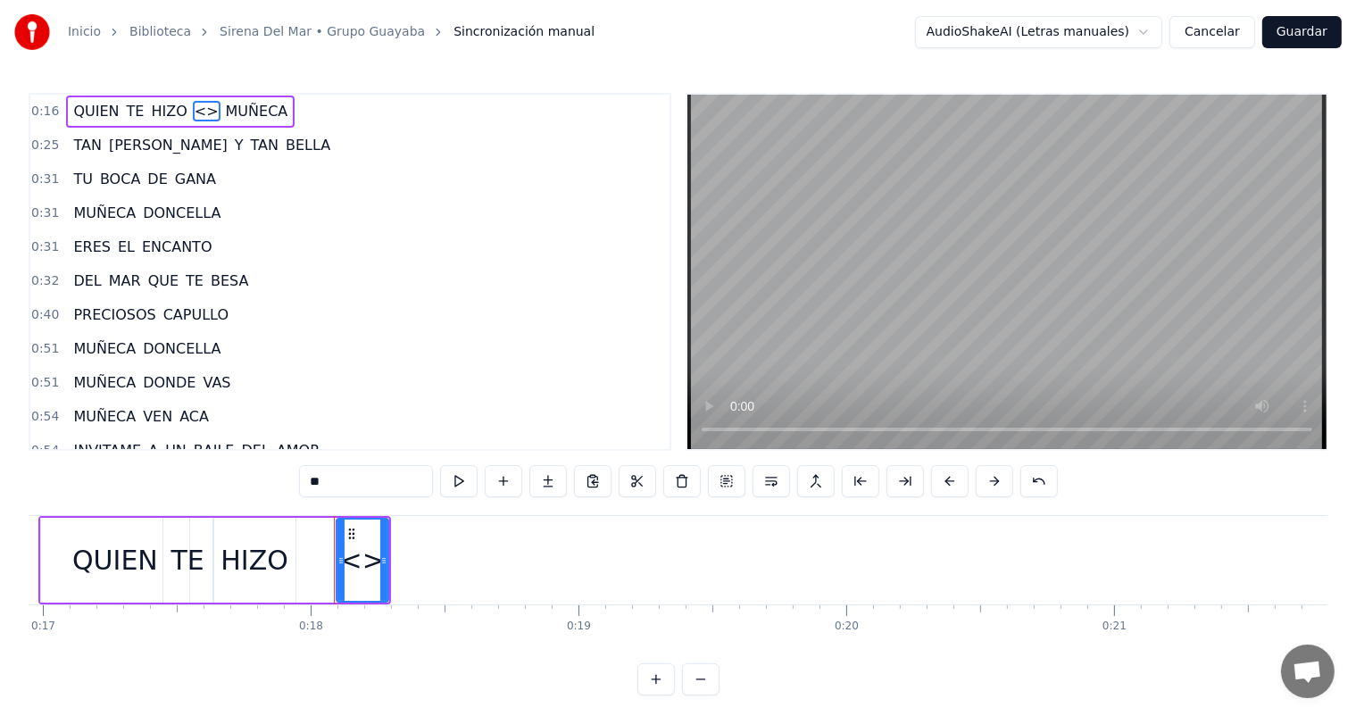
click at [226, 116] on span "MUÑECA" at bounding box center [257, 111] width 66 height 21
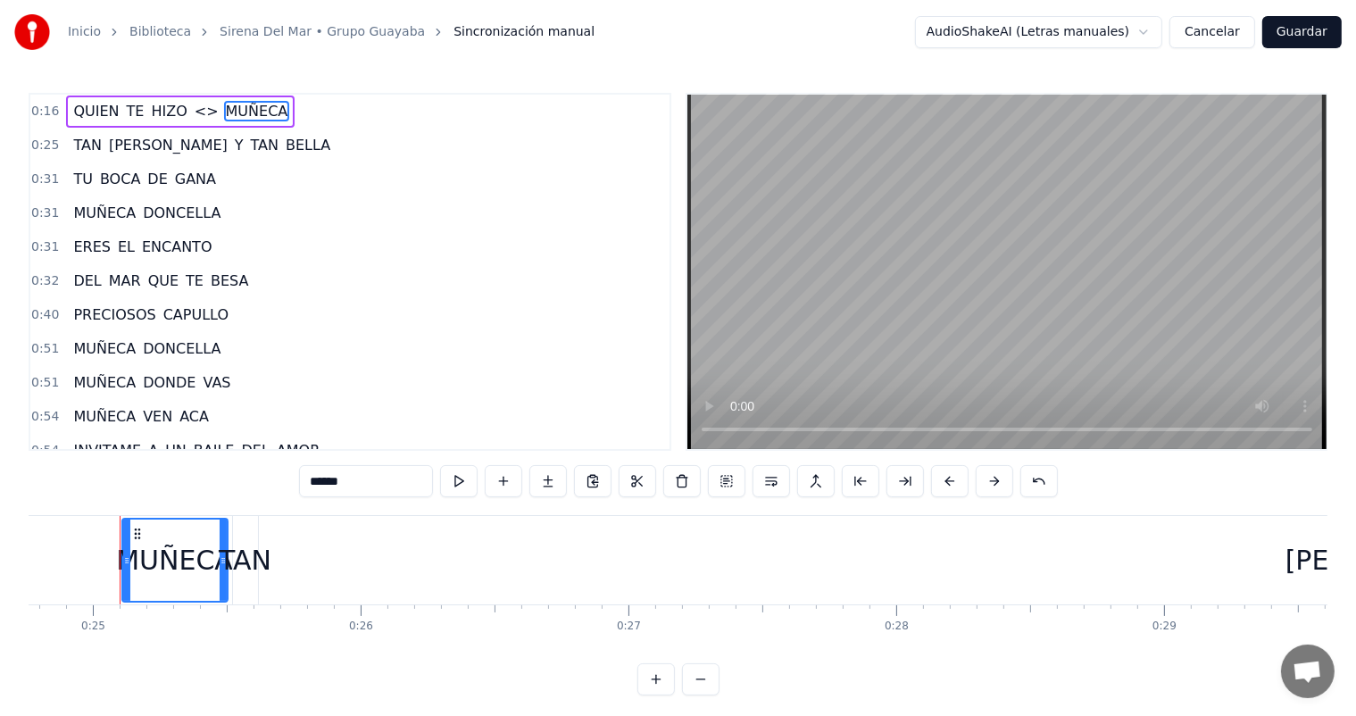
click at [249, 580] on div "TAN" at bounding box center [245, 560] width 25 height 88
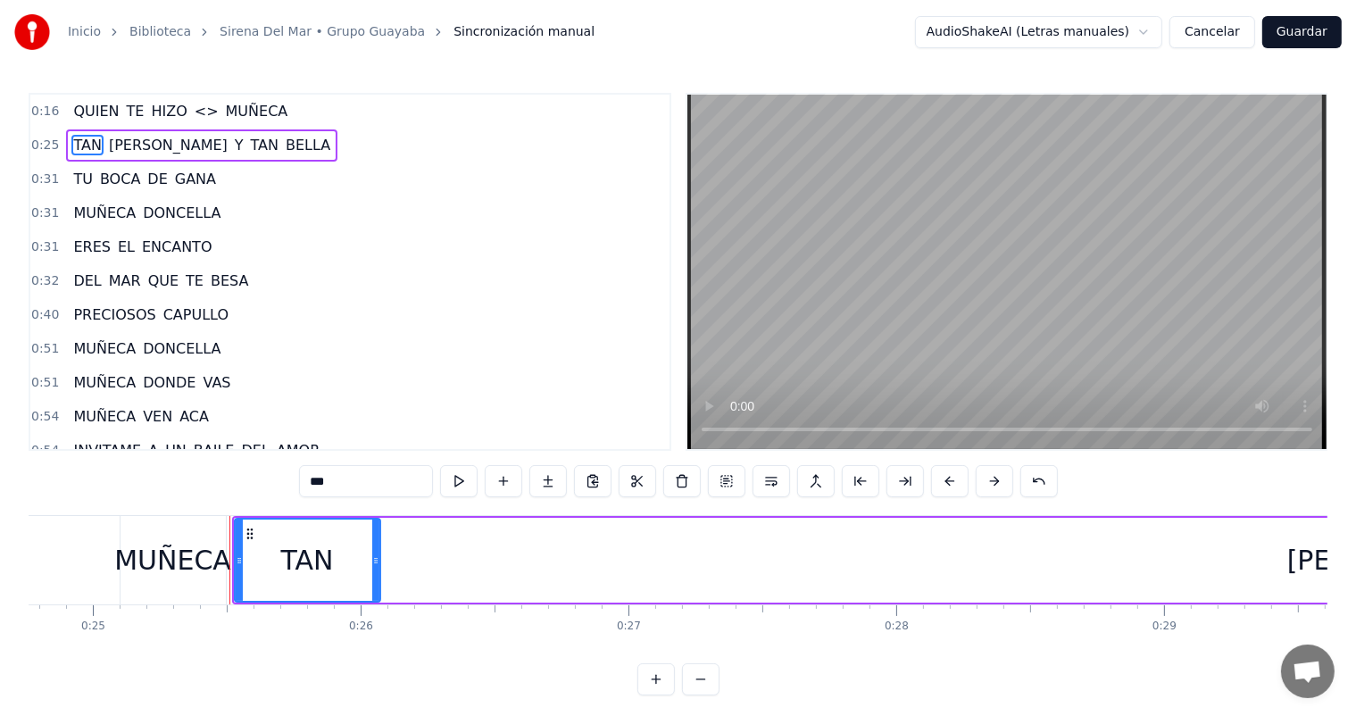
drag, startPoint x: 254, startPoint y: 576, endPoint x: 375, endPoint y: 571, distance: 120.6
click at [375, 571] on div at bounding box center [375, 559] width 7 height 81
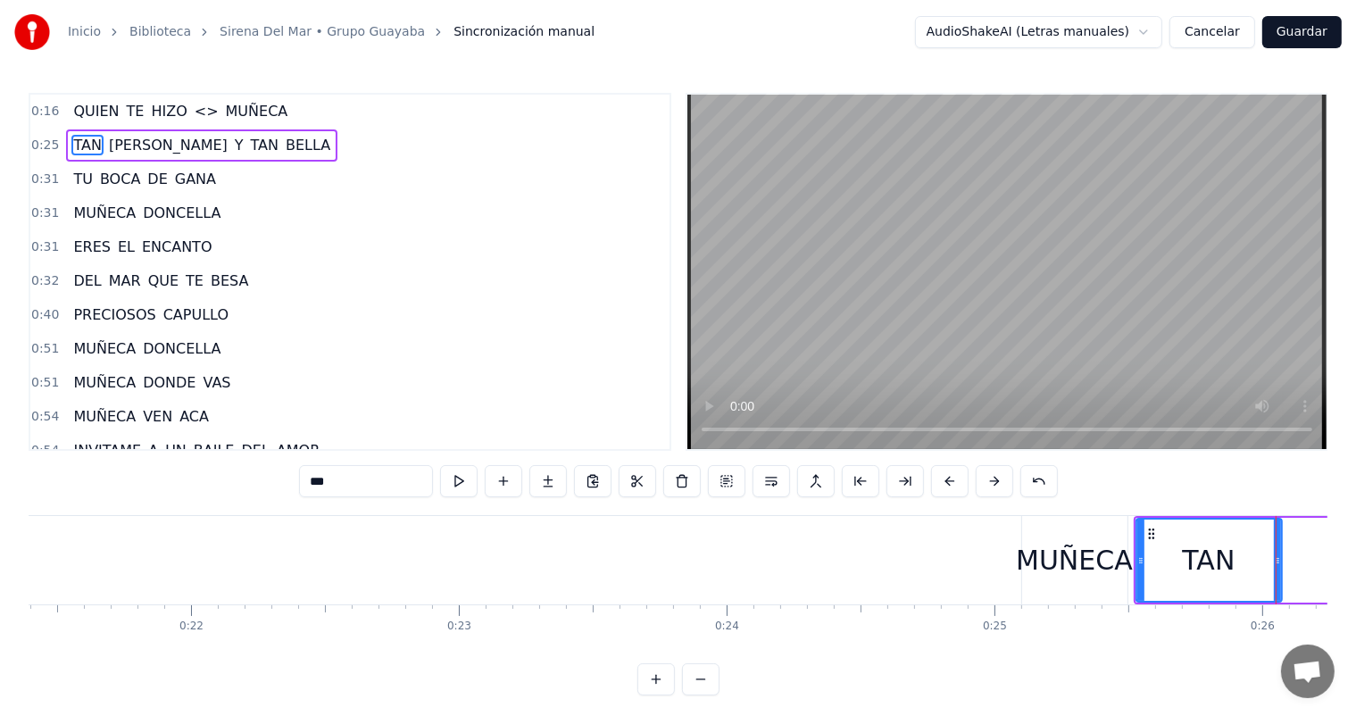
scroll to position [0, 6119]
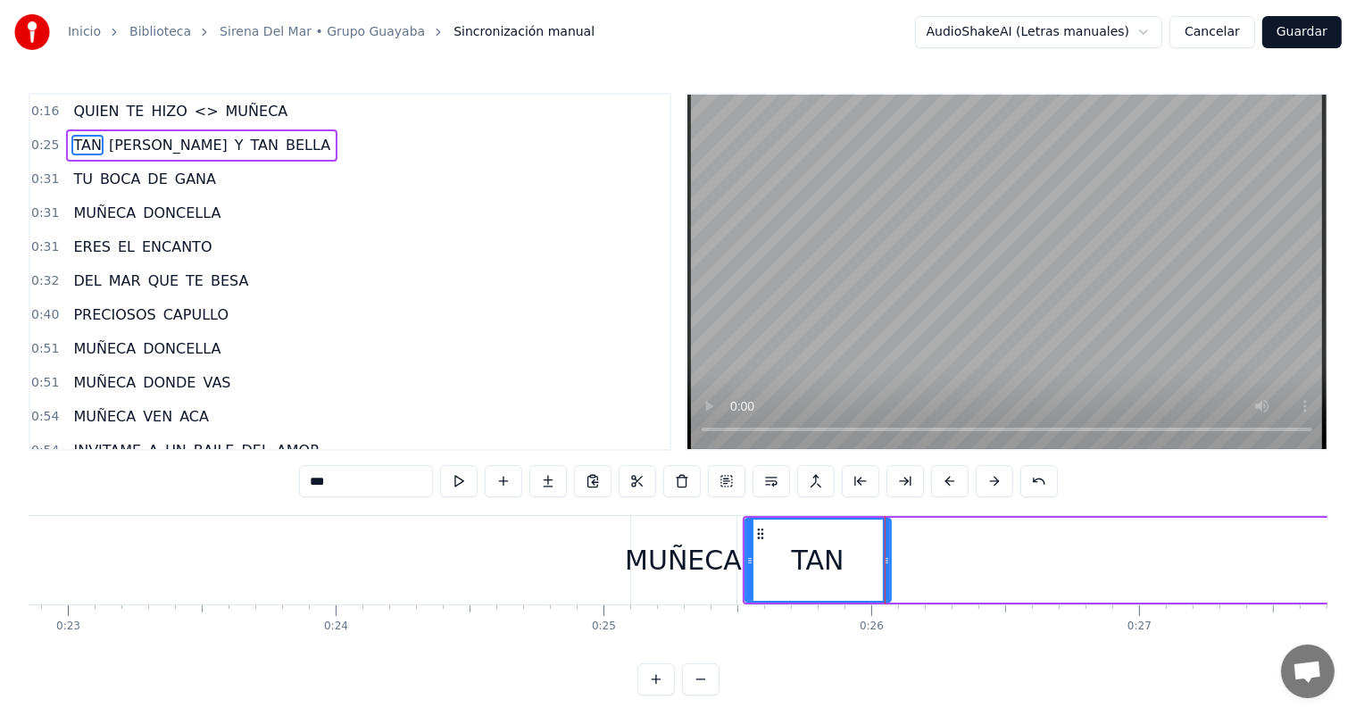
click at [644, 571] on div "MUÑECA" at bounding box center [683, 560] width 117 height 40
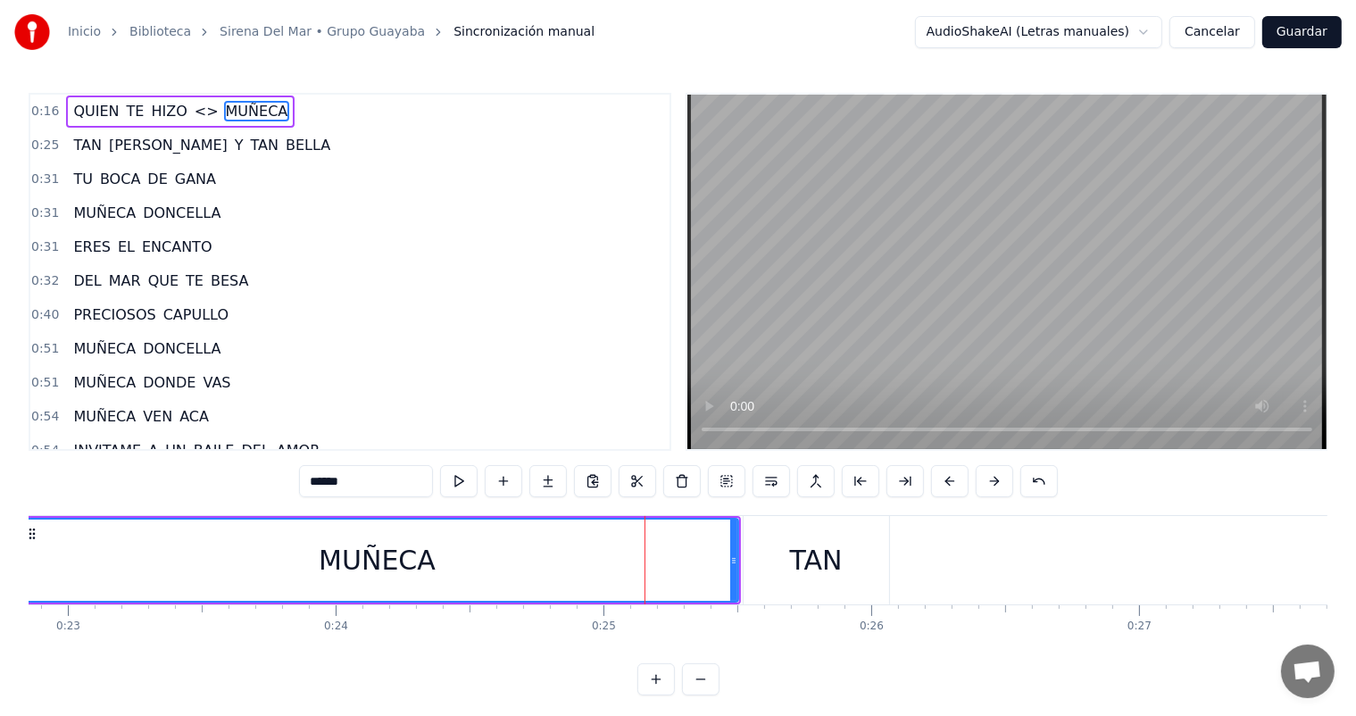
drag, startPoint x: 634, startPoint y: 571, endPoint x: 16, endPoint y: 525, distance: 619.4
click at [16, 525] on div "Inicio Biblioteca Sirena Del Mar • Grupo Guayaba Sincronización manual AudioSha…" at bounding box center [678, 347] width 1356 height 695
drag, startPoint x: 735, startPoint y: 558, endPoint x: 600, endPoint y: 557, distance: 135.7
click at [600, 557] on div "MUÑECA" at bounding box center [376, 560] width 725 height 85
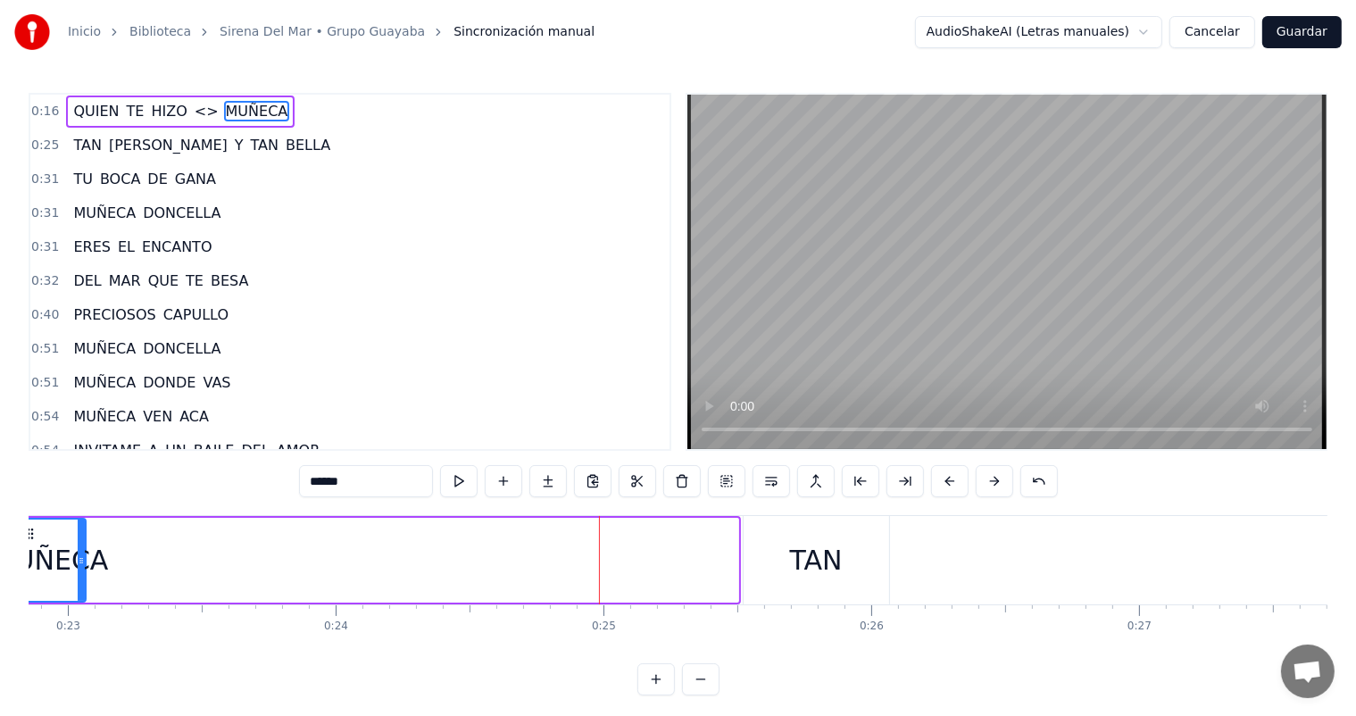
drag, startPoint x: 730, startPoint y: 570, endPoint x: 78, endPoint y: 543, distance: 653.0
click at [78, 543] on div at bounding box center [81, 559] width 7 height 81
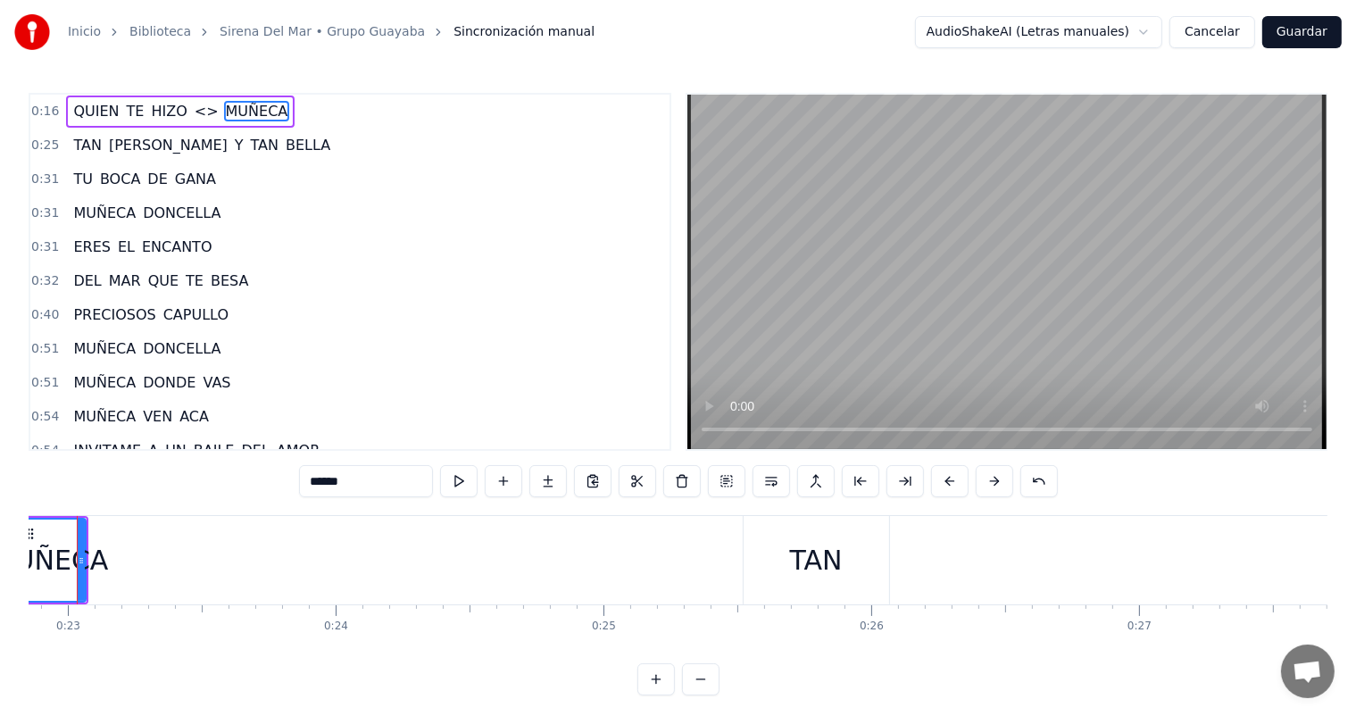
scroll to position [0, 6077]
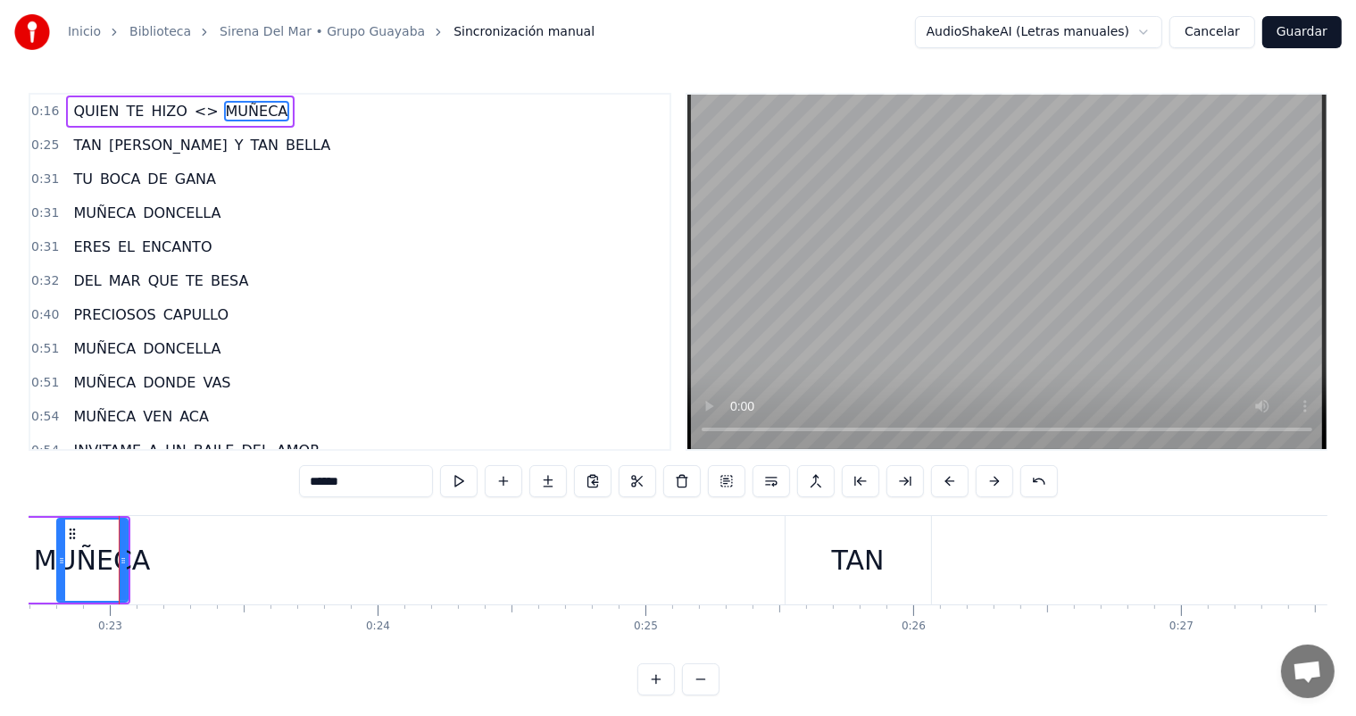
click at [835, 557] on div "TAN" at bounding box center [858, 560] width 53 height 40
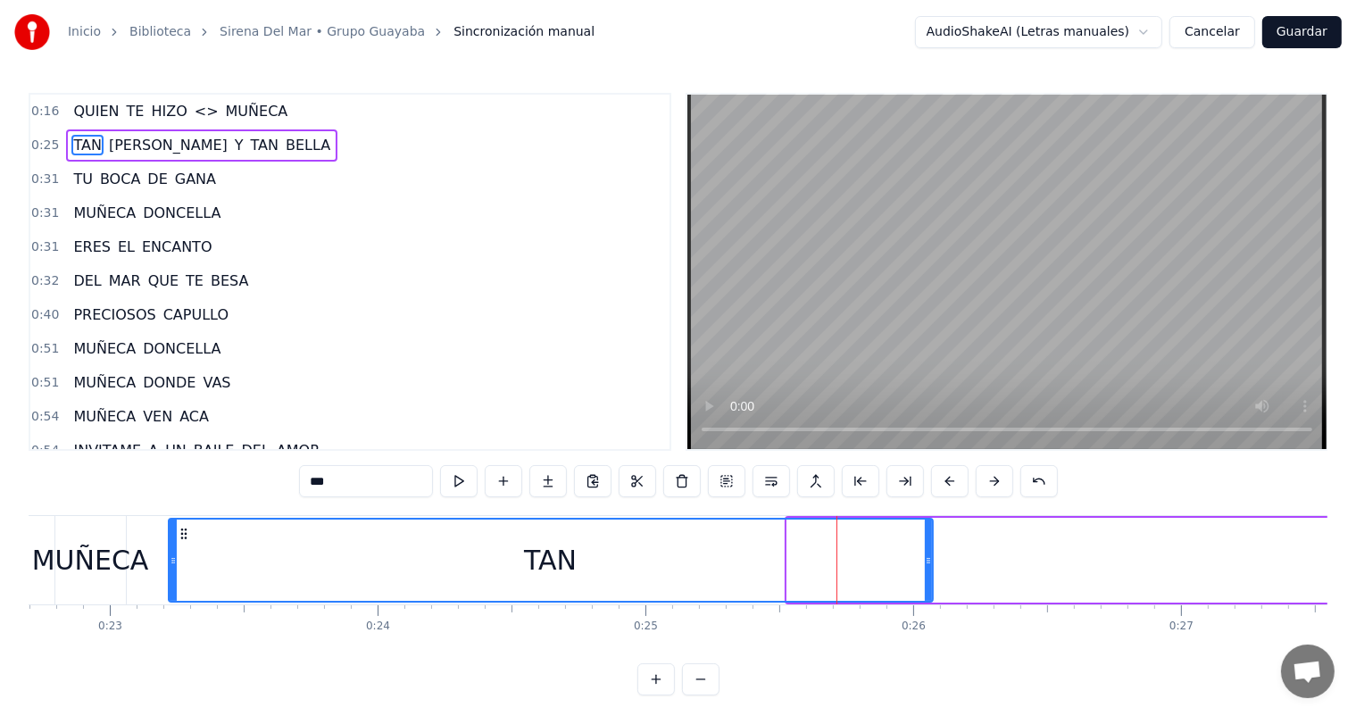
drag, startPoint x: 788, startPoint y: 564, endPoint x: 168, endPoint y: 548, distance: 620.5
click at [170, 548] on div at bounding box center [173, 559] width 7 height 81
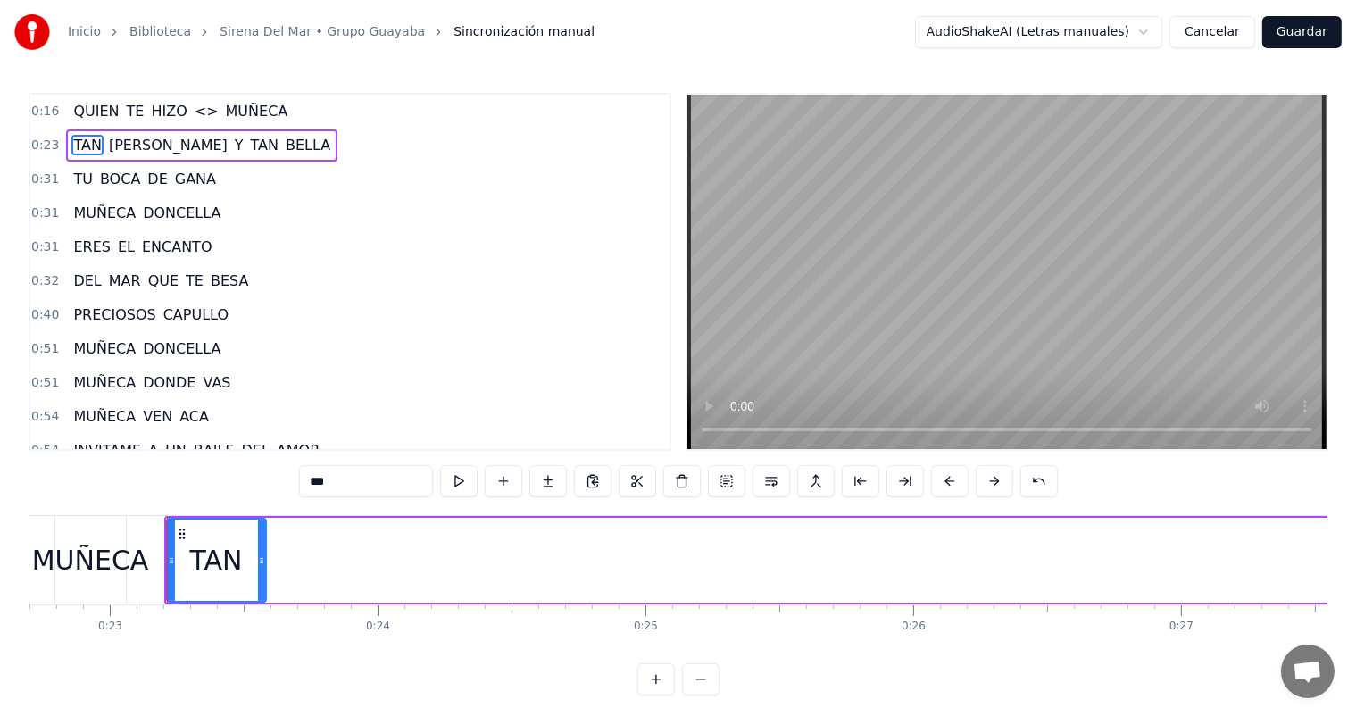
drag, startPoint x: 927, startPoint y: 554, endPoint x: 258, endPoint y: 537, distance: 669.6
click at [258, 537] on div at bounding box center [261, 559] width 7 height 81
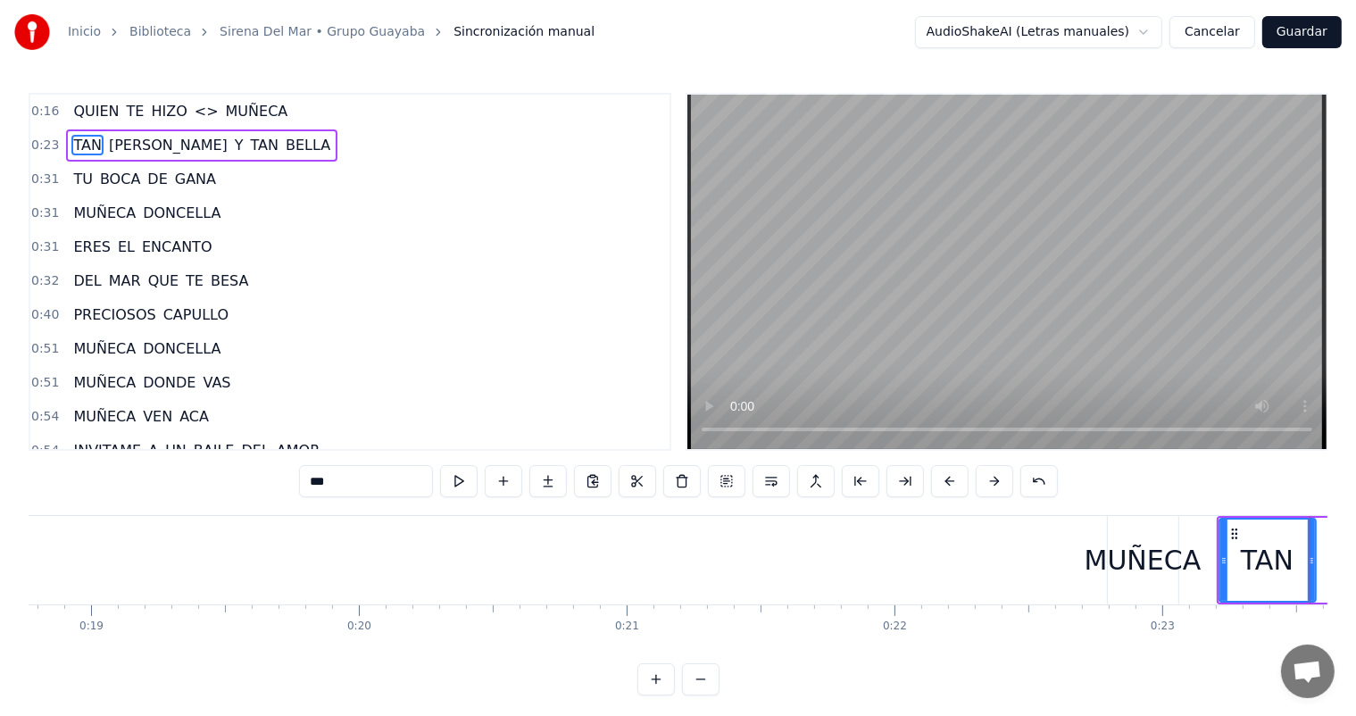
scroll to position [0, 5078]
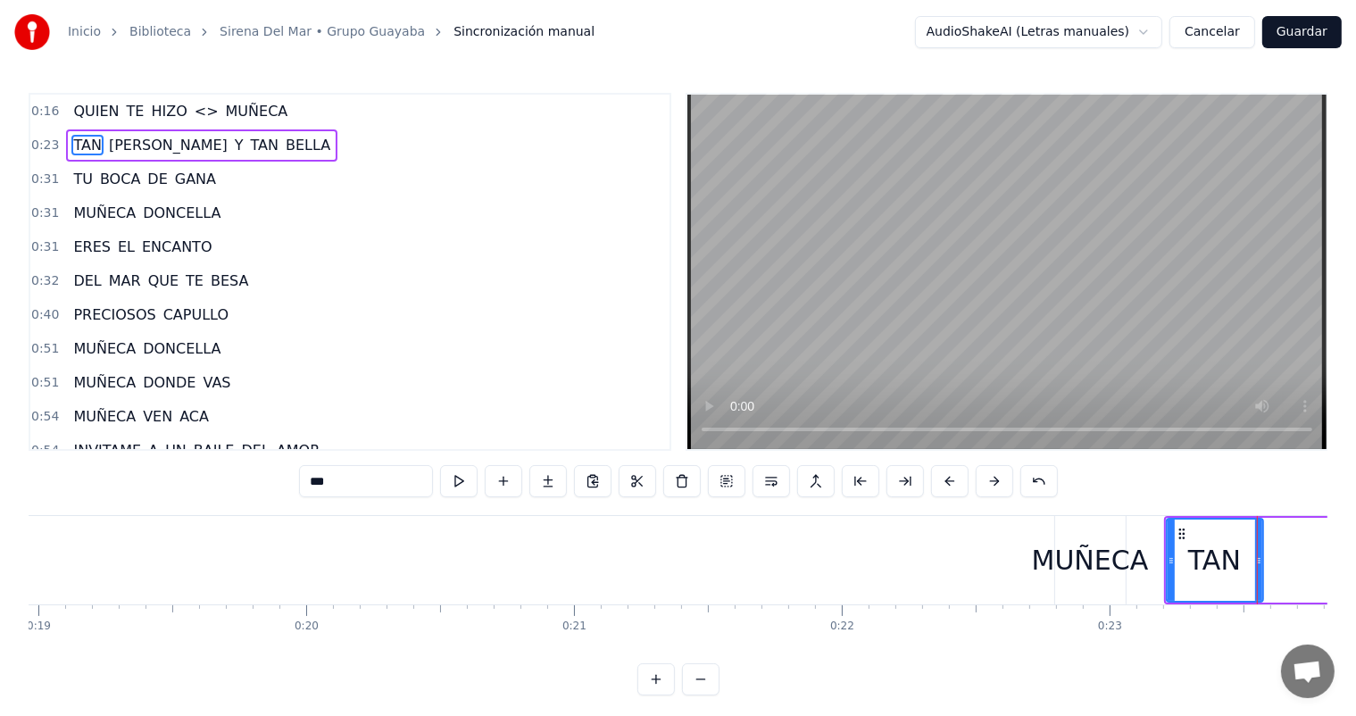
click at [1081, 540] on div "MUÑECA" at bounding box center [1090, 560] width 117 height 40
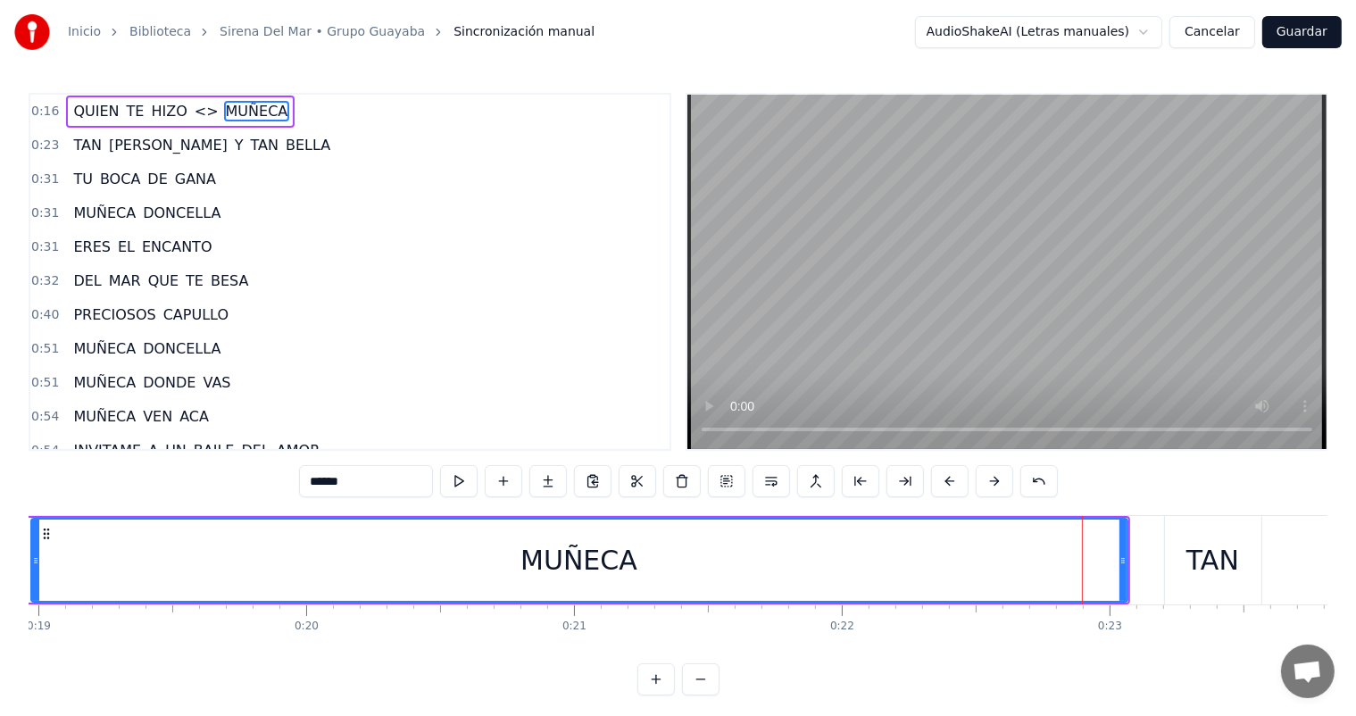
drag, startPoint x: 1057, startPoint y: 577, endPoint x: 31, endPoint y: 553, distance: 1025.8
click at [32, 553] on div at bounding box center [35, 559] width 7 height 81
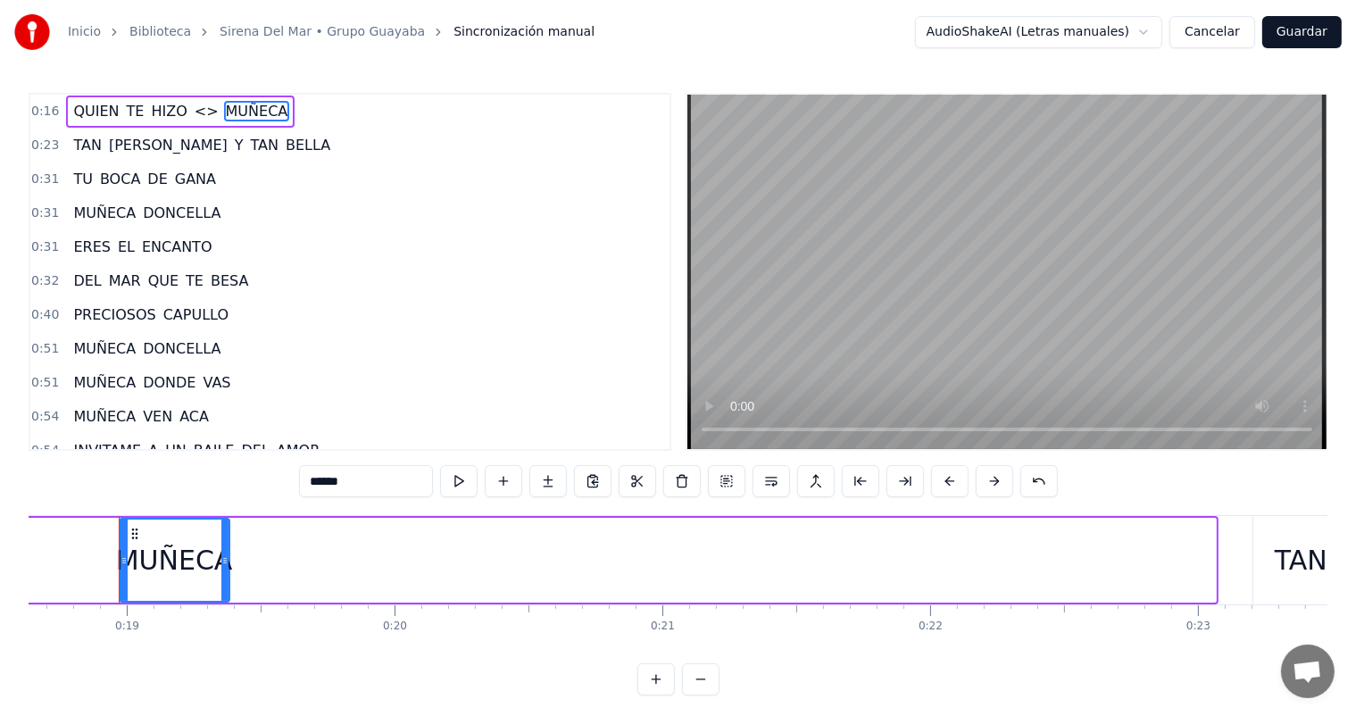
drag, startPoint x: 1211, startPoint y: 585, endPoint x: 225, endPoint y: 580, distance: 986.3
click at [225, 580] on div at bounding box center [224, 559] width 7 height 81
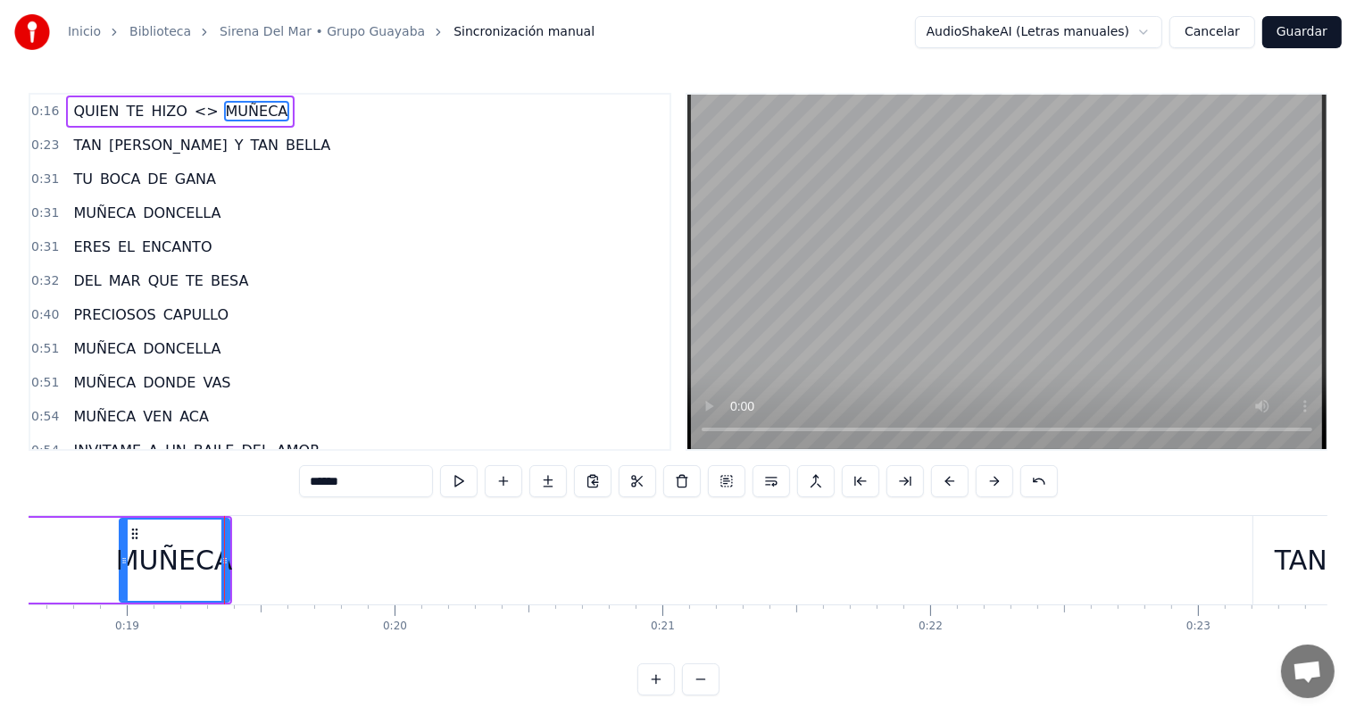
click at [1264, 566] on div "TAN" at bounding box center [1301, 560] width 96 height 88
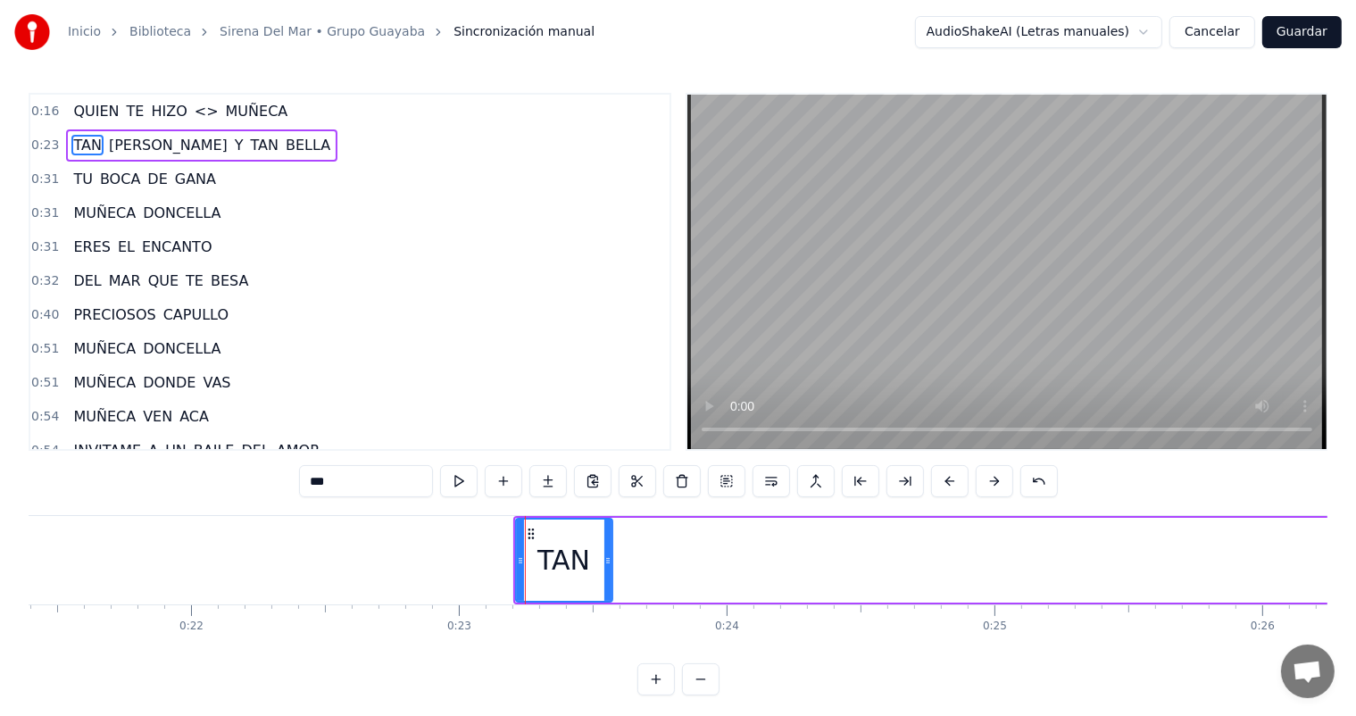
scroll to position [0, 5442]
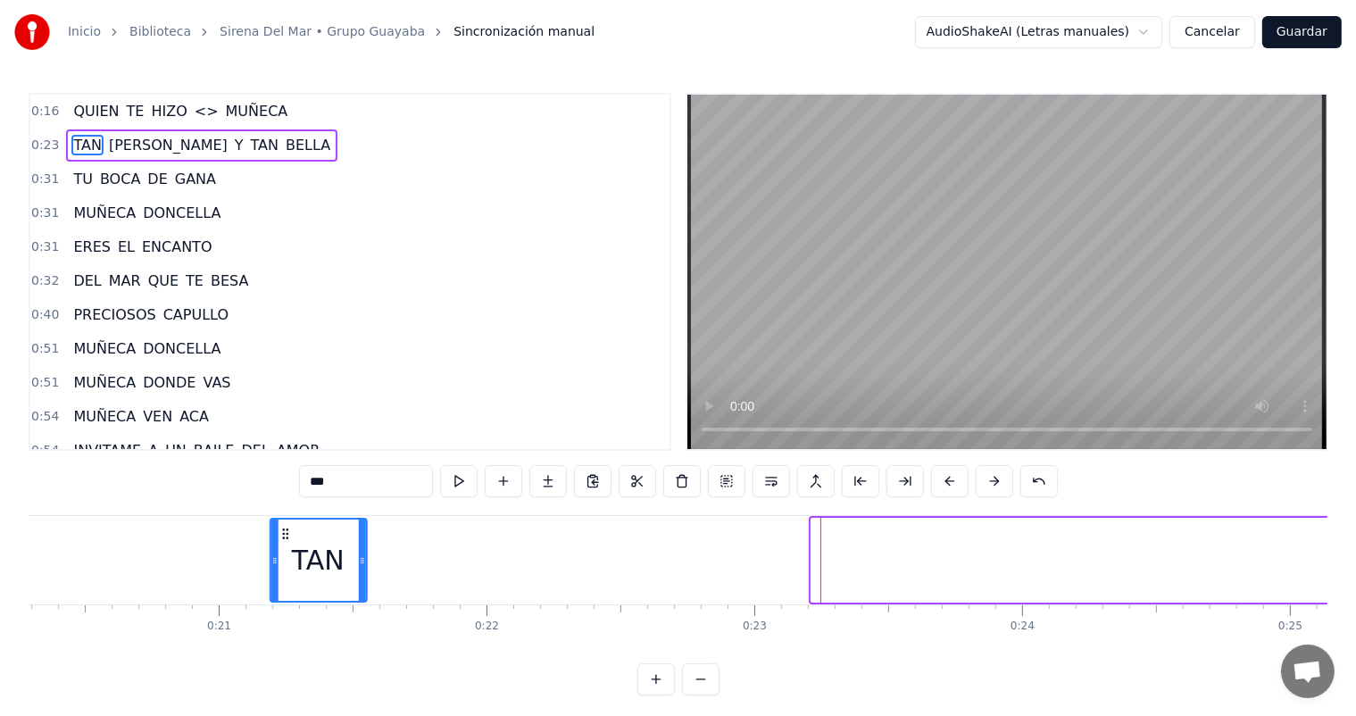
drag, startPoint x: 813, startPoint y: 531, endPoint x: 276, endPoint y: 546, distance: 537.5
click at [276, 546] on div "TAN" at bounding box center [317, 559] width 95 height 81
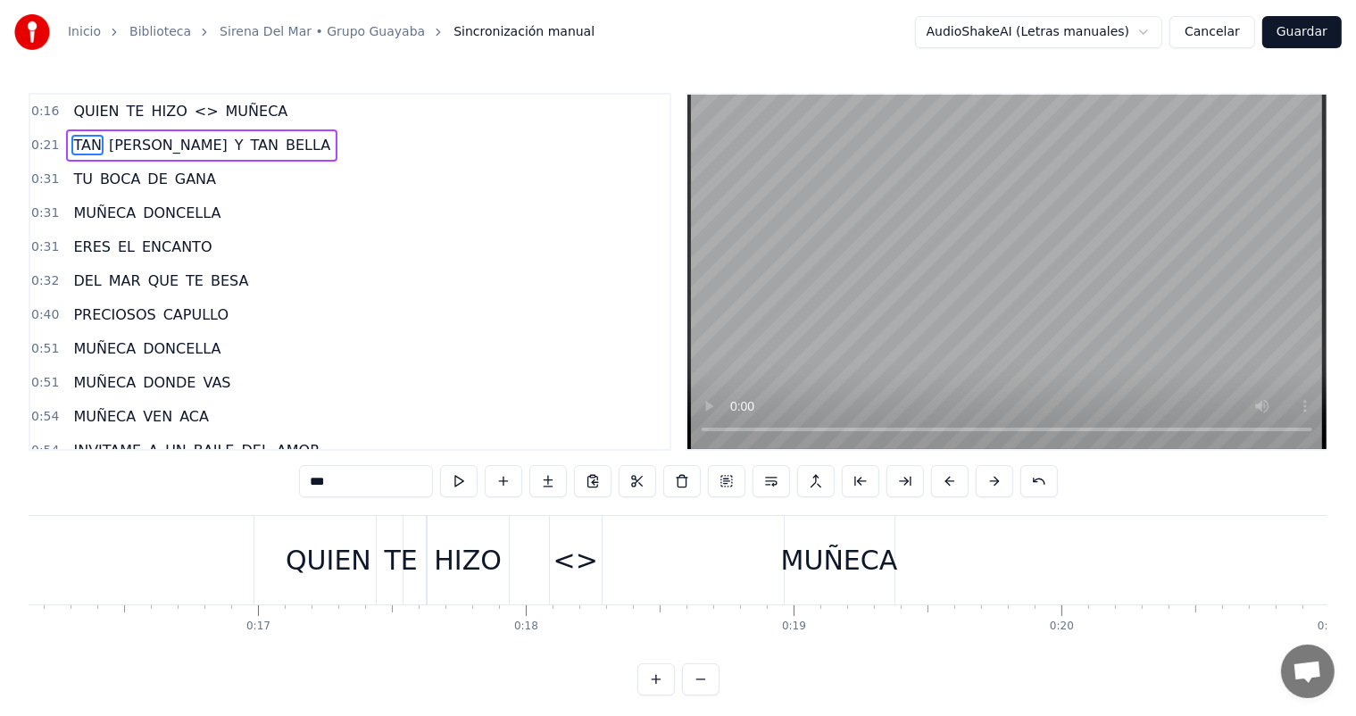
scroll to position [0, 4191]
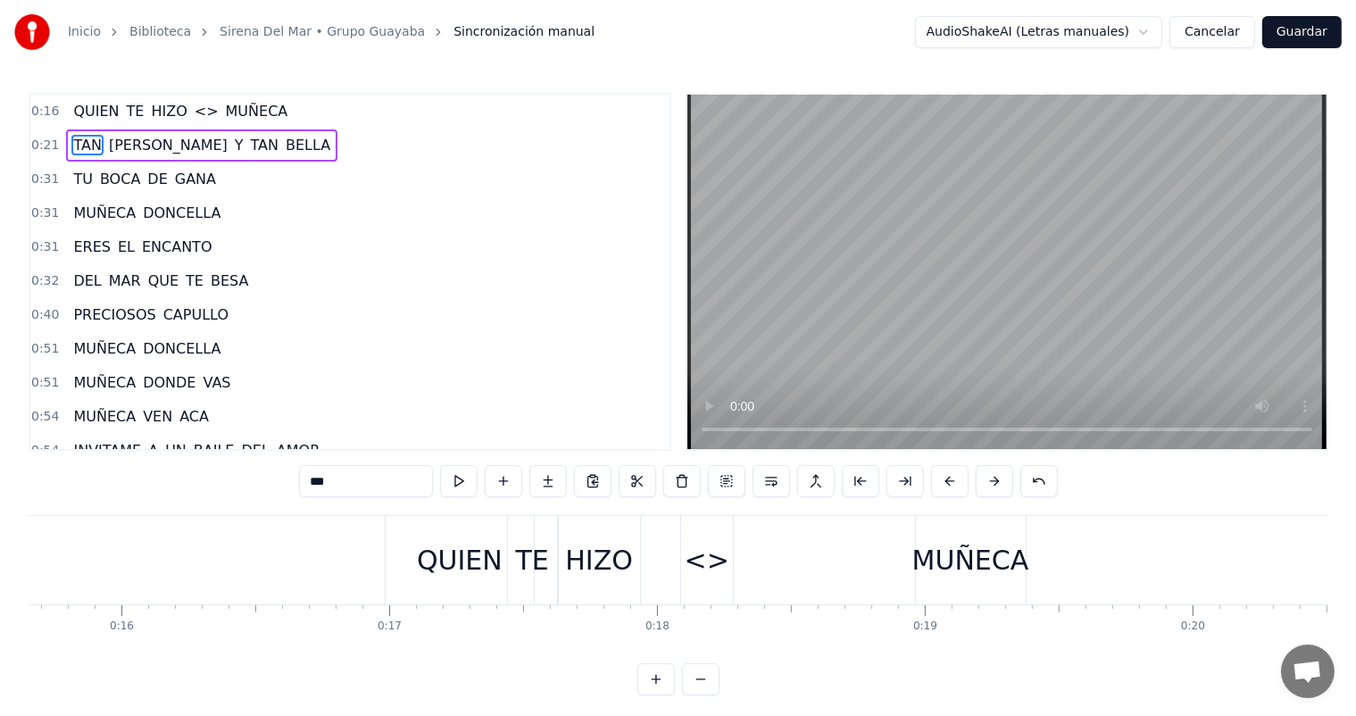
click at [443, 536] on div "QUIEN" at bounding box center [460, 560] width 148 height 88
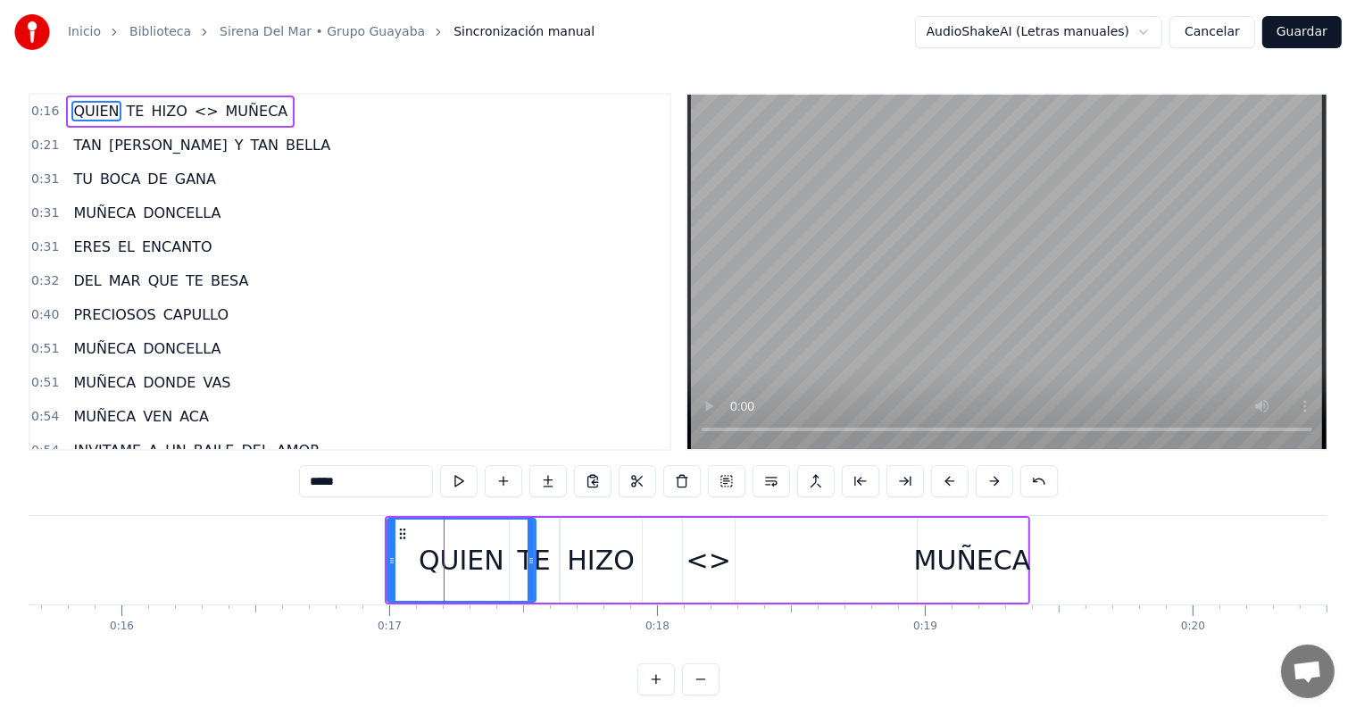
click at [549, 529] on div "TE" at bounding box center [534, 560] width 49 height 85
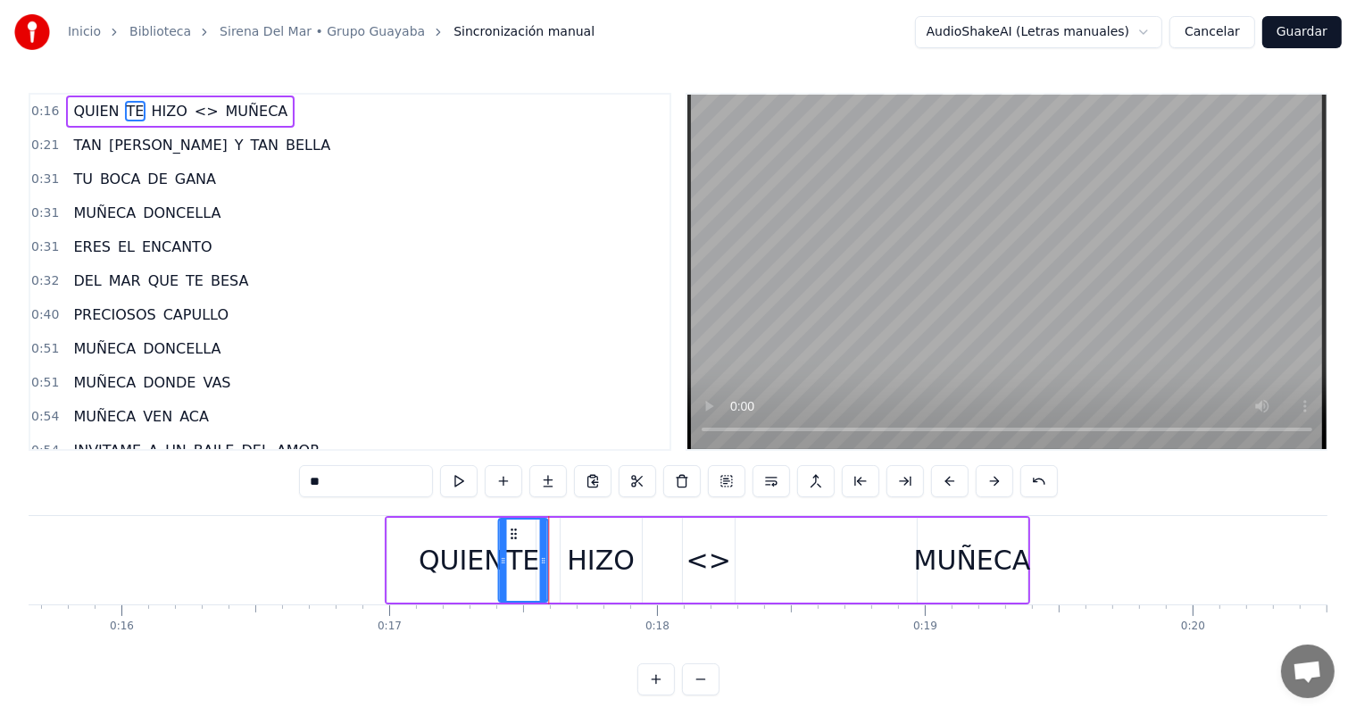
drag, startPoint x: 522, startPoint y: 534, endPoint x: 511, endPoint y: 534, distance: 11.6
click at [511, 534] on icon at bounding box center [513, 534] width 14 height 14
click at [582, 536] on div "HIZO" at bounding box center [601, 560] width 81 height 85
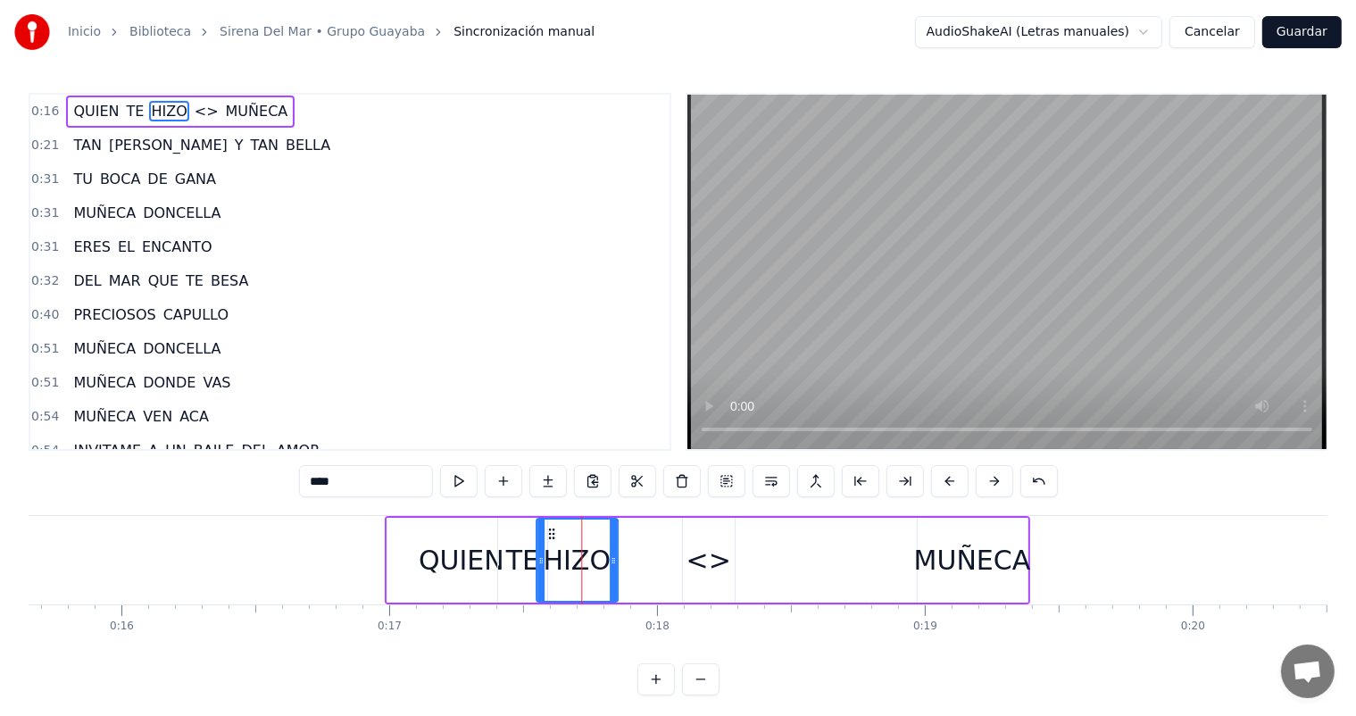
drag, startPoint x: 573, startPoint y: 534, endPoint x: 549, endPoint y: 535, distance: 24.1
click at [549, 535] on icon at bounding box center [551, 534] width 14 height 14
click at [937, 544] on div "MUÑECA" at bounding box center [972, 560] width 117 height 40
type input "******"
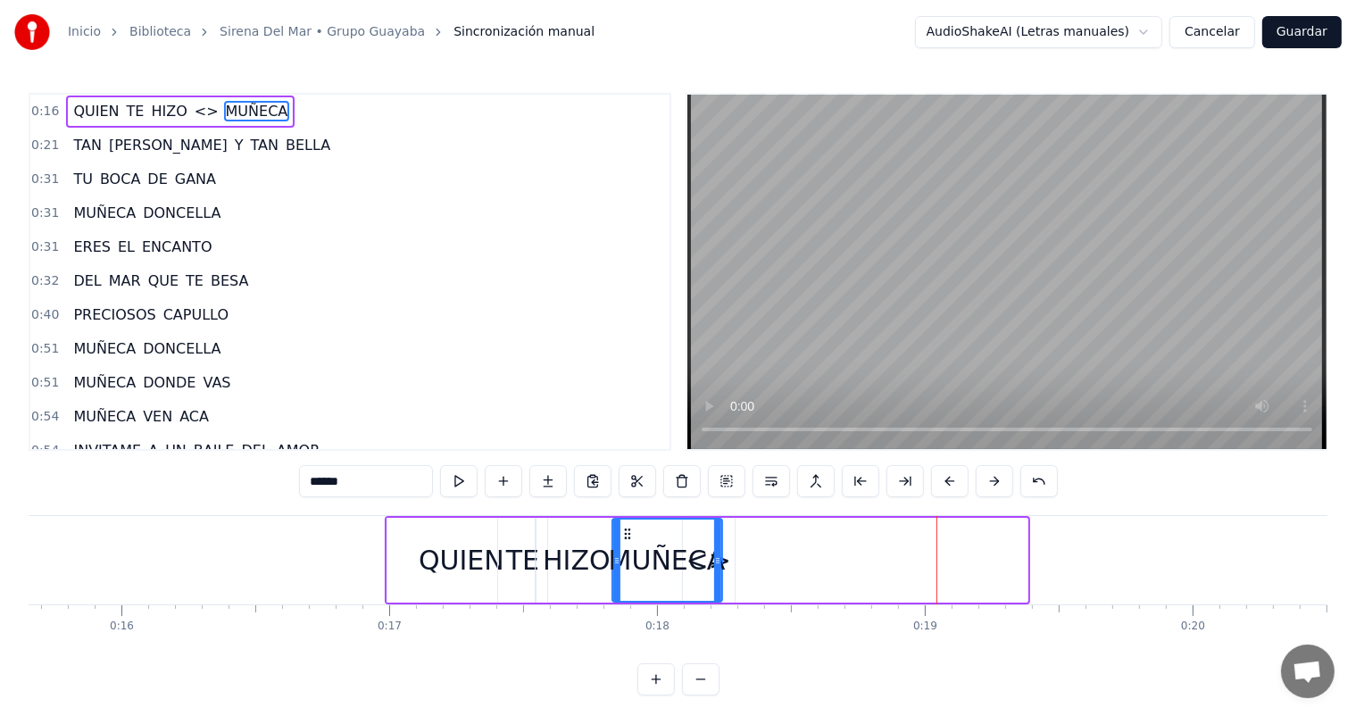
drag, startPoint x: 929, startPoint y: 532, endPoint x: 624, endPoint y: 517, distance: 305.6
click at [624, 518] on div "MUÑECA" at bounding box center [666, 560] width 112 height 85
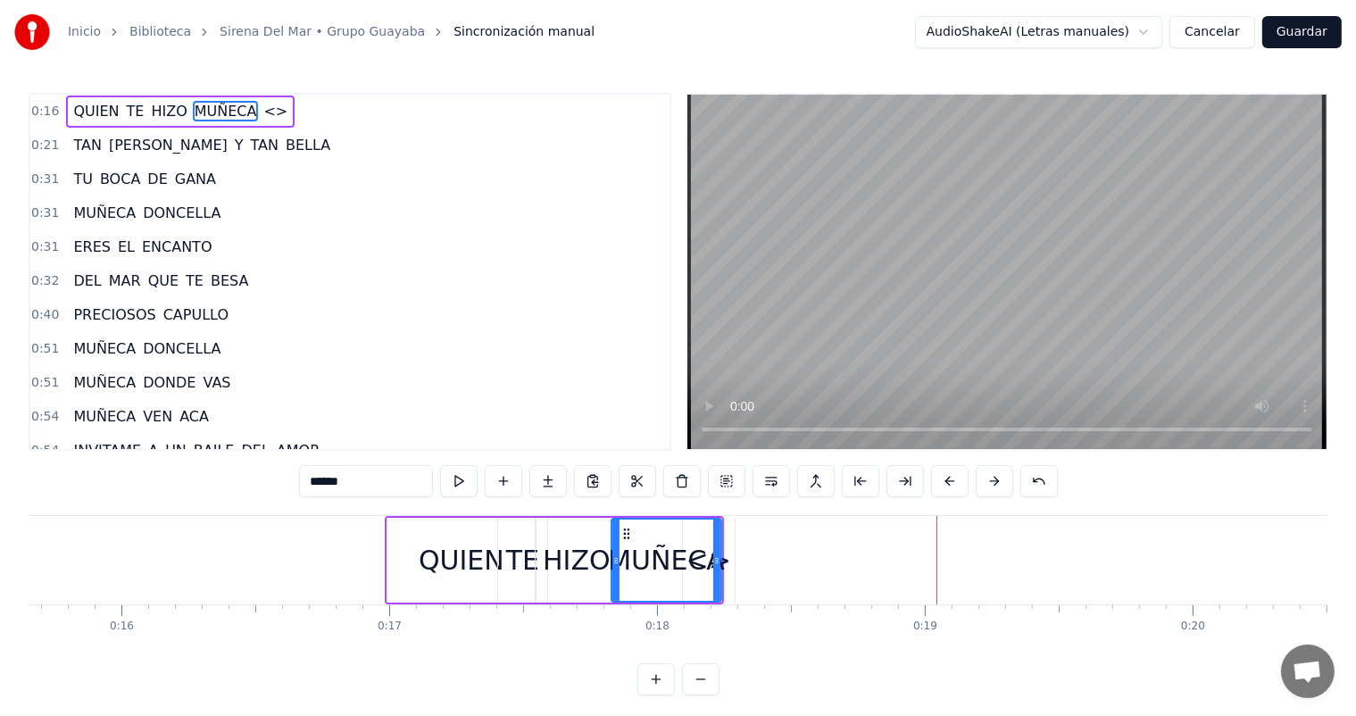
click at [580, 372] on div "0:51 MUÑECA DONDE VAS" at bounding box center [349, 383] width 639 height 34
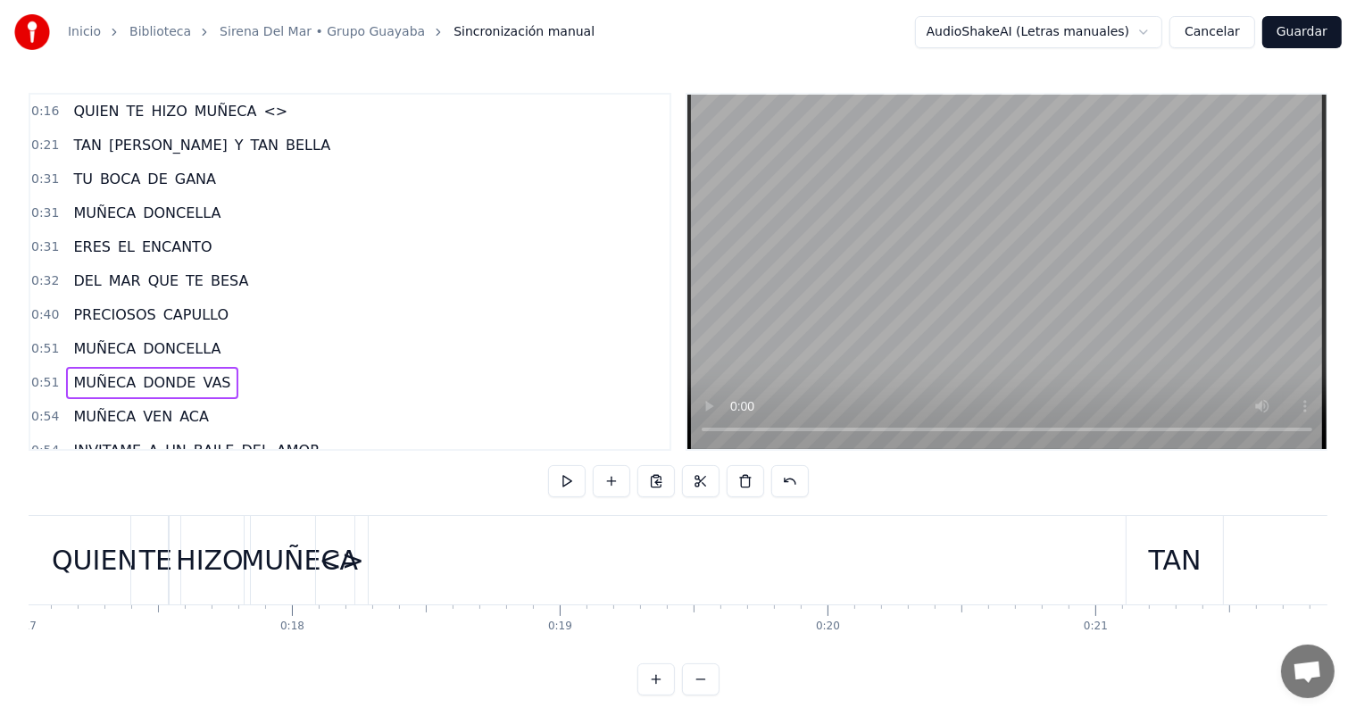
scroll to position [0, 4192]
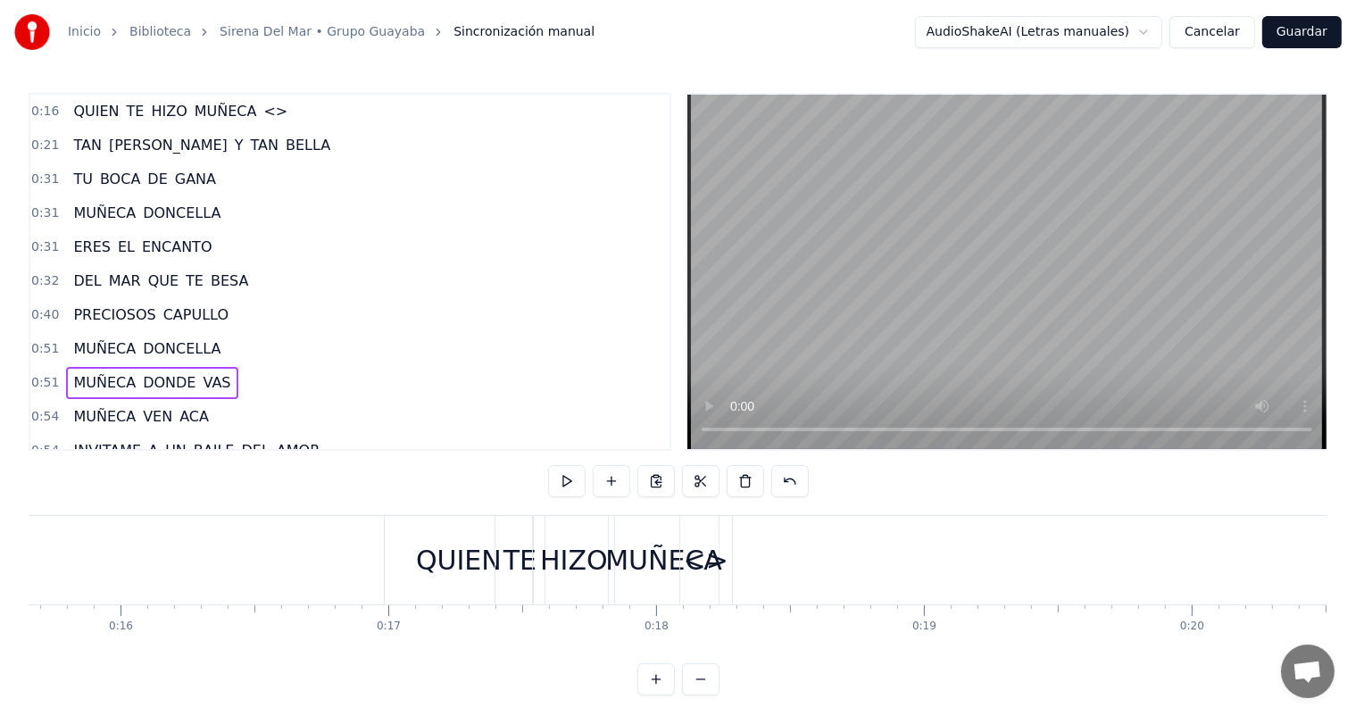
click at [75, 145] on span "TAN" at bounding box center [86, 145] width 31 height 21
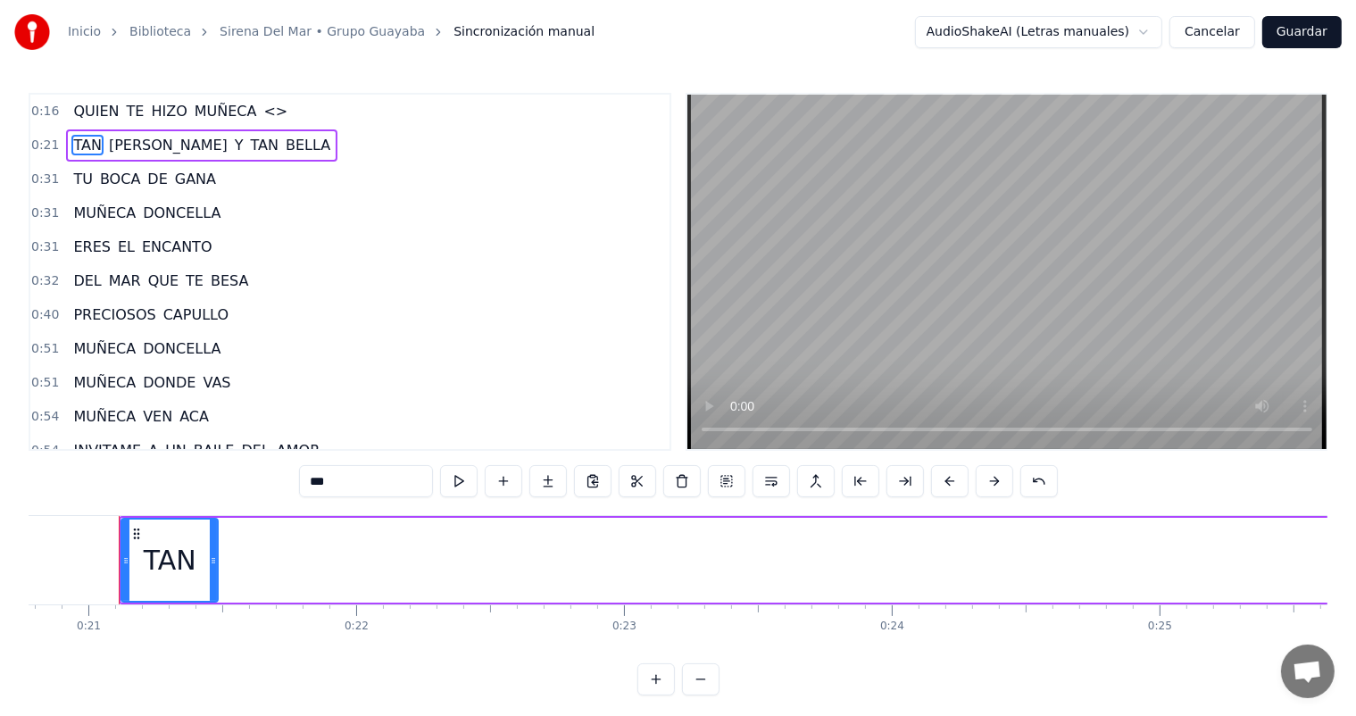
click at [113, 144] on span "[PERSON_NAME]" at bounding box center [168, 145] width 122 height 21
type input "*****"
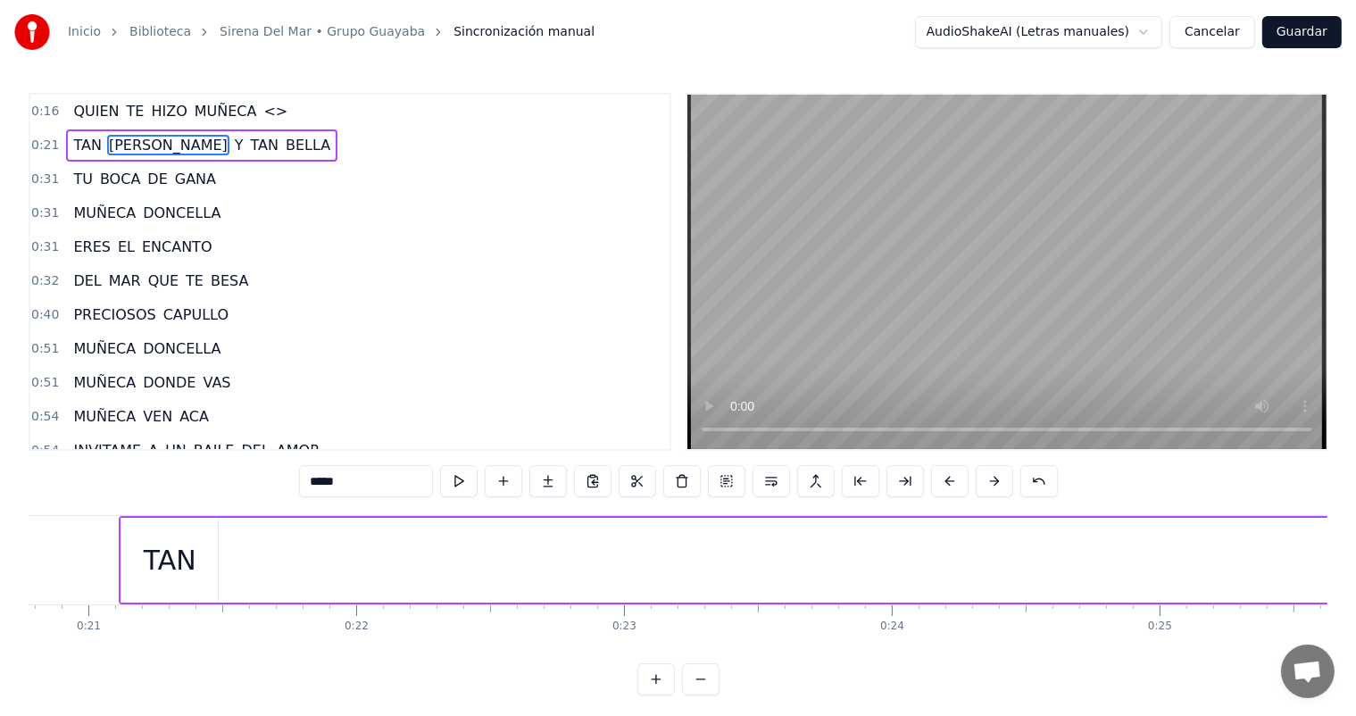
scroll to position [0, 7893]
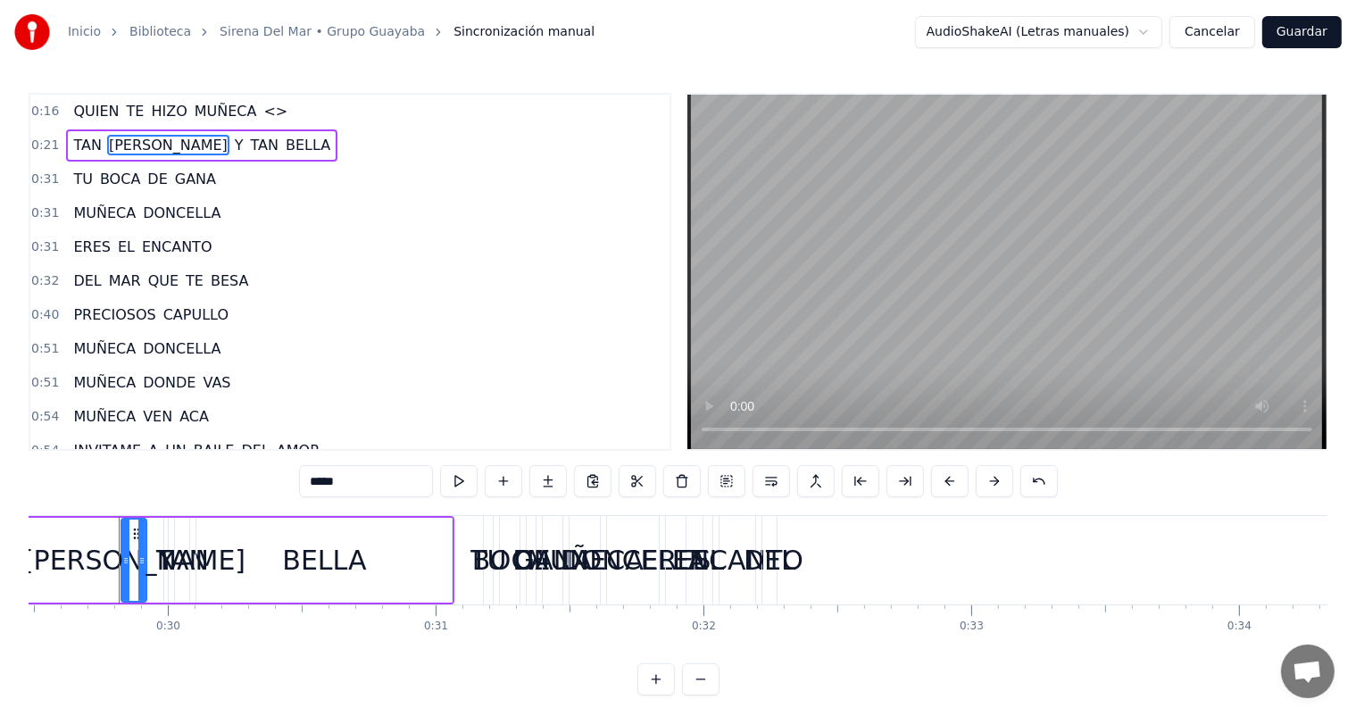
click at [270, 162] on div "0:31 TU BOCA DE GANA" at bounding box center [349, 179] width 639 height 34
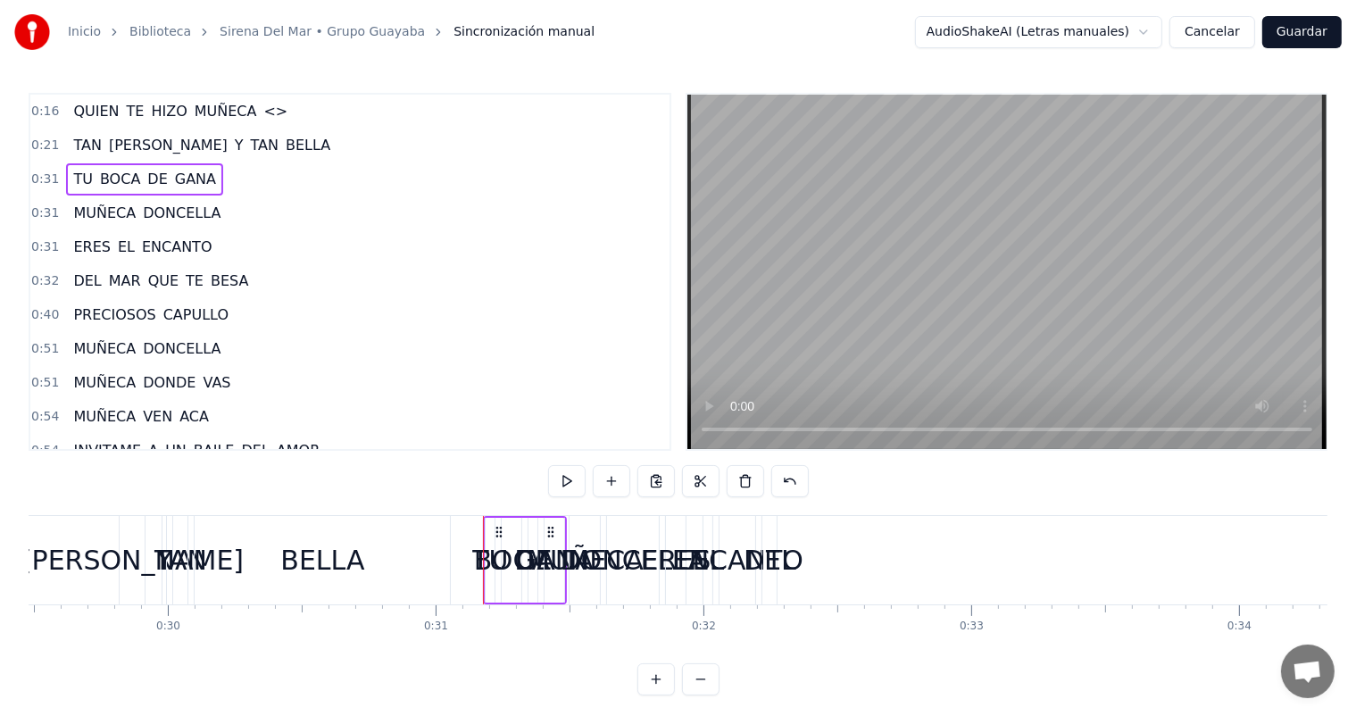
click at [237, 145] on div "TAN LINDA Y [PERSON_NAME]" at bounding box center [201, 145] width 271 height 32
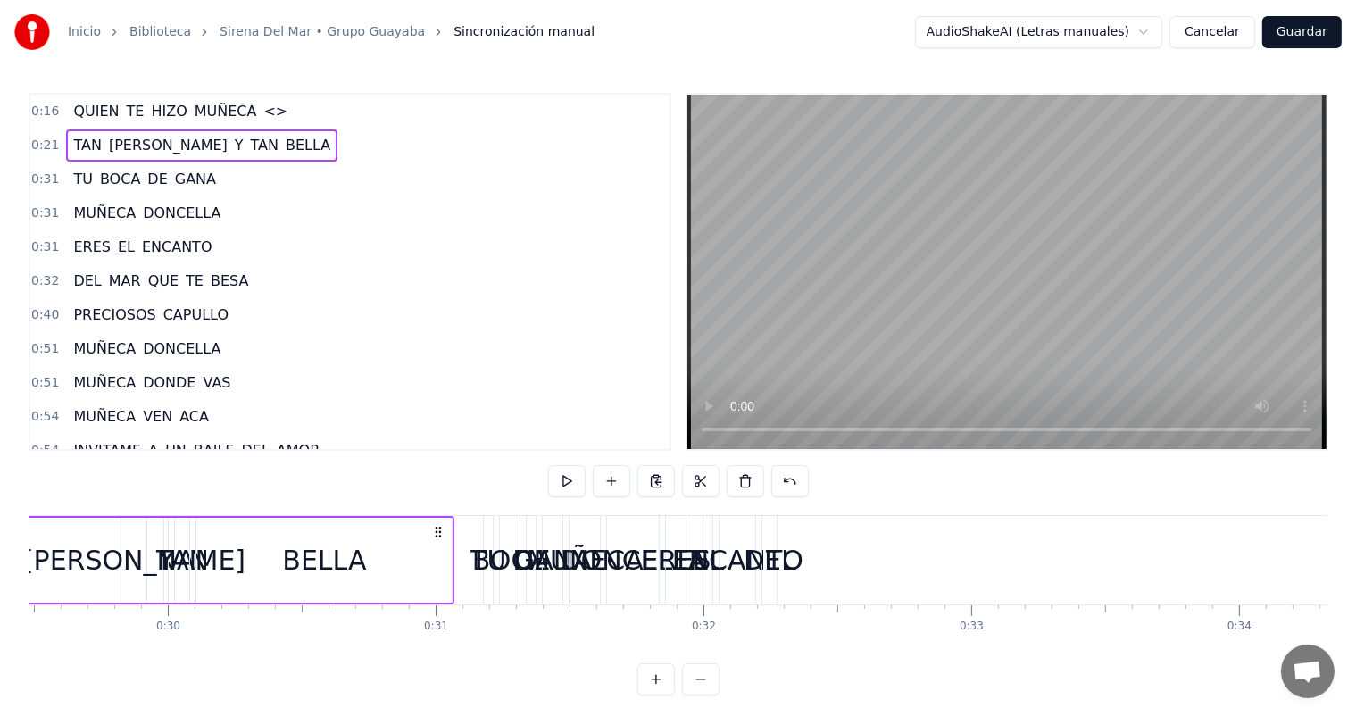
scroll to position [0, 5563]
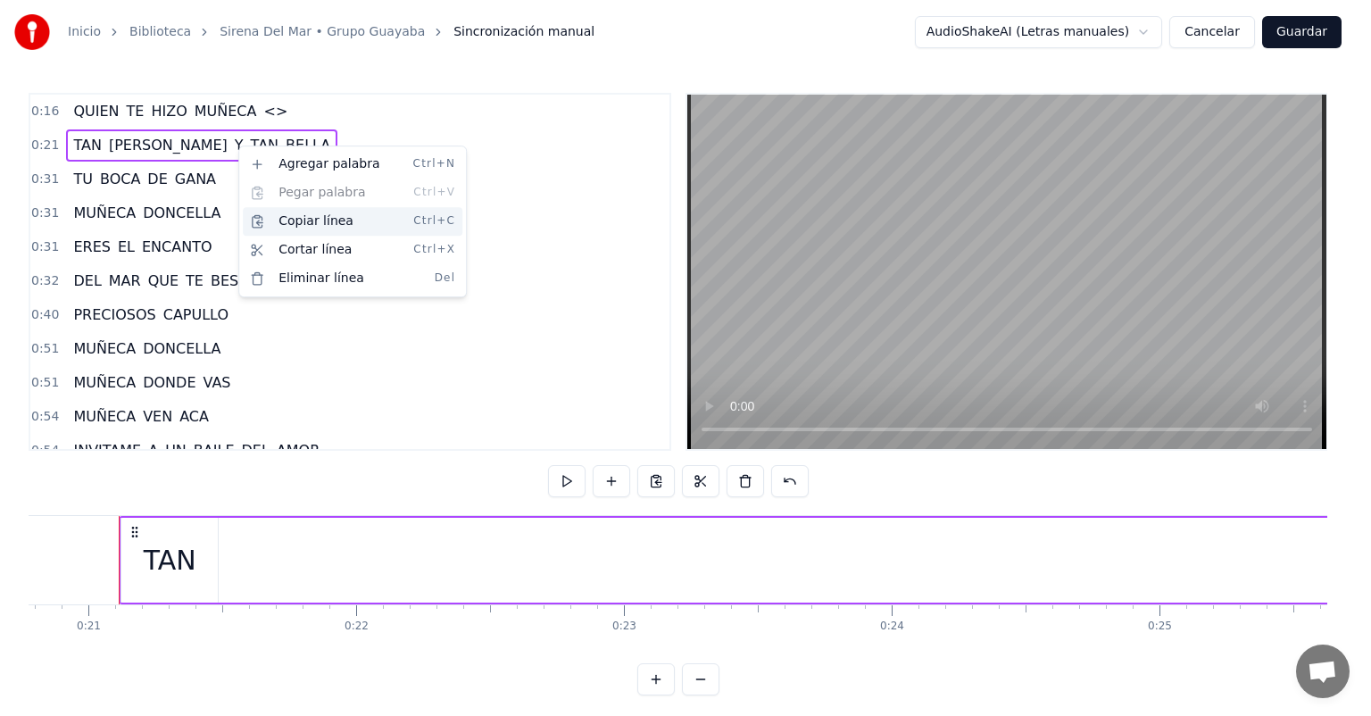
click at [287, 225] on div "Copiar línea Ctrl+C" at bounding box center [353, 221] width 220 height 29
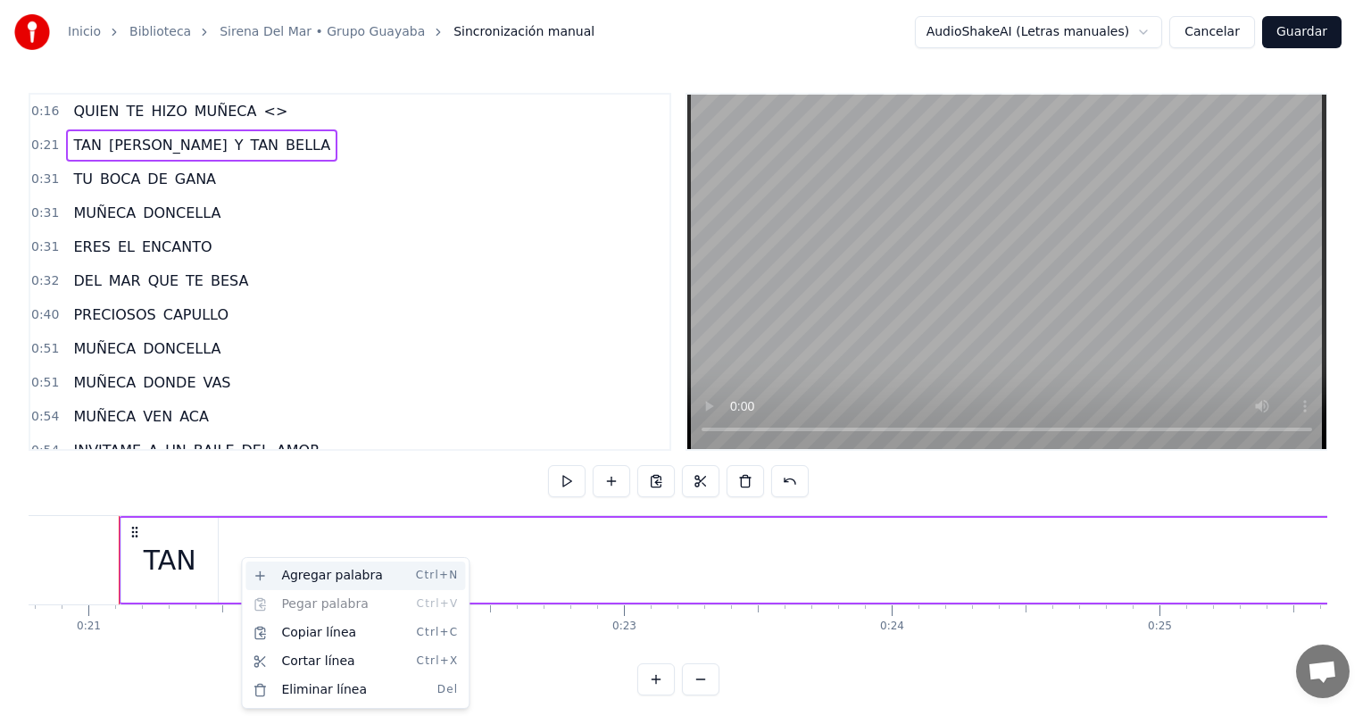
click at [306, 577] on div "Agregar palabra Ctrl+N" at bounding box center [355, 575] width 220 height 29
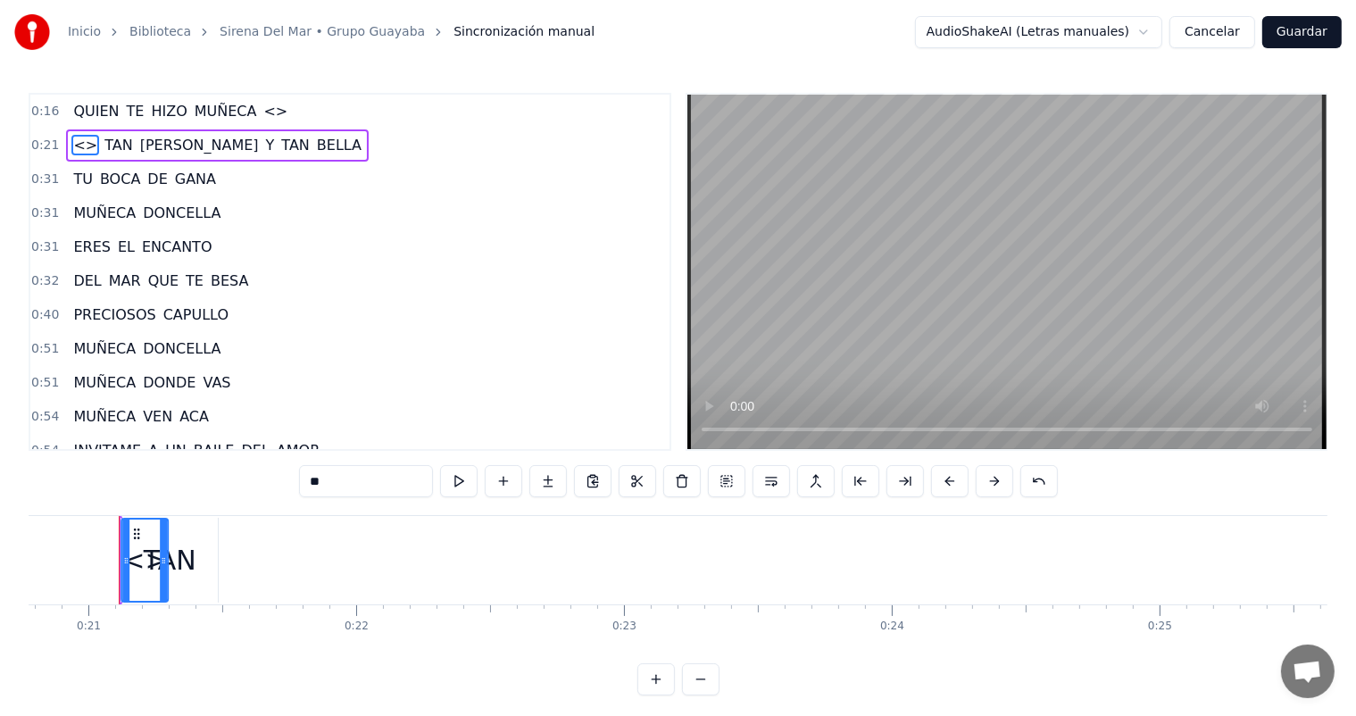
click at [133, 536] on icon at bounding box center [136, 534] width 14 height 14
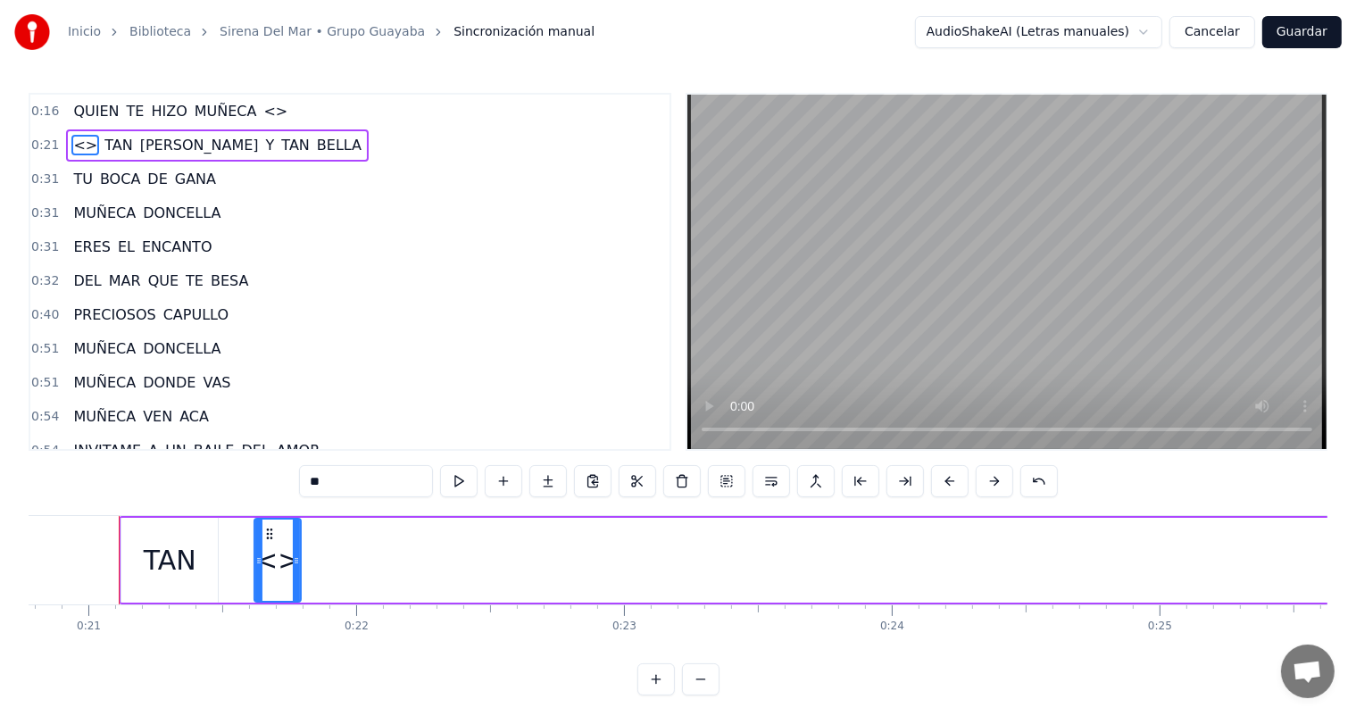
drag, startPoint x: 133, startPoint y: 536, endPoint x: 278, endPoint y: 528, distance: 145.7
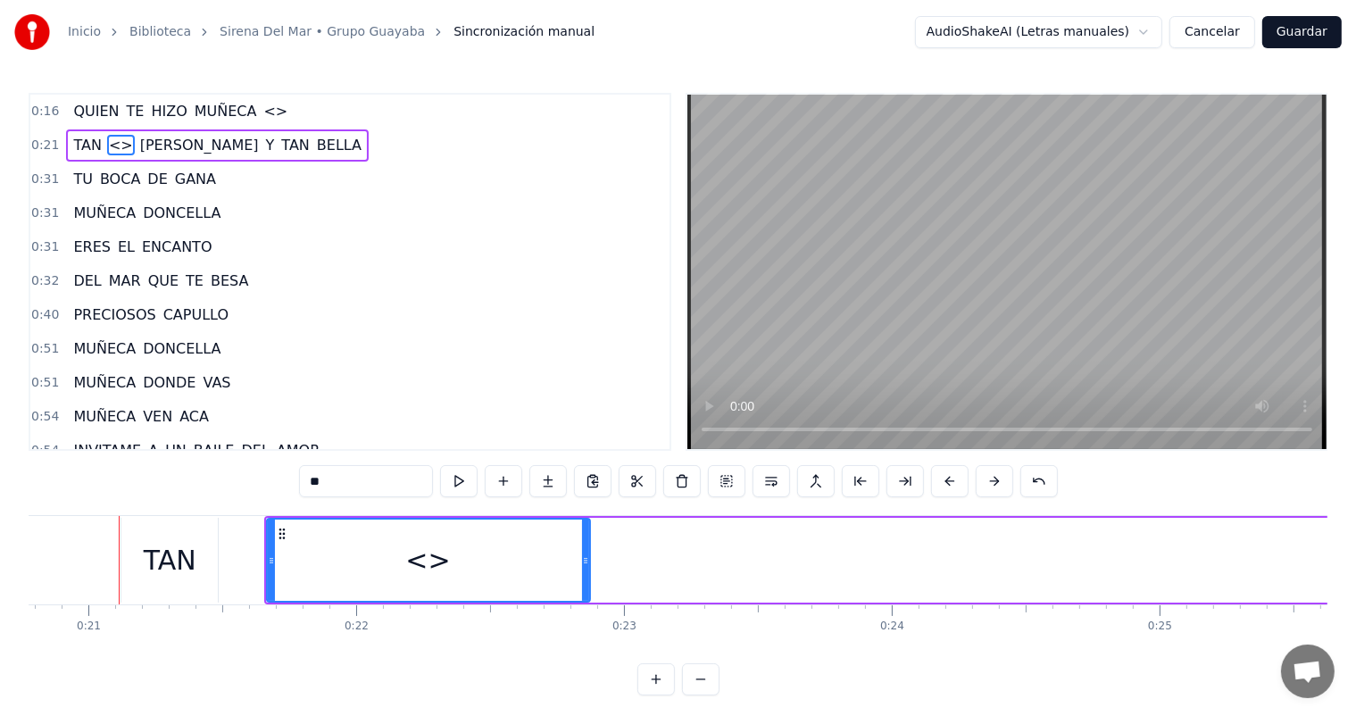
drag, startPoint x: 298, startPoint y: 575, endPoint x: 626, endPoint y: 545, distance: 328.9
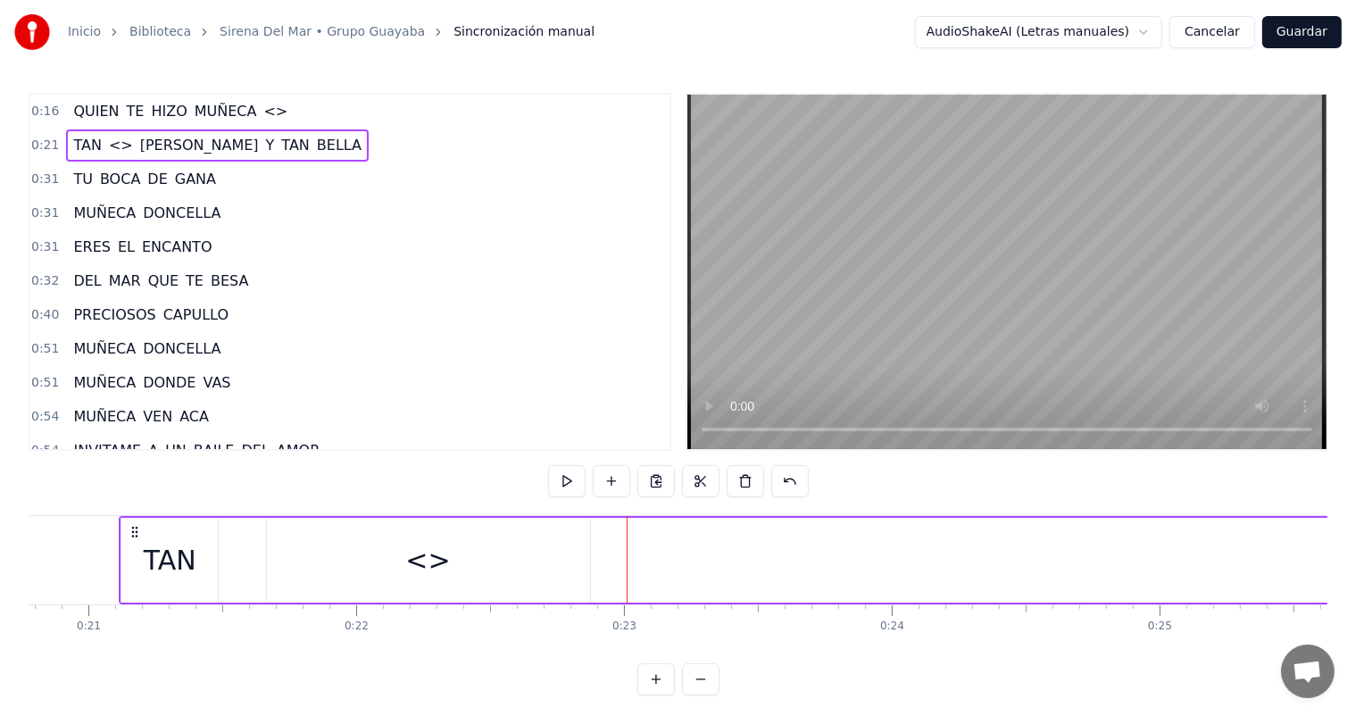
click at [333, 543] on div "<>" at bounding box center [428, 560] width 323 height 85
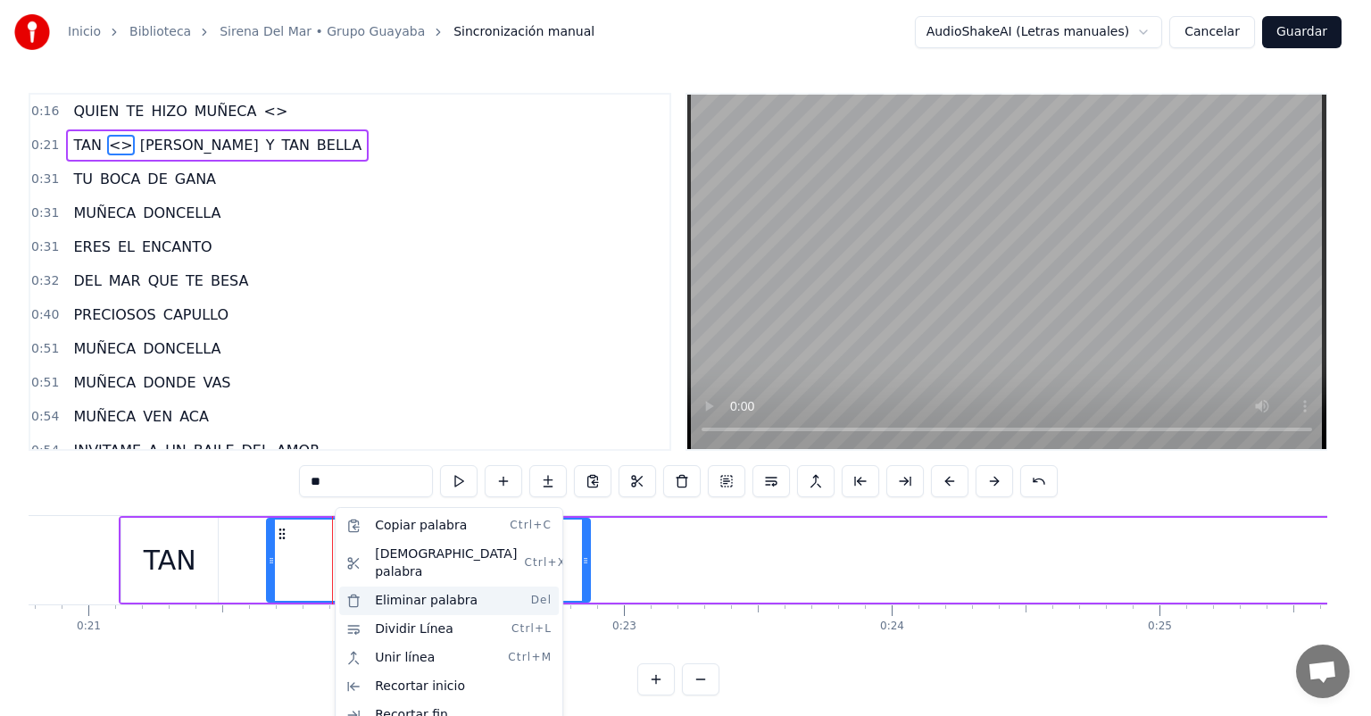
click at [442, 586] on div "Eliminar palabra Del" at bounding box center [449, 600] width 220 height 29
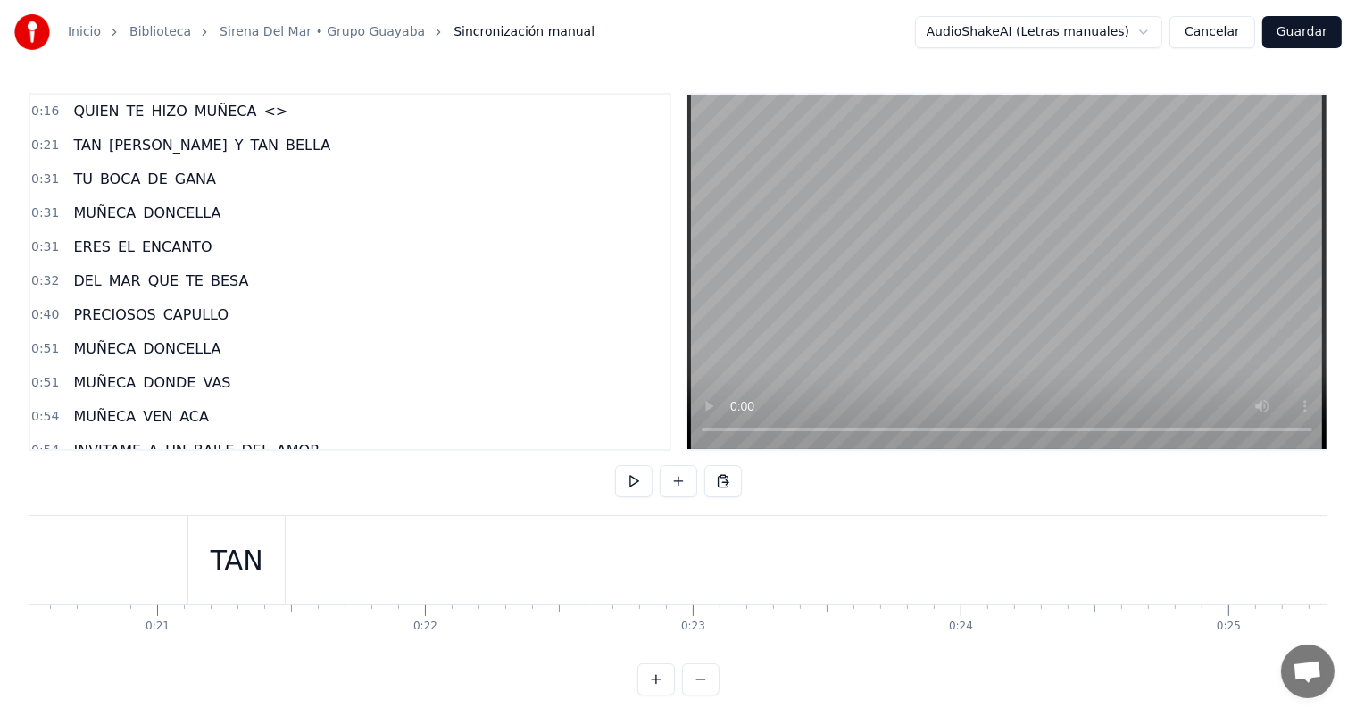
scroll to position [0, 5442]
click at [266, 550] on div "TAN" at bounding box center [289, 560] width 53 height 40
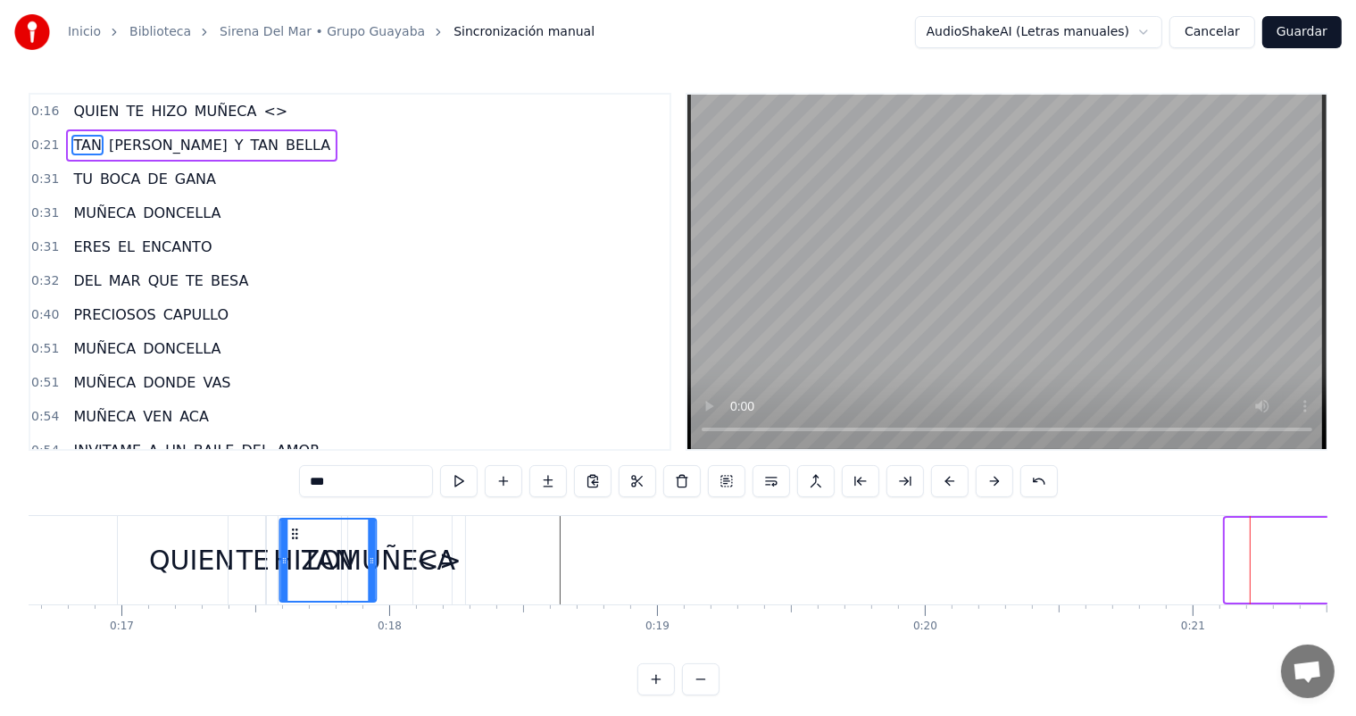
scroll to position [0, 4458]
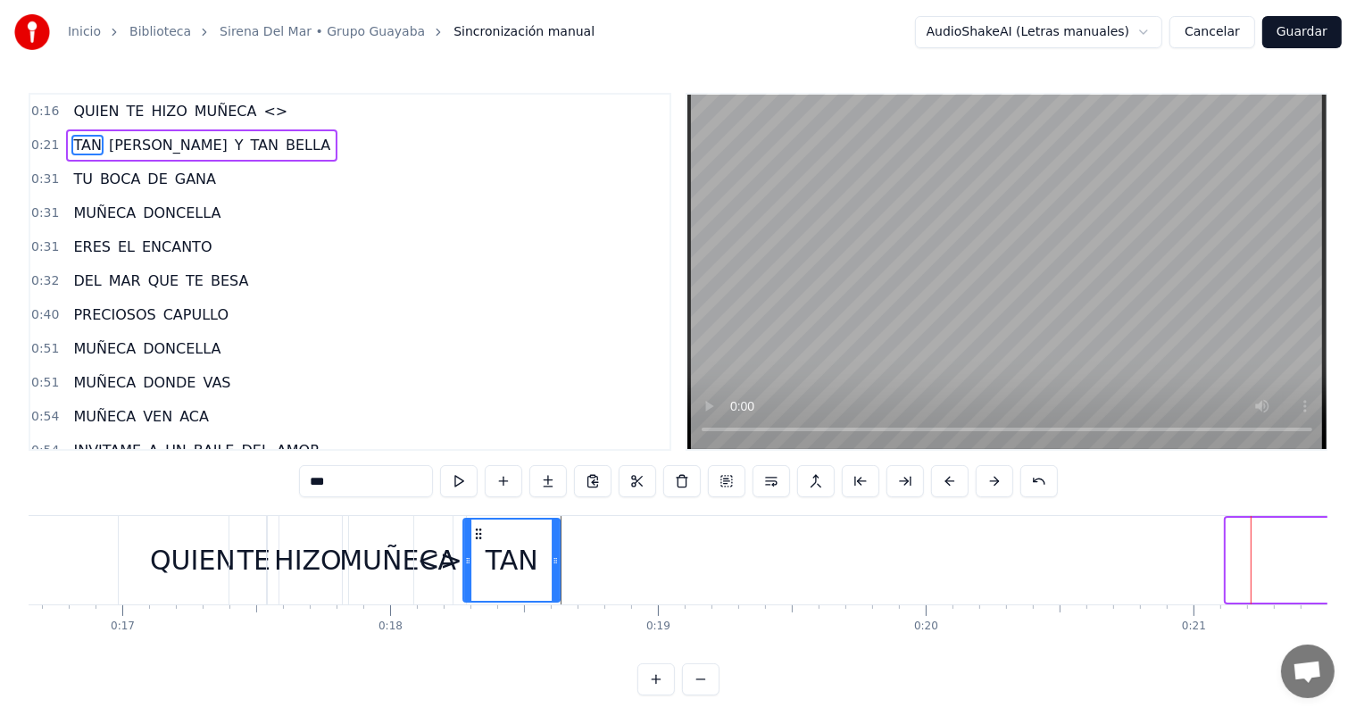
drag, startPoint x: 253, startPoint y: 530, endPoint x: 474, endPoint y: 521, distance: 220.6
click at [474, 521] on div "TAN" at bounding box center [511, 559] width 95 height 81
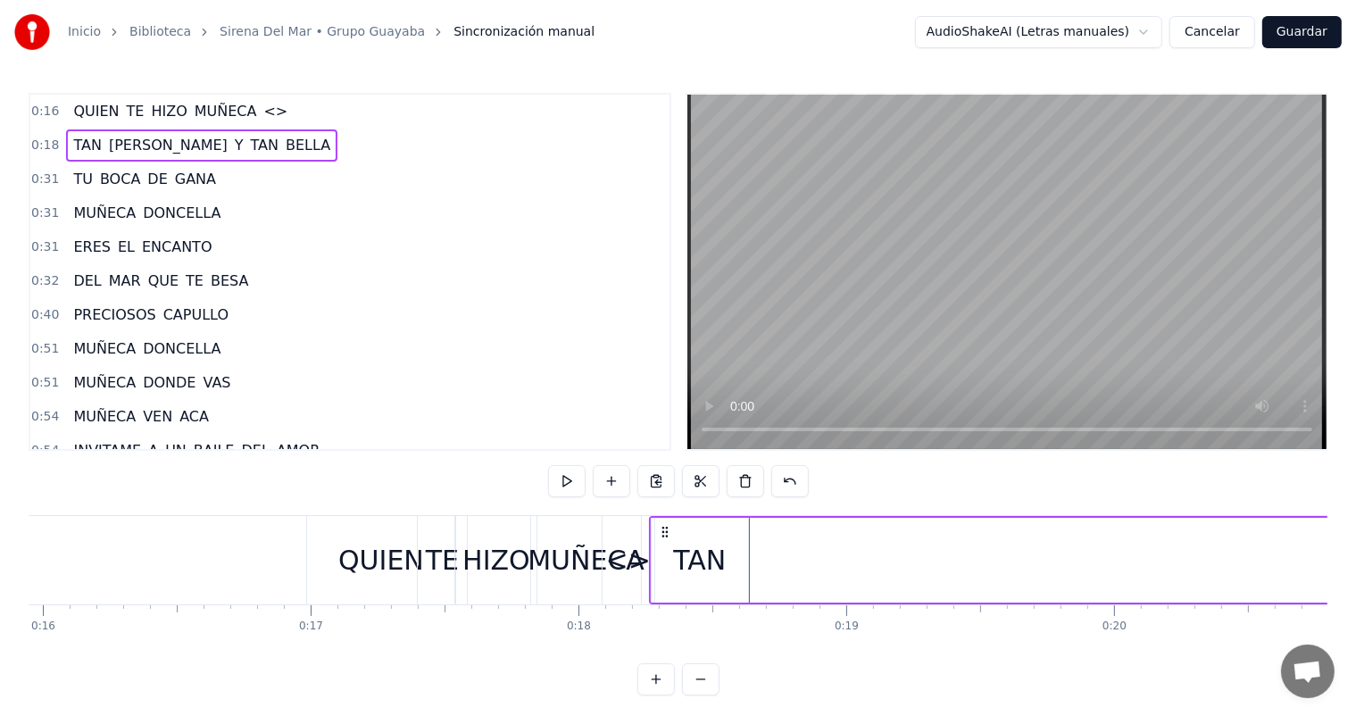
scroll to position [0, 4191]
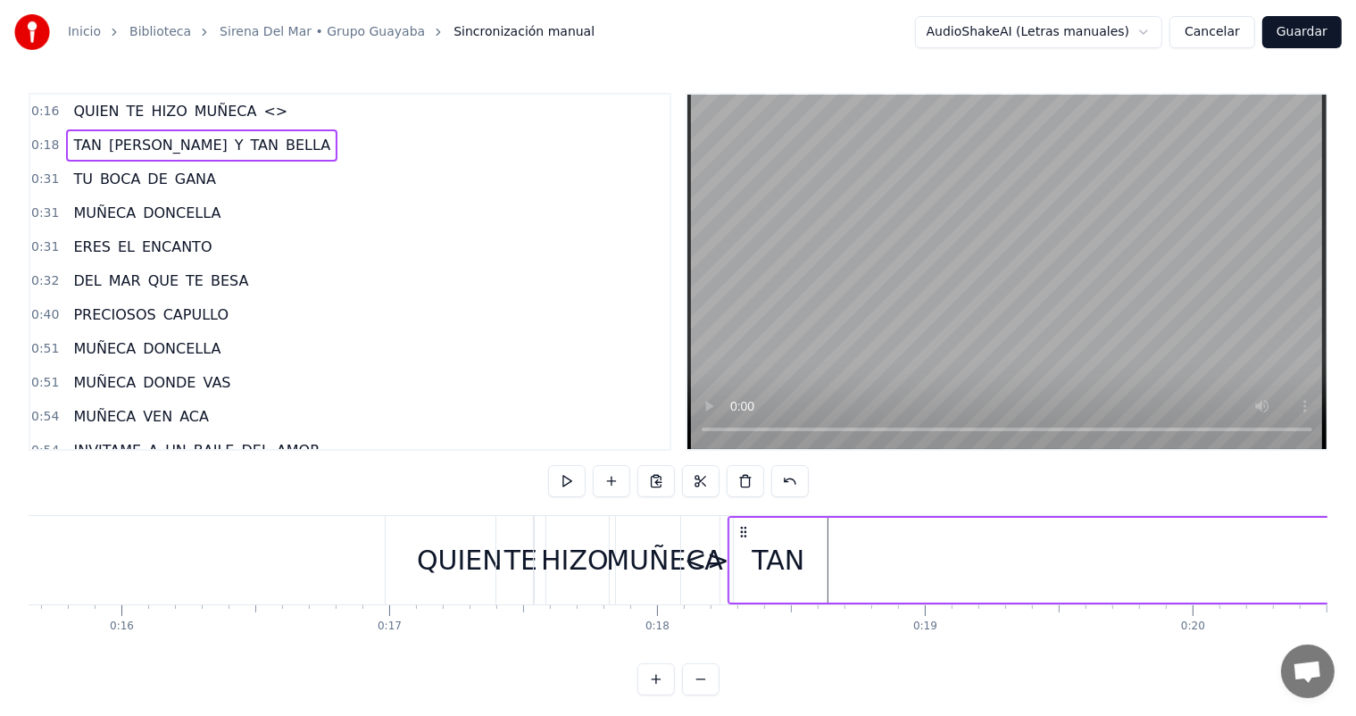
click at [815, 574] on div "TAN" at bounding box center [778, 560] width 96 height 85
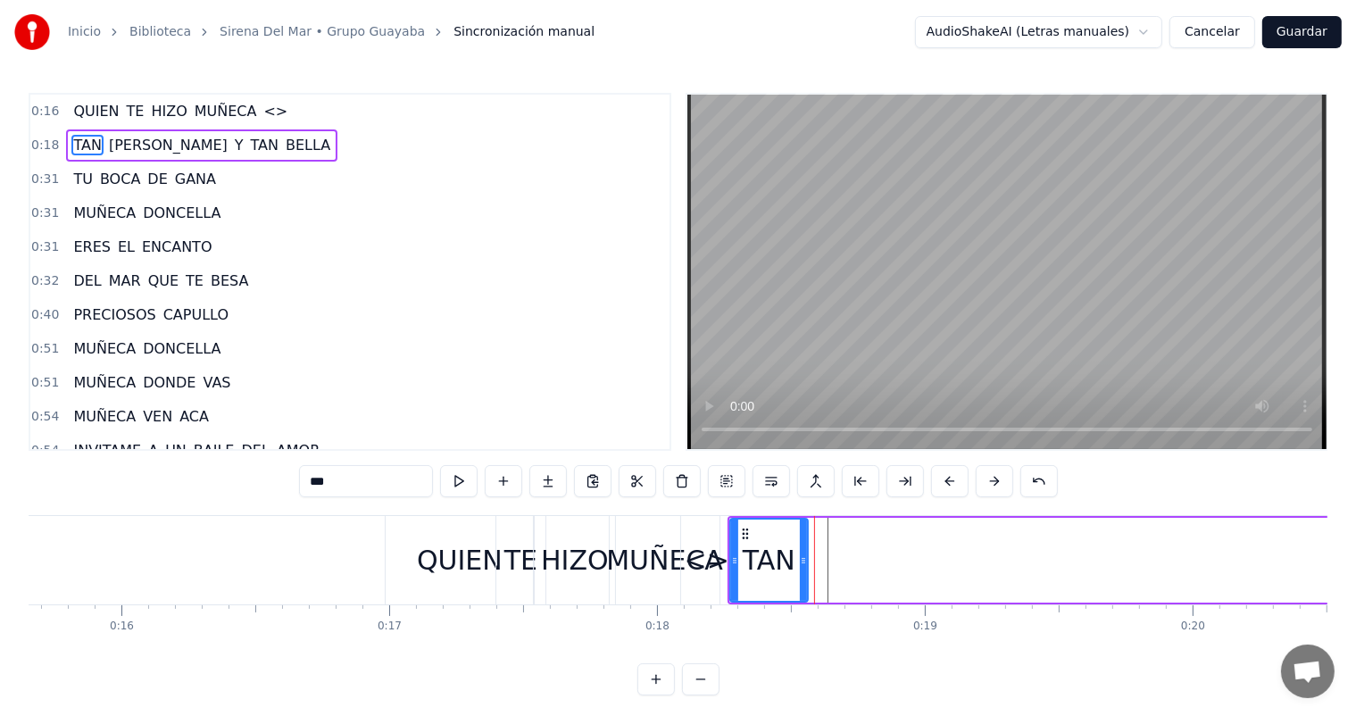
drag, startPoint x: 820, startPoint y: 564, endPoint x: 800, endPoint y: 569, distance: 21.2
click at [800, 569] on div at bounding box center [803, 559] width 7 height 81
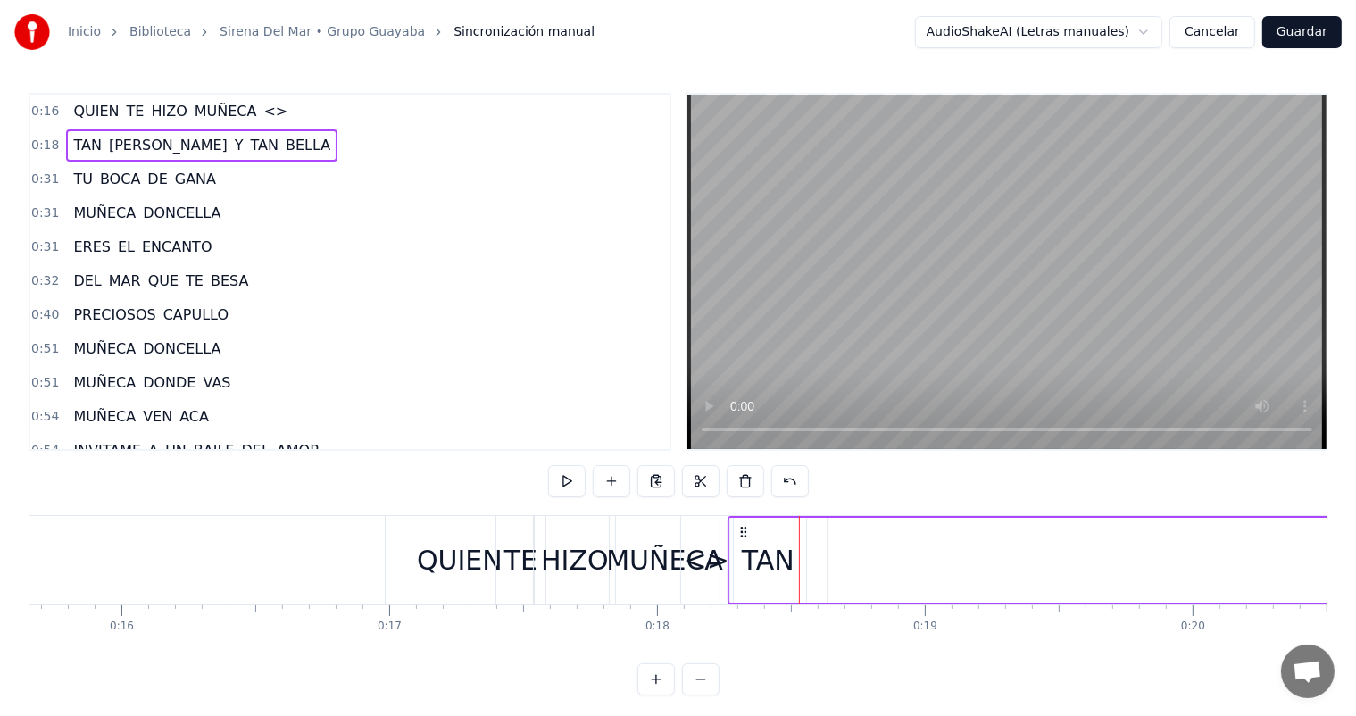
click at [786, 563] on div "TAN" at bounding box center [768, 560] width 53 height 40
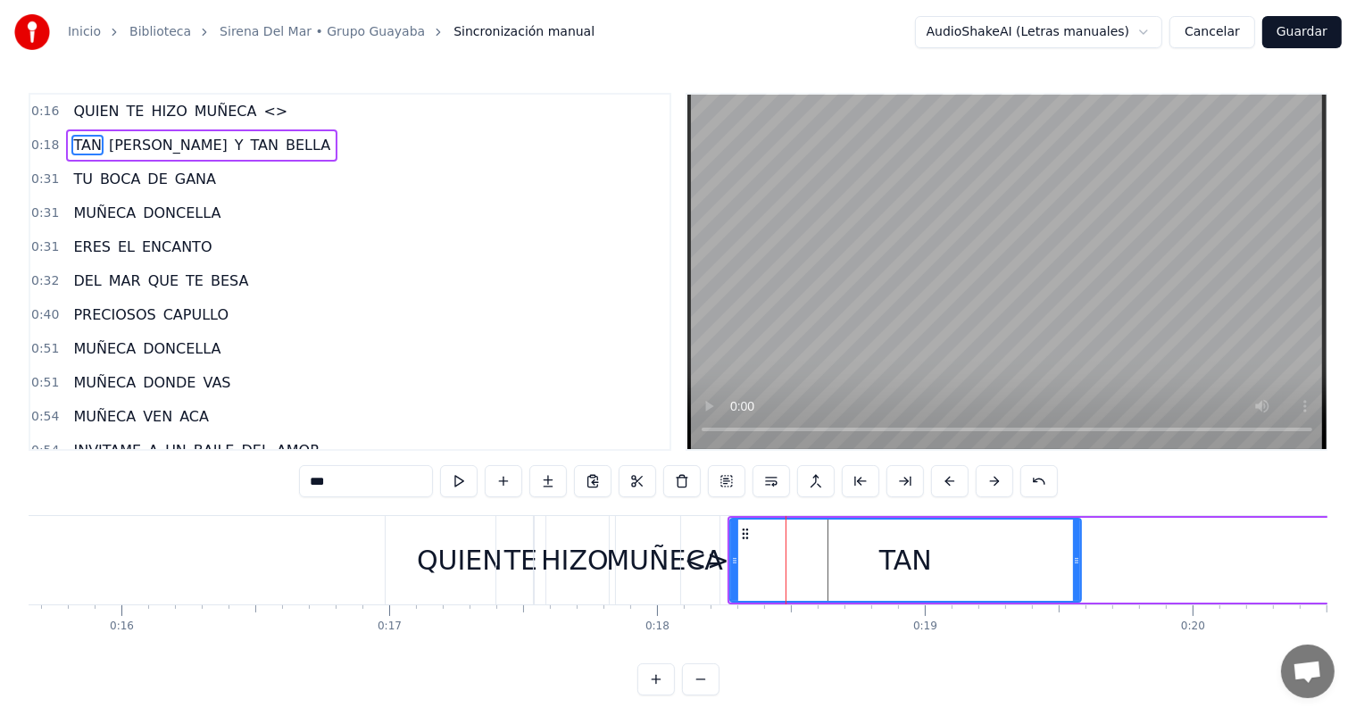
drag, startPoint x: 800, startPoint y: 560, endPoint x: 1075, endPoint y: 546, distance: 275.2
click at [1075, 546] on div at bounding box center [1076, 559] width 7 height 81
click at [939, 564] on div "TAN" at bounding box center [905, 559] width 349 height 81
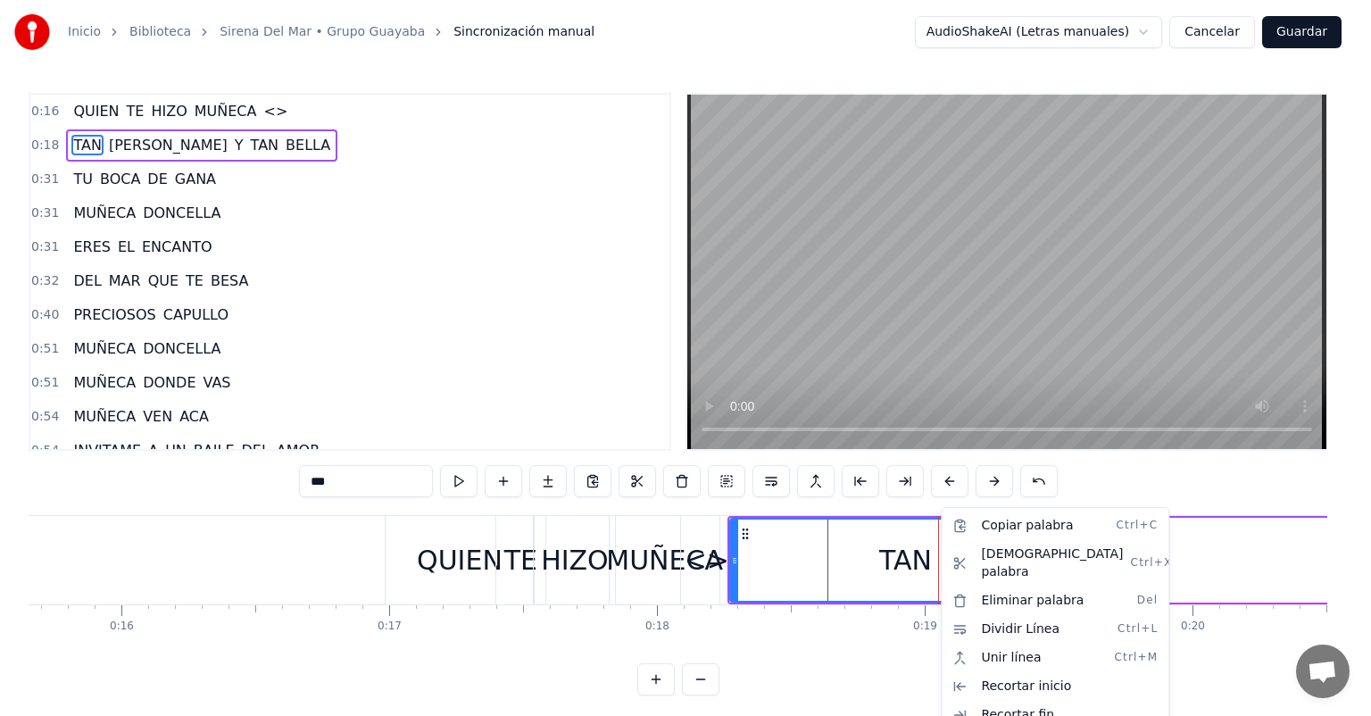
click at [921, 583] on html "Inicio Biblioteca Sirena Del Mar • Grupo Guayaba Sincronización manual AudioSha…" at bounding box center [685, 362] width 1371 height 724
click at [927, 560] on html "Inicio Biblioteca Sirena Del Mar • Grupo Guayaba Sincronización manual AudioSha…" at bounding box center [685, 362] width 1371 height 724
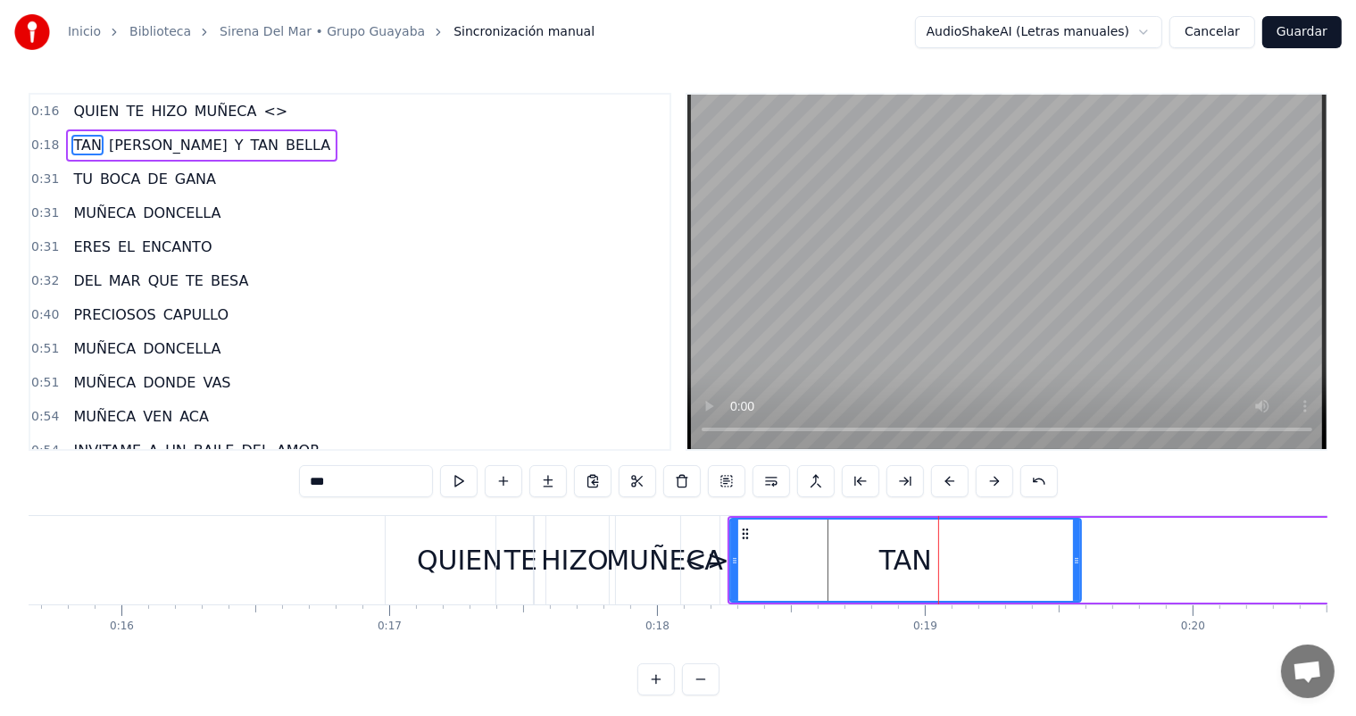
click at [950, 560] on div "TAN" at bounding box center [905, 559] width 349 height 81
click at [126, 150] on span "[PERSON_NAME]" at bounding box center [168, 145] width 122 height 21
type input "*****"
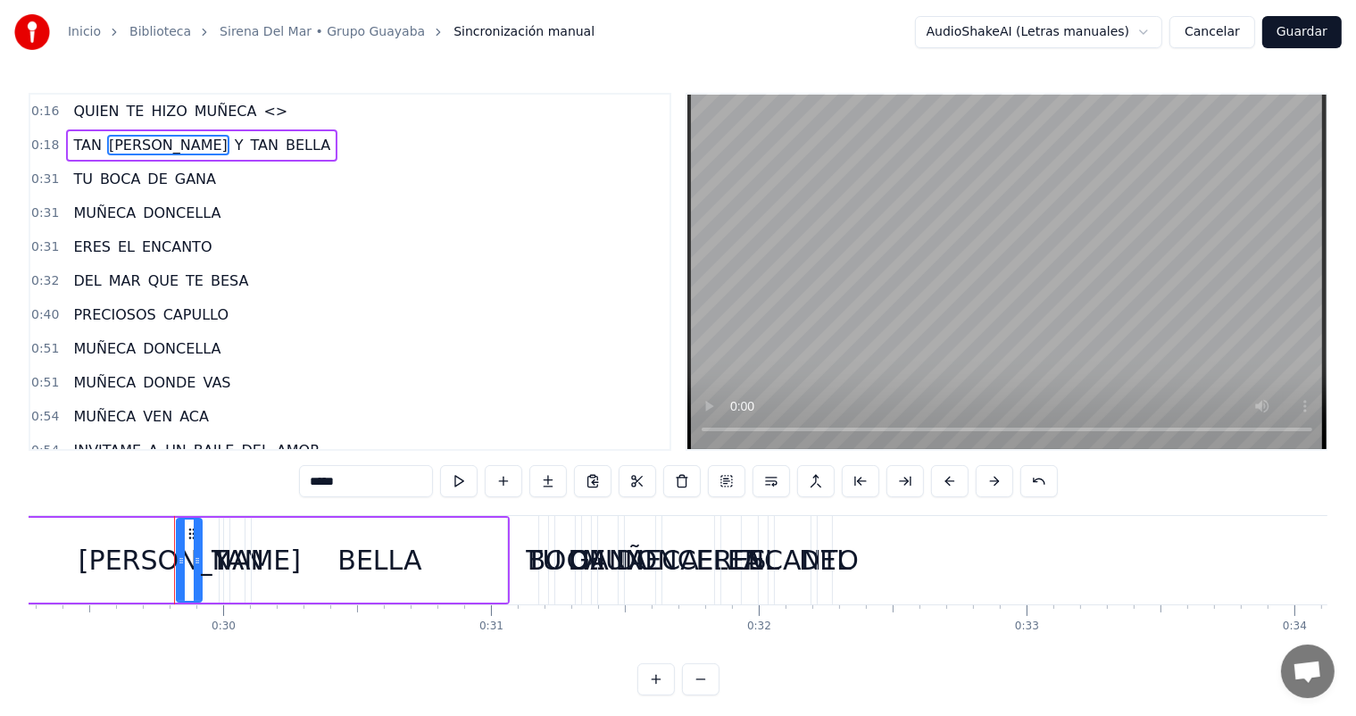
scroll to position [0, 7420]
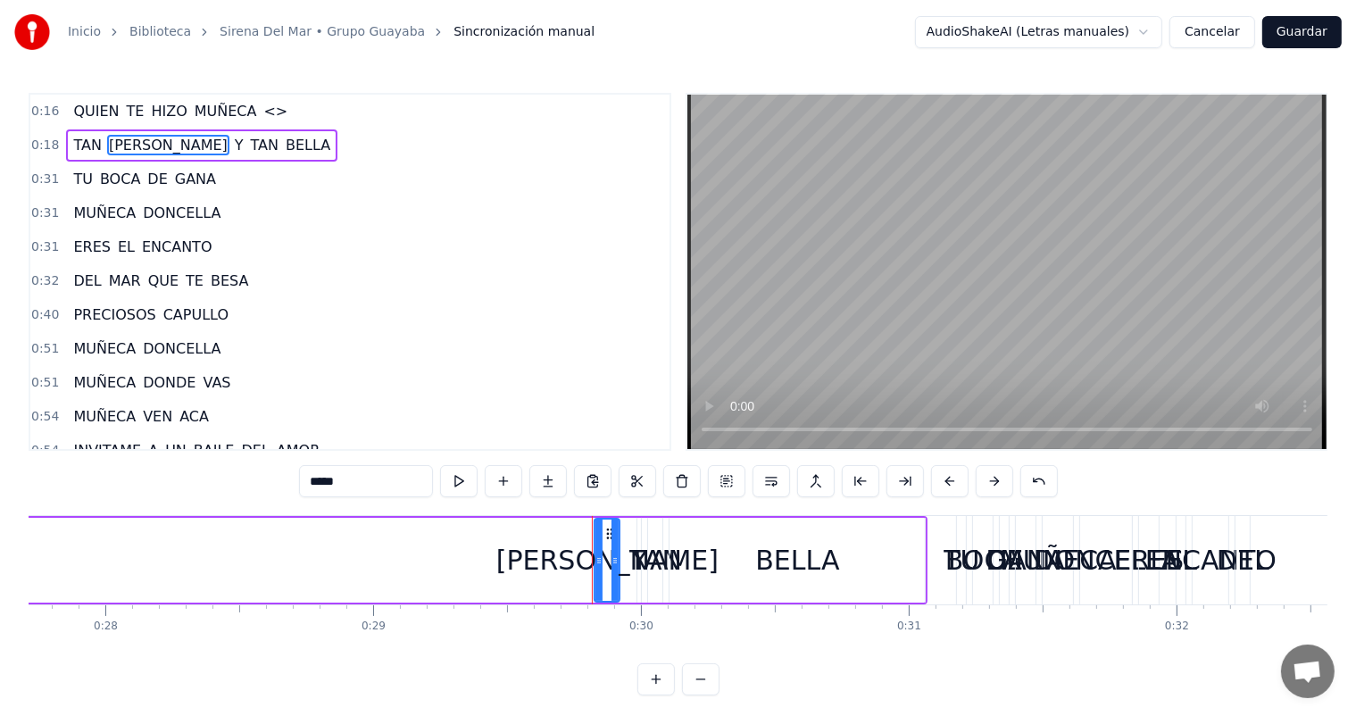
click at [578, 552] on div "[PERSON_NAME]" at bounding box center [607, 560] width 222 height 40
click at [605, 537] on icon at bounding box center [609, 534] width 14 height 14
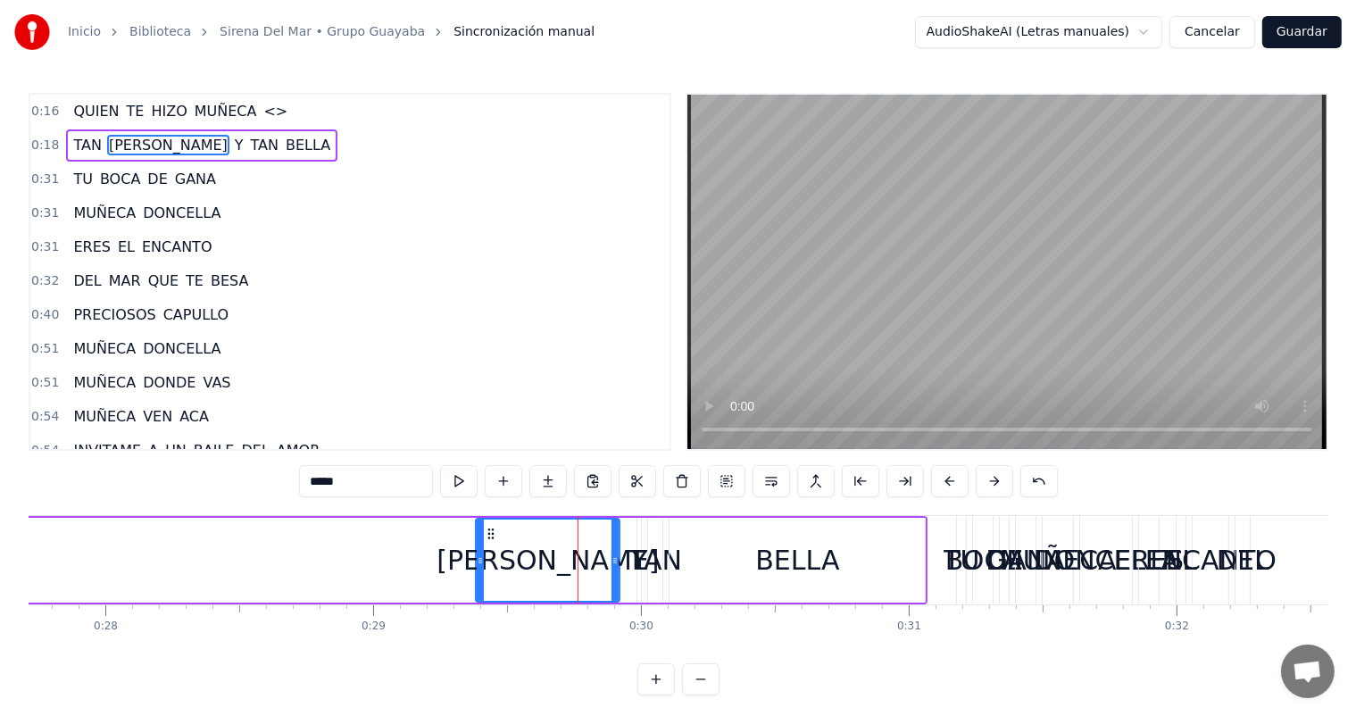
drag, startPoint x: 600, startPoint y: 528, endPoint x: 481, endPoint y: 559, distance: 122.5
click at [481, 559] on div at bounding box center [480, 559] width 7 height 81
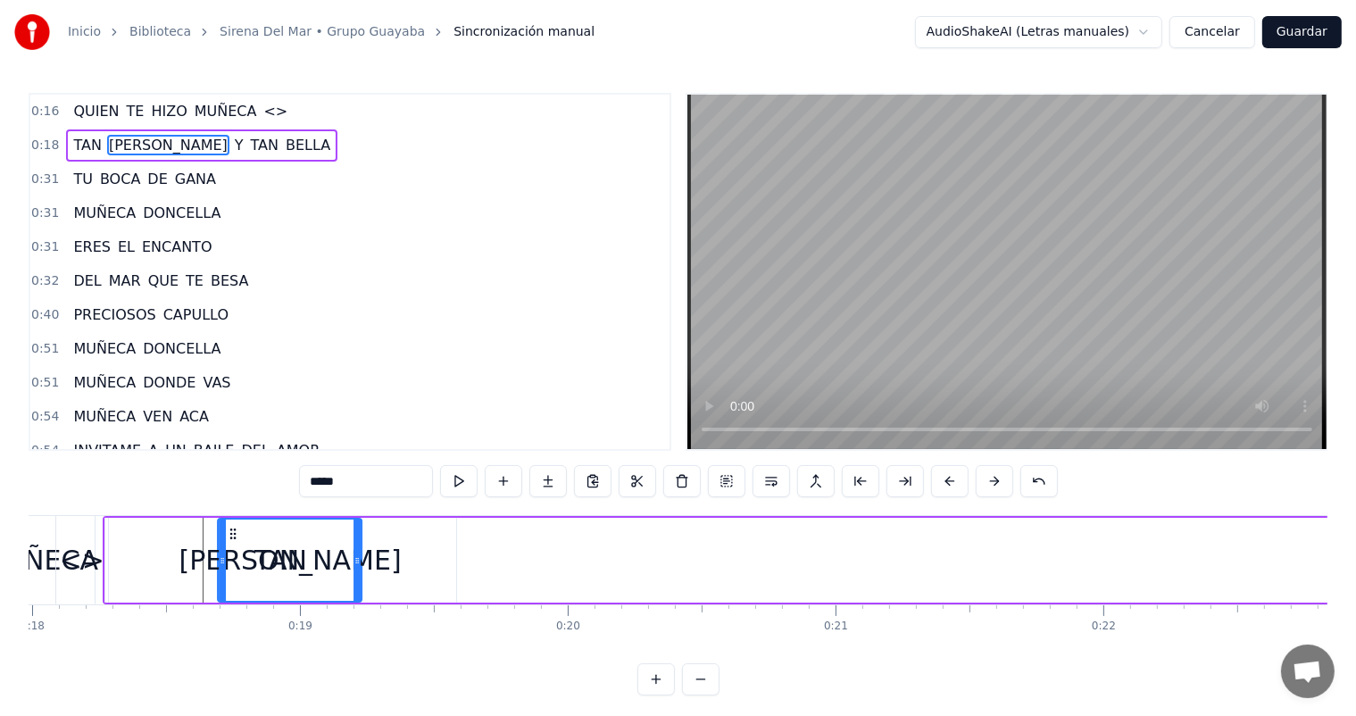
scroll to position [0, 4788]
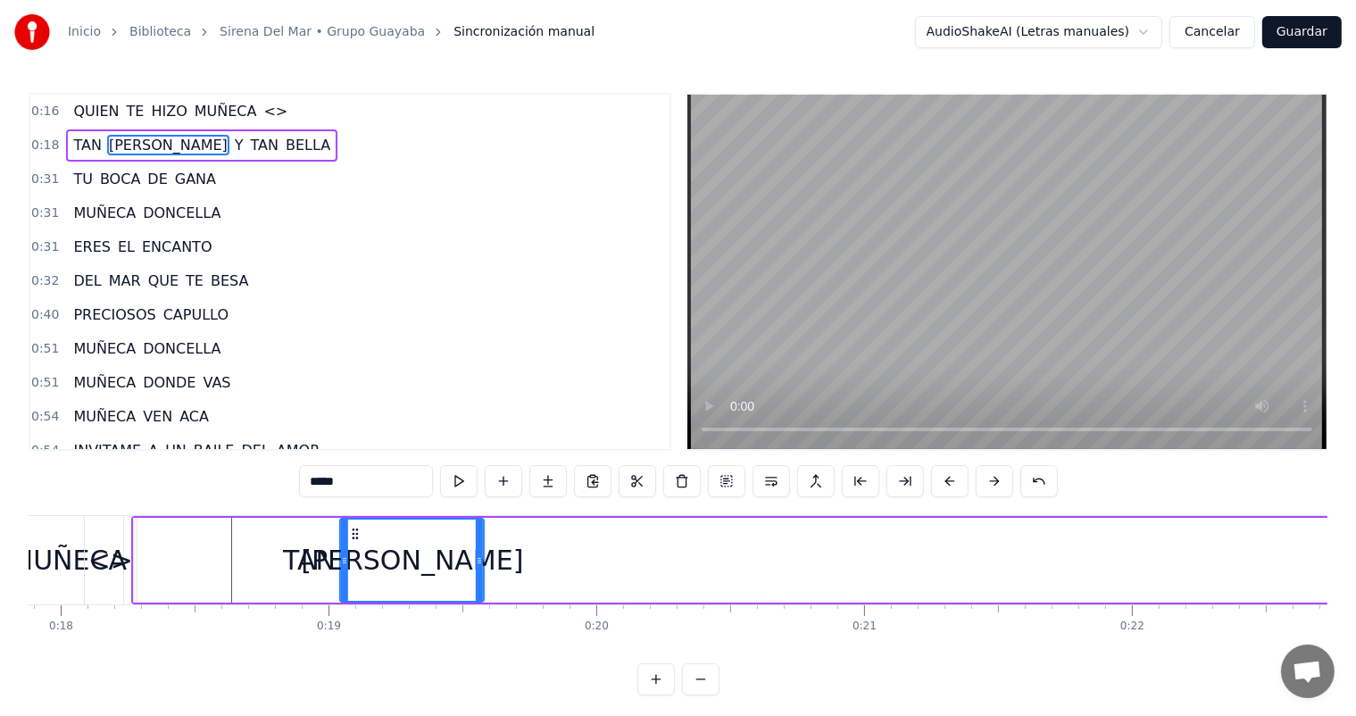
drag, startPoint x: 493, startPoint y: 535, endPoint x: 357, endPoint y: 512, distance: 137.5
click at [357, 512] on div "0:16 QUIEN TE HIZO MUÑECA <> 0:18 TAN LINDA Y TAN BELLA 0:31 TU BOCA DE GANA 0:…" at bounding box center [678, 394] width 1299 height 602
drag, startPoint x: 478, startPoint y: 545, endPoint x: 428, endPoint y: 548, distance: 50.1
click at [428, 548] on div at bounding box center [429, 559] width 7 height 81
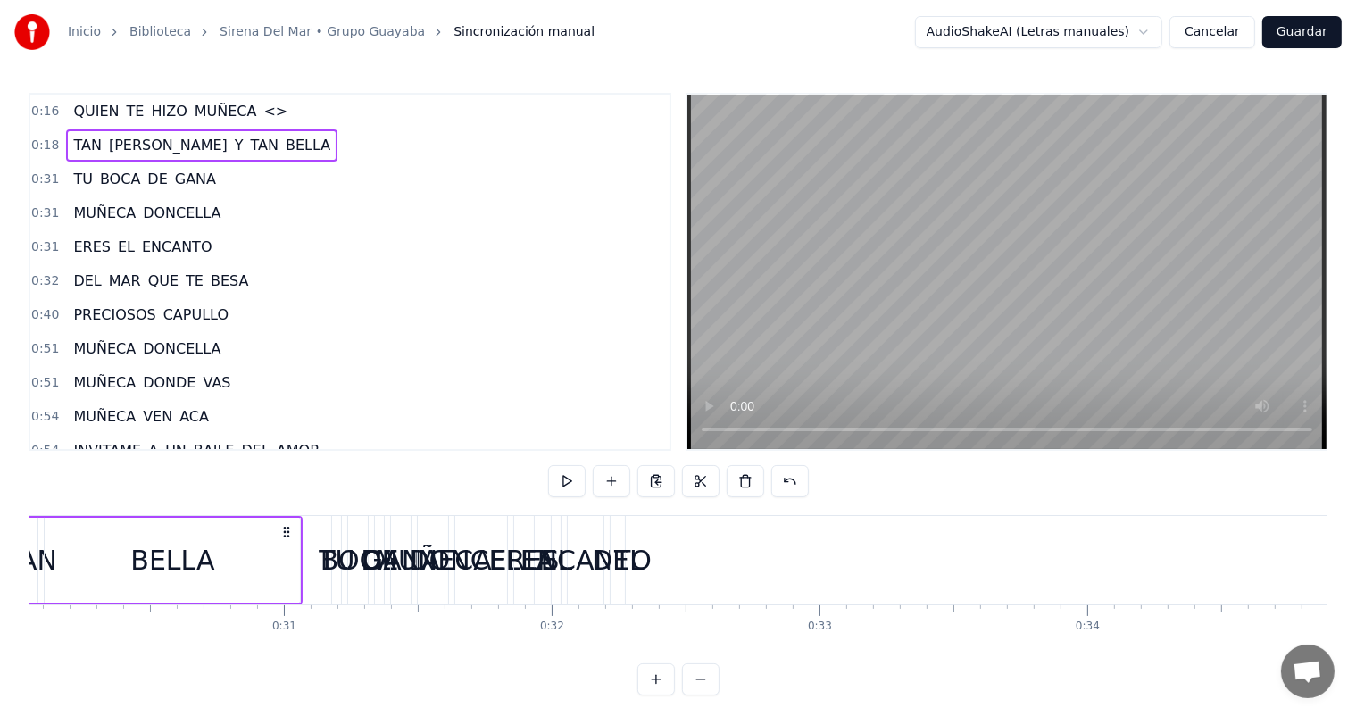
scroll to position [0, 7395]
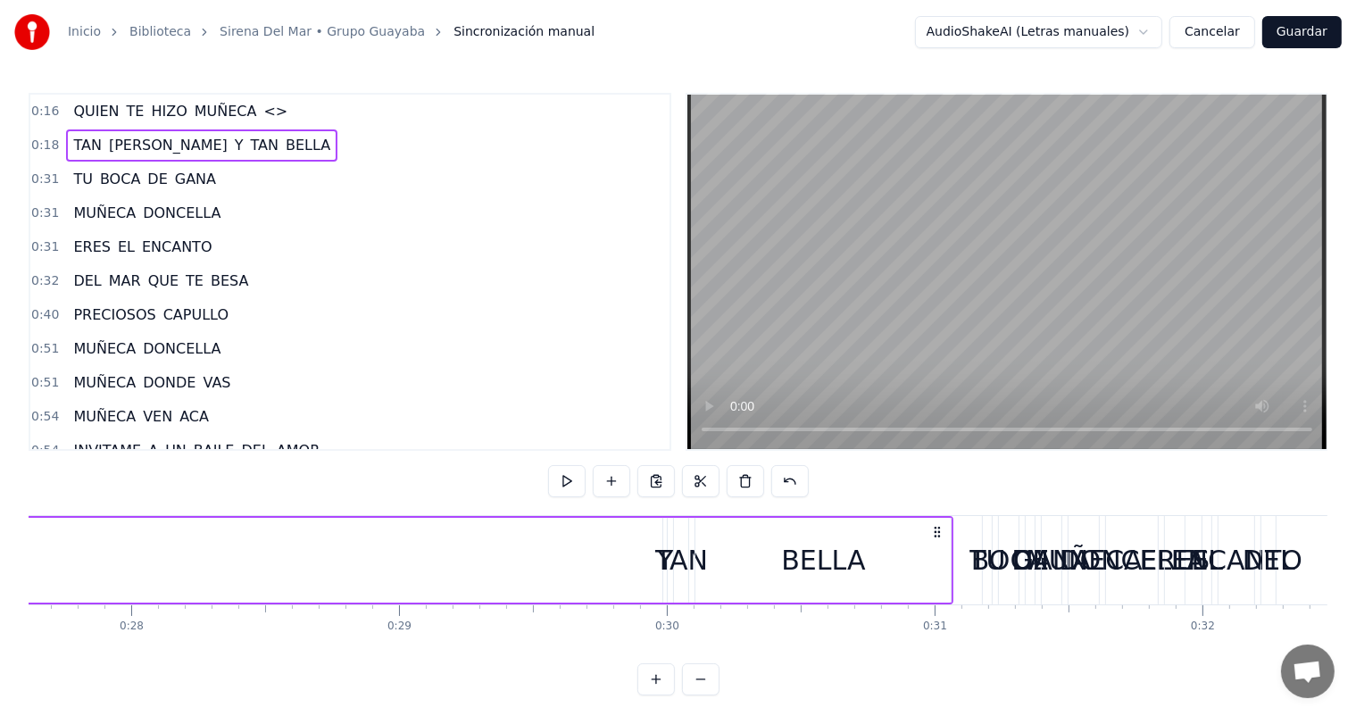
click at [675, 560] on div "TAN" at bounding box center [681, 560] width 53 height 40
click at [661, 562] on div "TAN" at bounding box center [681, 560] width 53 height 40
click at [673, 538] on div "TAN" at bounding box center [681, 560] width 16 height 85
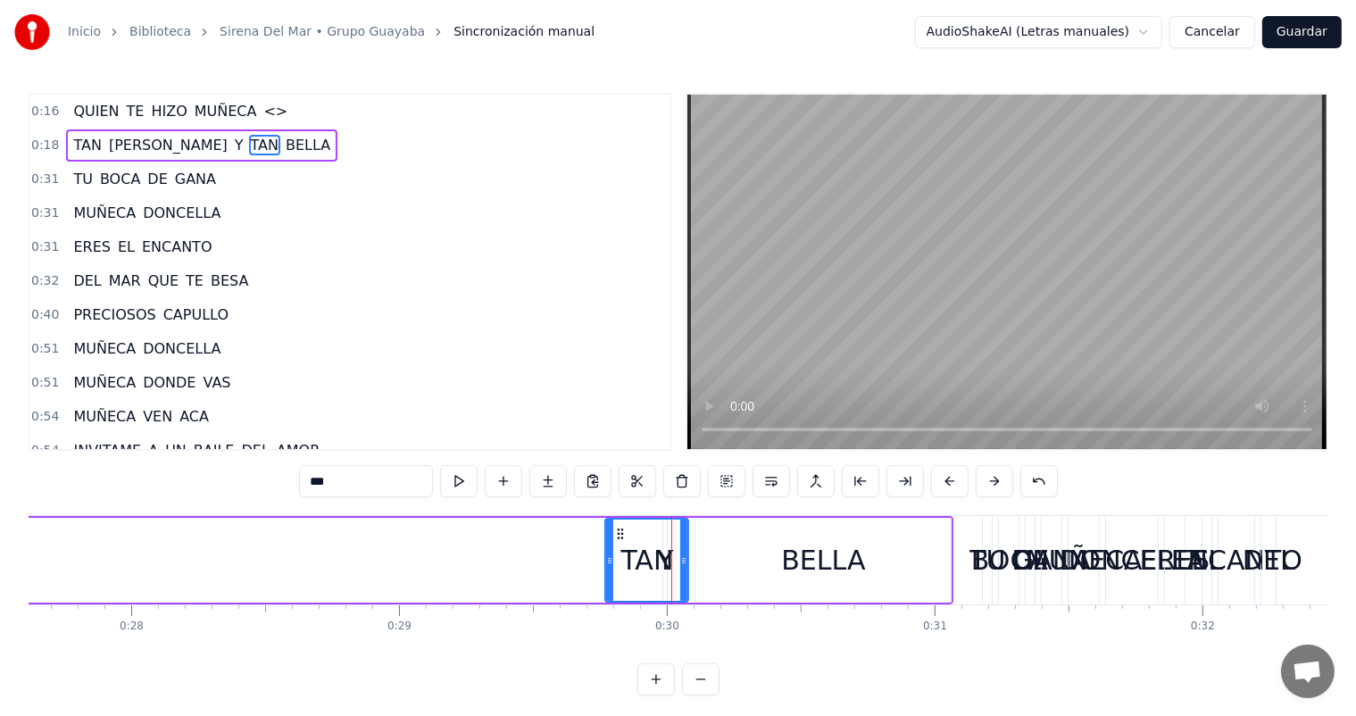
drag, startPoint x: 676, startPoint y: 538, endPoint x: 604, endPoint y: 542, distance: 71.5
click at [606, 542] on div at bounding box center [609, 559] width 7 height 81
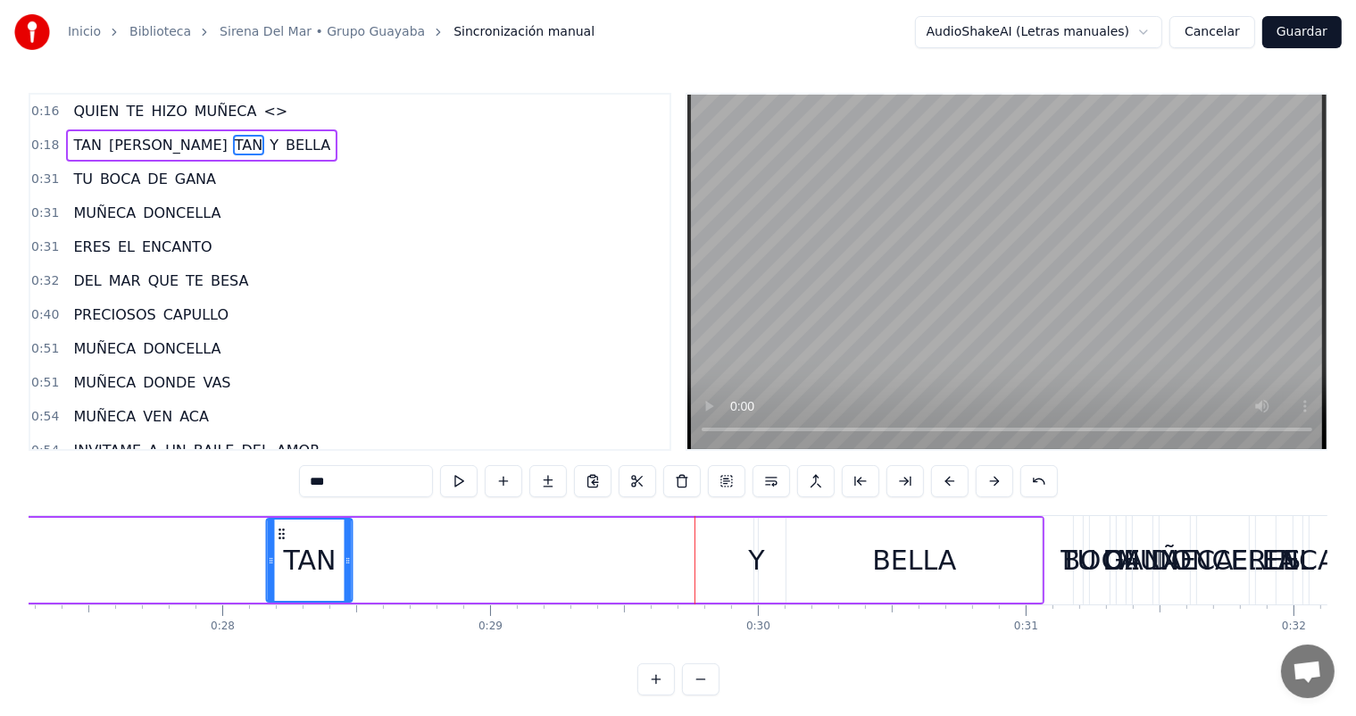
drag, startPoint x: 616, startPoint y: 536, endPoint x: 211, endPoint y: 534, distance: 405.2
click at [275, 534] on icon at bounding box center [282, 534] width 14 height 14
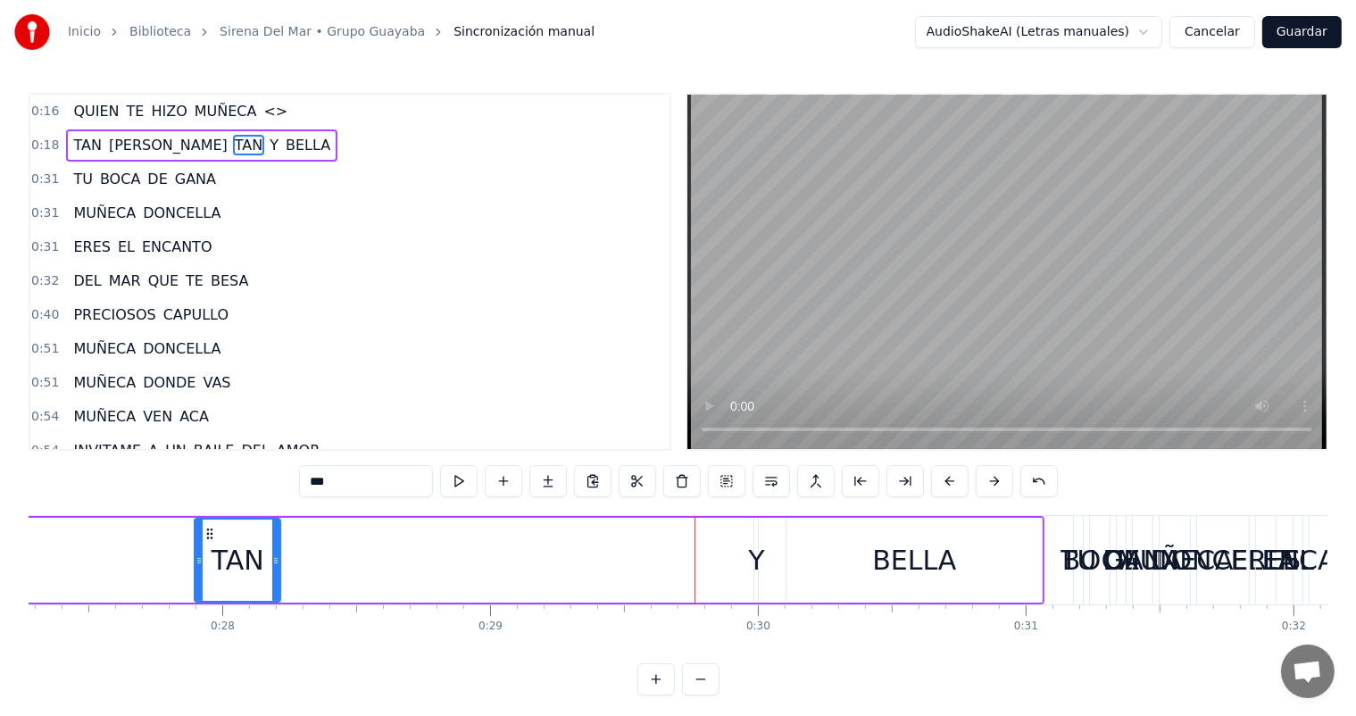
scroll to position [0, 7301]
click at [761, 558] on div "Y" at bounding box center [759, 560] width 16 height 40
type input "*"
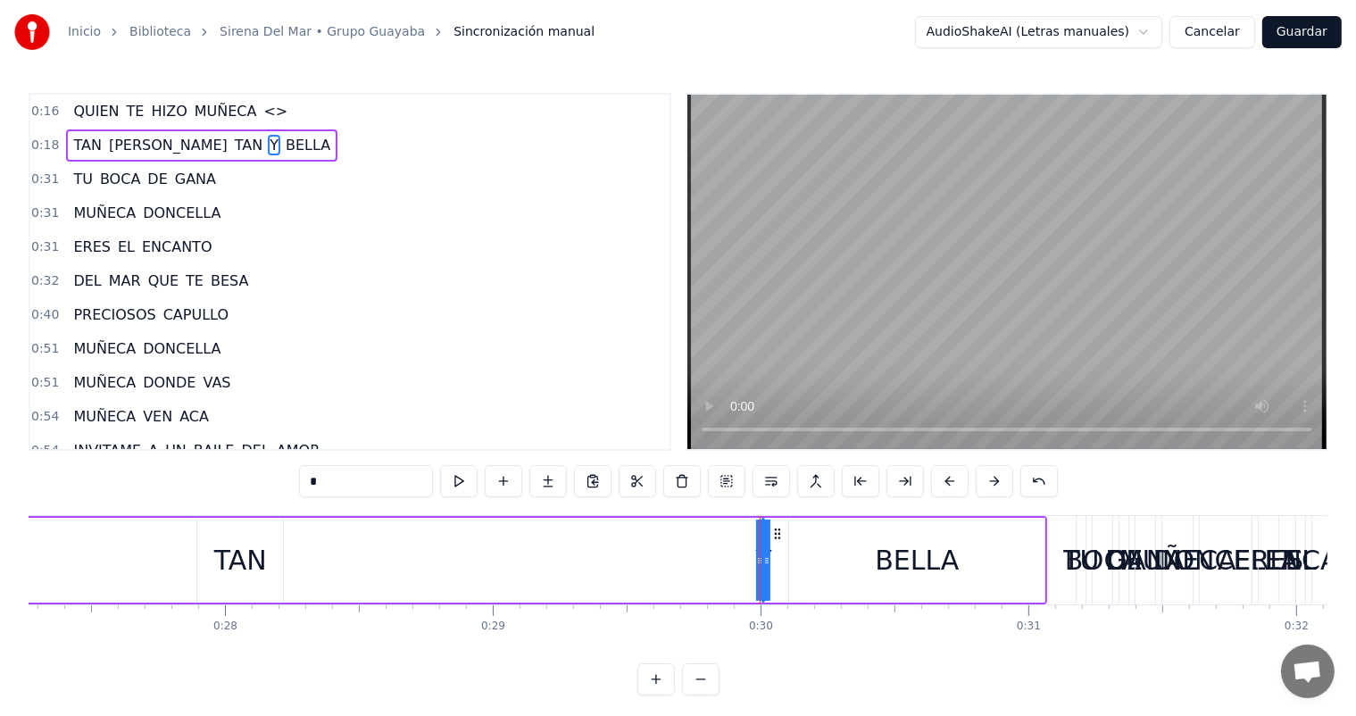
drag, startPoint x: 761, startPoint y: 558, endPoint x: 789, endPoint y: 561, distance: 27.8
click at [757, 563] on div "Y" at bounding box center [762, 560] width 16 height 40
drag, startPoint x: 757, startPoint y: 563, endPoint x: 733, endPoint y: 563, distance: 24.1
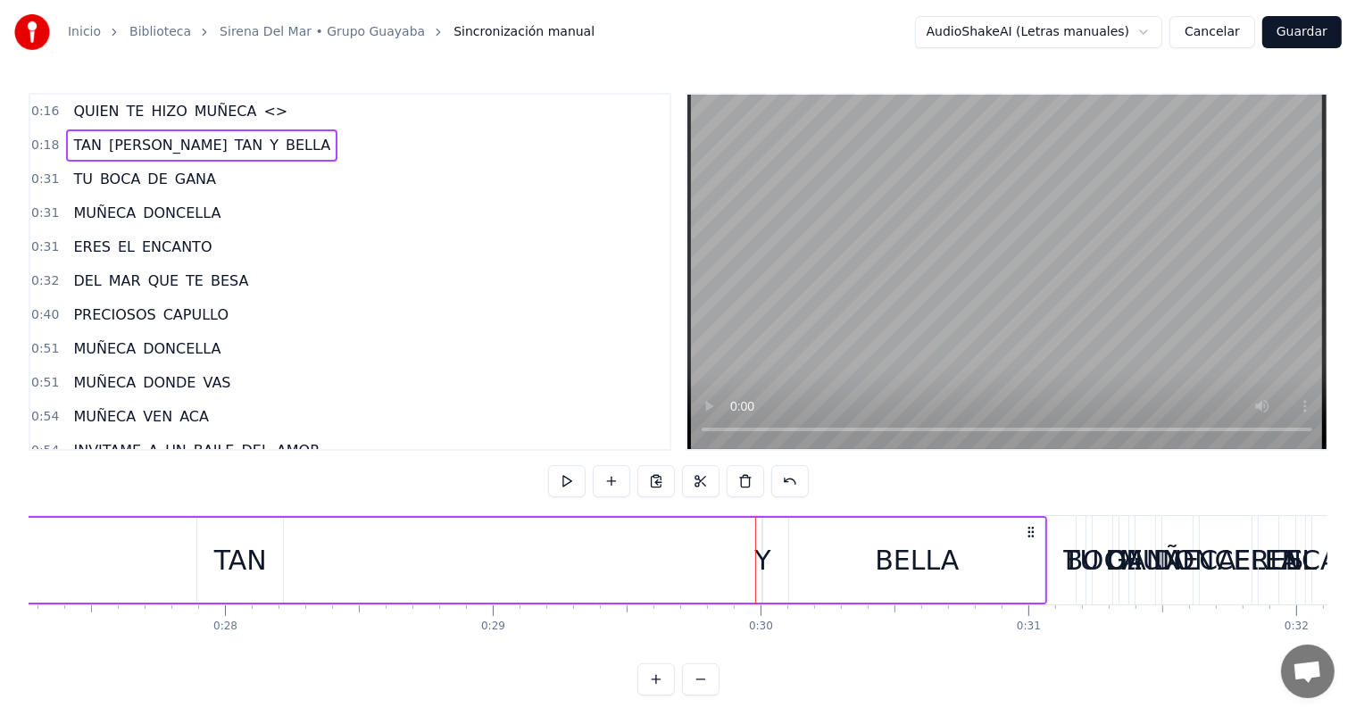
click at [756, 563] on div at bounding box center [755, 560] width 1 height 88
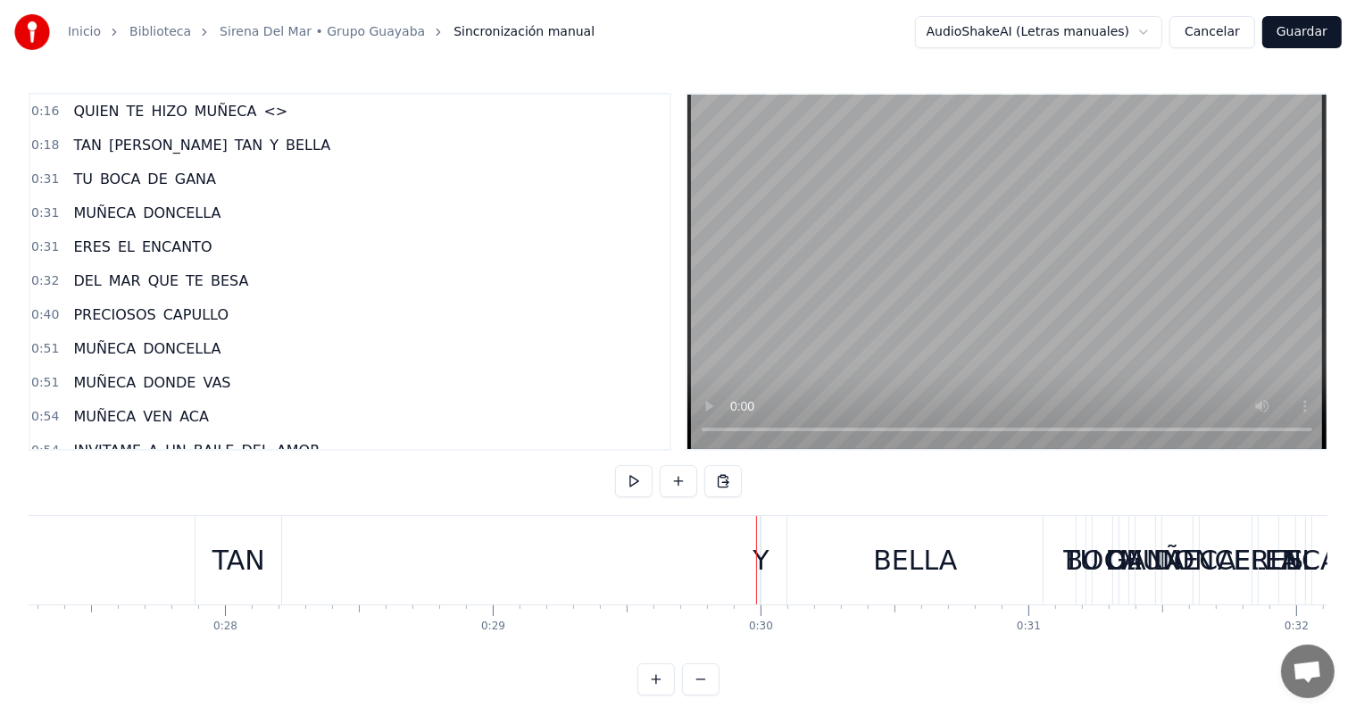
click at [760, 563] on div "Y" at bounding box center [760, 560] width 16 height 40
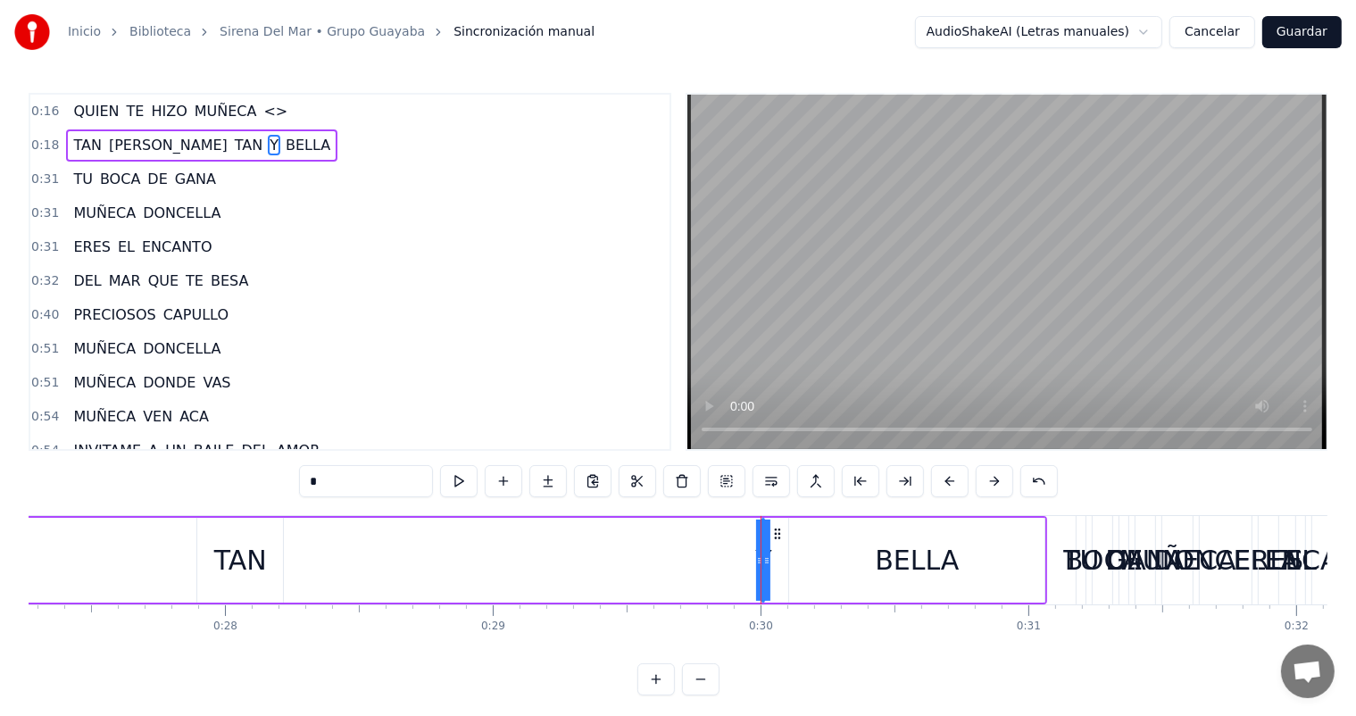
drag, startPoint x: 770, startPoint y: 561, endPoint x: 782, endPoint y: 561, distance: 11.6
click at [761, 561] on div "Y" at bounding box center [762, 560] width 16 height 40
drag, startPoint x: 767, startPoint y: 559, endPoint x: 779, endPoint y: 560, distance: 12.5
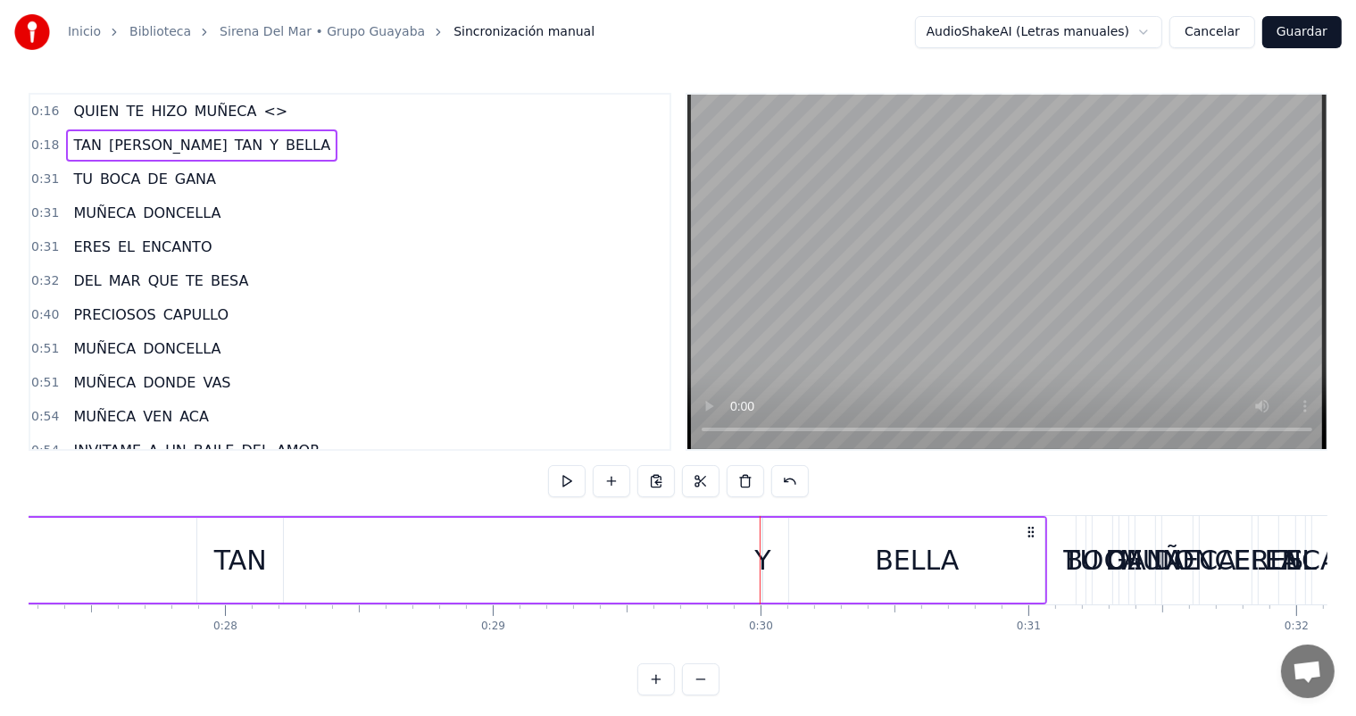
click at [761, 558] on div "Y" at bounding box center [762, 560] width 16 height 40
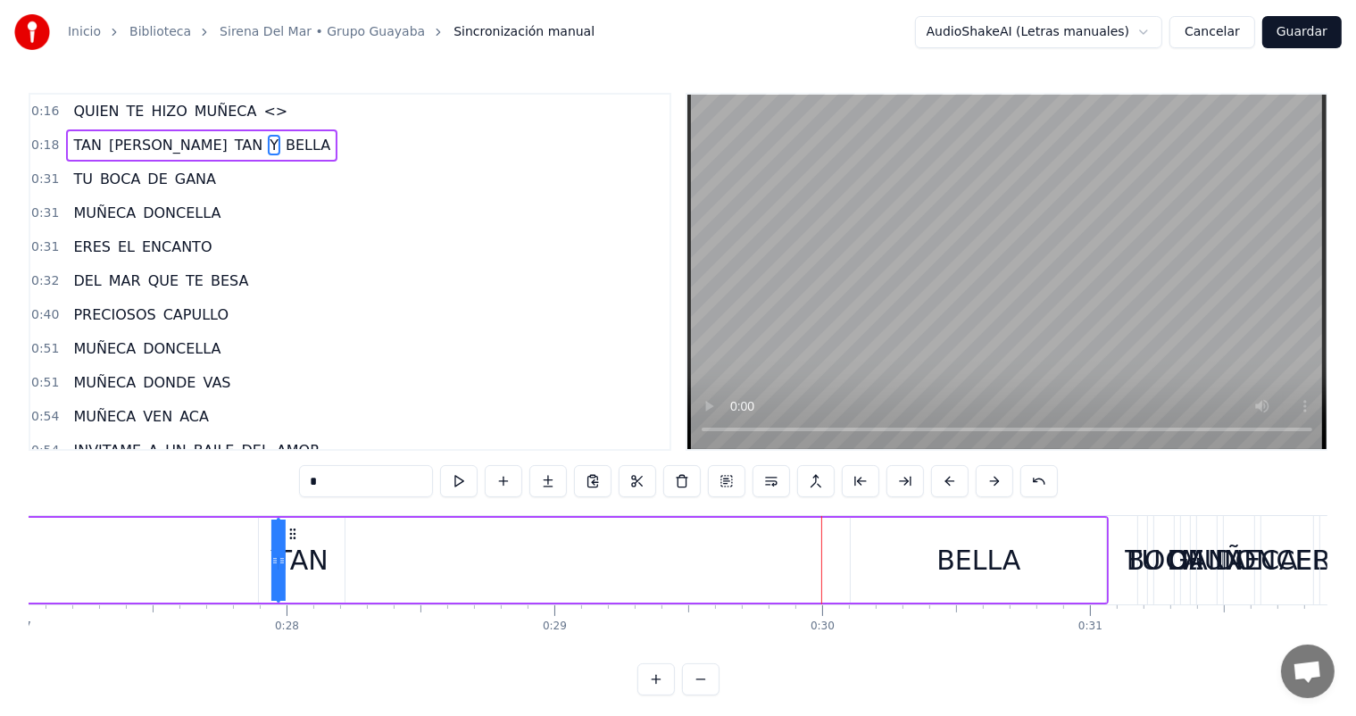
scroll to position [0, 7239]
drag, startPoint x: 775, startPoint y: 531, endPoint x: 350, endPoint y: 560, distance: 425.8
click at [928, 557] on div "BELLA" at bounding box center [978, 560] width 255 height 85
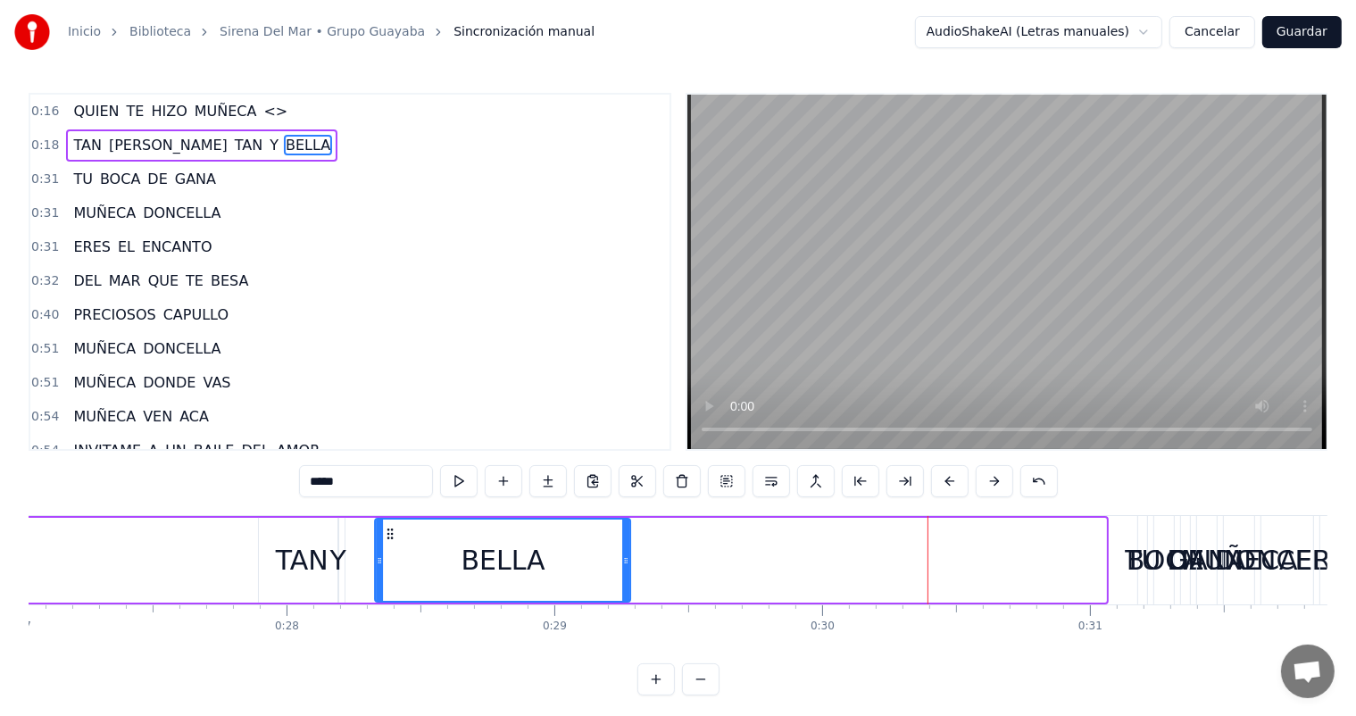
drag, startPoint x: 864, startPoint y: 528, endPoint x: 388, endPoint y: 542, distance: 475.9
click at [388, 542] on div "BELLA" at bounding box center [503, 559] width 253 height 81
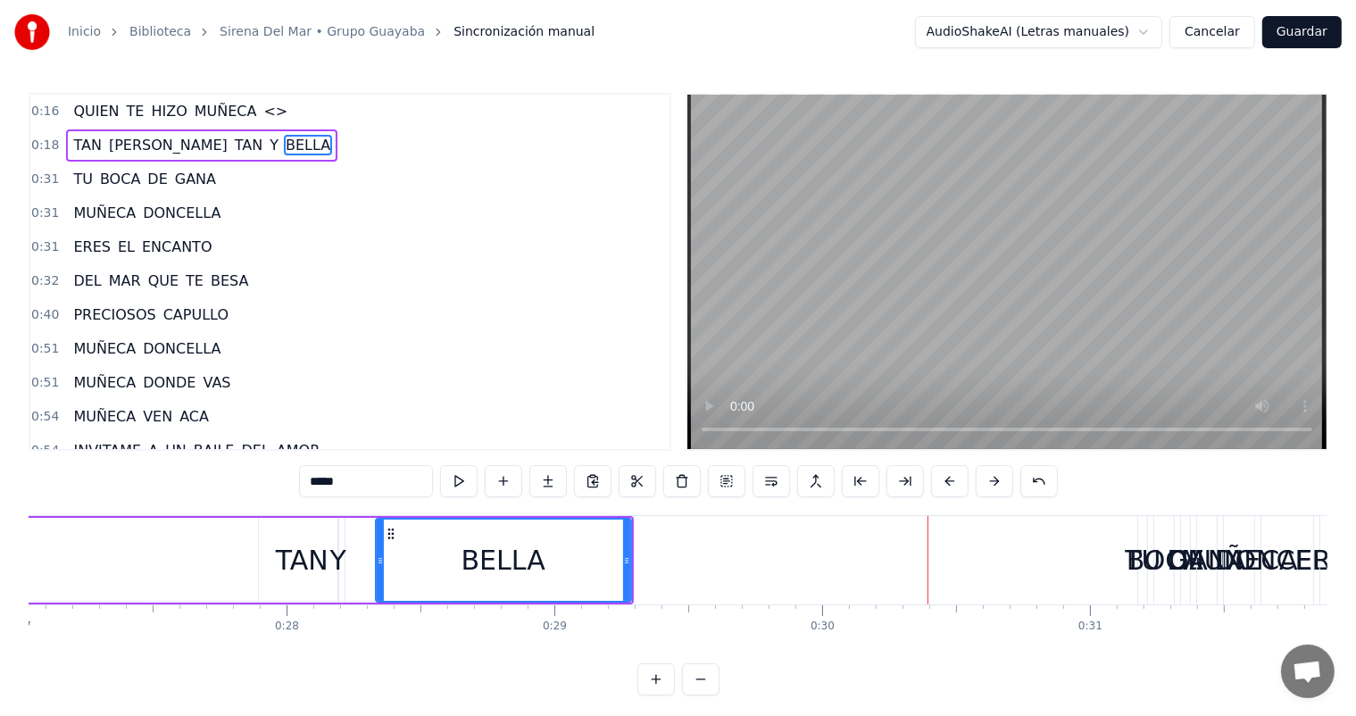
click at [275, 548] on div "TAN" at bounding box center [302, 560] width 86 height 85
type input "***"
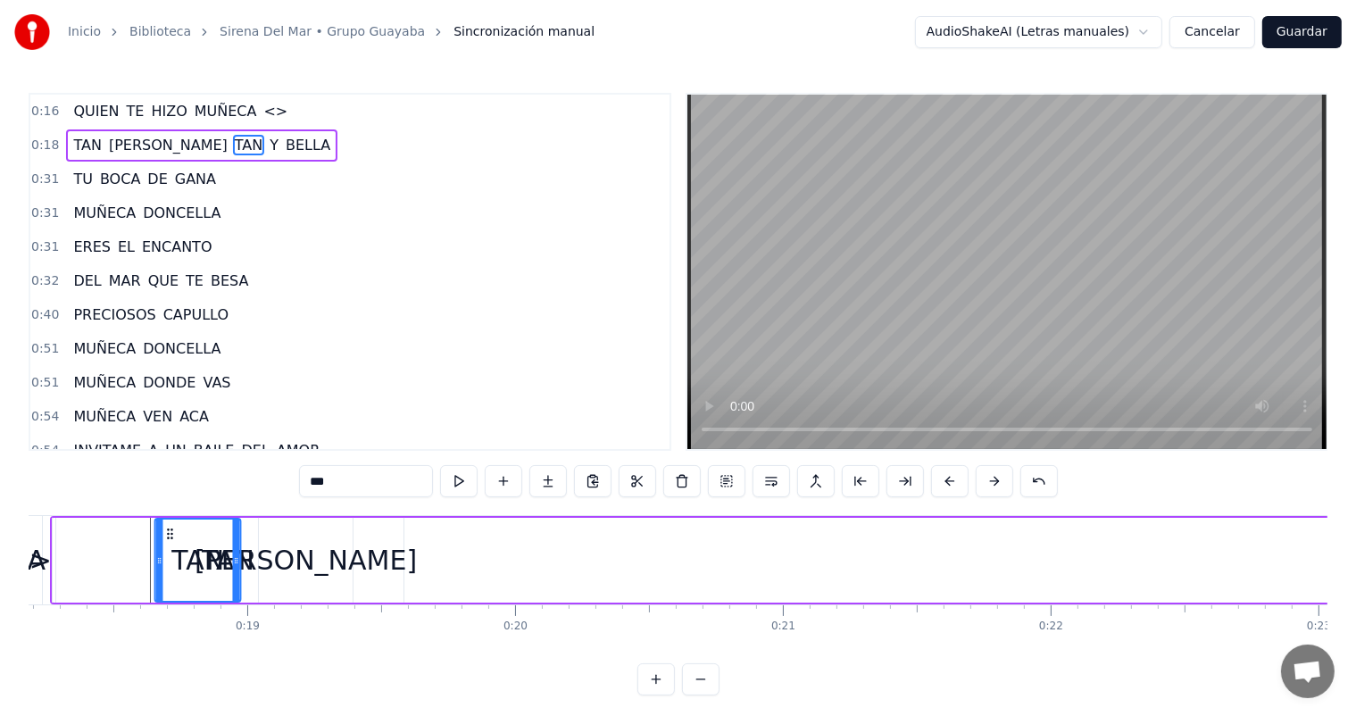
scroll to position [0, 4855]
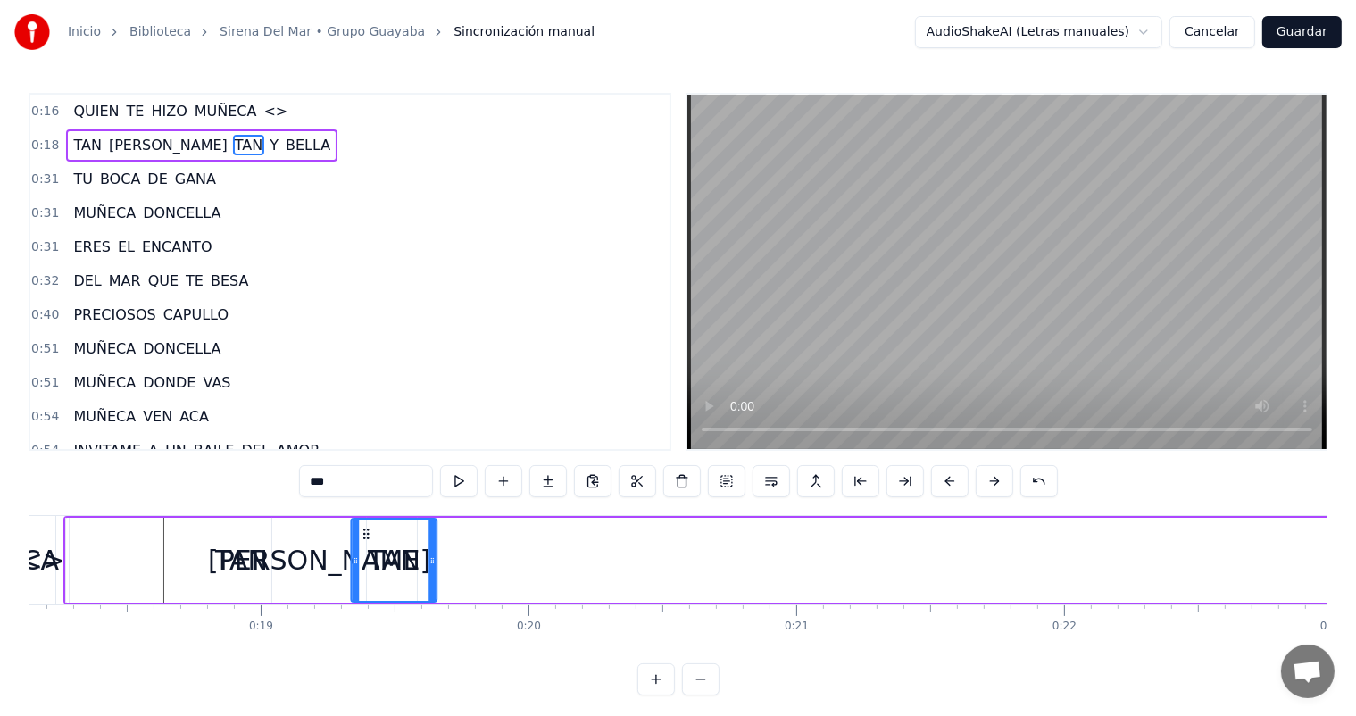
drag, startPoint x: 269, startPoint y: 534, endPoint x: 361, endPoint y: 542, distance: 92.3
click at [361, 542] on div "TAN" at bounding box center [394, 559] width 84 height 81
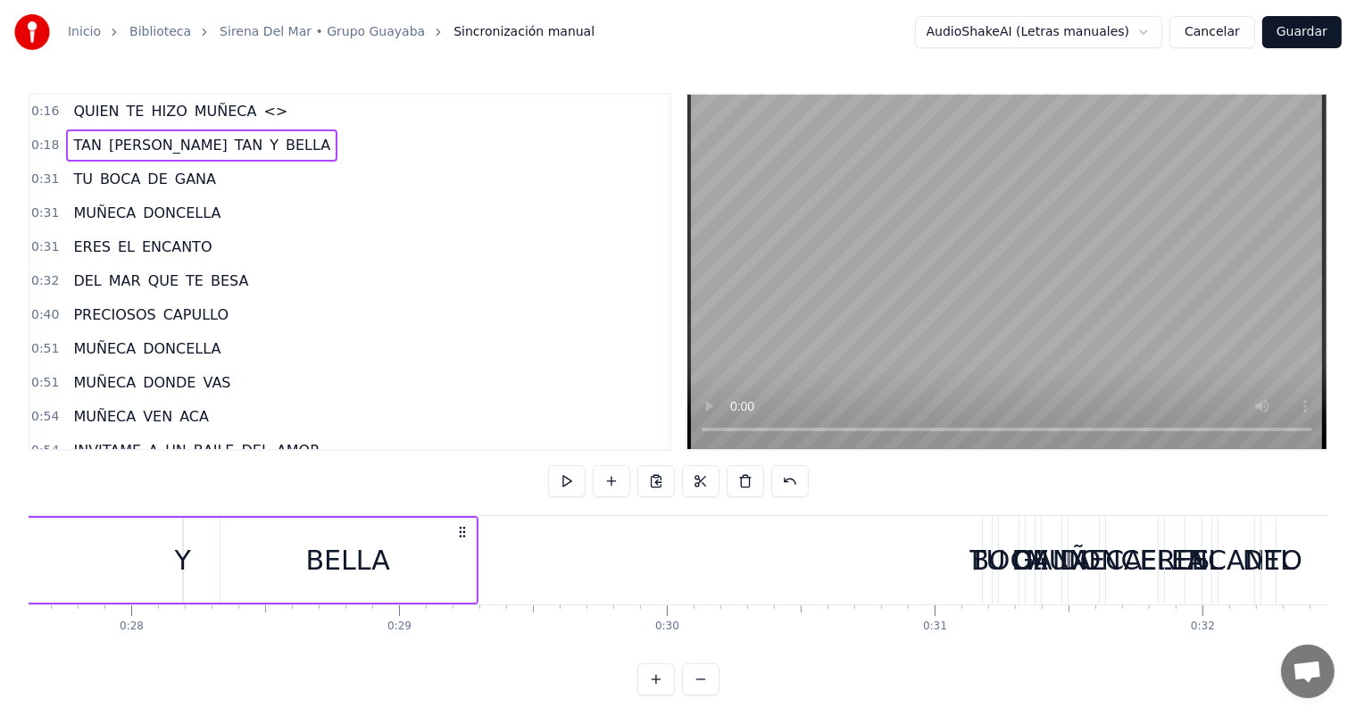
scroll to position [0, 7187]
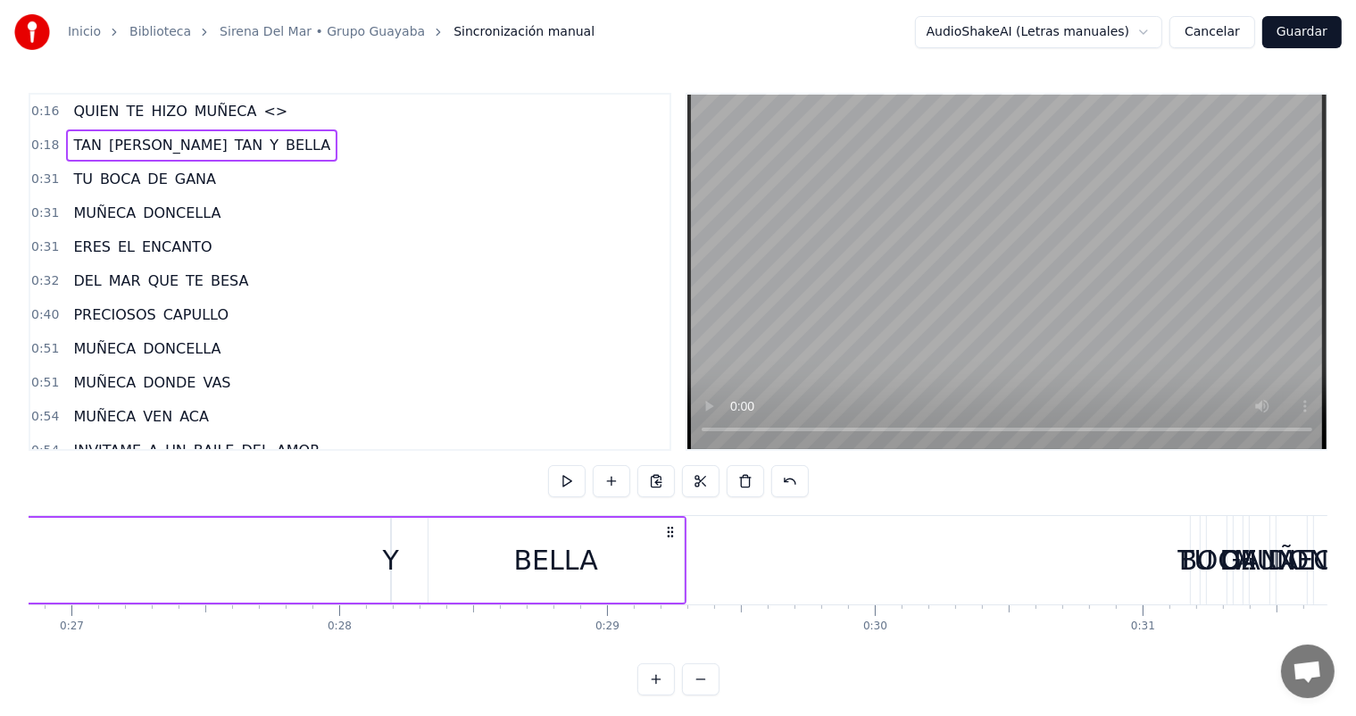
click at [389, 556] on div "Y" at bounding box center [391, 560] width 16 height 40
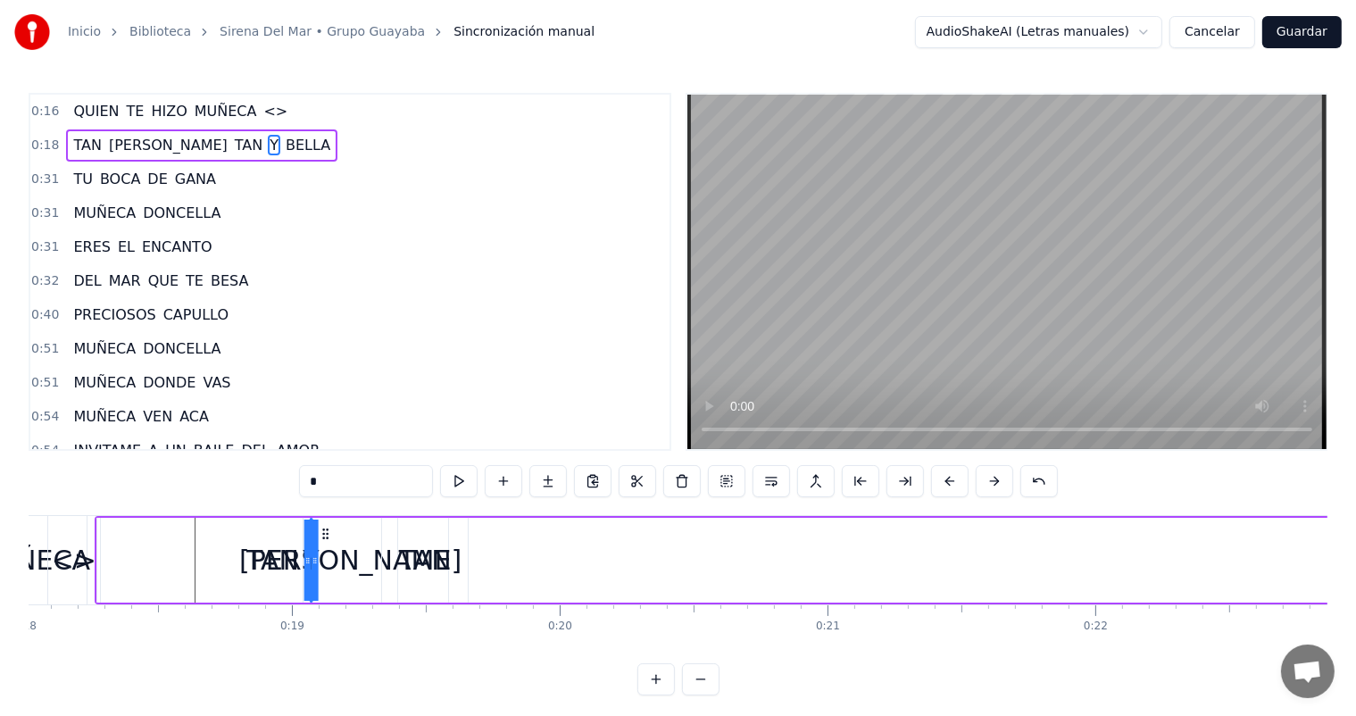
scroll to position [0, 4824]
drag, startPoint x: 405, startPoint y: 534, endPoint x: 475, endPoint y: 559, distance: 74.0
click at [458, 553] on div "Y" at bounding box center [461, 560] width 16 height 40
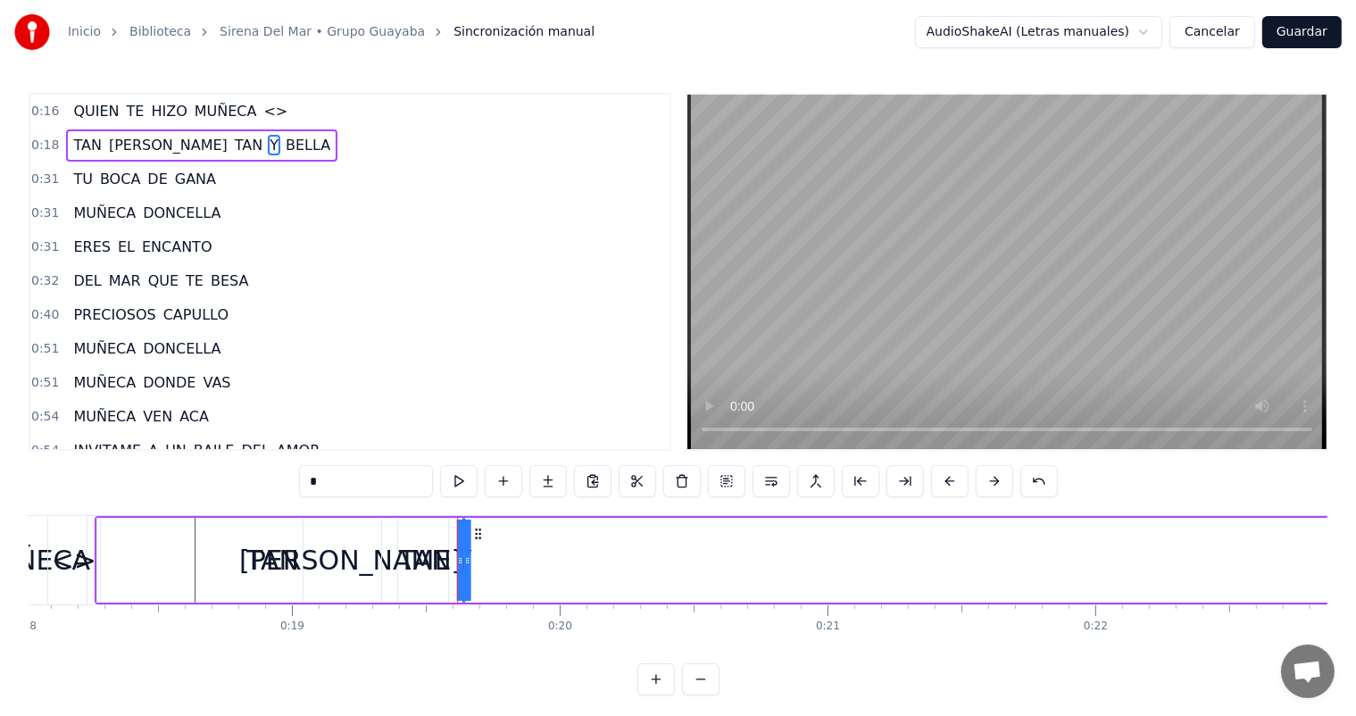
click at [478, 527] on icon at bounding box center [477, 534] width 14 height 14
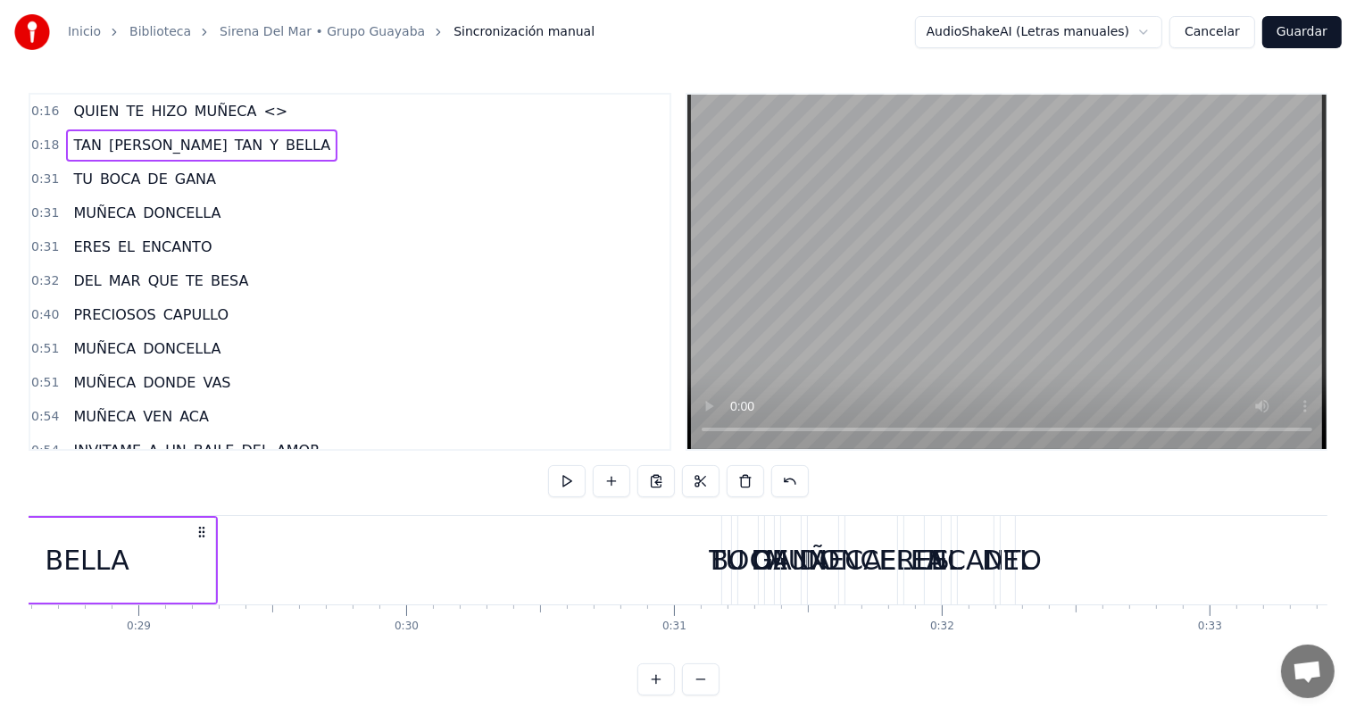
scroll to position [0, 7265]
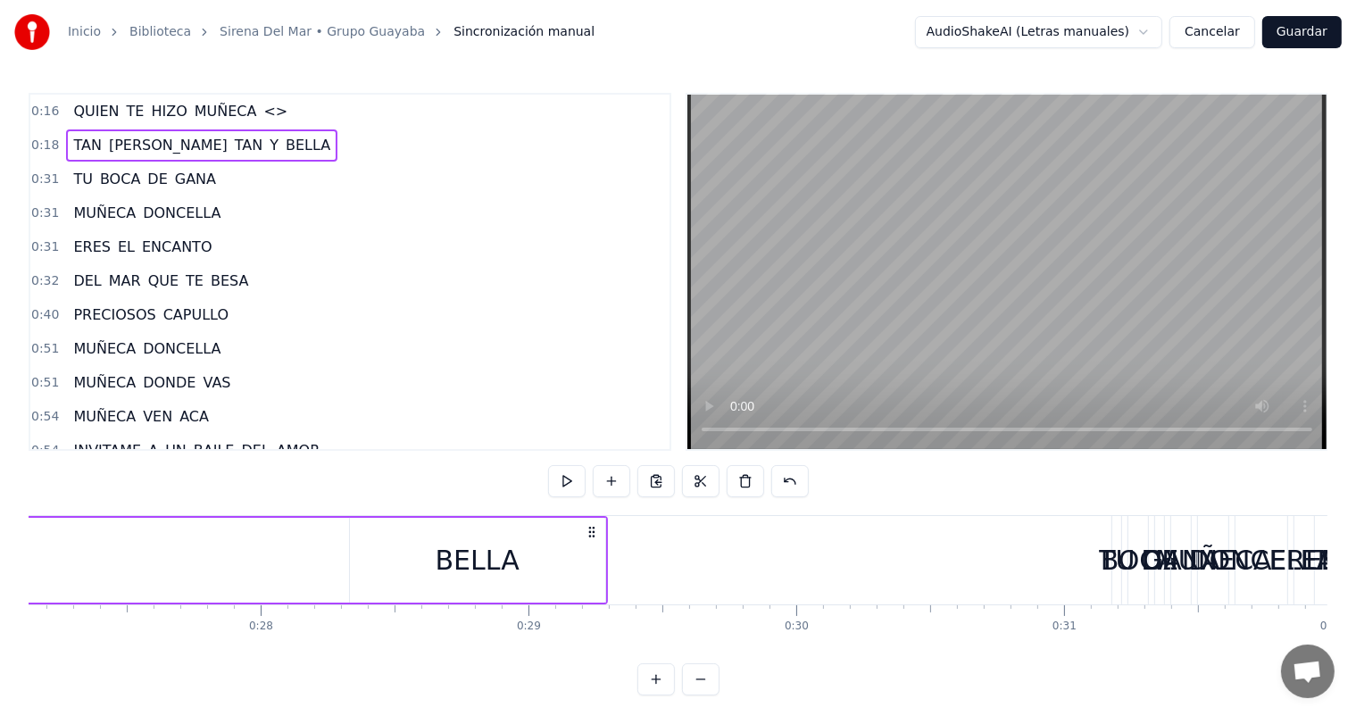
click at [430, 575] on div "BELLA" at bounding box center [477, 560] width 255 height 85
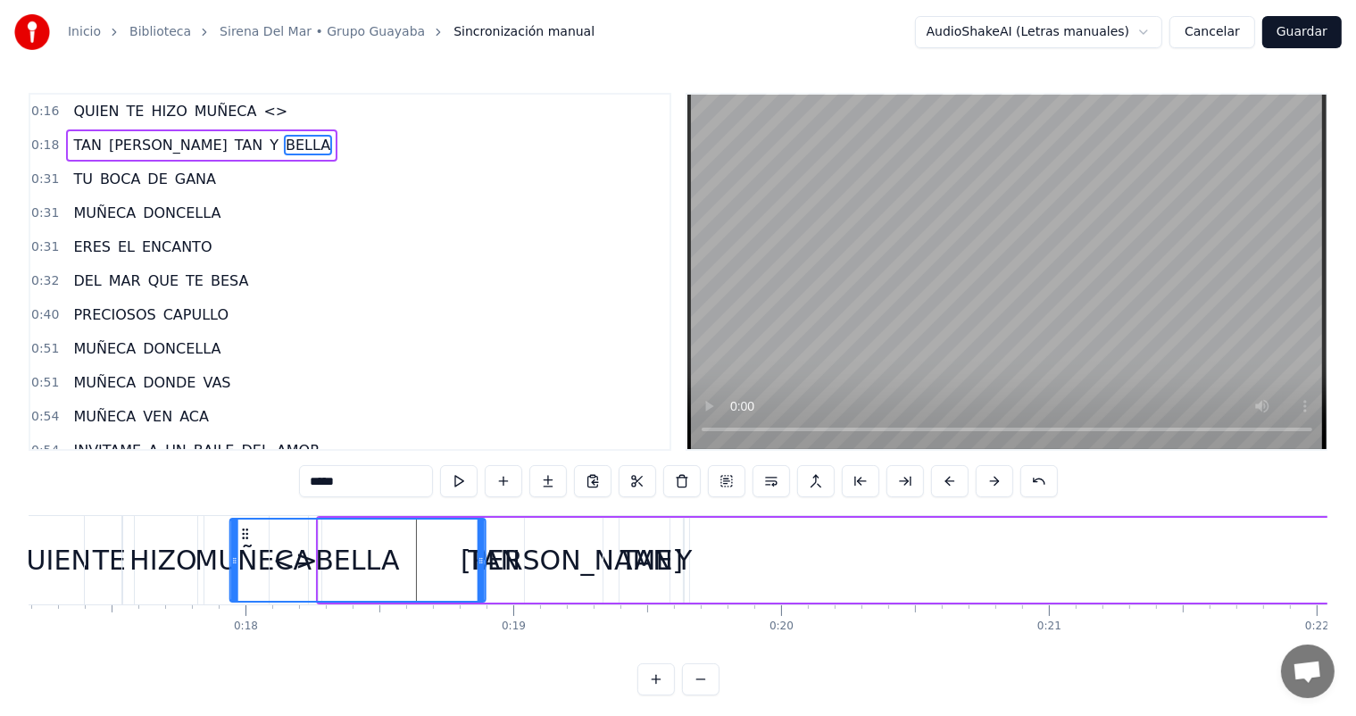
scroll to position [0, 4598]
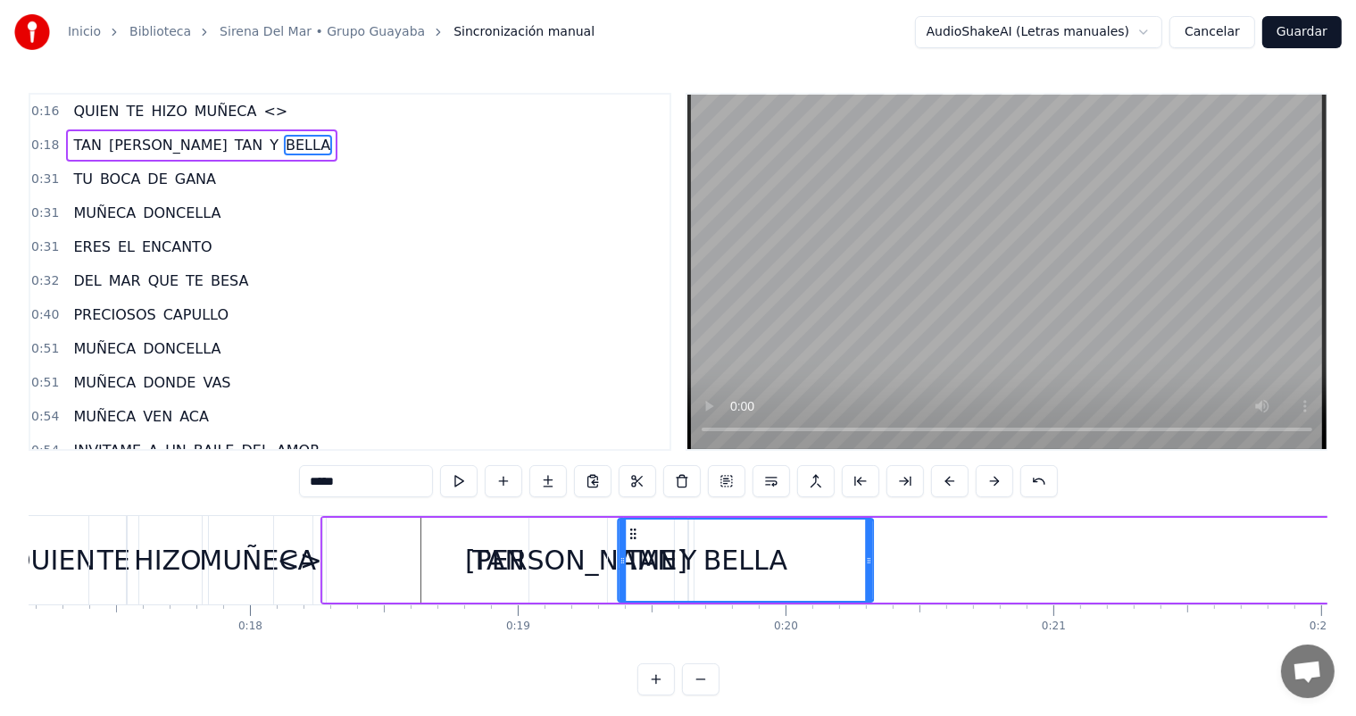
drag, startPoint x: 364, startPoint y: 532, endPoint x: 821, endPoint y: 521, distance: 457.1
click at [821, 521] on div "BELLA" at bounding box center [745, 559] width 253 height 81
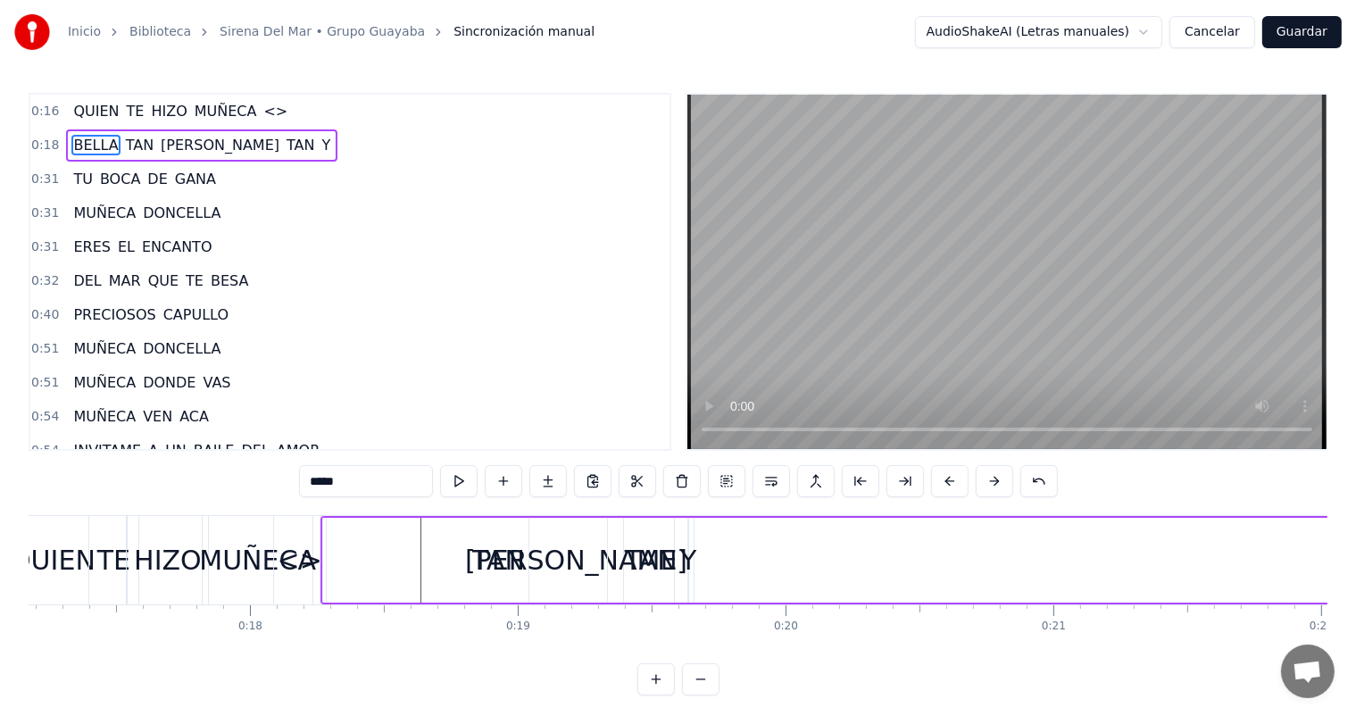
click at [675, 565] on div "TAN" at bounding box center [651, 560] width 86 height 85
click at [691, 565] on icon at bounding box center [688, 560] width 7 height 14
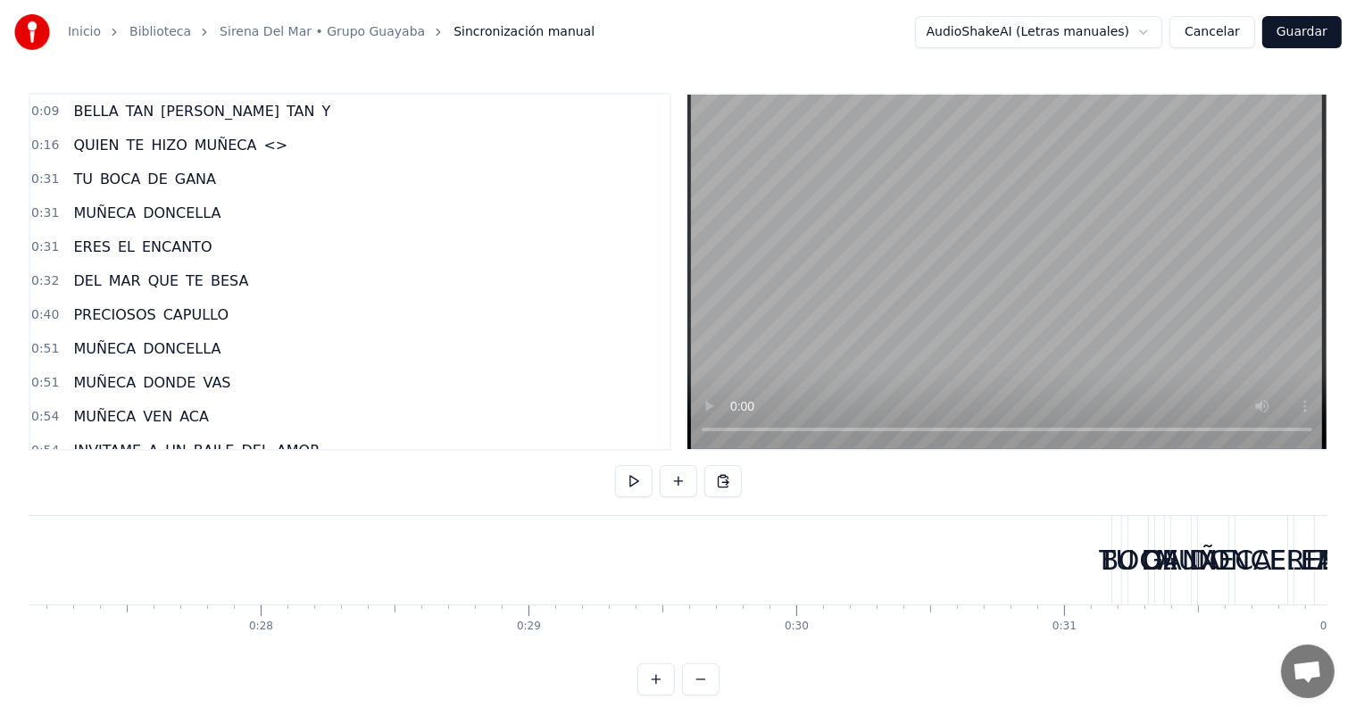
scroll to position [0, 7344]
click at [1038, 561] on div "BOCA" at bounding box center [1060, 560] width 76 height 40
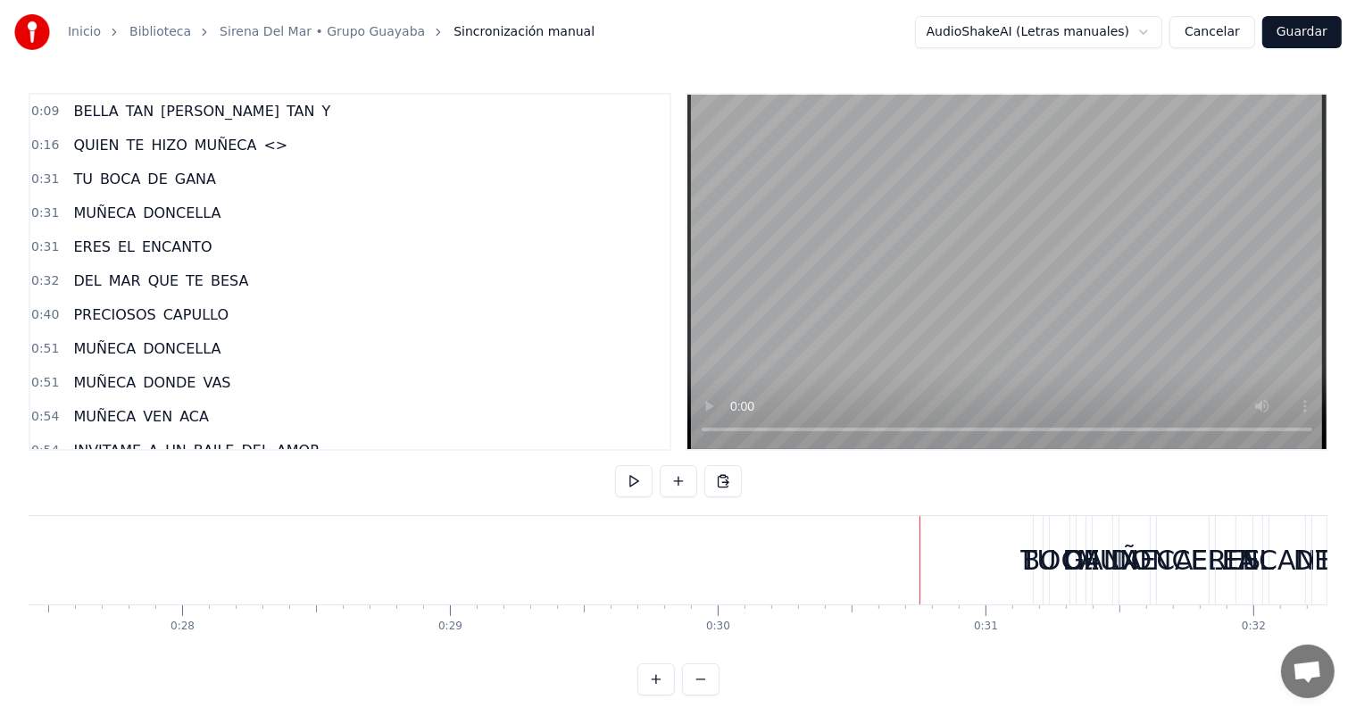
click at [1032, 559] on div "BOCA" at bounding box center [1060, 560] width 76 height 40
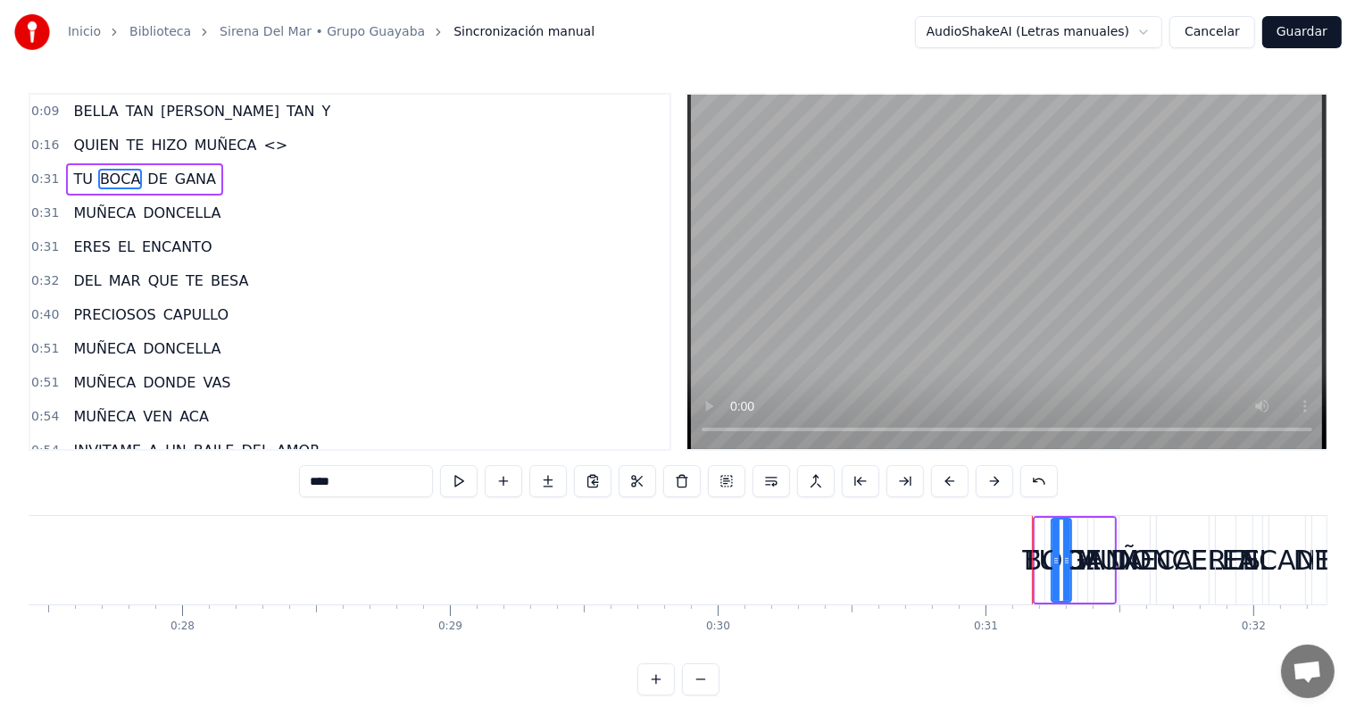
click at [1065, 526] on div at bounding box center [1066, 559] width 7 height 81
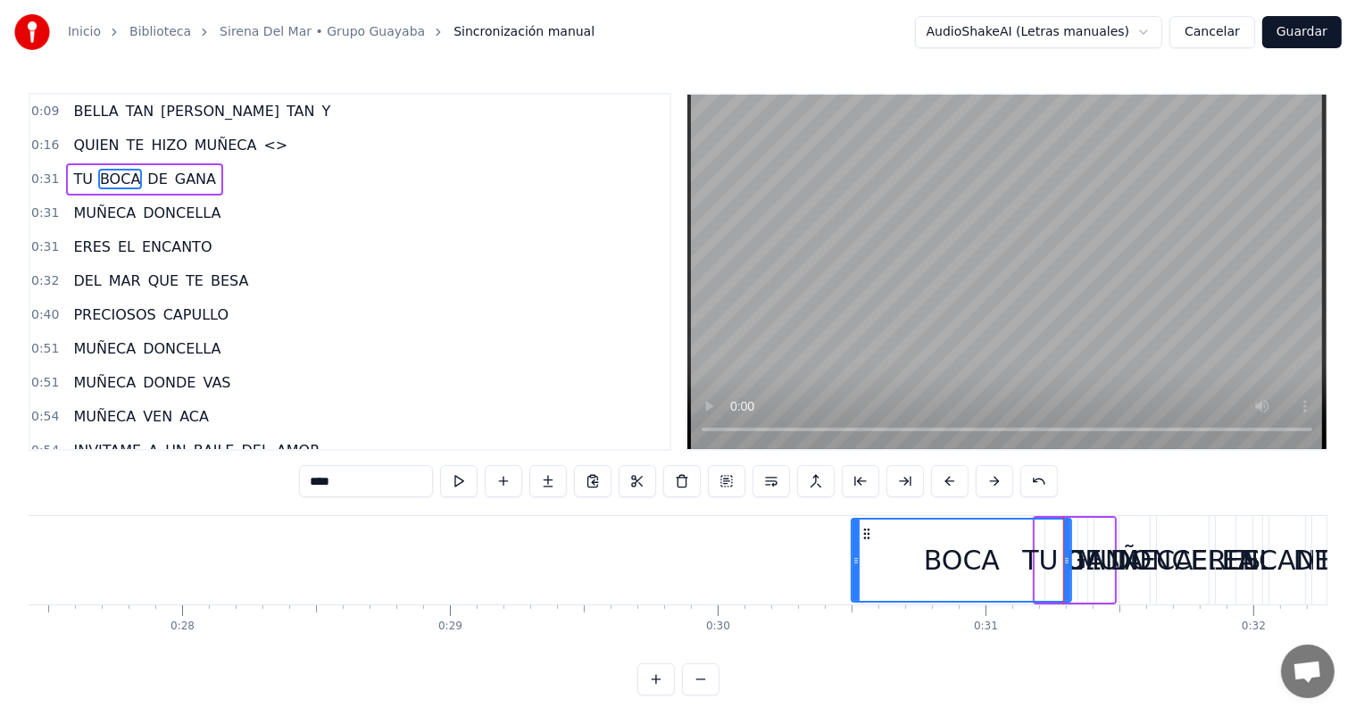
drag, startPoint x: 1053, startPoint y: 543, endPoint x: 853, endPoint y: 553, distance: 200.2
click at [853, 553] on div at bounding box center [855, 559] width 7 height 81
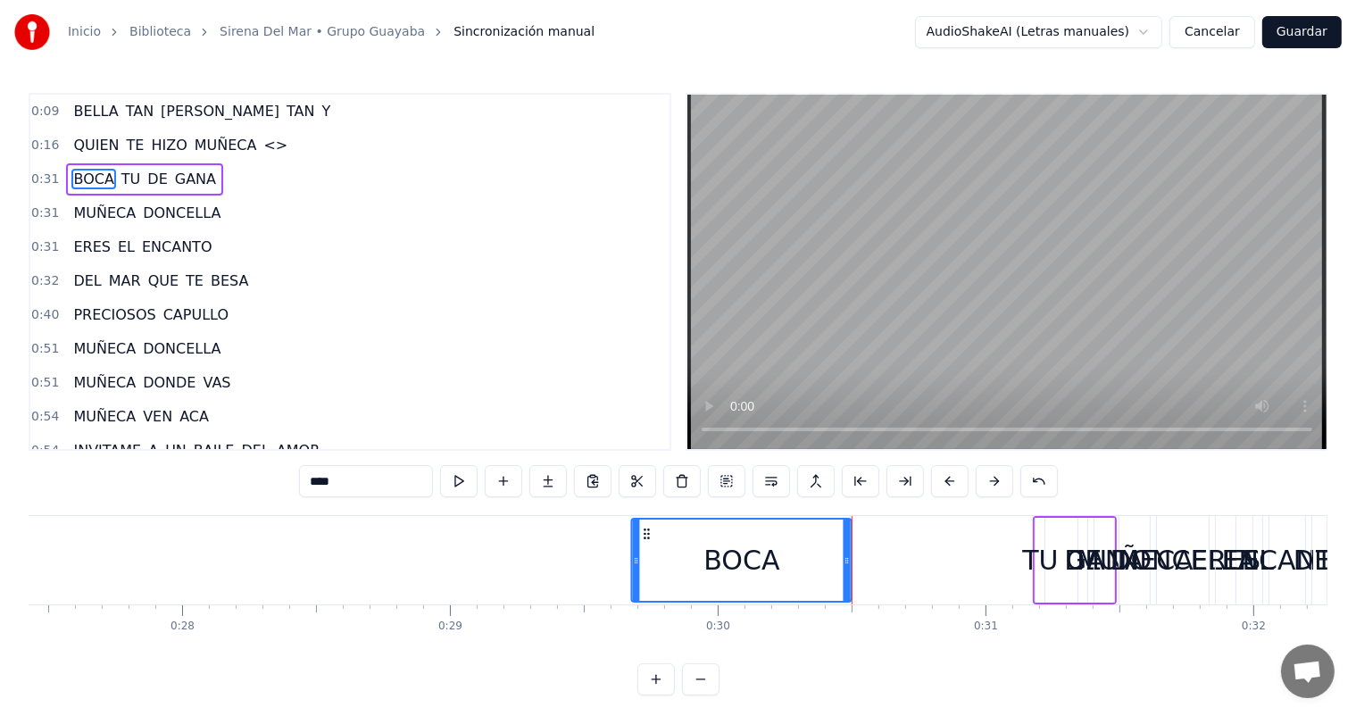
drag, startPoint x: 868, startPoint y: 528, endPoint x: 648, endPoint y: 543, distance: 220.0
click at [648, 543] on div "BOCA" at bounding box center [742, 559] width 218 height 81
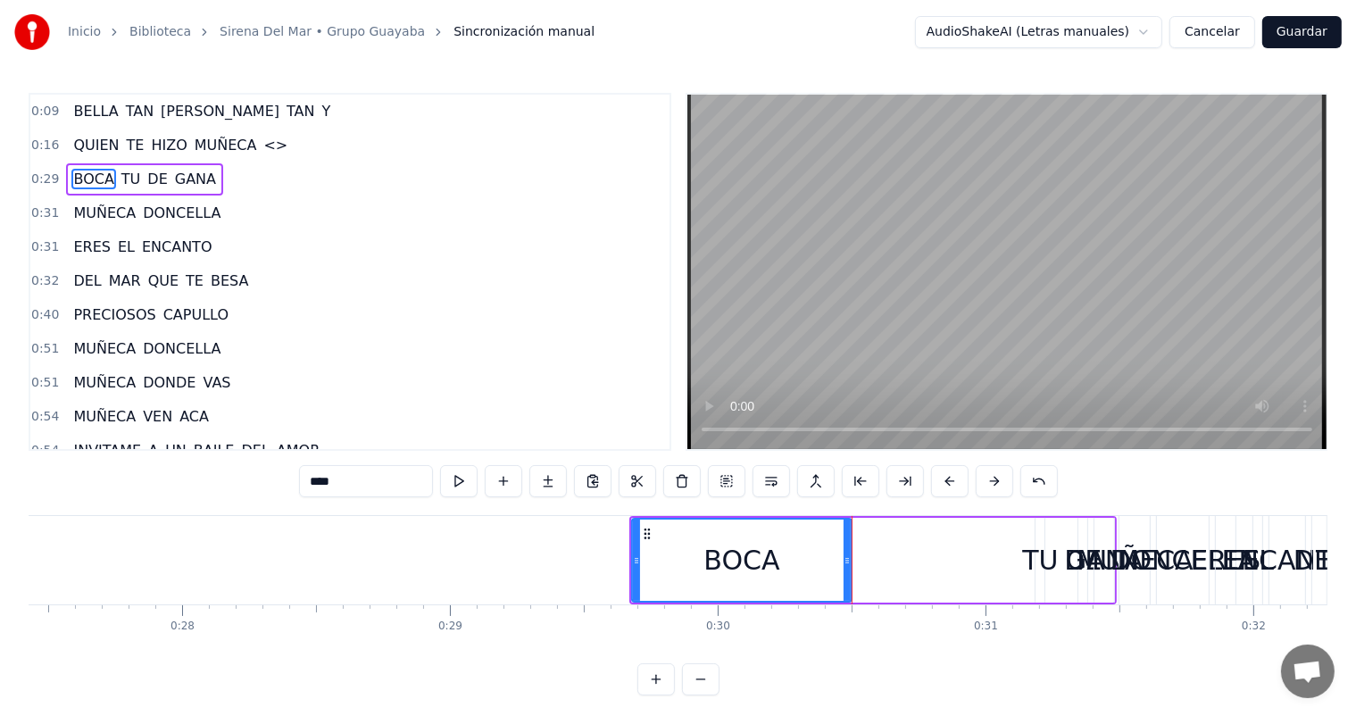
click at [1032, 550] on div "TU" at bounding box center [1040, 560] width 36 height 40
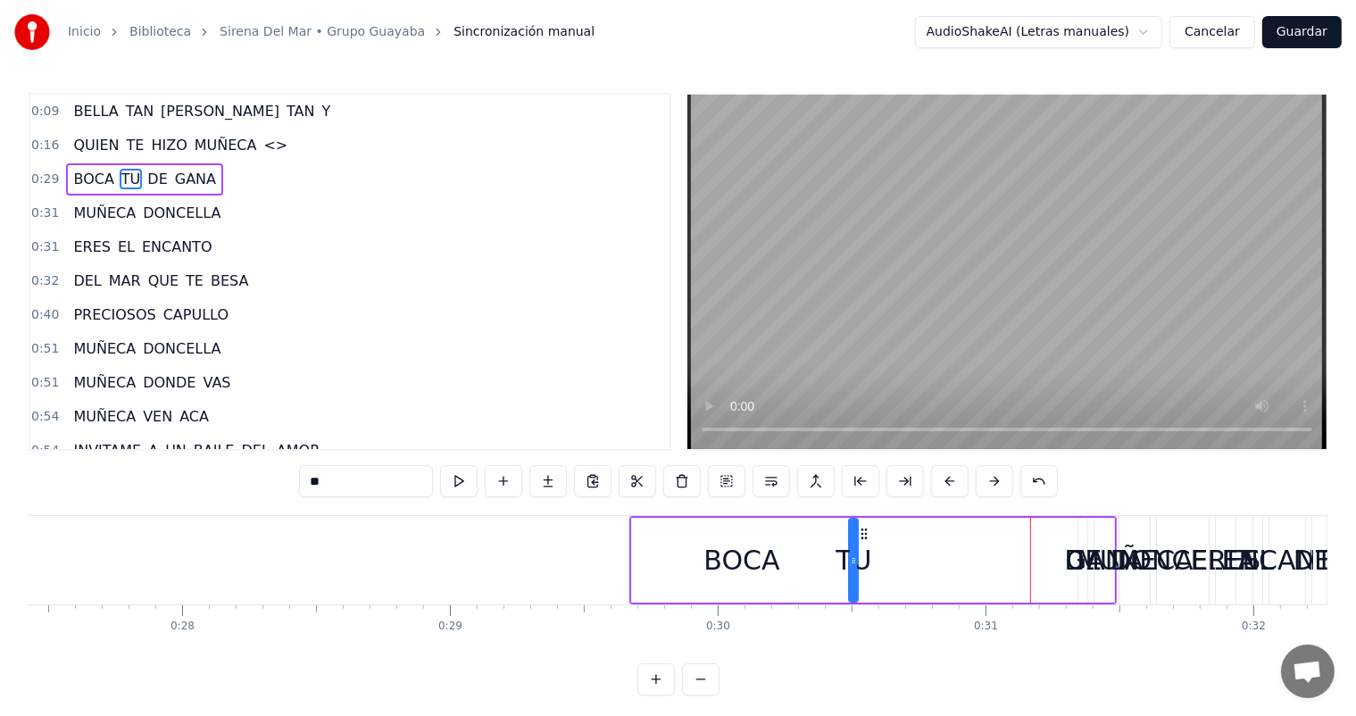
drag, startPoint x: 1051, startPoint y: 528, endPoint x: 864, endPoint y: 536, distance: 186.7
click at [864, 536] on icon at bounding box center [865, 534] width 14 height 14
click at [1070, 559] on div "GANA" at bounding box center [1105, 560] width 78 height 40
type input "****"
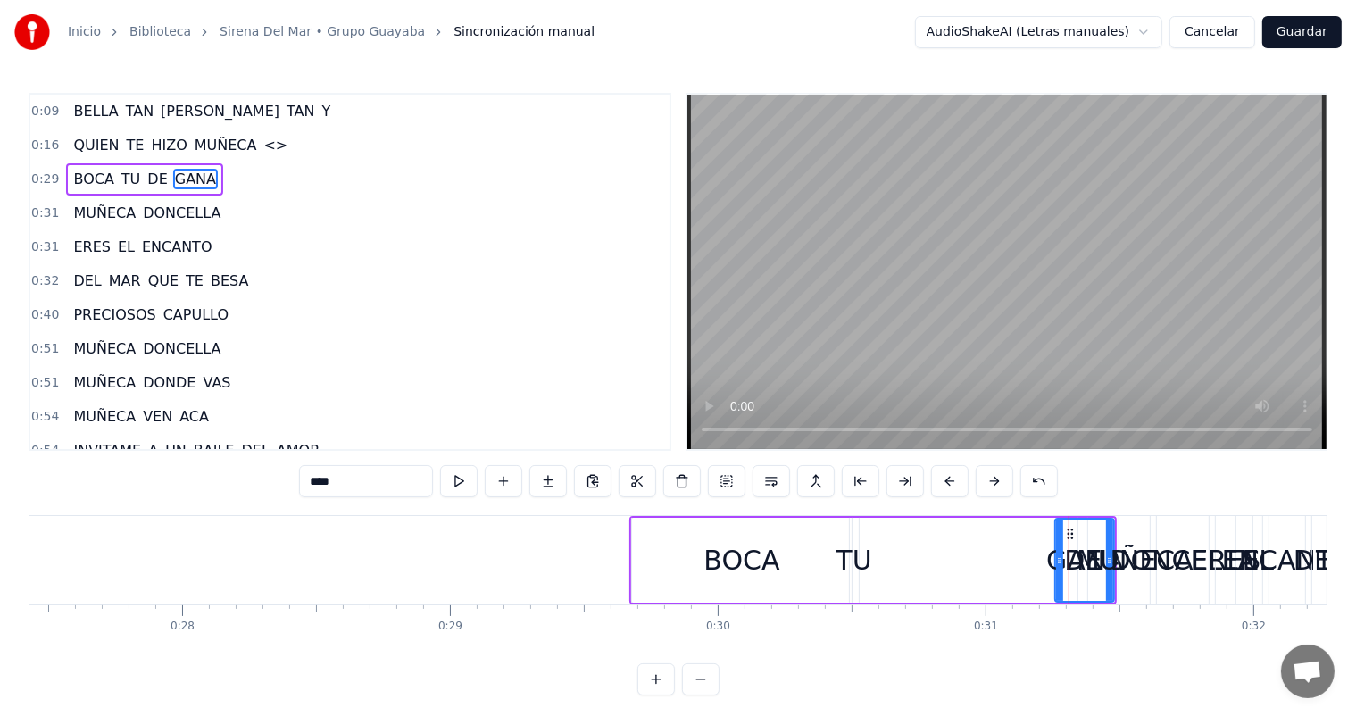
drag, startPoint x: 1100, startPoint y: 527, endPoint x: 1060, endPoint y: 531, distance: 39.5
click at [1060, 531] on div at bounding box center [1059, 559] width 7 height 81
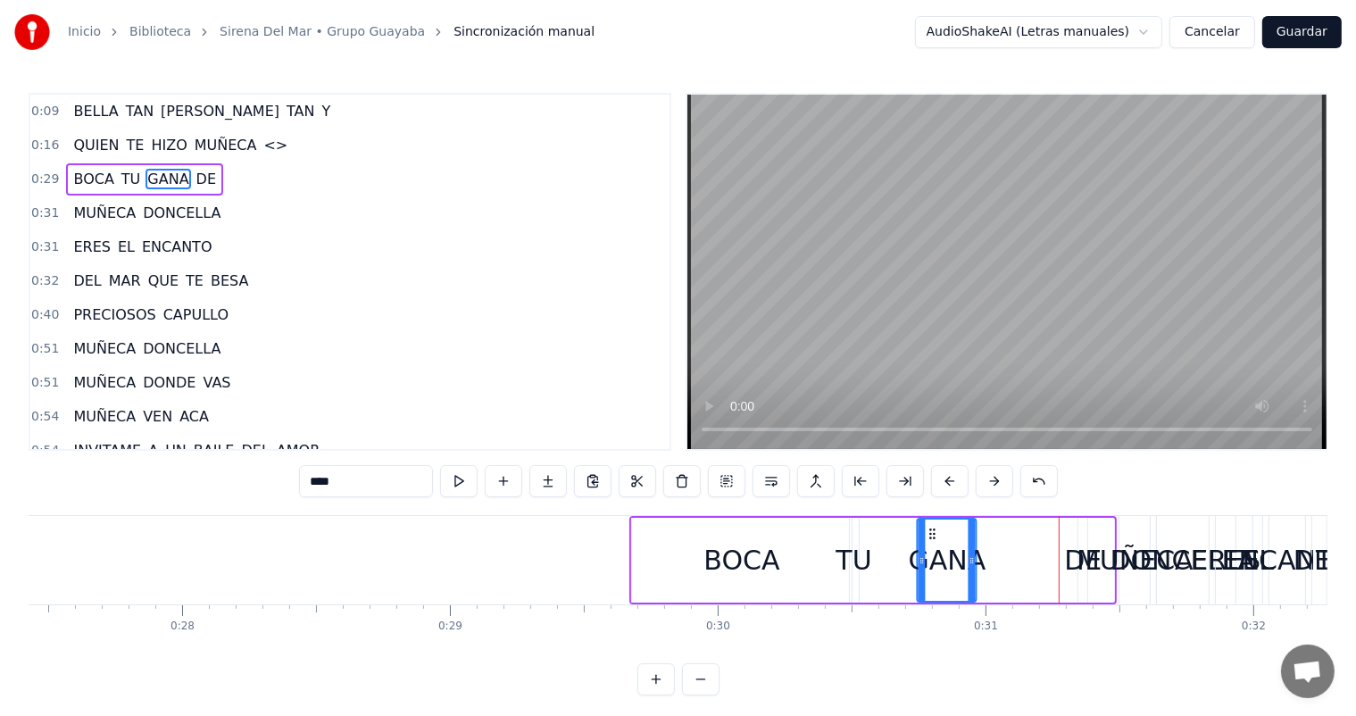
drag, startPoint x: 1067, startPoint y: 535, endPoint x: 924, endPoint y: 548, distance: 143.4
click at [924, 548] on div "GANA" at bounding box center [946, 559] width 57 height 81
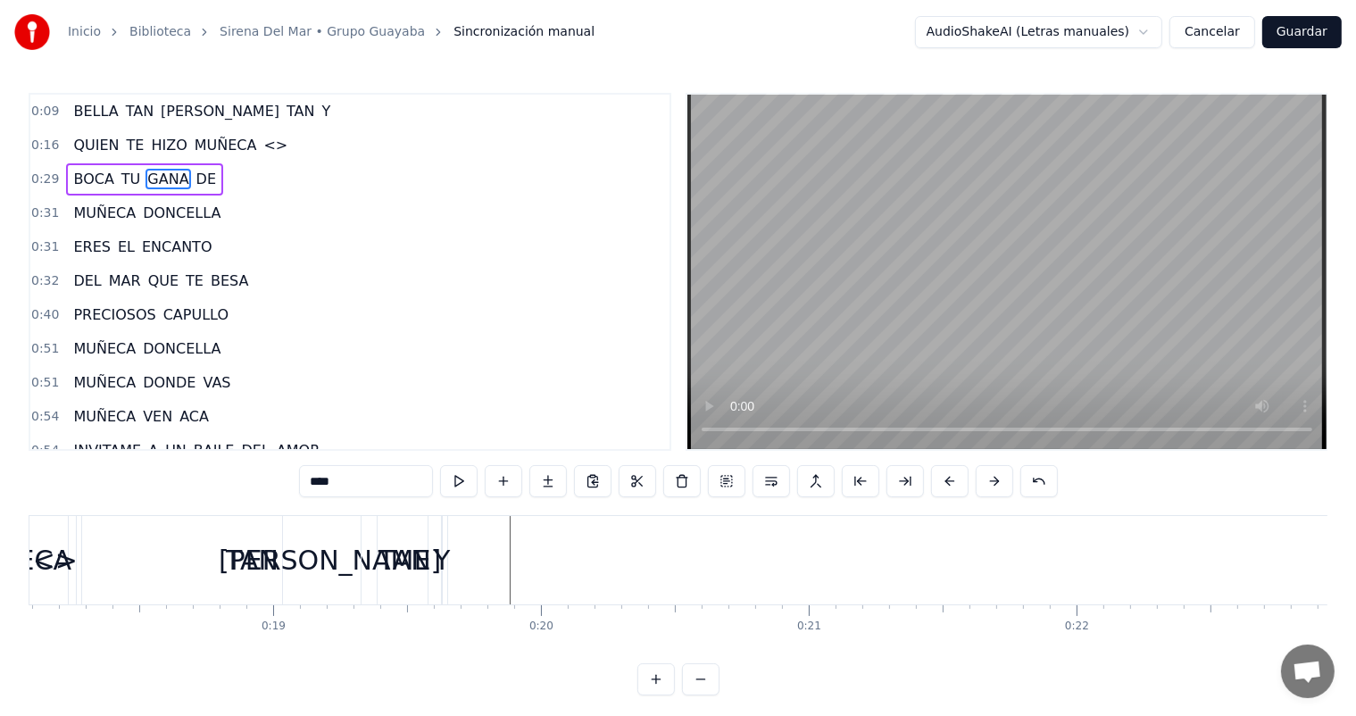
scroll to position [0, 4452]
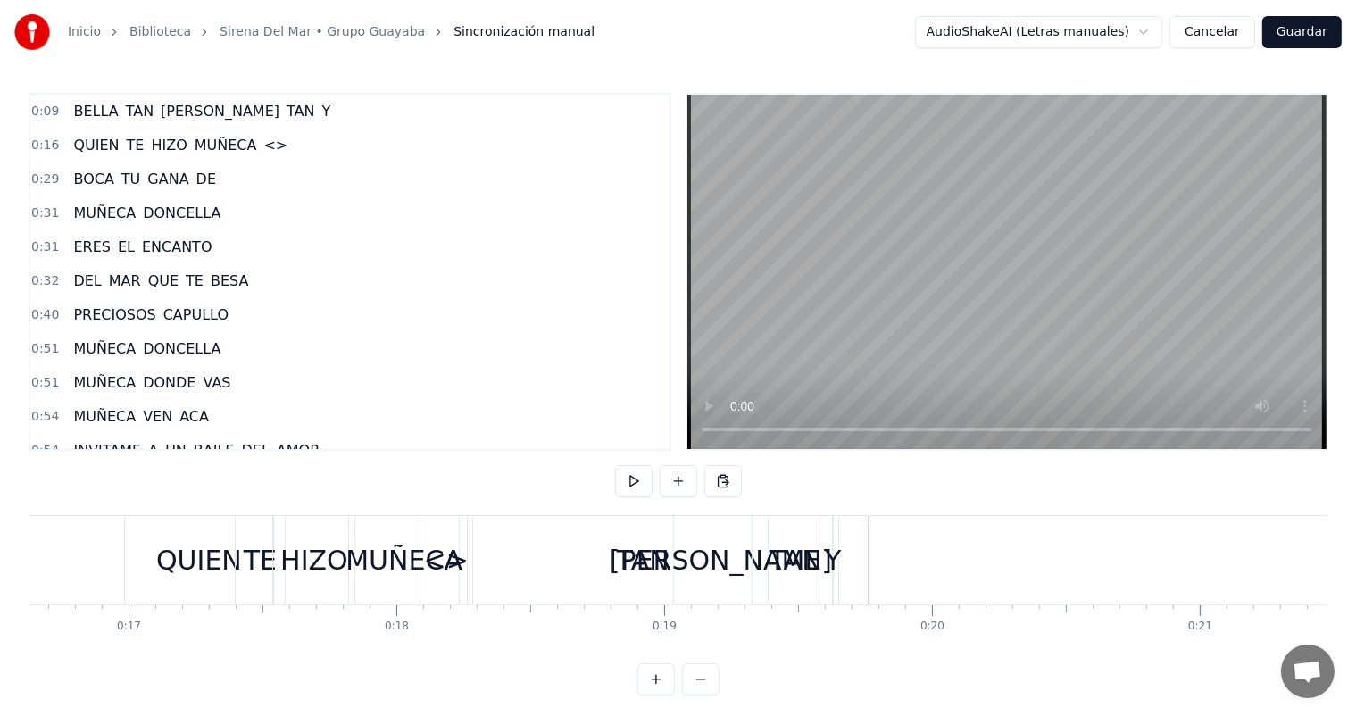
click at [835, 567] on div "Y" at bounding box center [833, 560] width 16 height 40
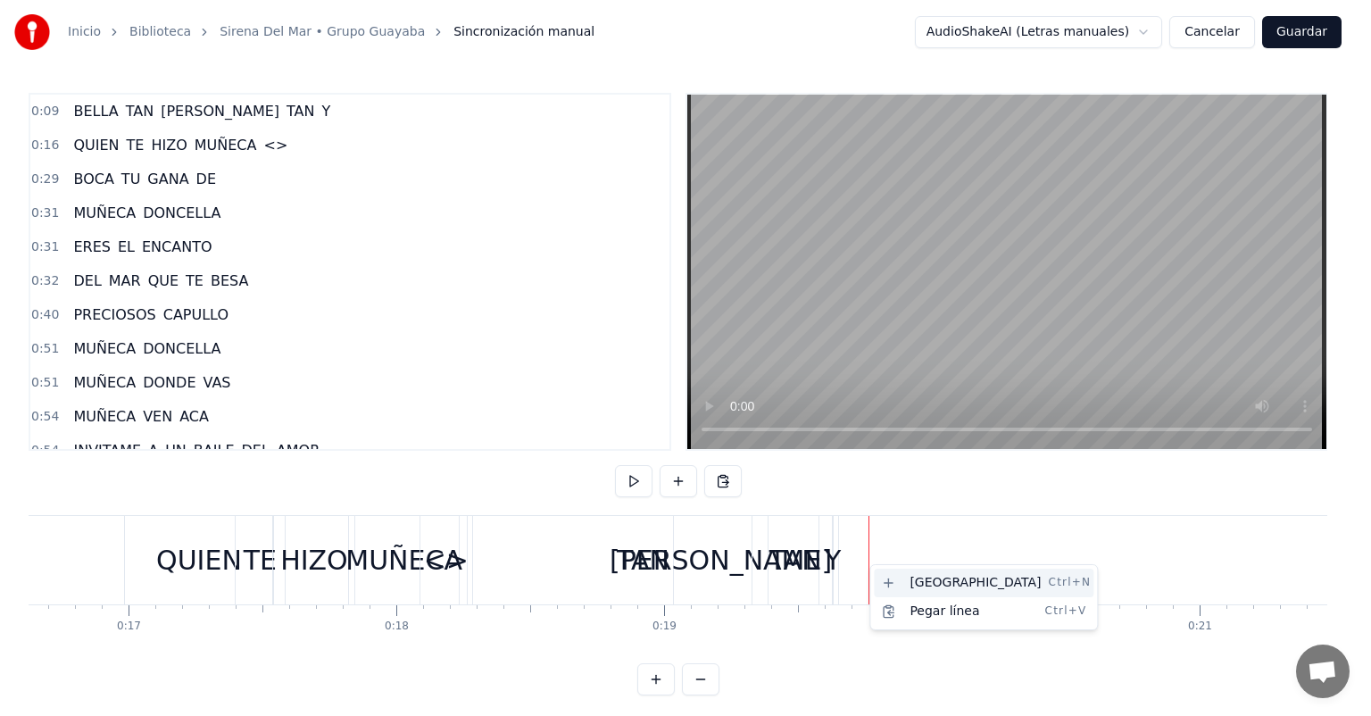
click at [901, 575] on div "Nueva línea Ctrl+N" at bounding box center [984, 583] width 220 height 29
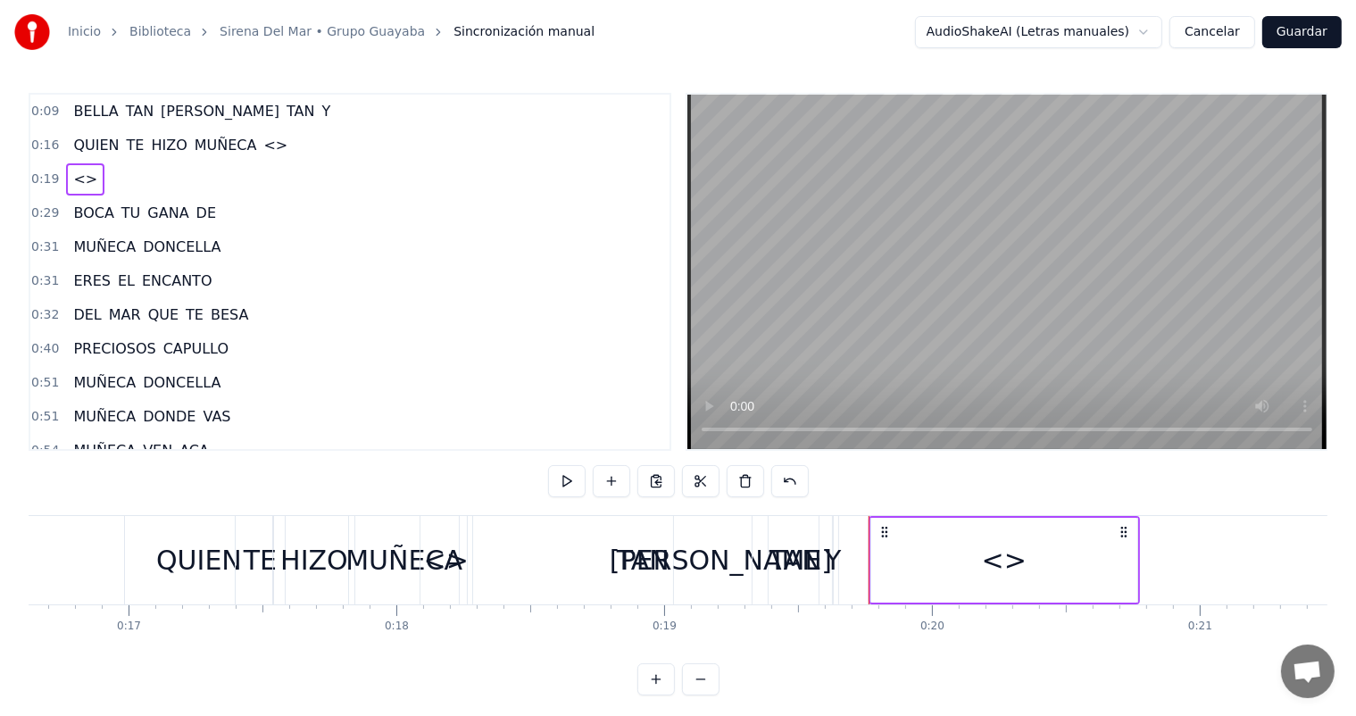
click at [948, 568] on div "<>" at bounding box center [1004, 560] width 266 height 85
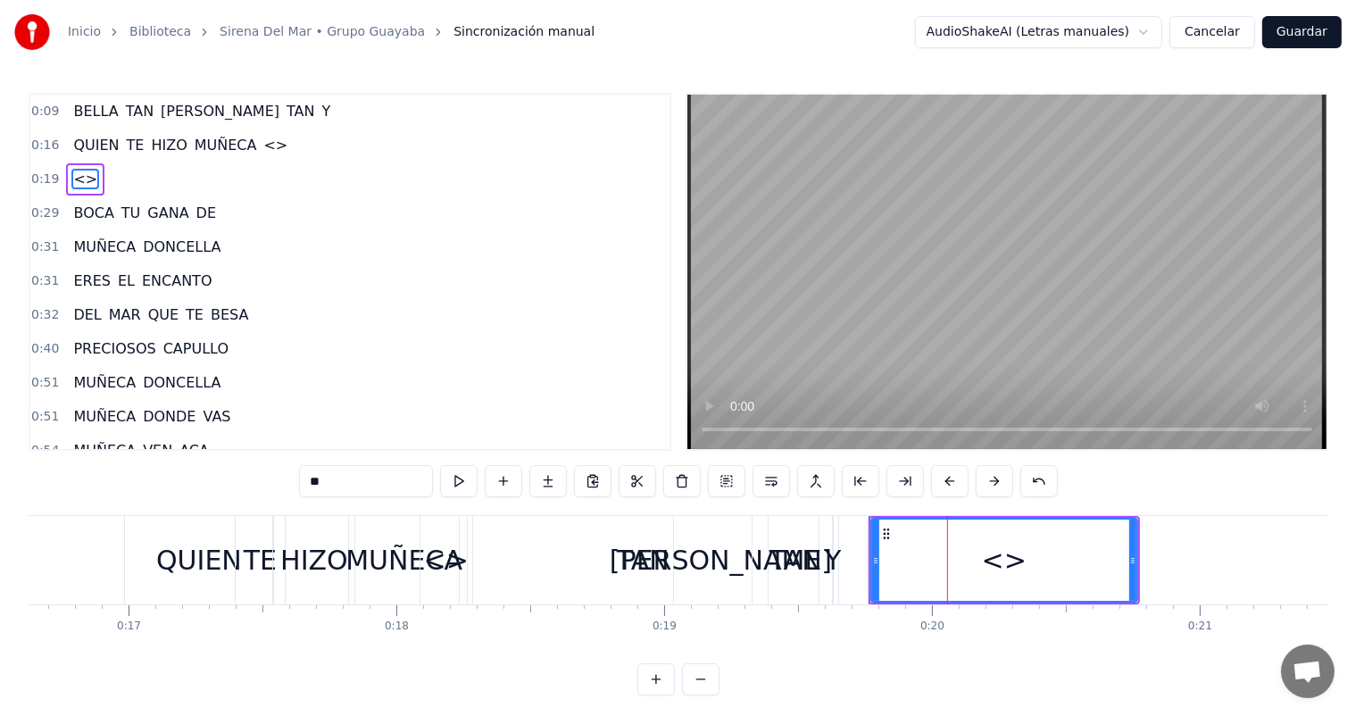
scroll to position [0, 5589]
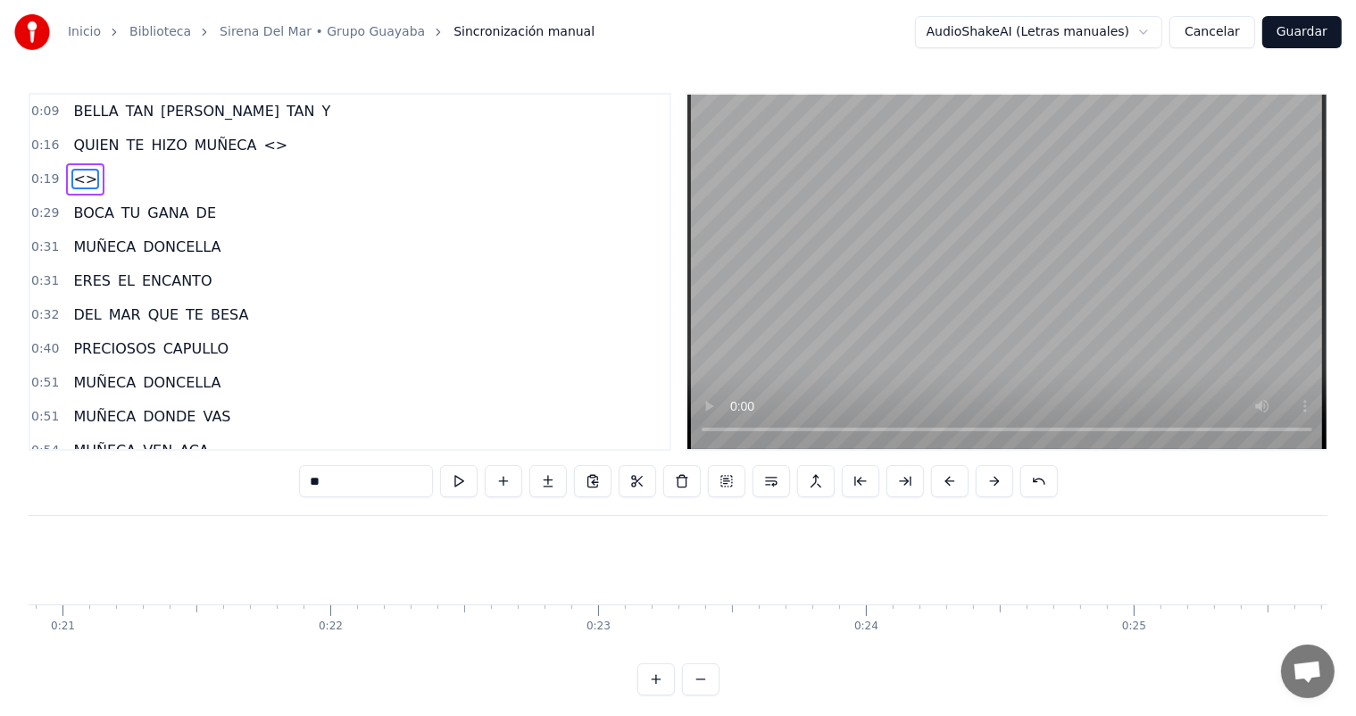
click at [320, 112] on span "Y" at bounding box center [326, 111] width 12 height 21
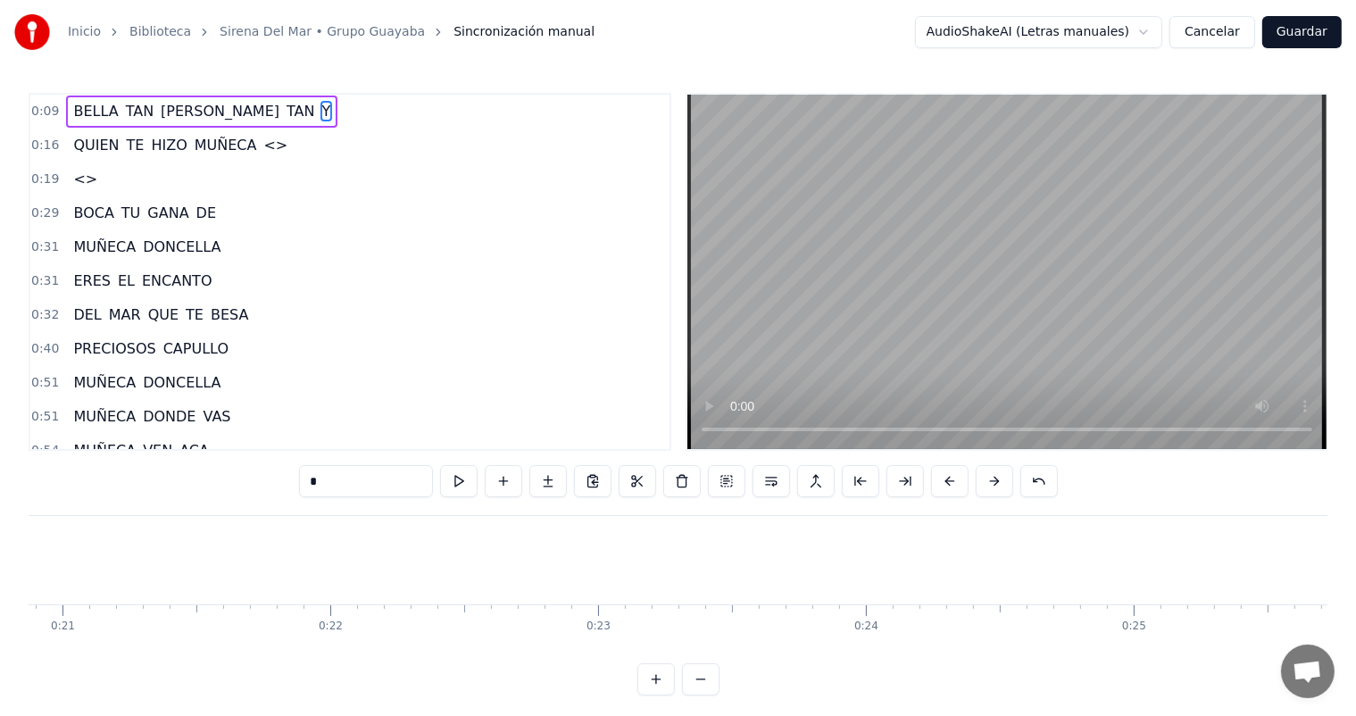
scroll to position [0, 5166]
click at [159, 104] on span "[PERSON_NAME]" at bounding box center [220, 111] width 122 height 21
type input "*****"
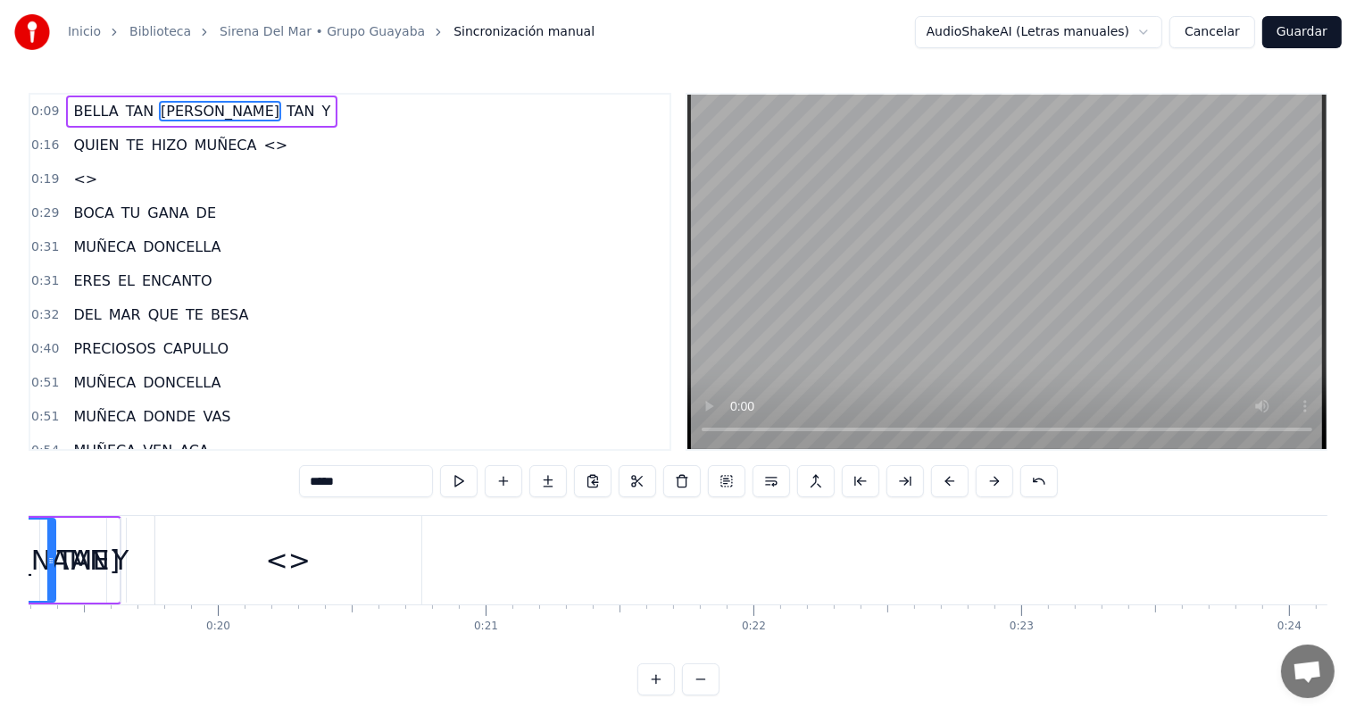
scroll to position [0, 5006]
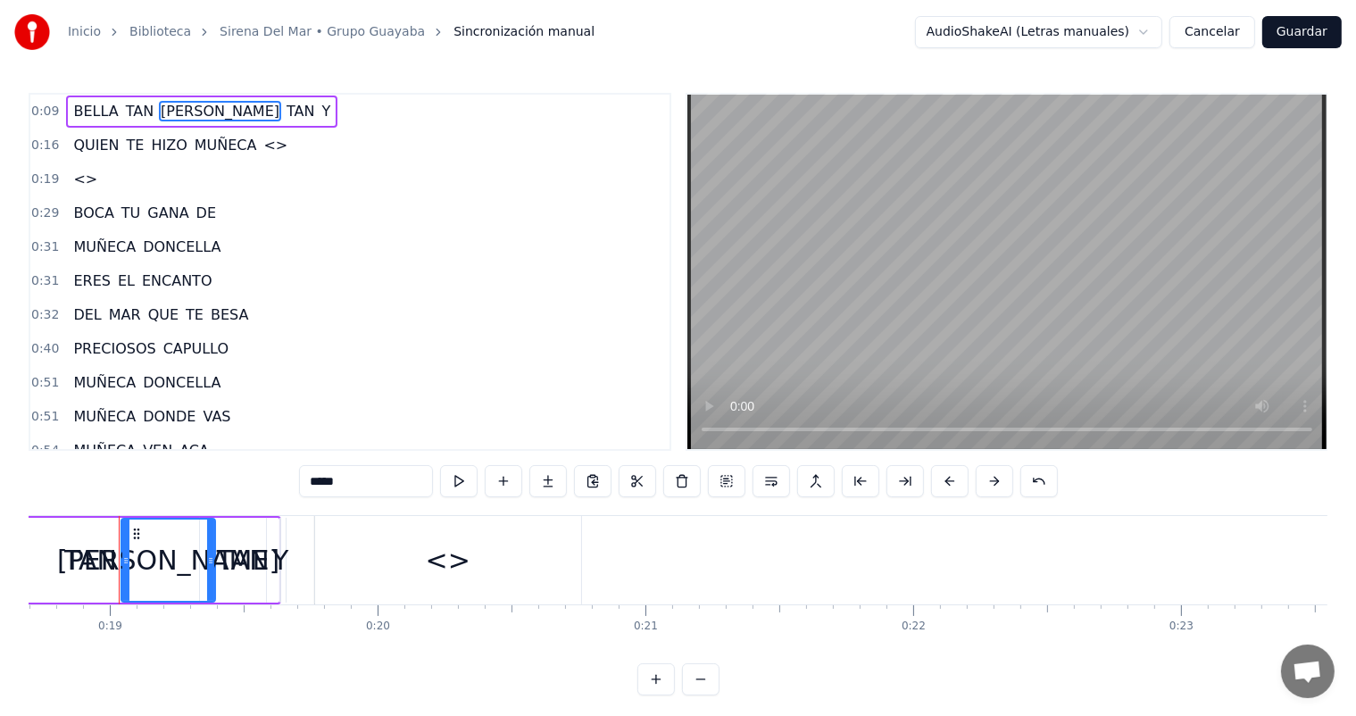
click at [234, 108] on div "BELLA TAN [PERSON_NAME] Y" at bounding box center [201, 112] width 271 height 32
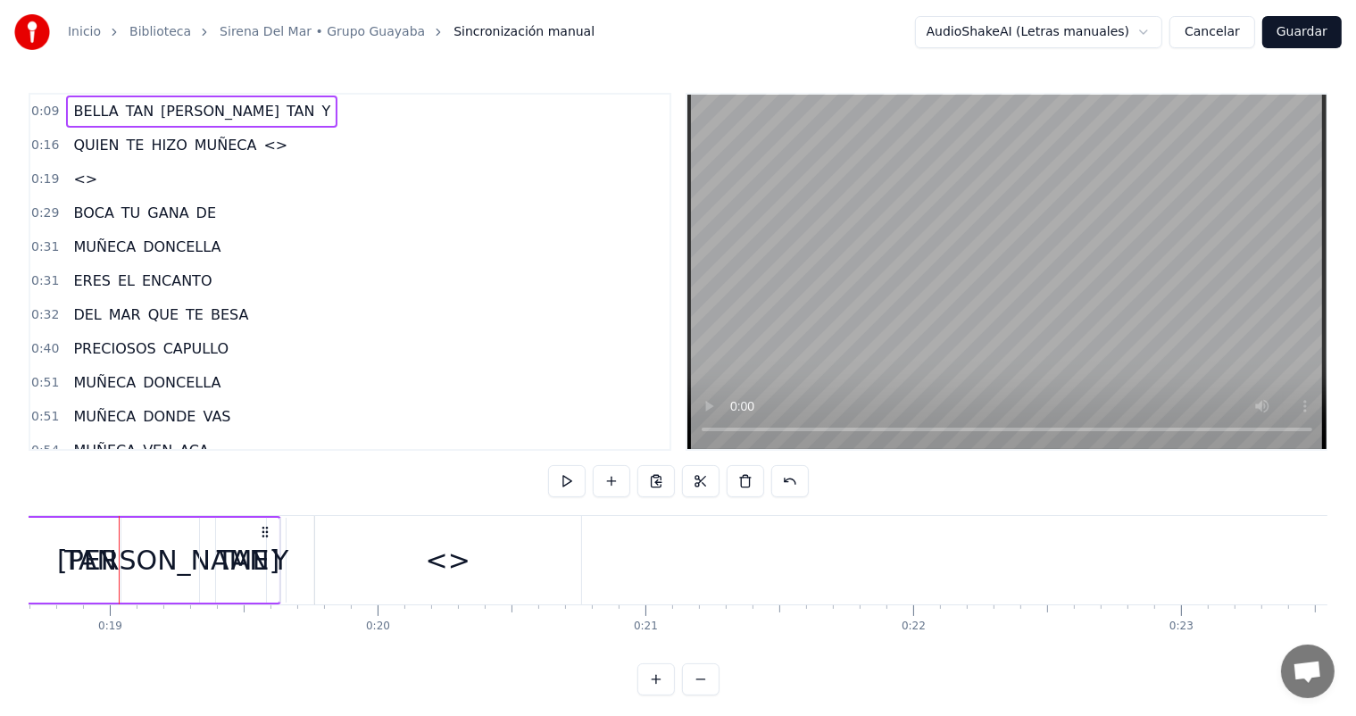
scroll to position [0, 2428]
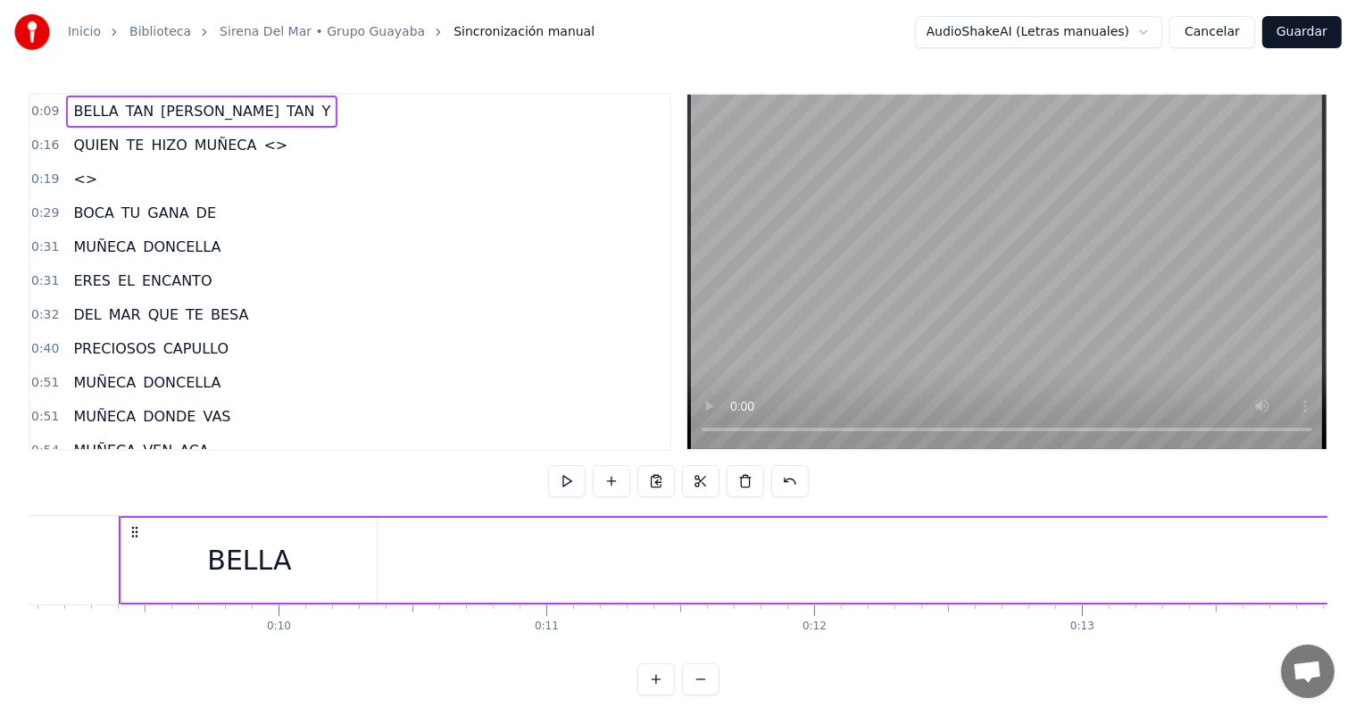
click at [264, 548] on div "BELLA" at bounding box center [249, 560] width 84 height 40
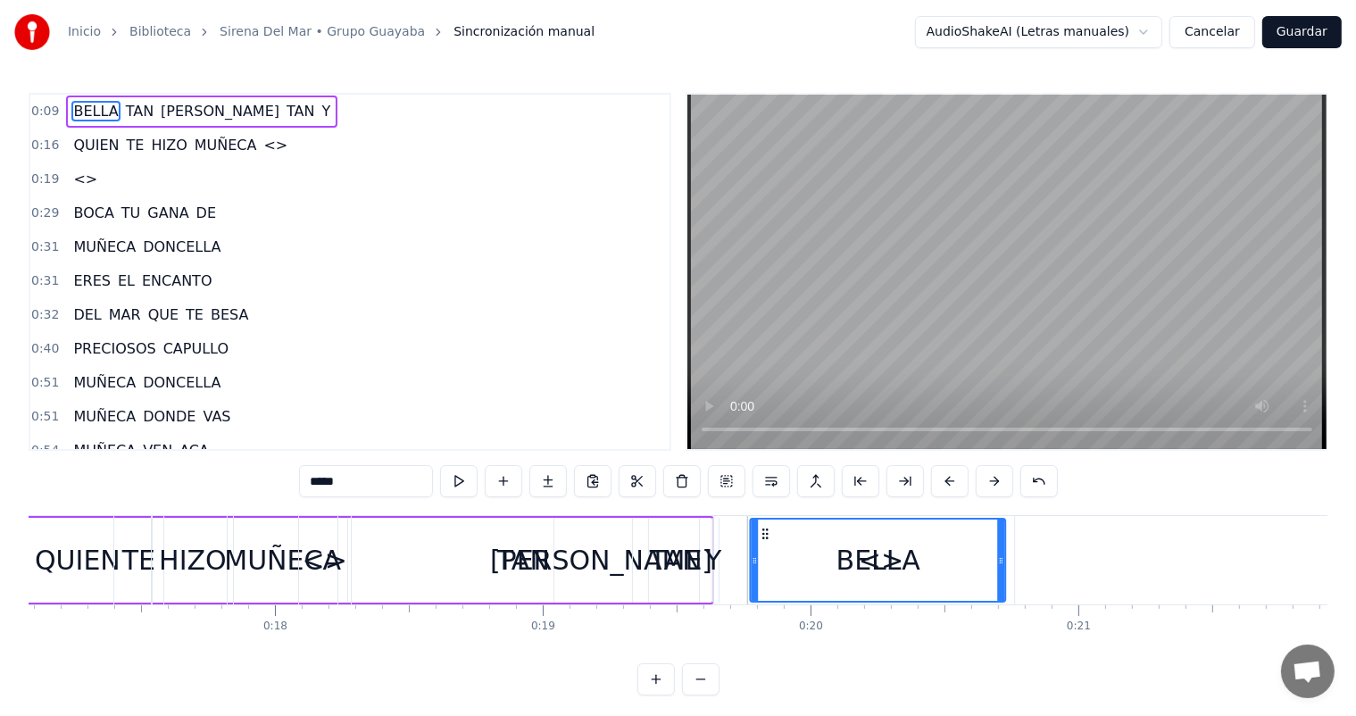
scroll to position [0, 4577]
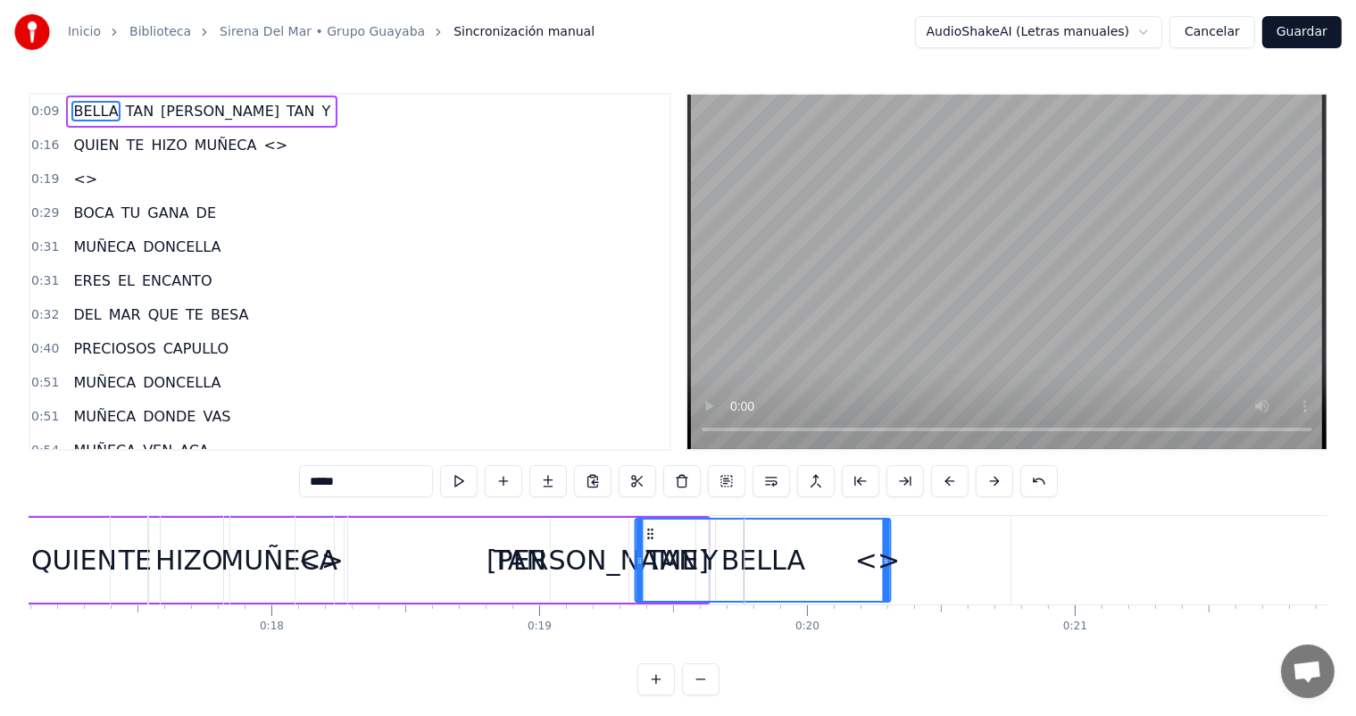
drag, startPoint x: 133, startPoint y: 535, endPoint x: 934, endPoint y: 558, distance: 800.9
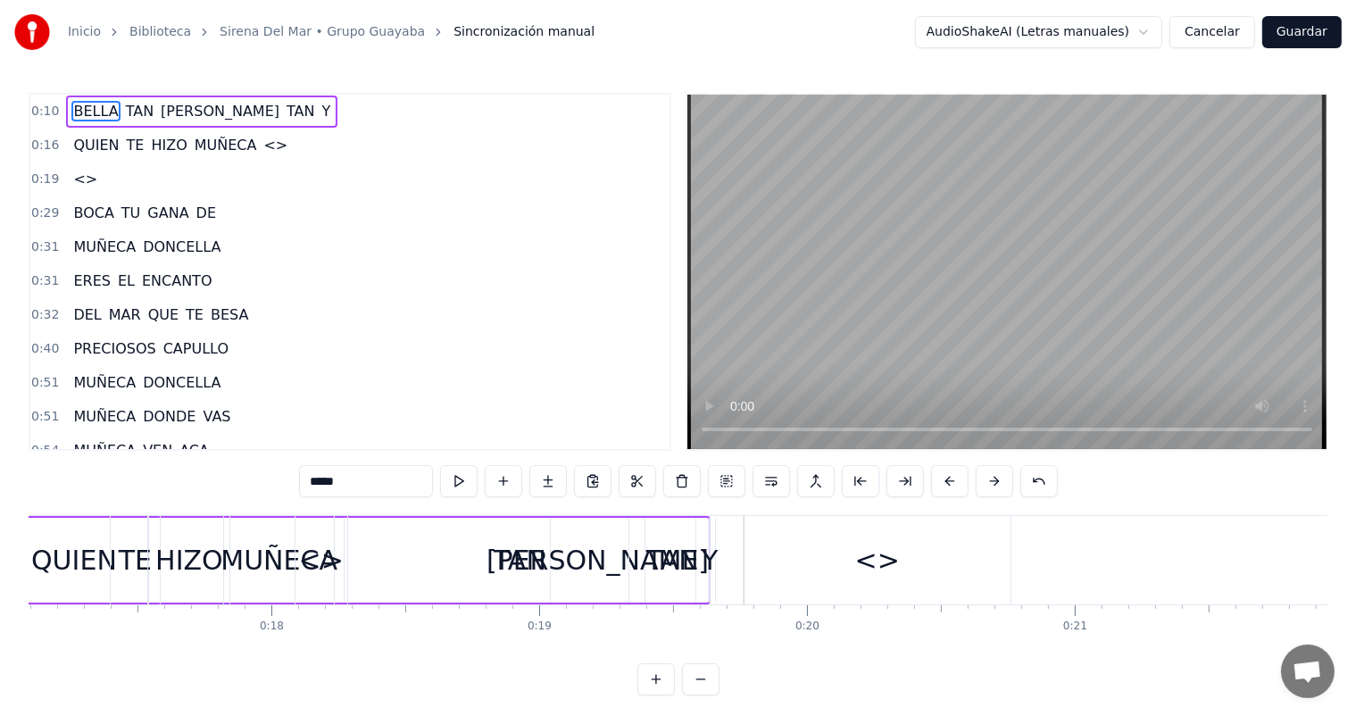
click at [837, 578] on div "<>" at bounding box center [877, 560] width 266 height 88
type input "**"
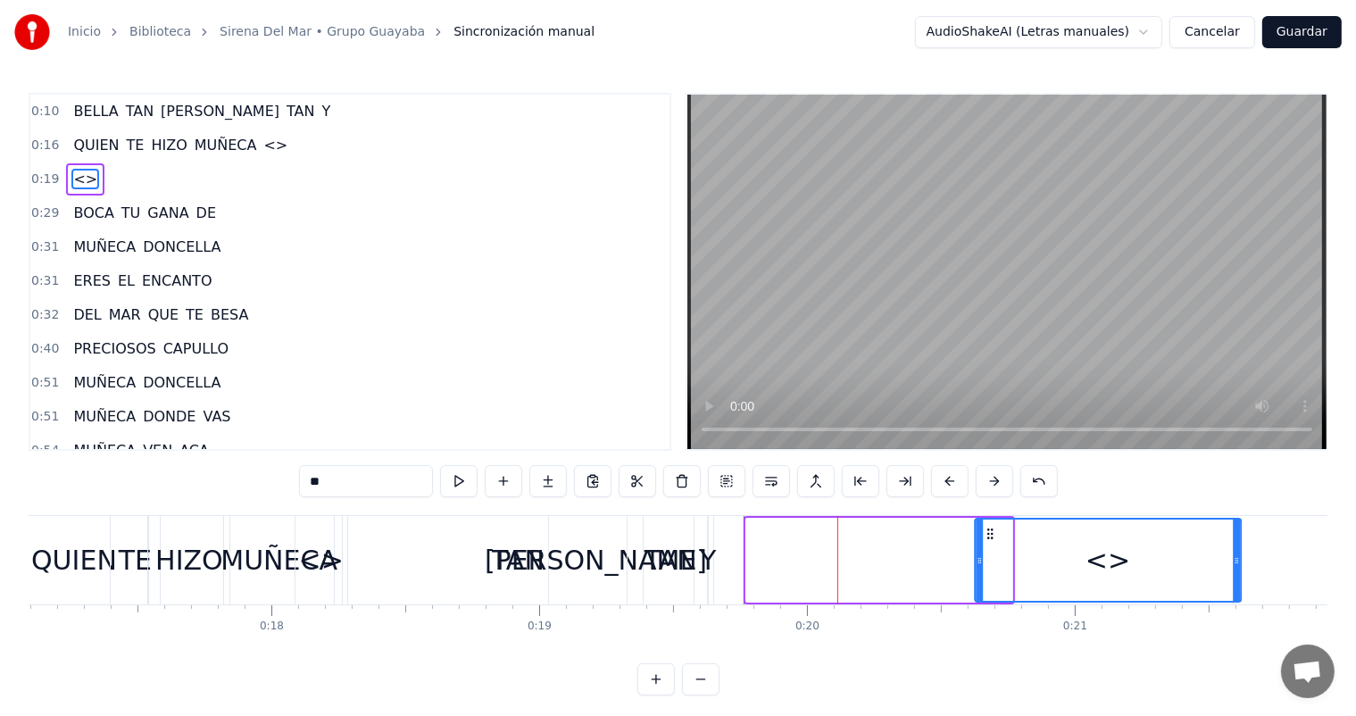
drag, startPoint x: 760, startPoint y: 536, endPoint x: 1013, endPoint y: 528, distance: 252.7
click at [997, 528] on icon at bounding box center [990, 534] width 14 height 14
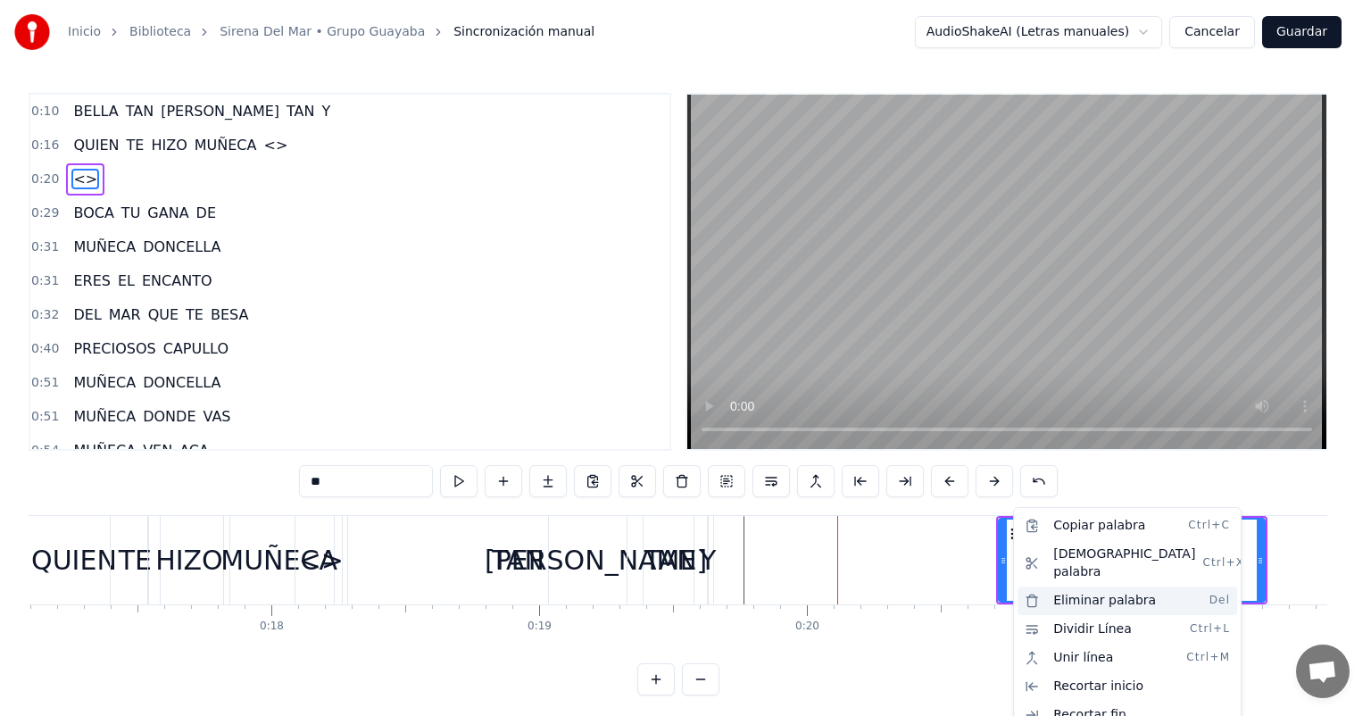
click at [1042, 586] on div "Eliminar palabra Del" at bounding box center [1127, 600] width 220 height 29
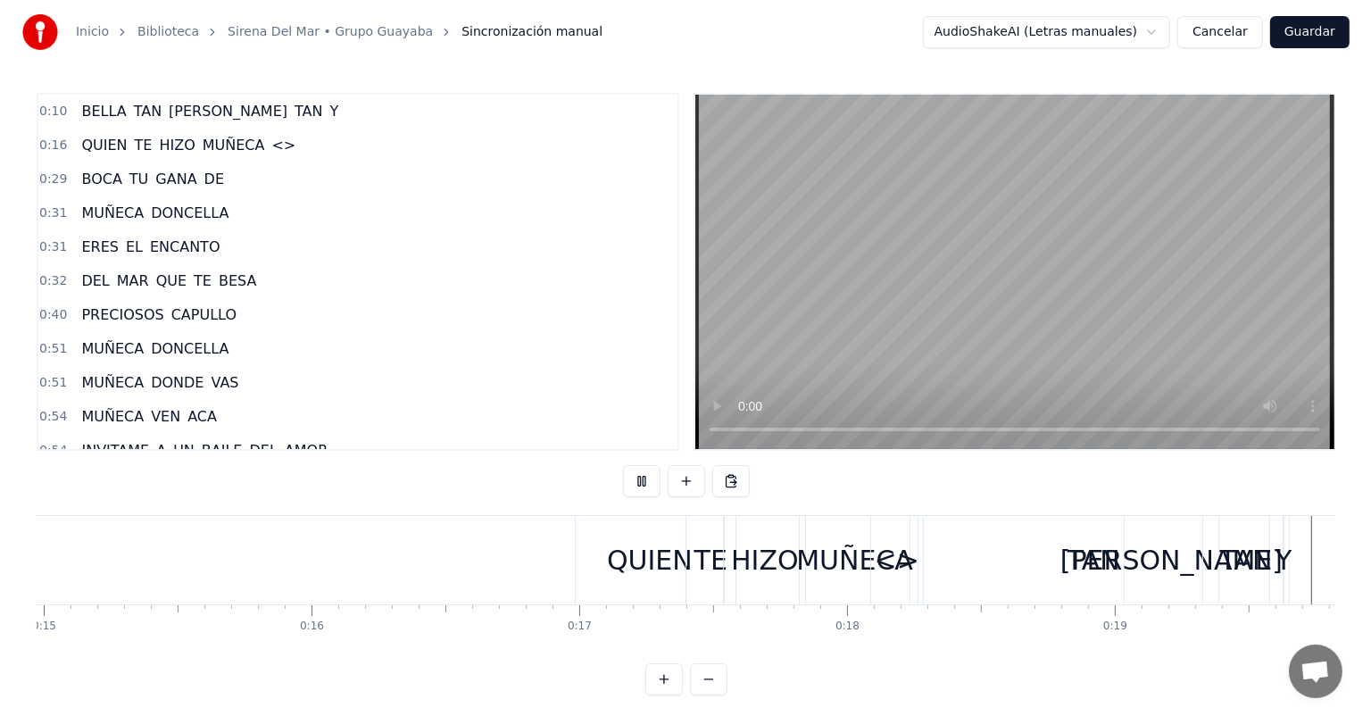
scroll to position [0, 6591]
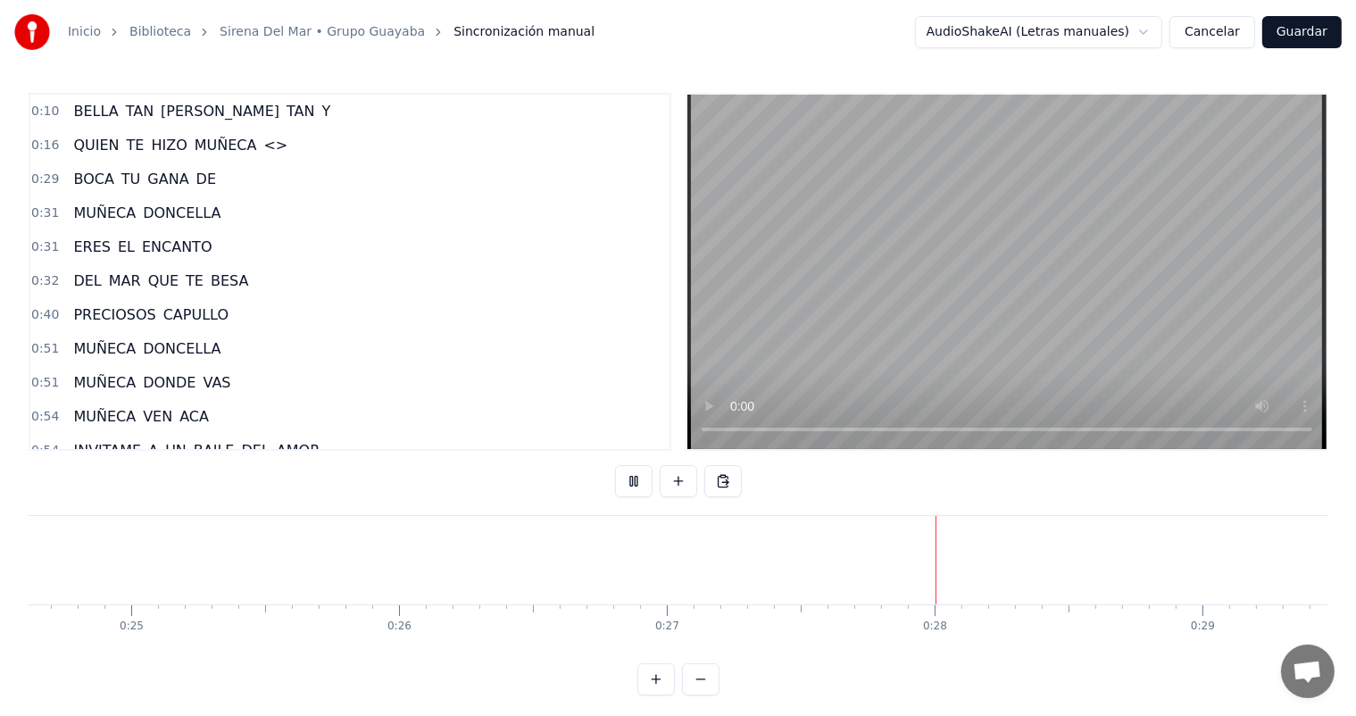
click at [1211, 43] on button "Cancelar" at bounding box center [1212, 32] width 86 height 32
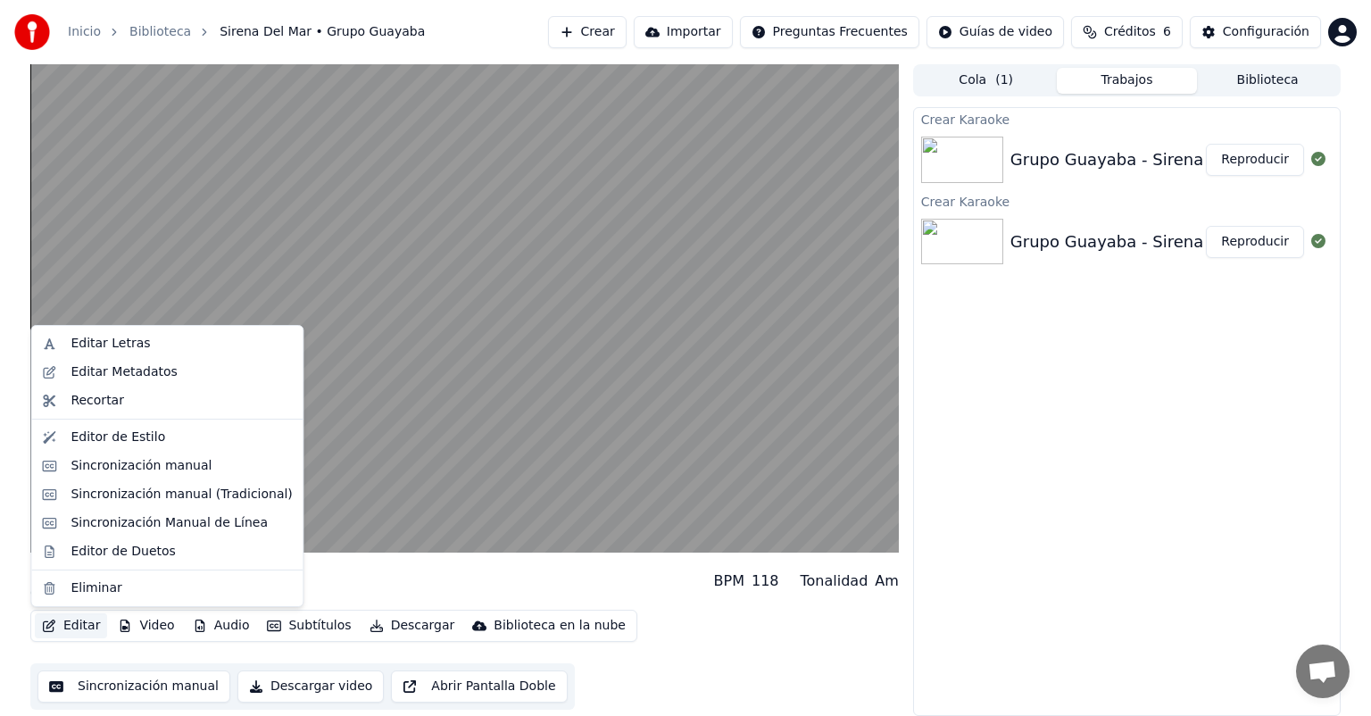
click at [79, 625] on button "Editar" at bounding box center [71, 625] width 72 height 25
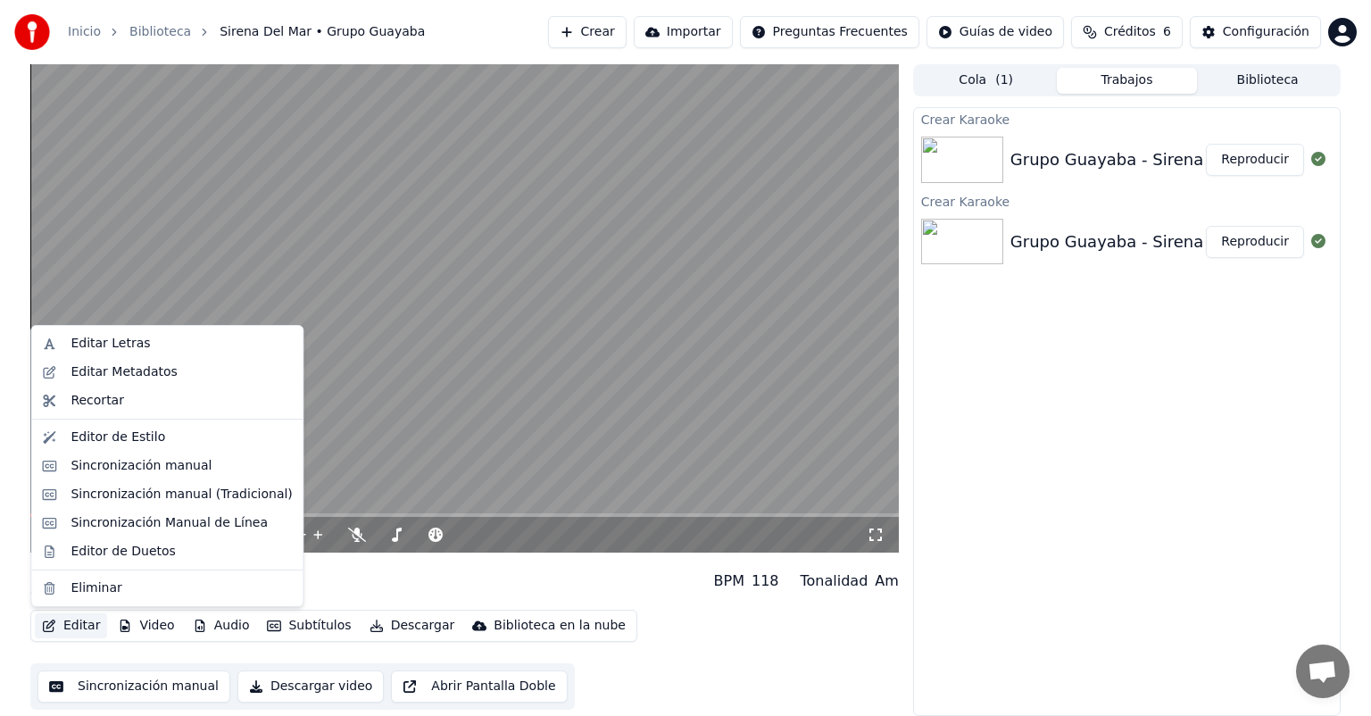
click at [494, 523] on div "0:13 / 2:52" at bounding box center [464, 535] width 868 height 36
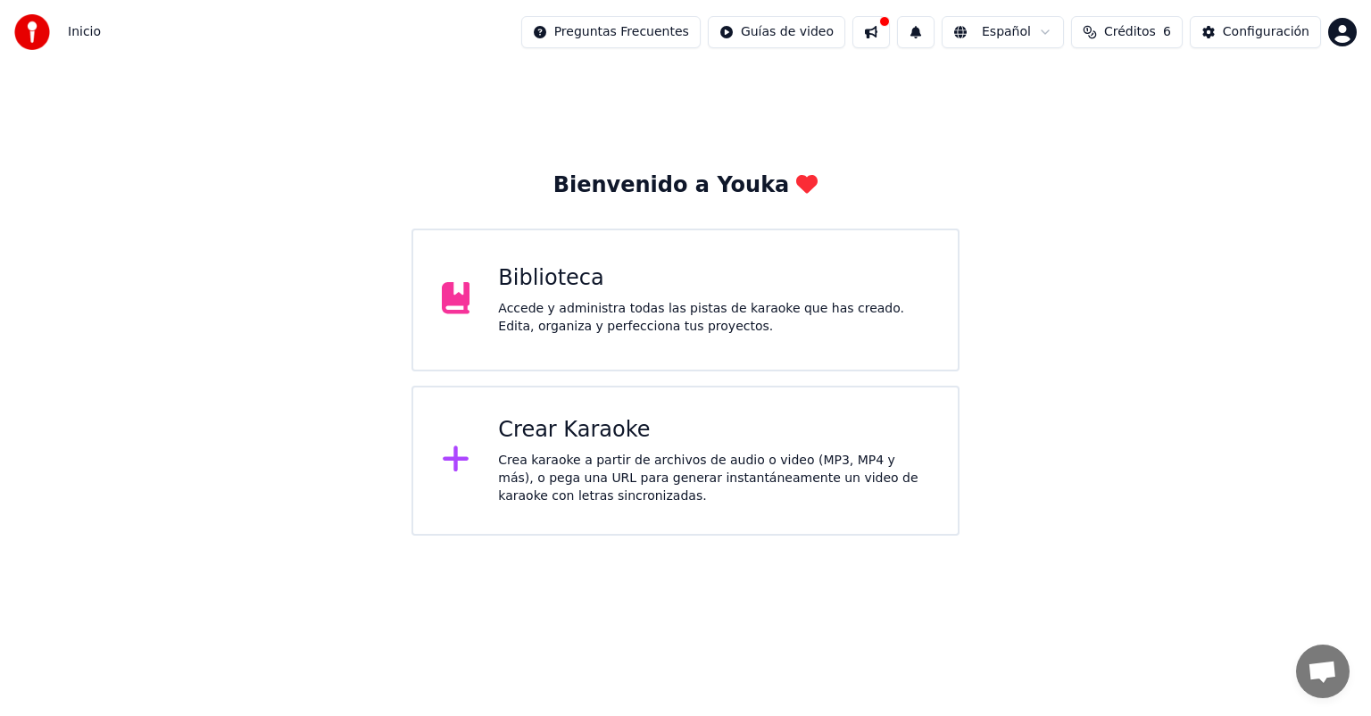
click at [615, 407] on div "Crear Karaoke Crea karaoke a partir de archivos de audio o video (MP3, MP4 y má…" at bounding box center [685, 461] width 548 height 150
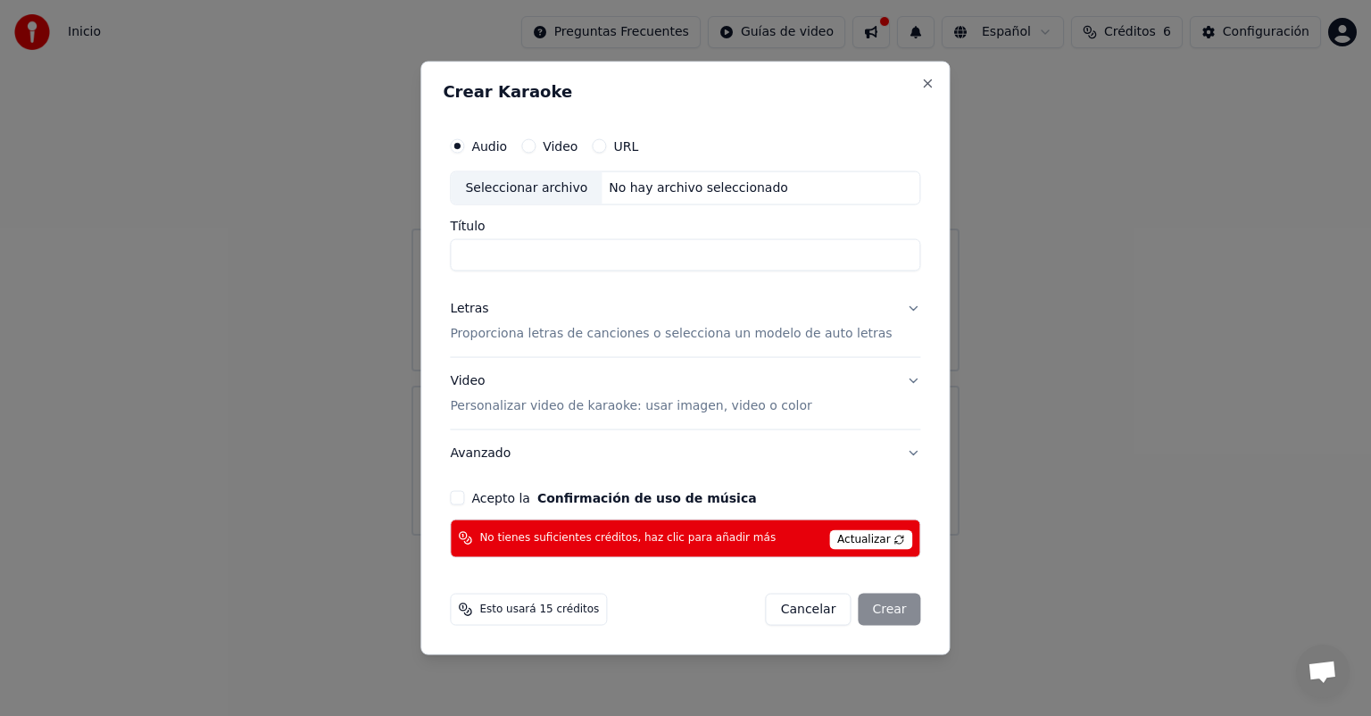
click at [610, 419] on button "Video Personalizar video de karaoke: usar imagen, video o color" at bounding box center [685, 393] width 470 height 71
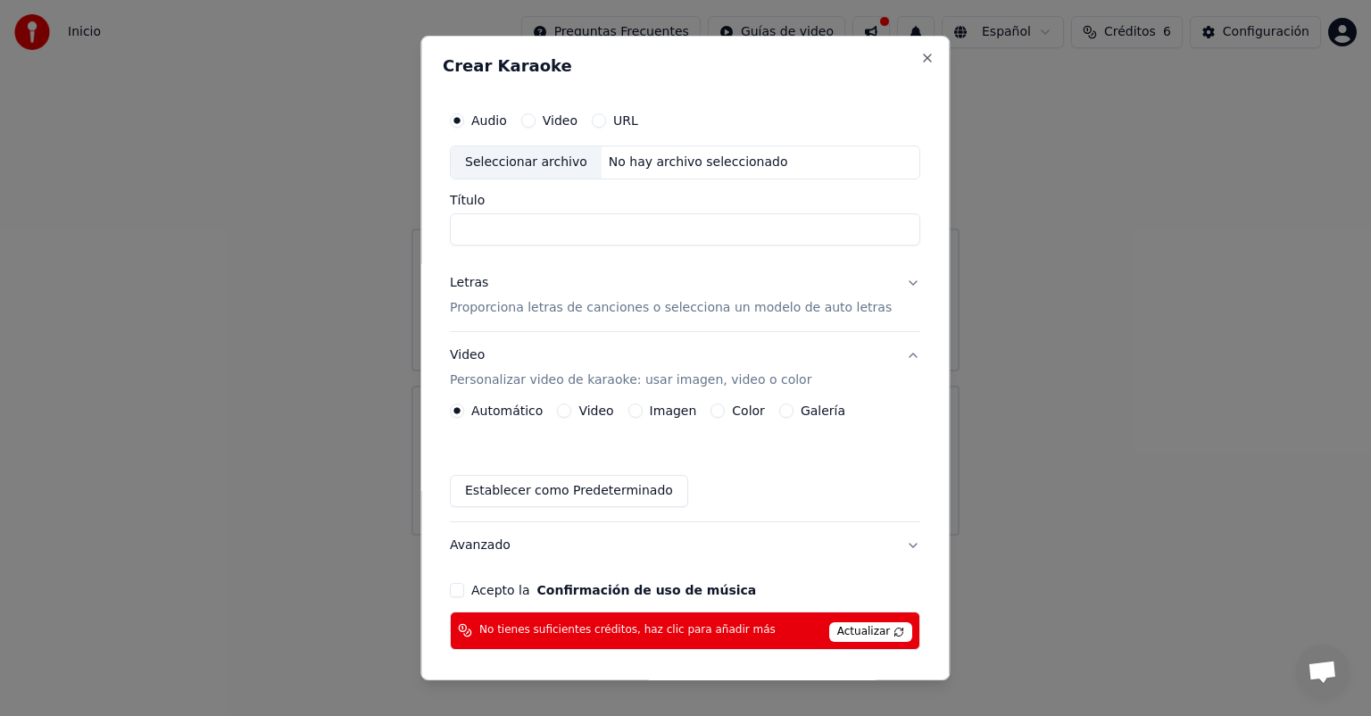
click at [551, 168] on div "Seleccionar archivo" at bounding box center [526, 162] width 151 height 32
type input "**********"
click at [646, 308] on p "Proporciona letras de canciones o selecciona un modelo de auto letras" at bounding box center [671, 308] width 442 height 18
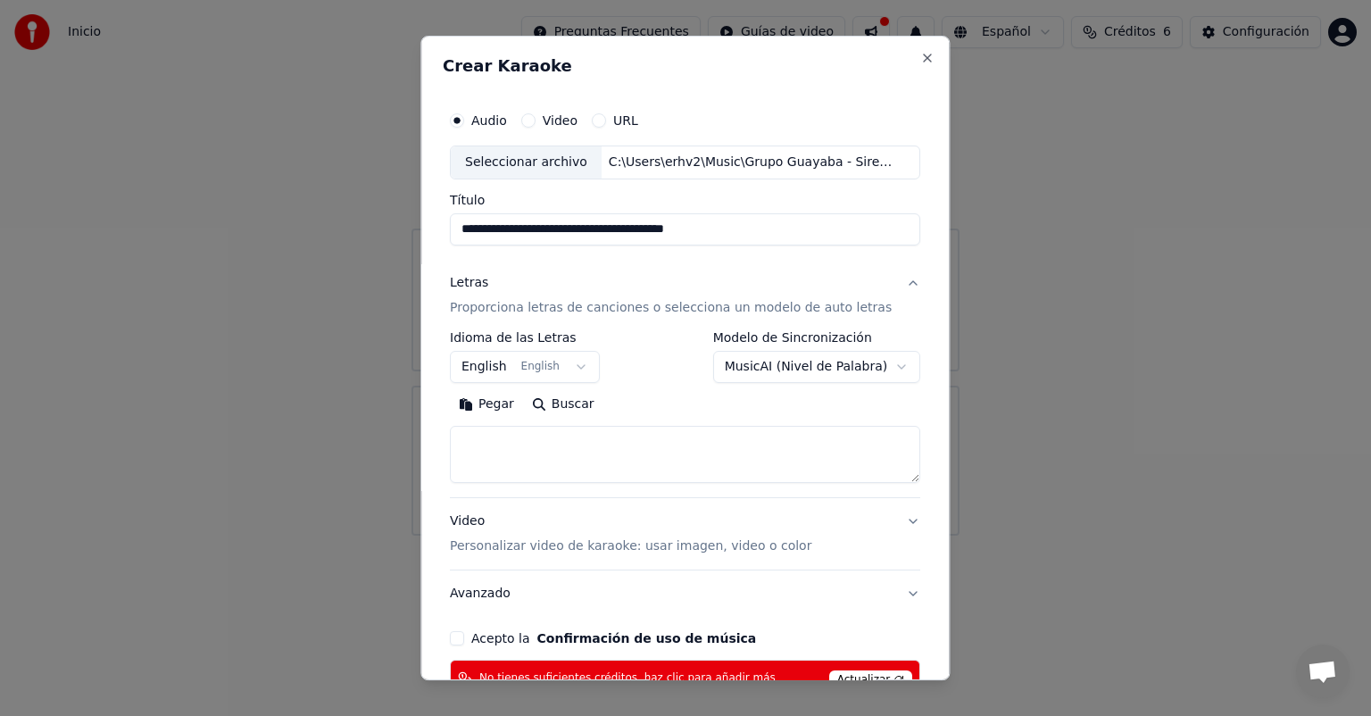
click at [578, 364] on button "English English" at bounding box center [525, 367] width 150 height 32
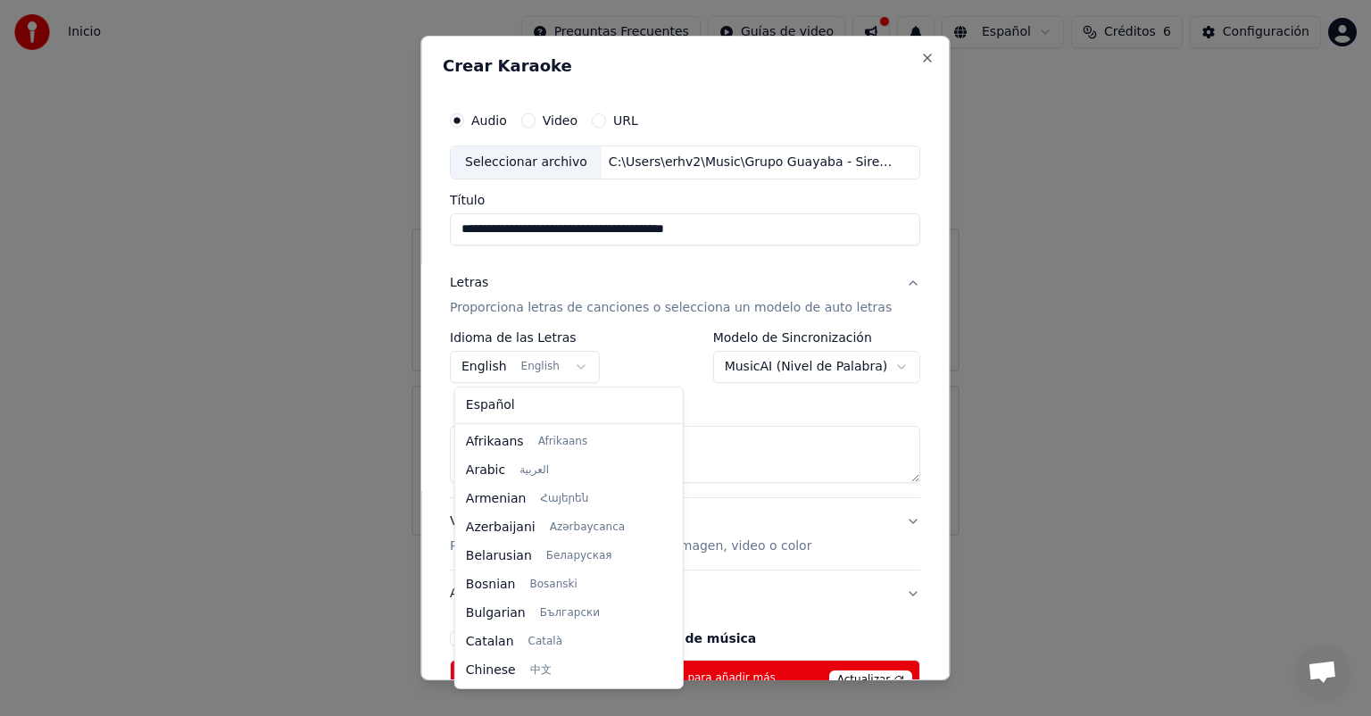
scroll to position [143, 0]
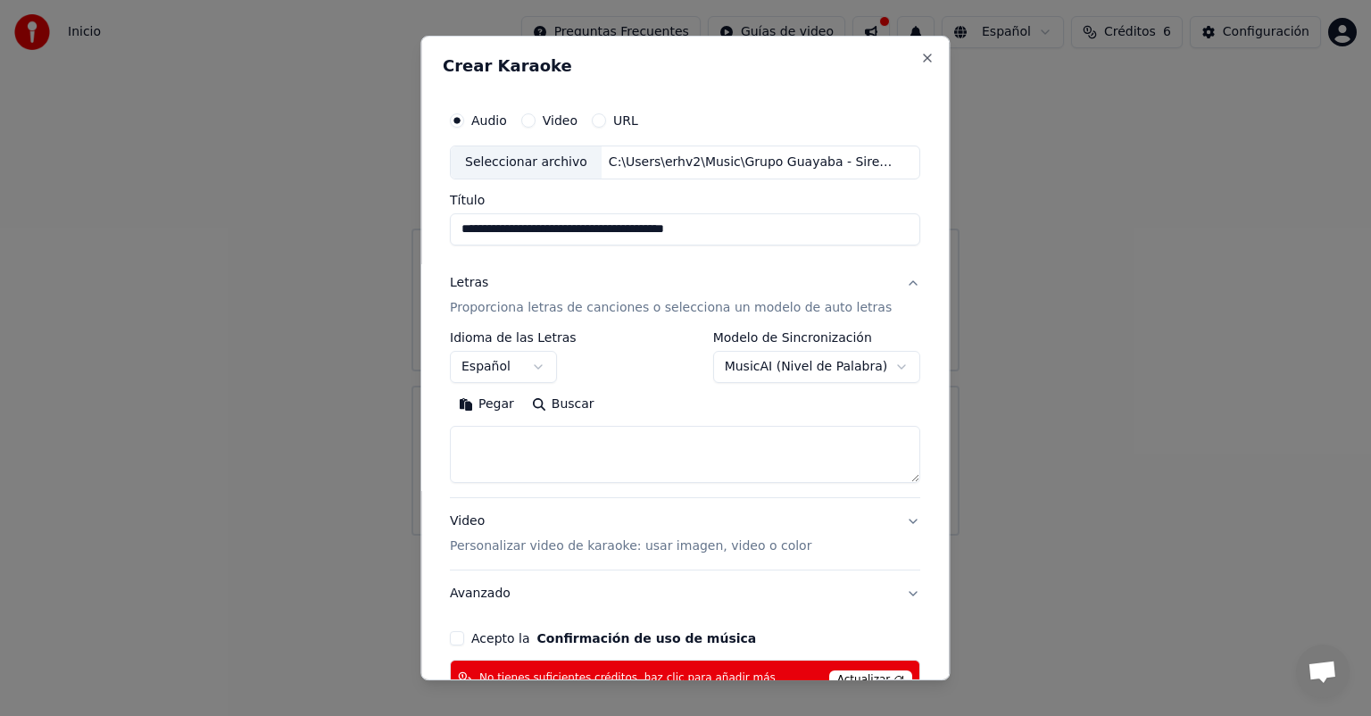
click at [561, 463] on textarea at bounding box center [685, 454] width 470 height 57
drag, startPoint x: 543, startPoint y: 462, endPoint x: 561, endPoint y: 463, distance: 17.9
click at [498, 407] on button "Pegar" at bounding box center [486, 404] width 73 height 29
select select "**"
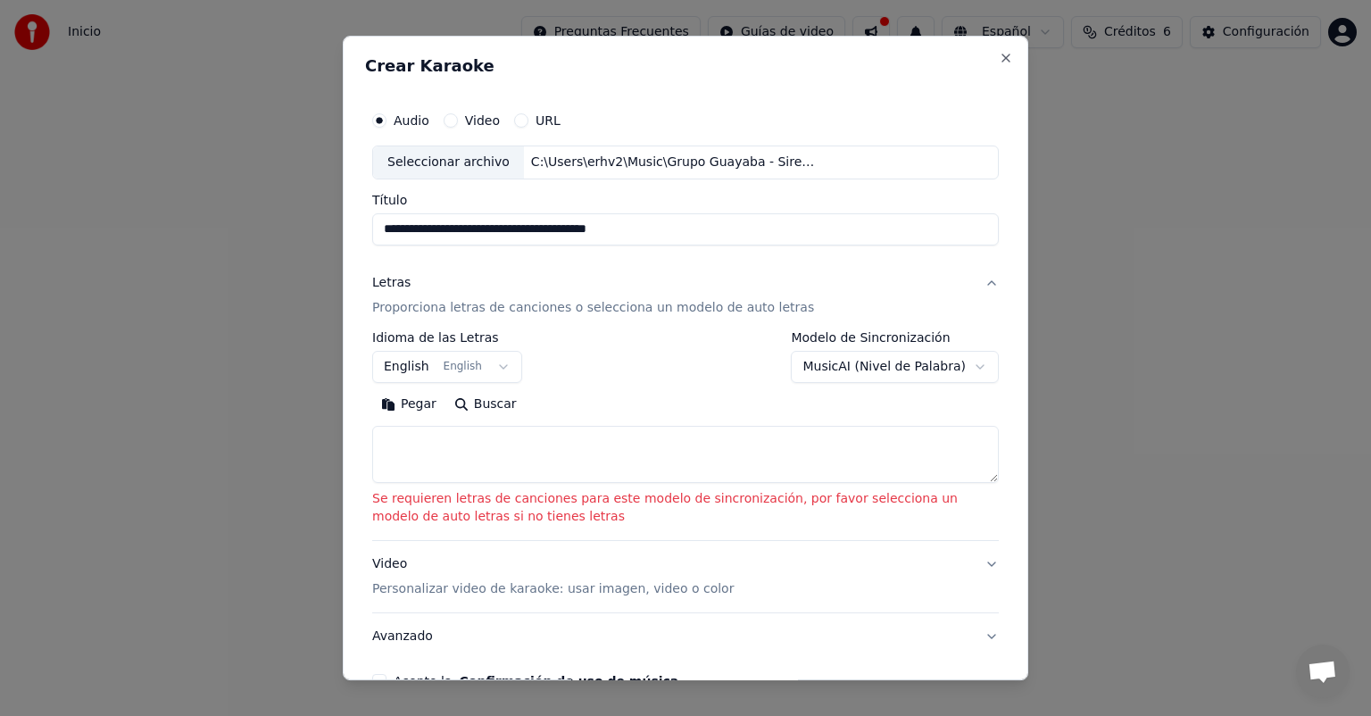
click at [477, 461] on textarea at bounding box center [685, 454] width 627 height 57
click at [423, 403] on button "Pegar" at bounding box center [408, 404] width 73 height 29
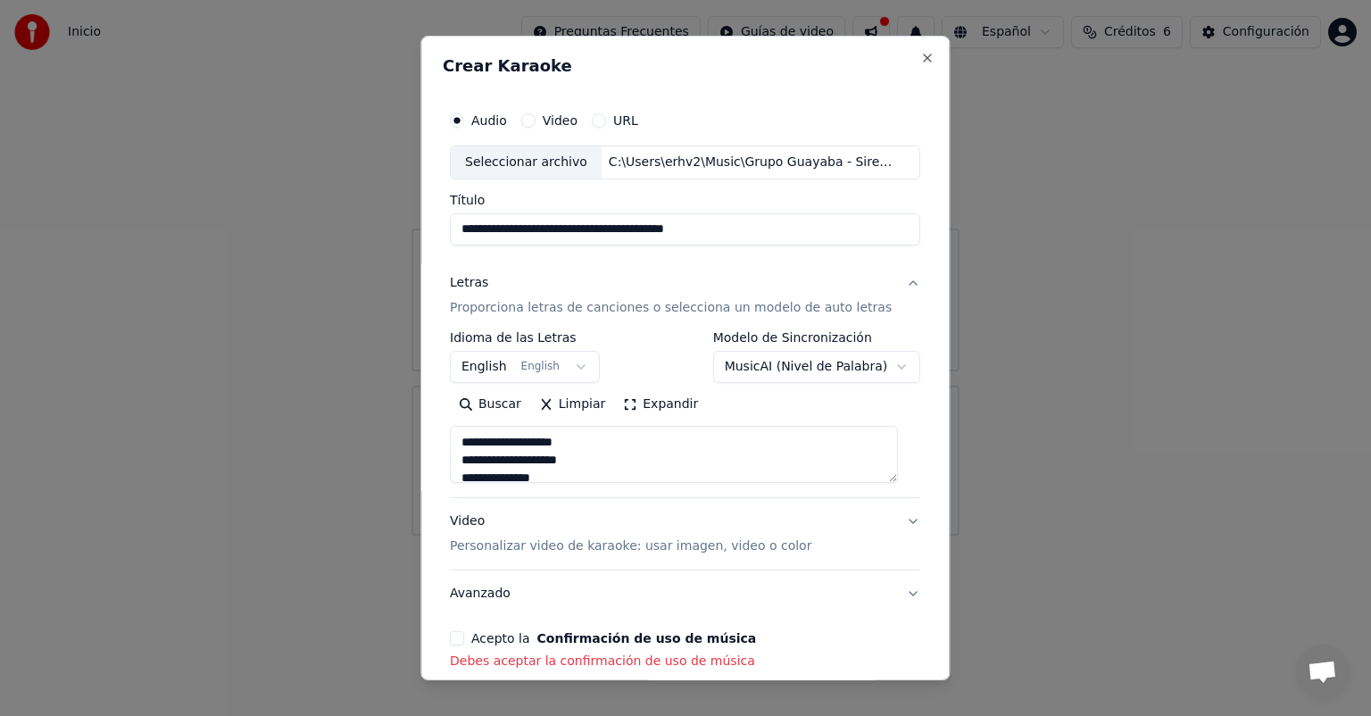
type textarea "**********"
click at [882, 365] on body "**********" at bounding box center [685, 268] width 1371 height 536
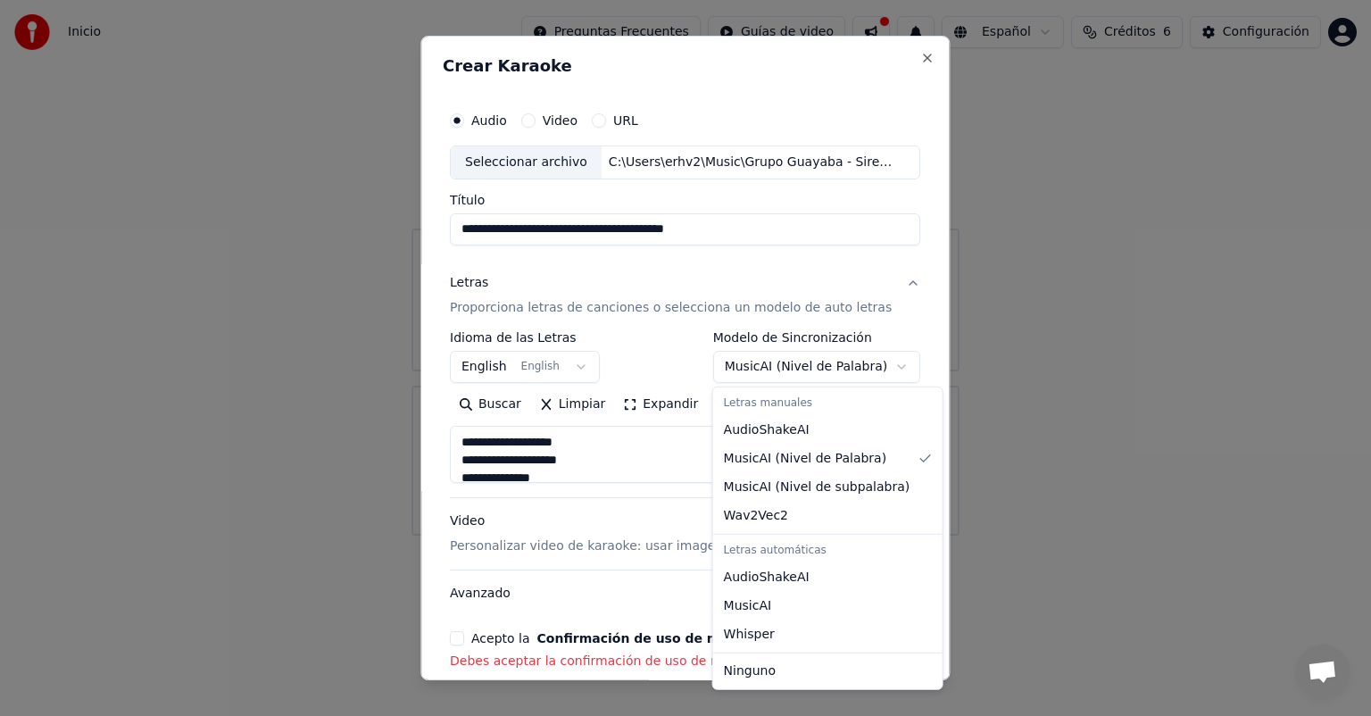
select select "**********"
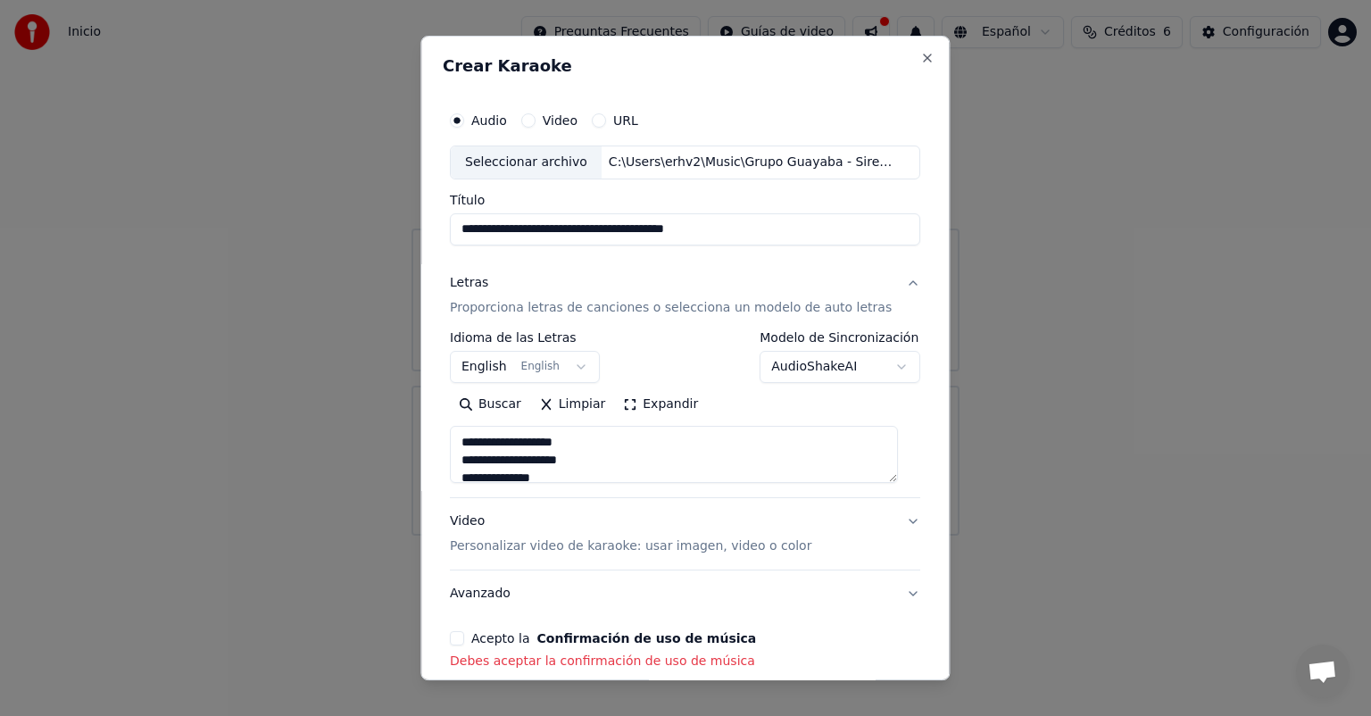
type textarea "**********"
click at [878, 365] on body "**********" at bounding box center [685, 268] width 1371 height 536
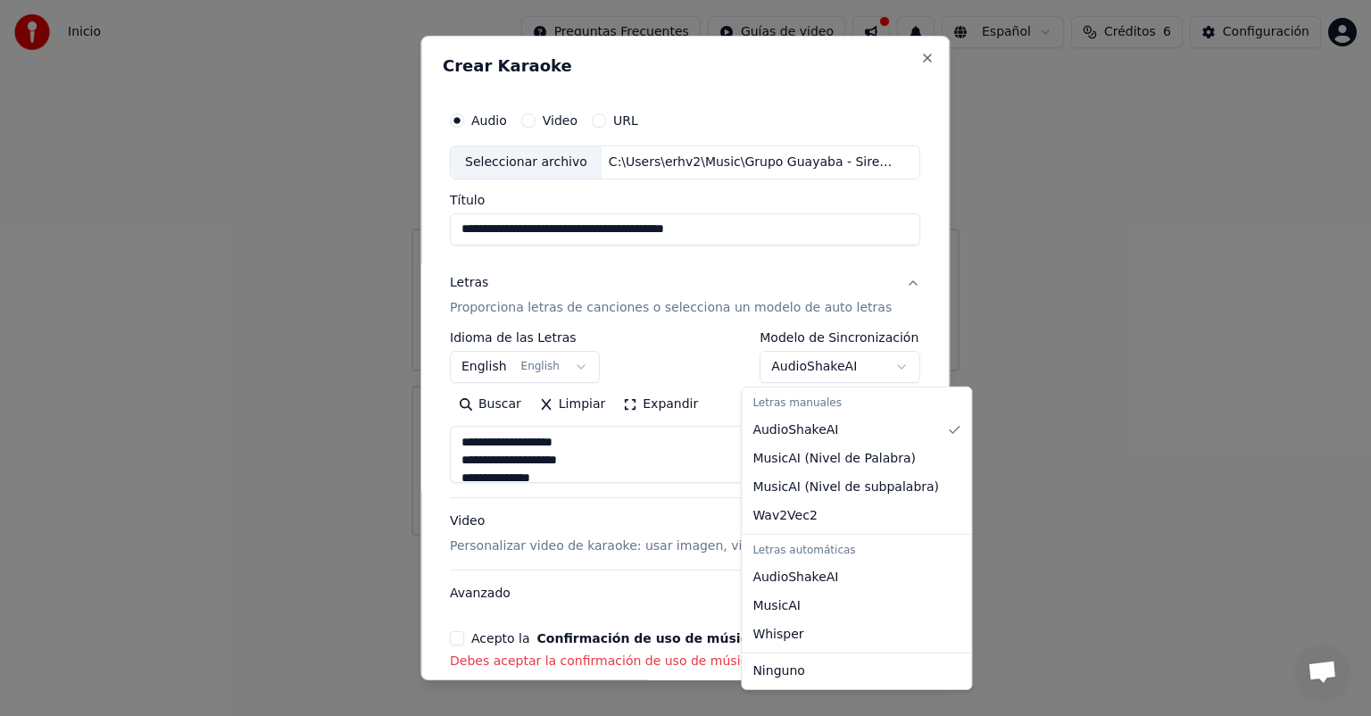
select select "**********"
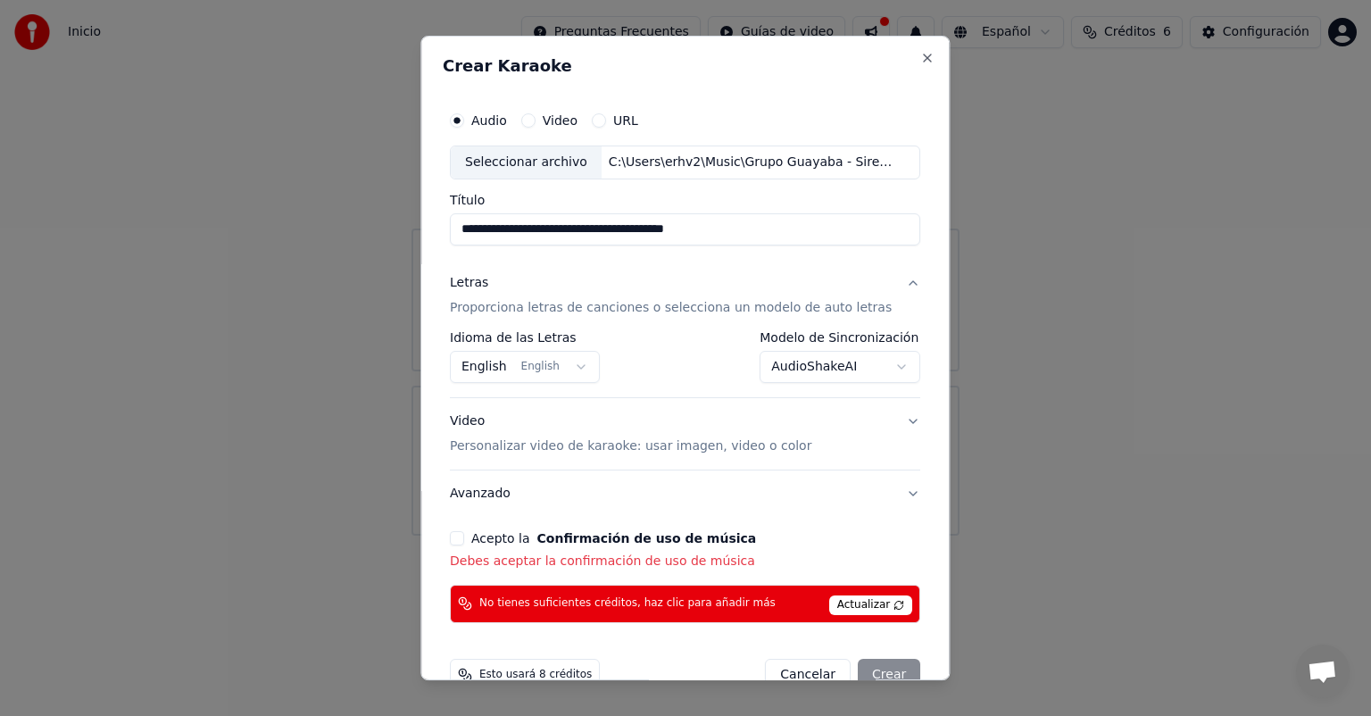
click at [461, 536] on button "Acepto la Confirmación de uso de música" at bounding box center [457, 538] width 14 height 14
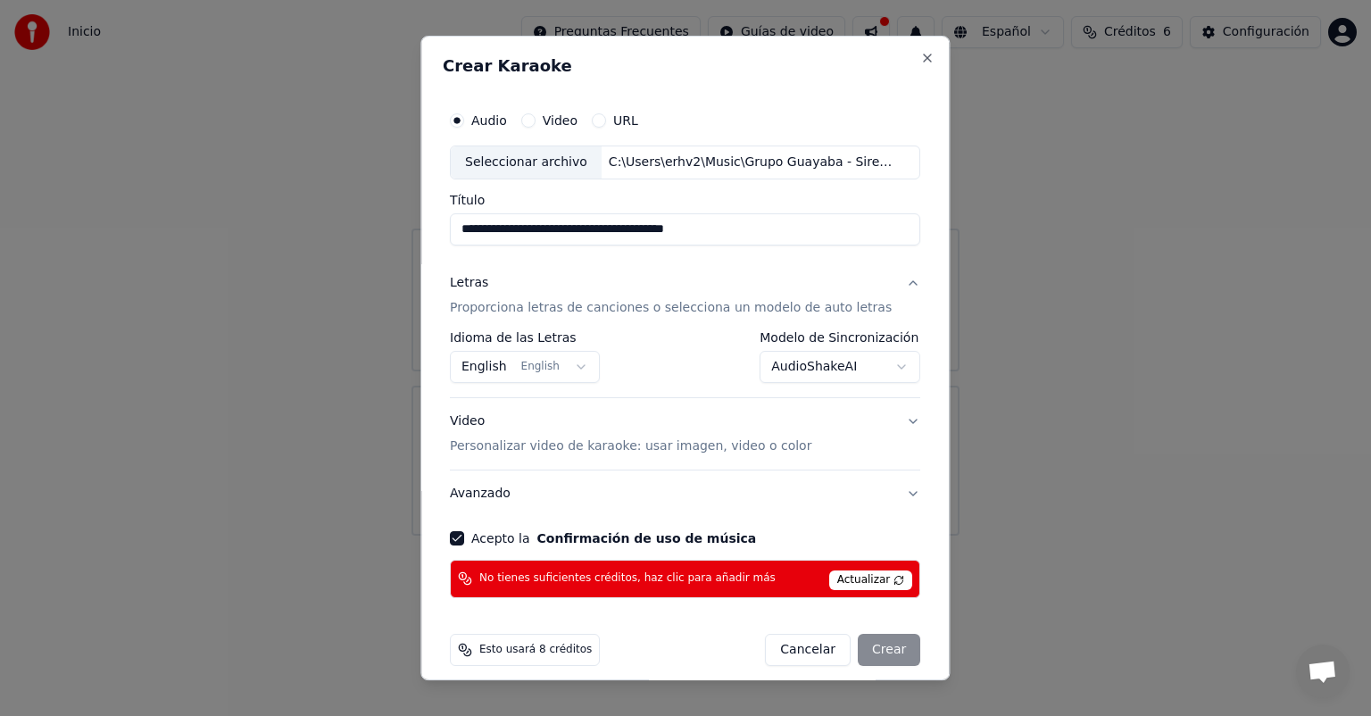
click at [775, 446] on p "Personalizar video de karaoke: usar imagen, video o color" at bounding box center [630, 446] width 361 height 18
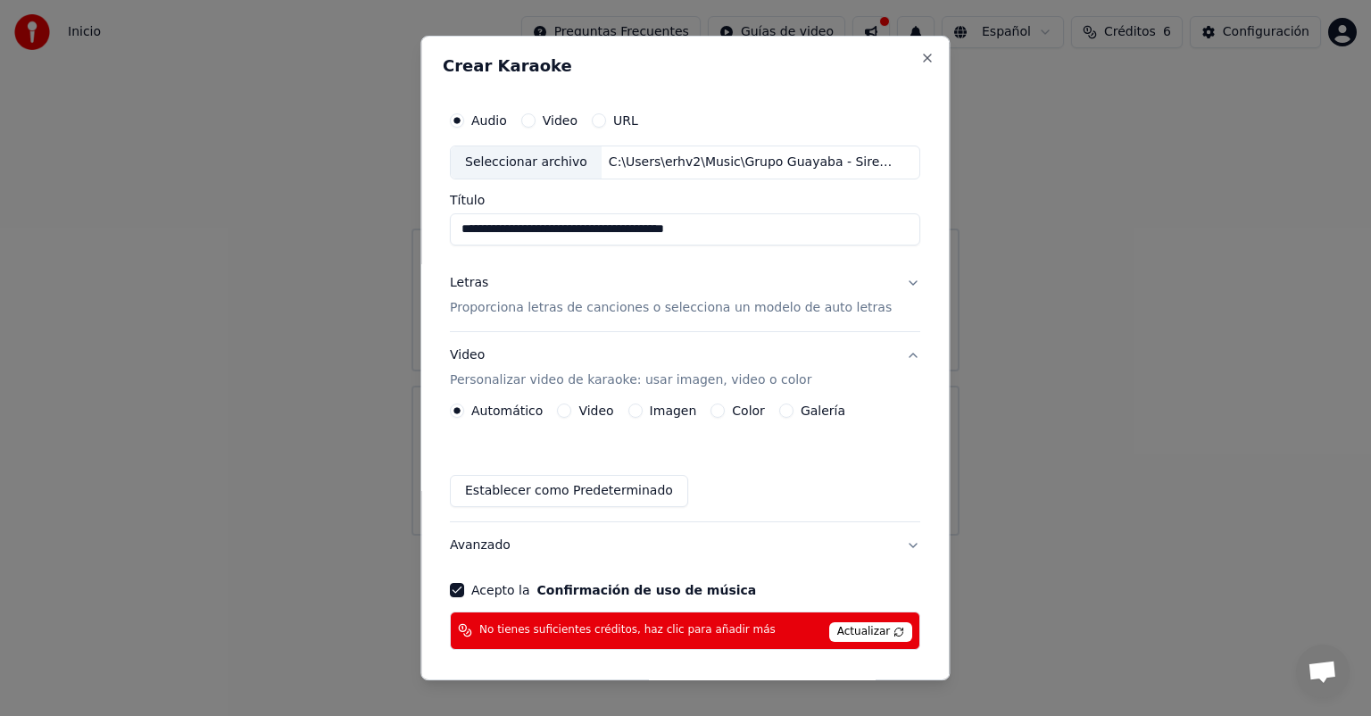
click at [639, 412] on button "Imagen" at bounding box center [635, 410] width 14 height 14
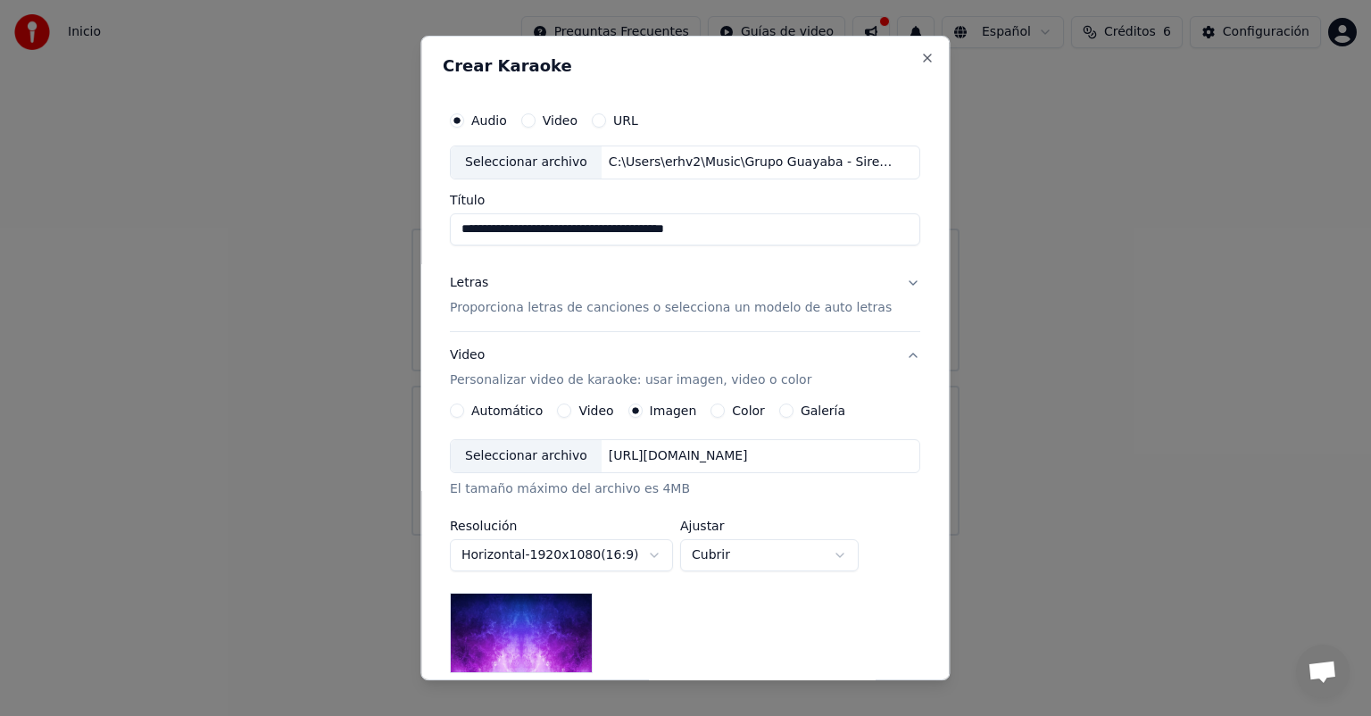
click at [574, 621] on img at bounding box center [521, 633] width 143 height 80
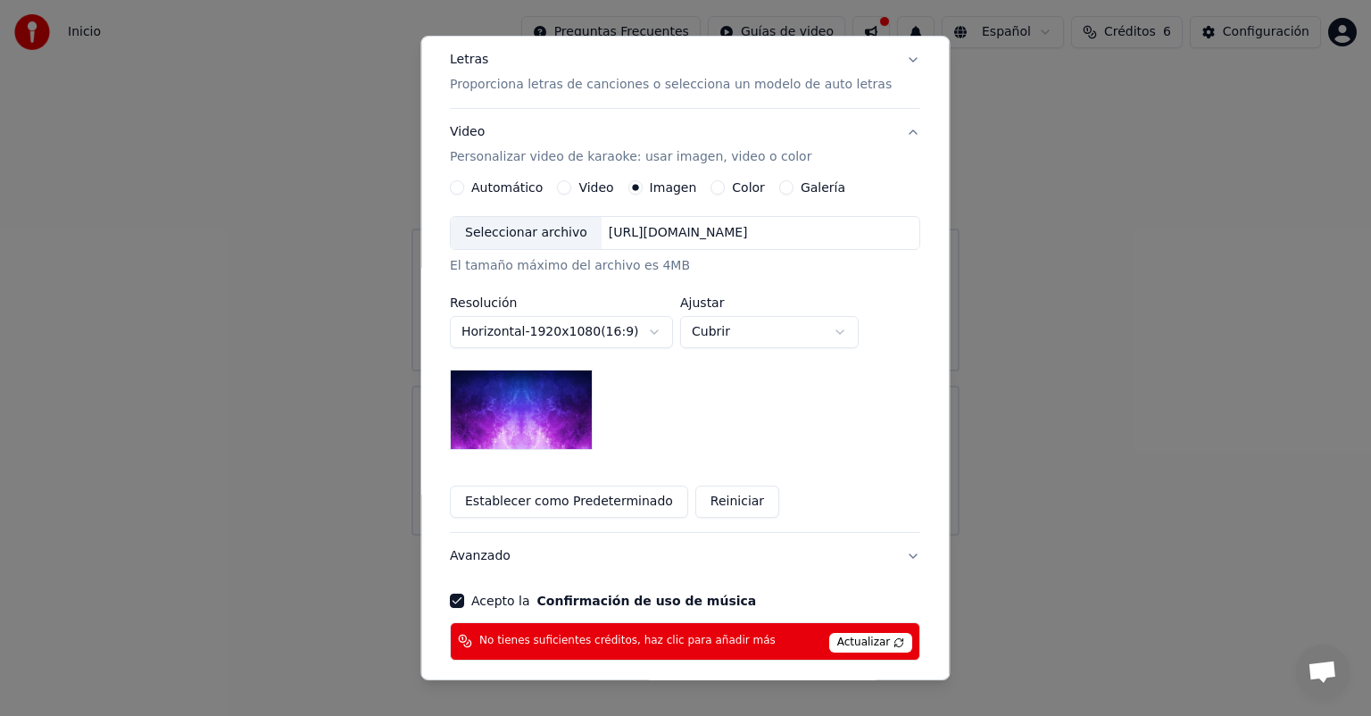
scroll to position [299, 0]
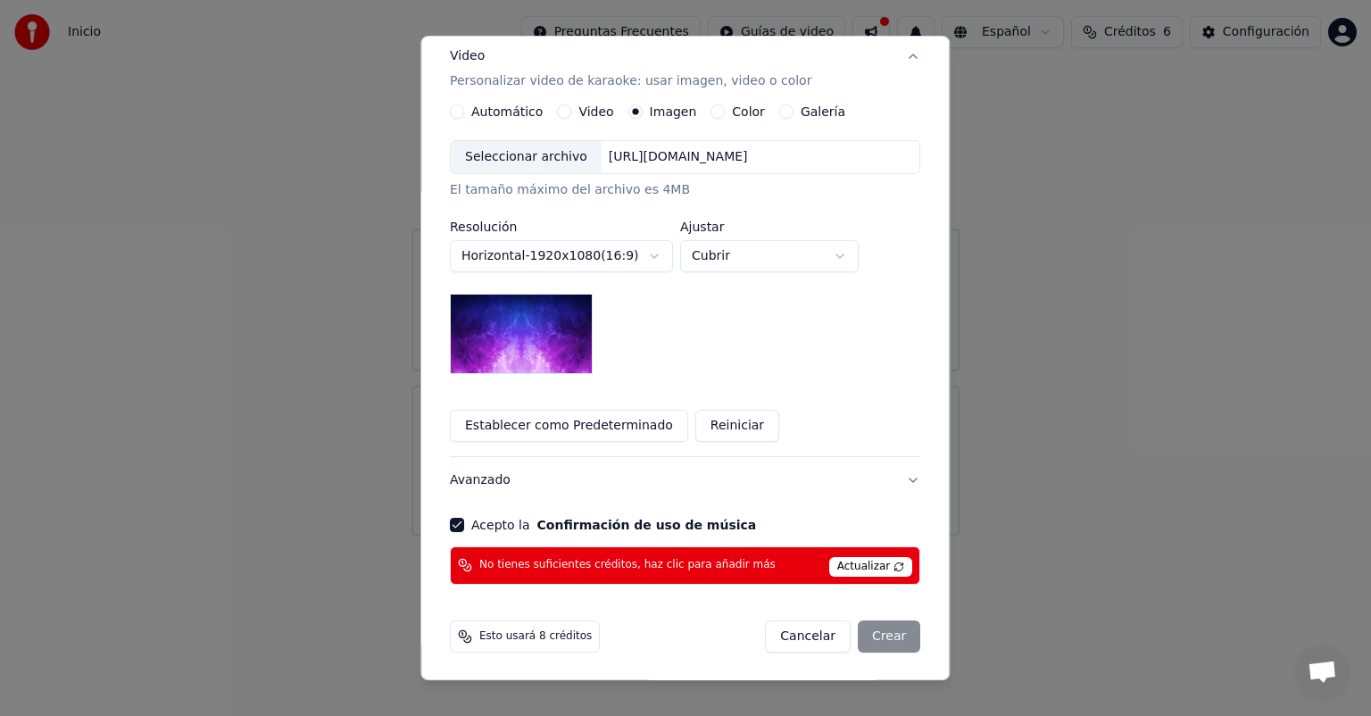
click at [860, 632] on div "Cancelar Crear" at bounding box center [843, 636] width 155 height 32
click at [803, 639] on button "Cancelar" at bounding box center [809, 636] width 86 height 32
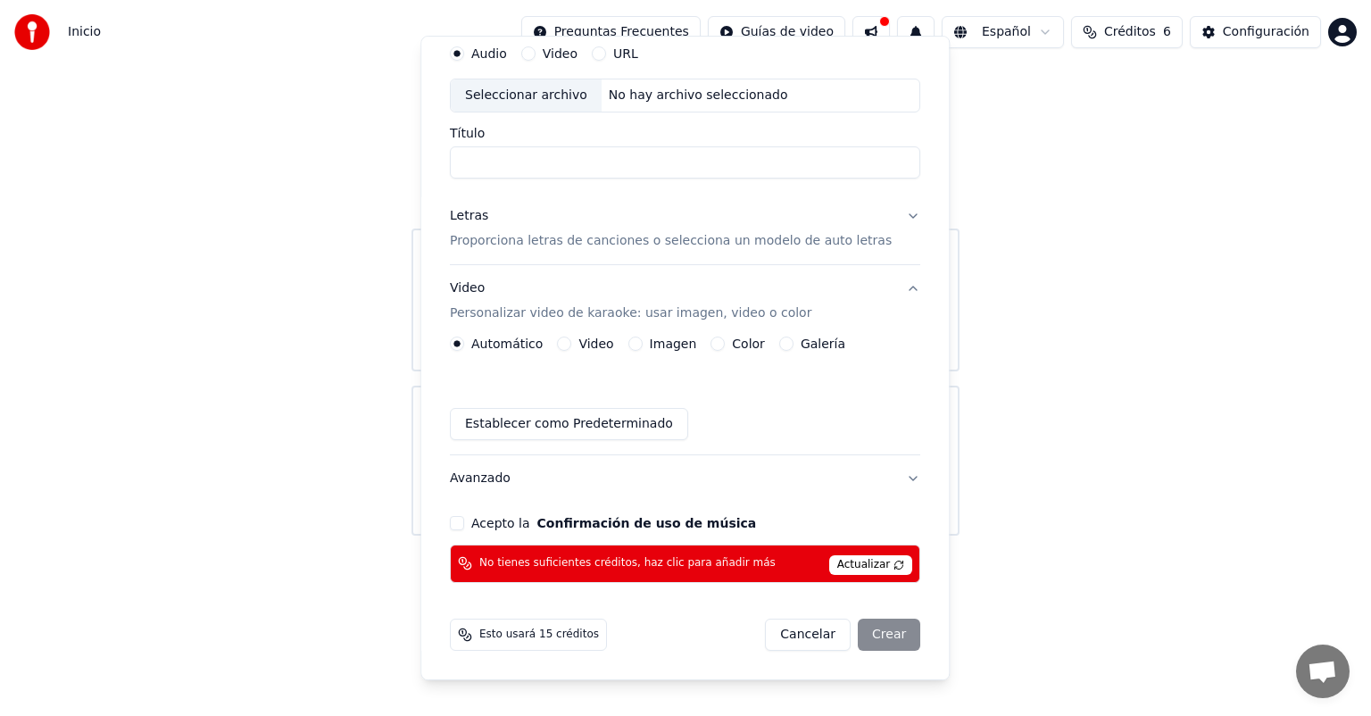
scroll to position [65, 0]
